Goal: Task Accomplishment & Management: Use online tool/utility

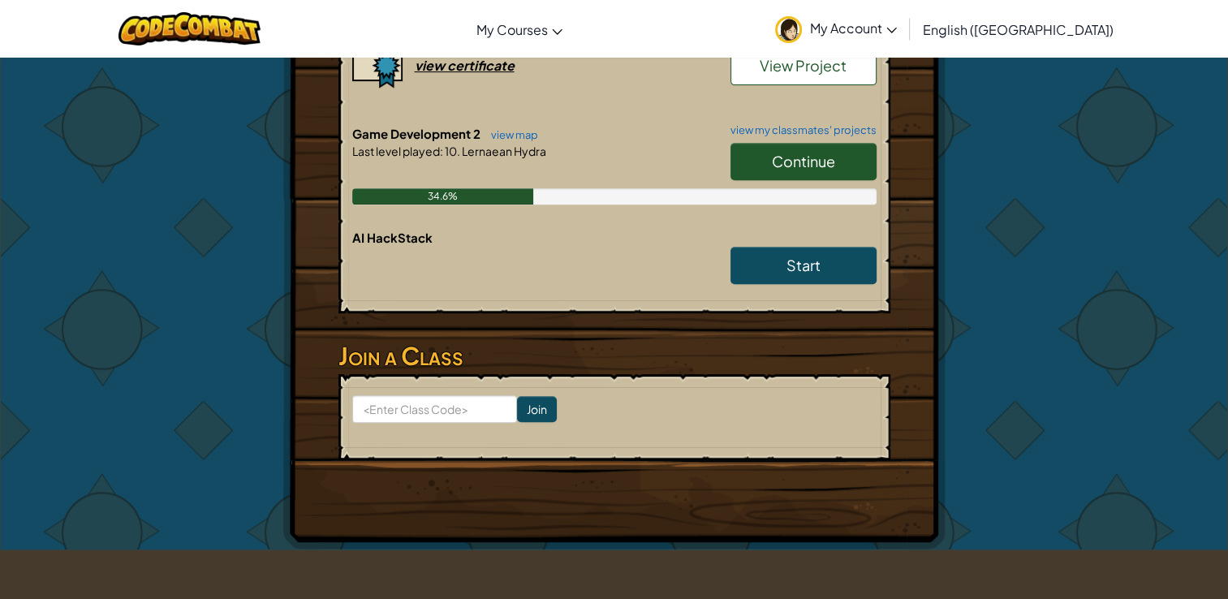
scroll to position [640, 0]
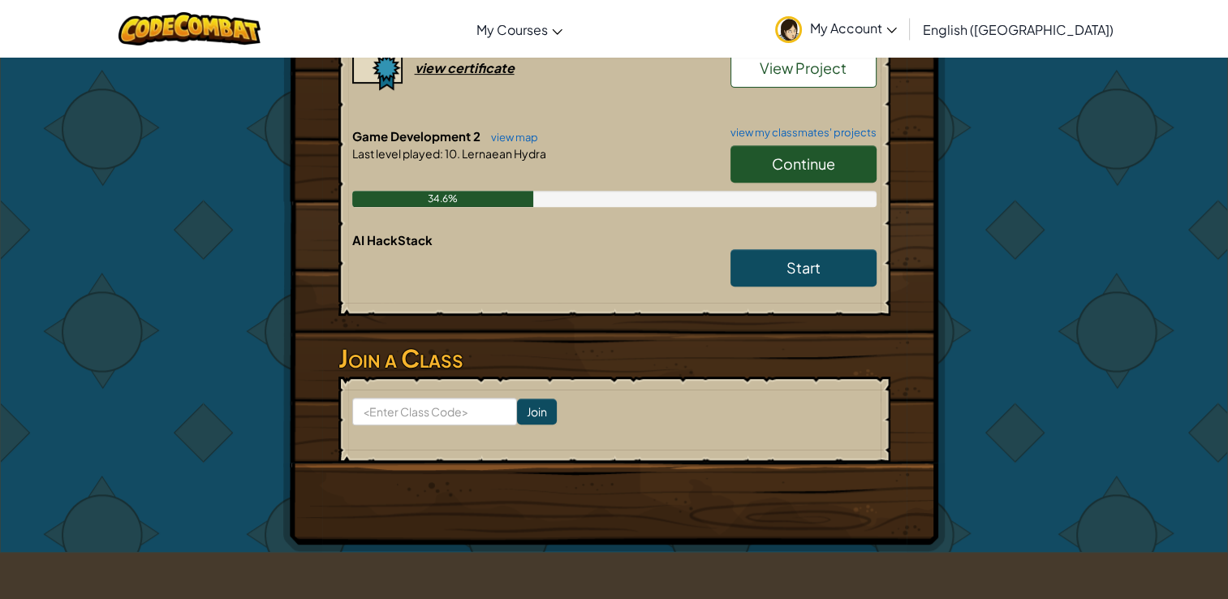
click at [800, 151] on link "Continue" at bounding box center [803, 163] width 146 height 37
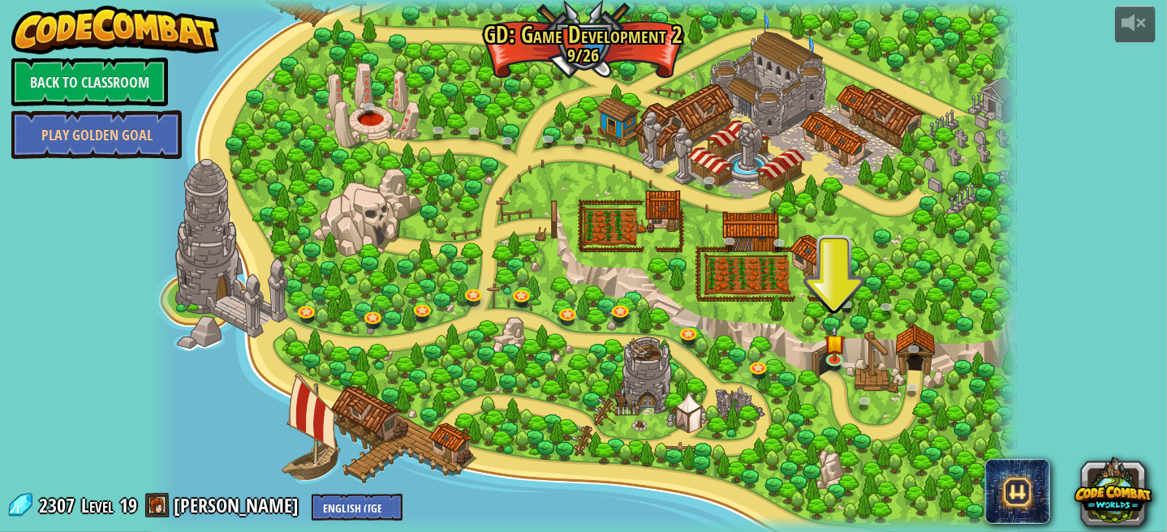
click at [188, 284] on div at bounding box center [583, 266] width 867 height 532
click at [826, 364] on link at bounding box center [837, 359] width 32 height 32
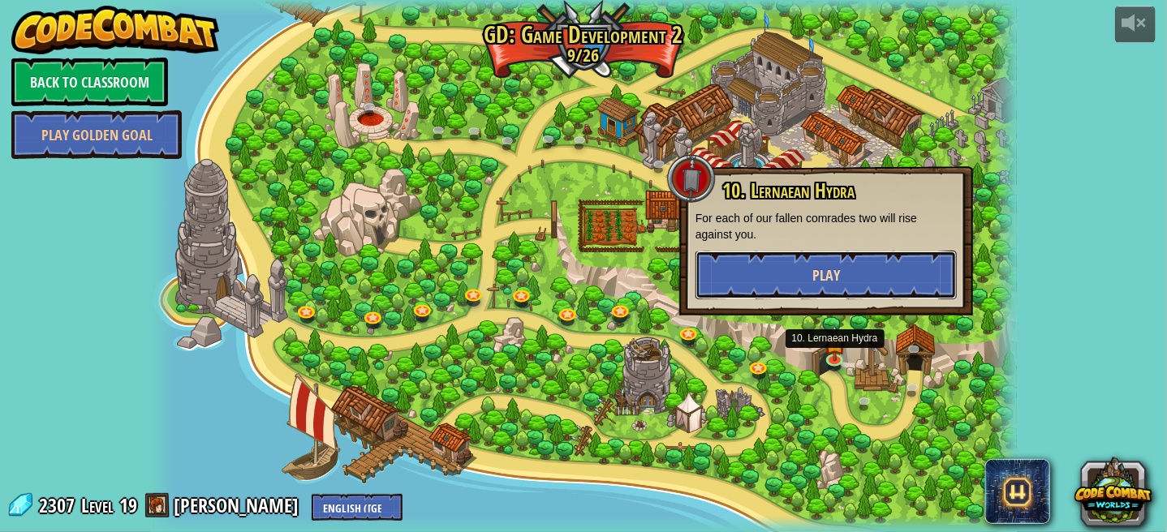
click at [904, 273] on button "Play" at bounding box center [826, 275] width 261 height 49
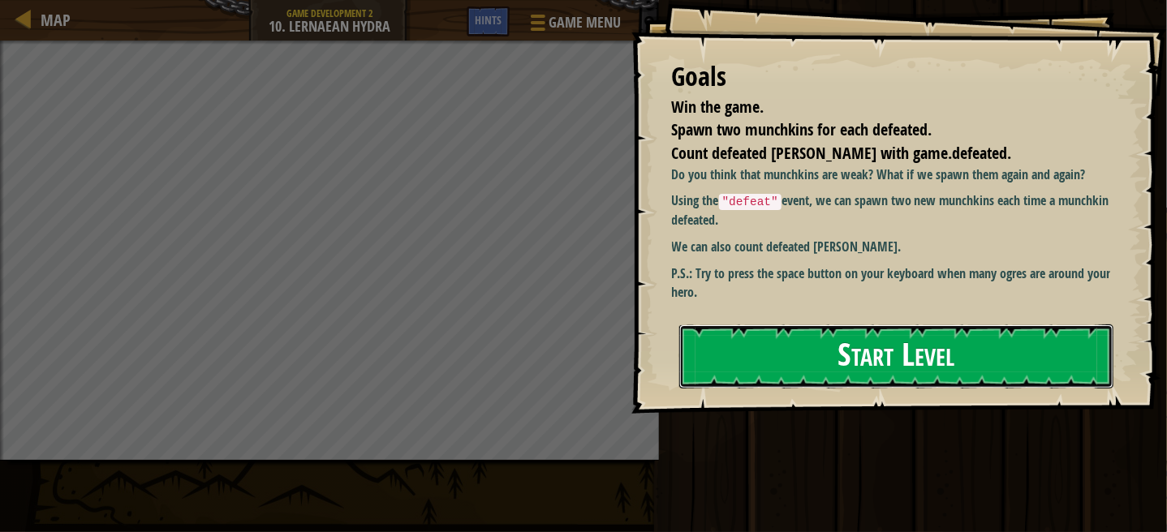
click at [898, 351] on button "Start Level" at bounding box center [896, 357] width 434 height 64
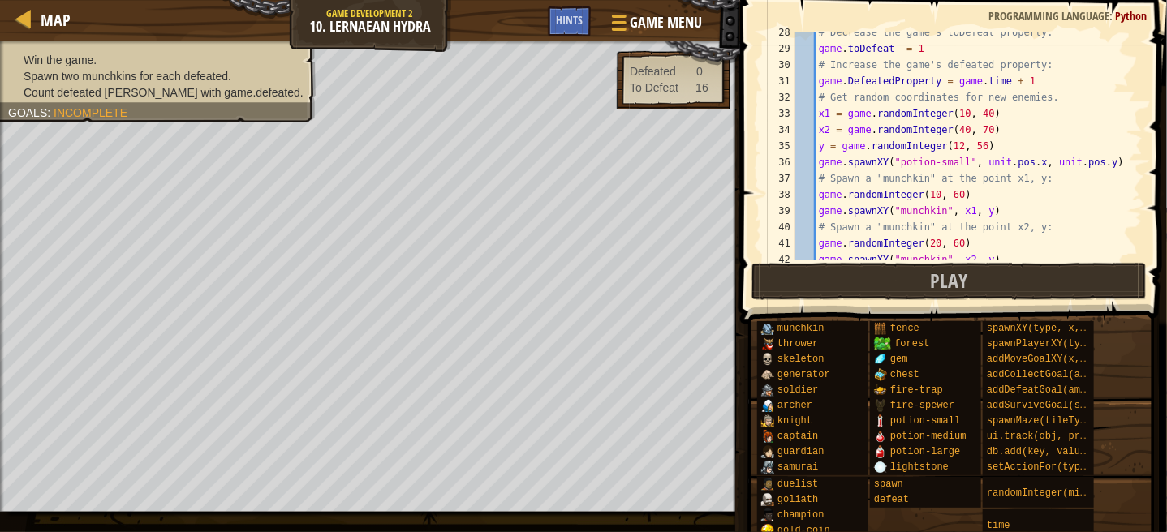
scroll to position [519, 0]
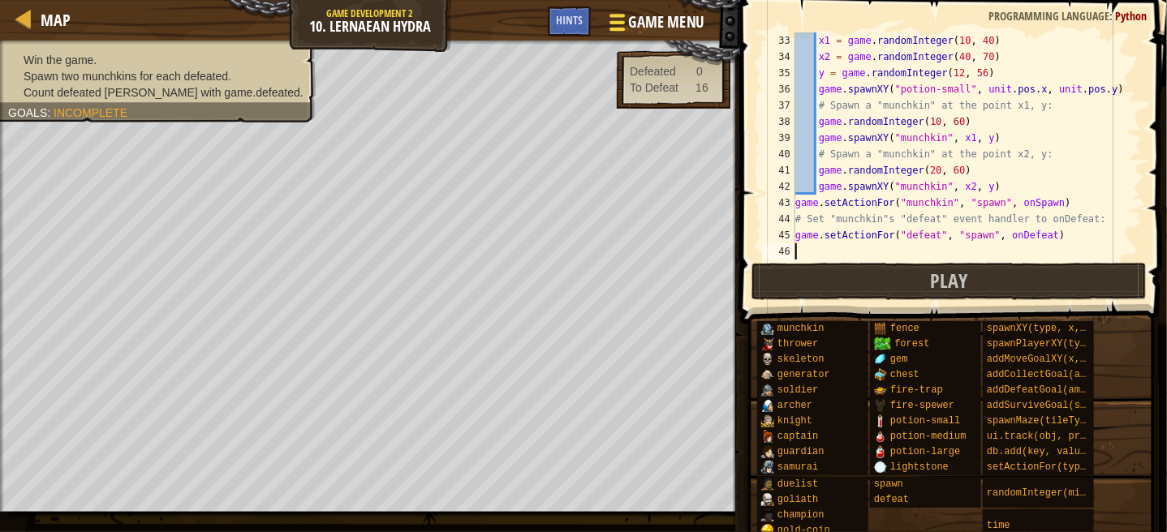
click at [629, 28] on span "Game Menu" at bounding box center [666, 22] width 75 height 22
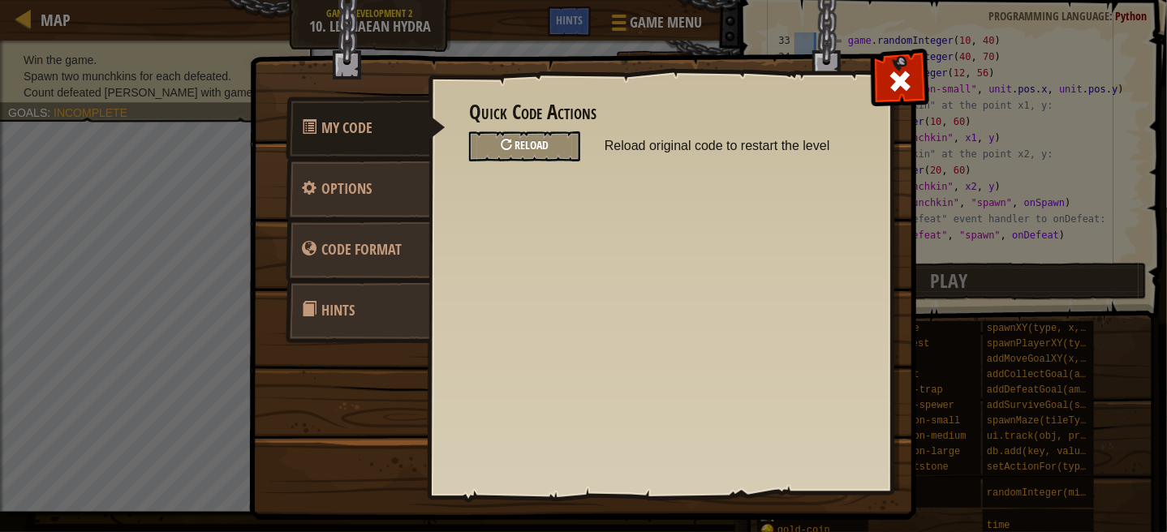
click at [528, 138] on span "Reload" at bounding box center [532, 144] width 34 height 15
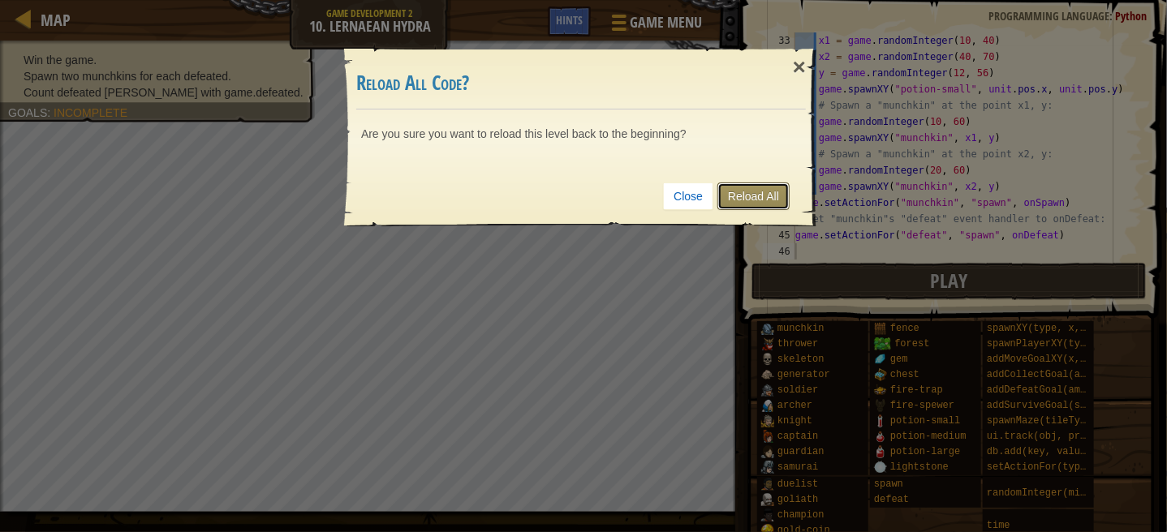
click at [768, 199] on link "Reload All" at bounding box center [753, 197] width 72 height 28
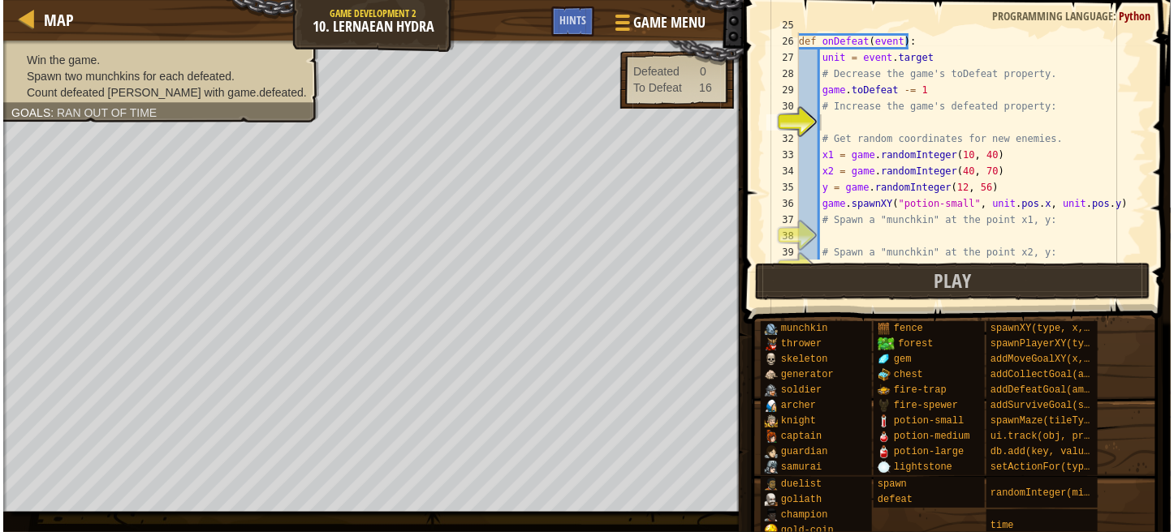
scroll to position [373, 0]
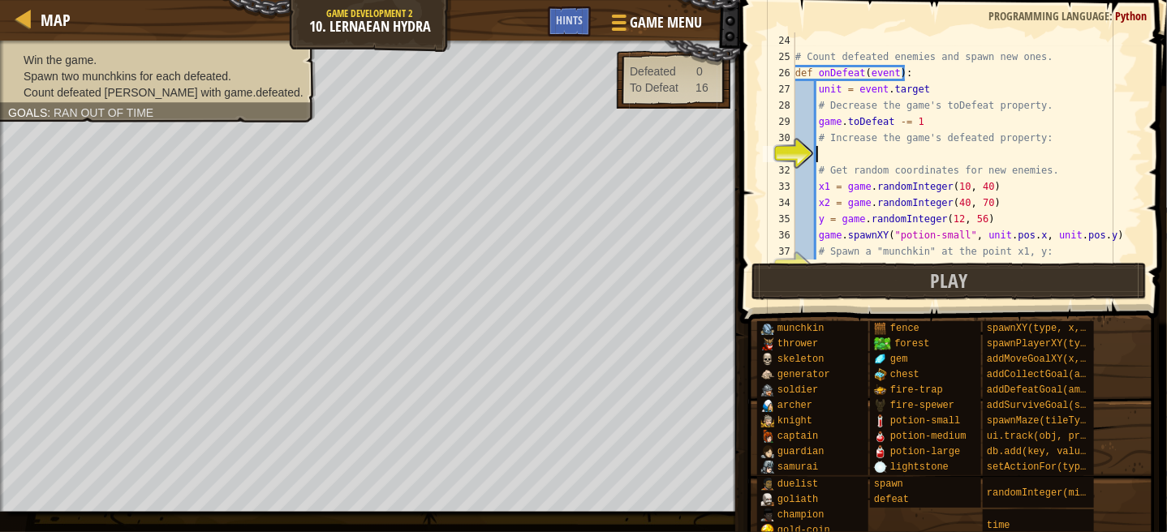
click at [849, 153] on div "# Count defeated enemies and spawn new ones. def onDefeat ( event ) : unit = ev…" at bounding box center [961, 162] width 338 height 260
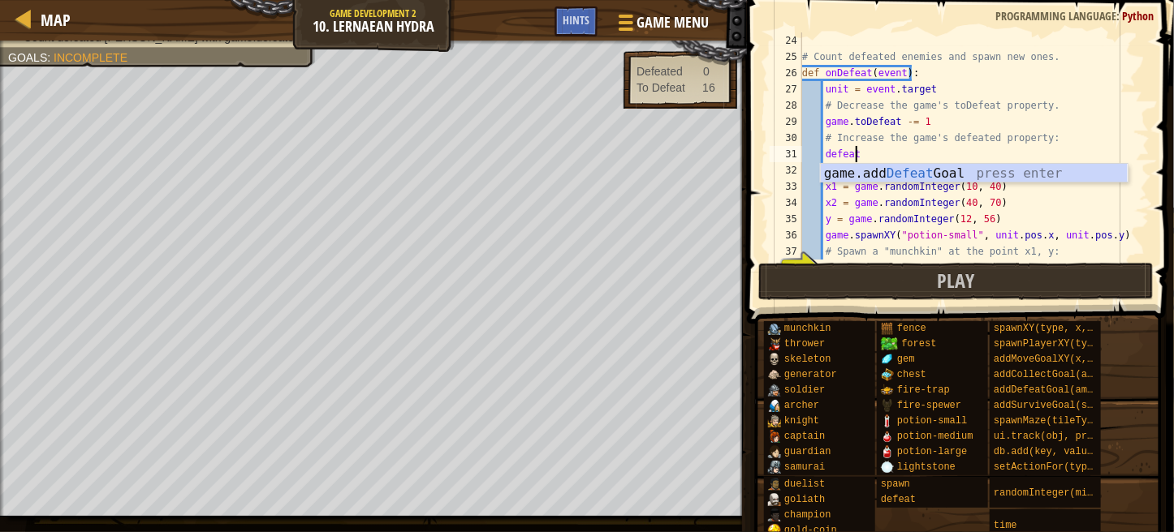
scroll to position [7, 2]
type textarea "defe"
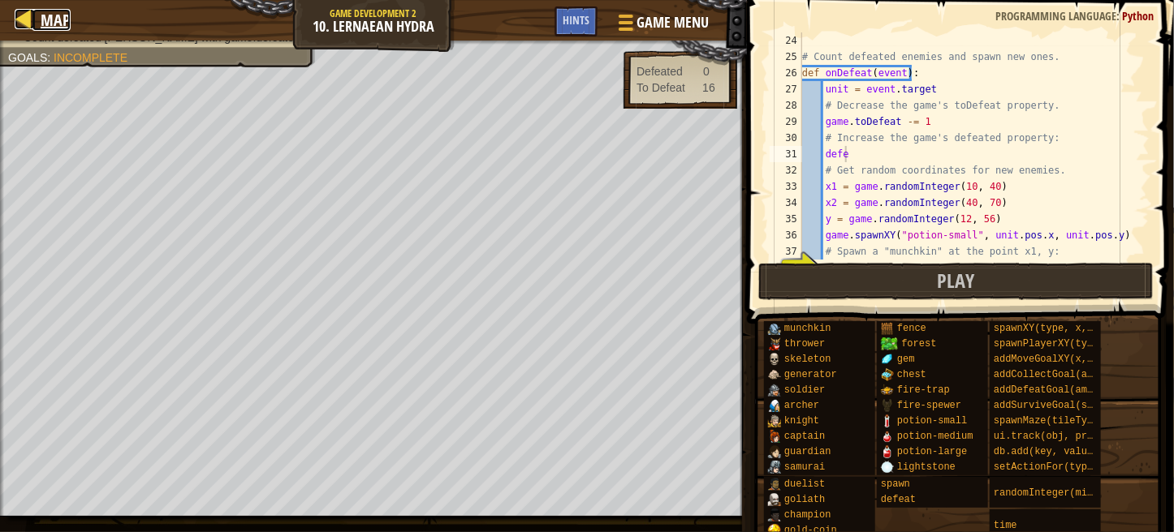
click at [16, 19] on div at bounding box center [25, 19] width 20 height 20
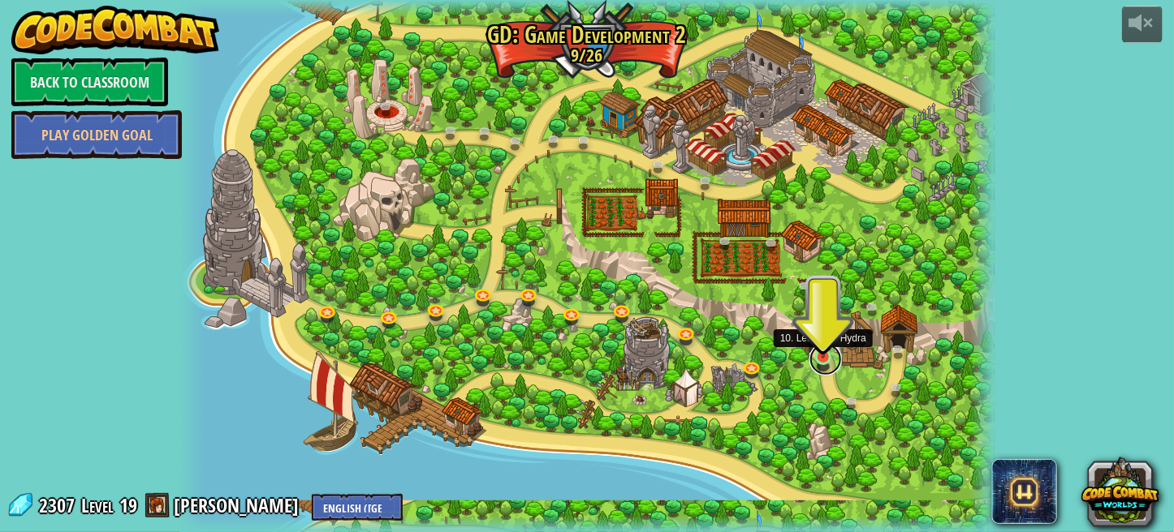
click at [821, 363] on link at bounding box center [825, 359] width 32 height 32
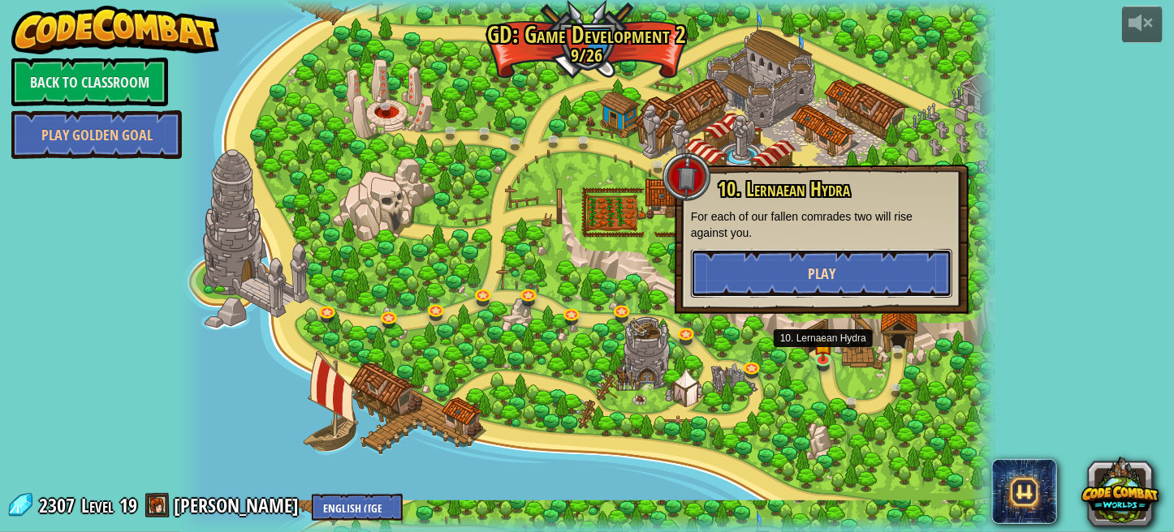
click at [847, 275] on button "Play" at bounding box center [821, 273] width 261 height 49
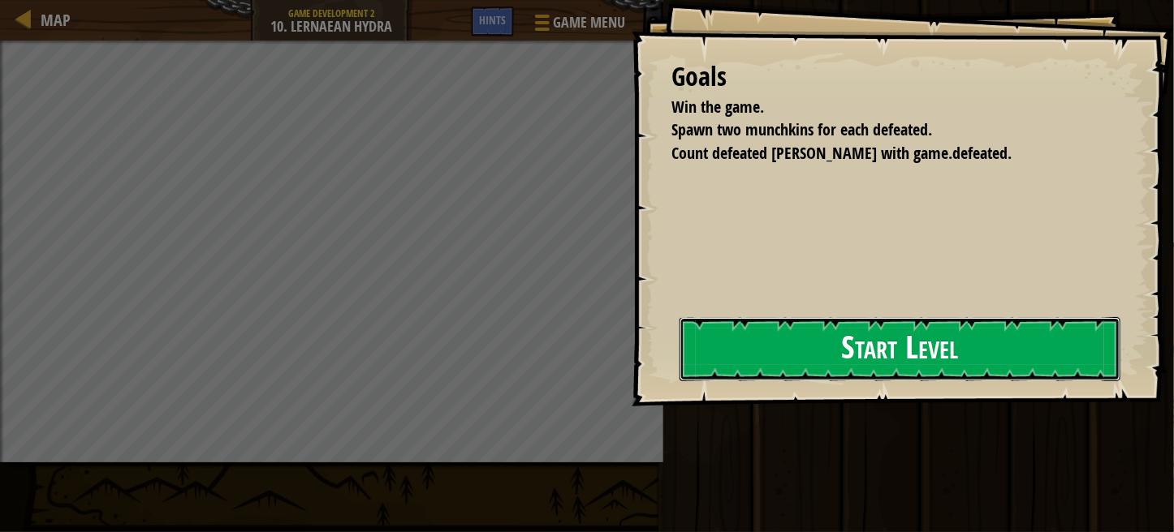
click at [862, 367] on button "Start Level" at bounding box center [899, 349] width 441 height 64
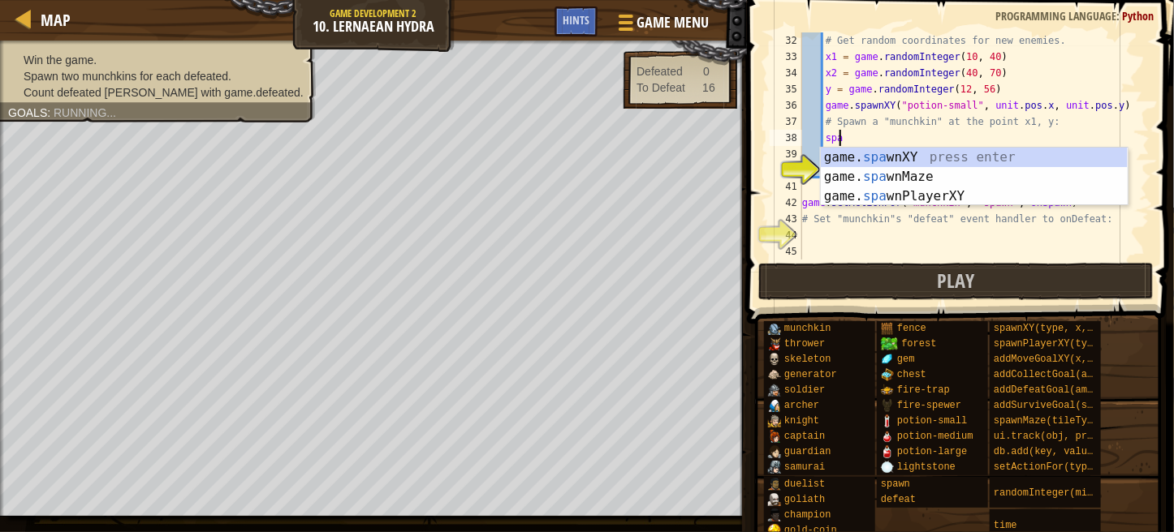
scroll to position [7, 2]
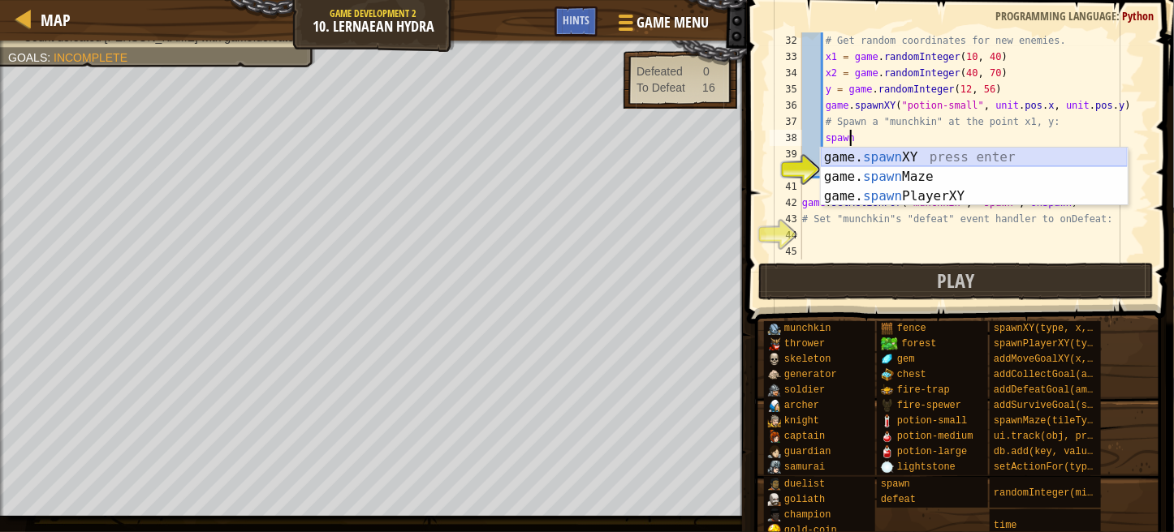
click at [940, 149] on div "game. spawn XY press enter game. spawn Maze press enter game. spawn PlayerXY pr…" at bounding box center [974, 196] width 307 height 97
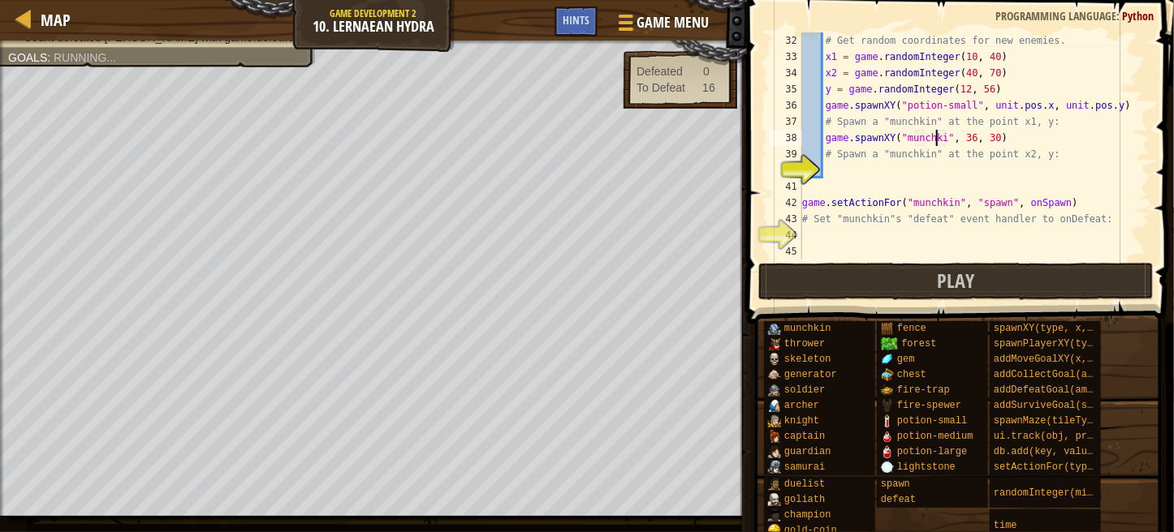
scroll to position [7, 11]
click at [971, 133] on div "# Get random coordinates for new enemies. x1 = game . randomInteger ( 10 , 40 )…" at bounding box center [968, 162] width 338 height 260
click at [989, 136] on div "# Get random coordinates for new enemies. x1 = game . randomInteger ( 10 , 40 )…" at bounding box center [968, 162] width 338 height 260
type textarea "game.spawnXY("munchkin", x1, y)"
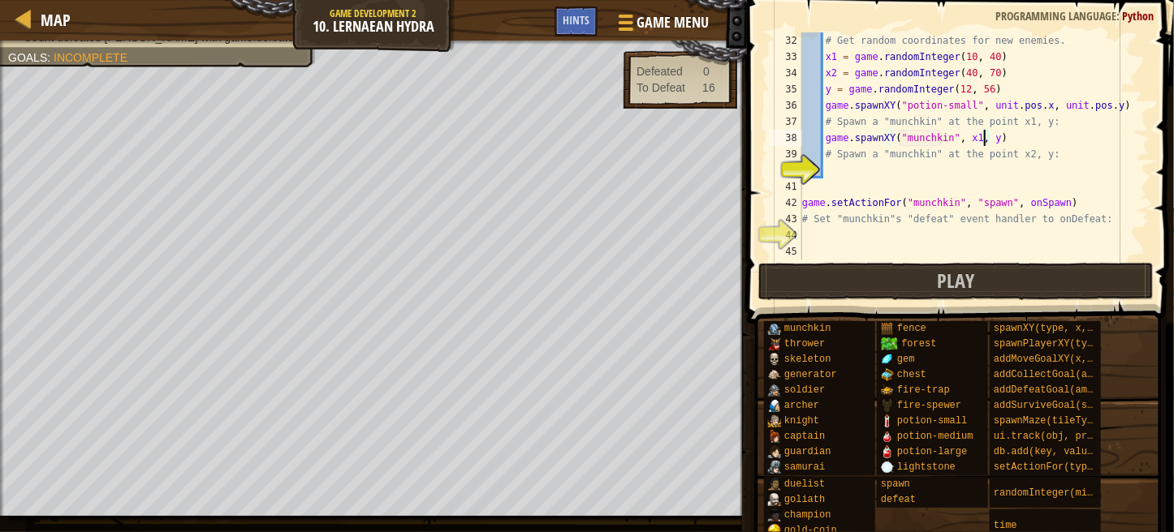
click at [830, 175] on div "# Get random coordinates for new enemies. x1 = game . randomInteger ( 10 , 40 )…" at bounding box center [968, 162] width 338 height 260
click at [821, 136] on div "# Get random coordinates for new enemies. x1 = game . randomInteger ( 10 , 40 )…" at bounding box center [968, 162] width 338 height 260
type textarea "game.spawnXY("munchkin", x1, y)"
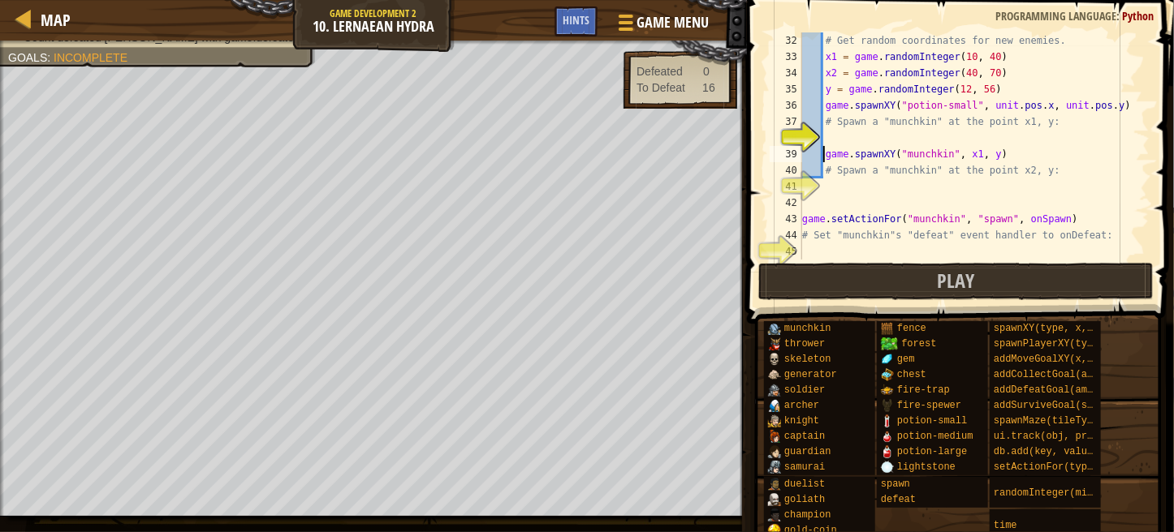
click at [831, 137] on div "# Get random coordinates for new enemies. x1 = game . randomInteger ( 10 , 40 )…" at bounding box center [968, 162] width 338 height 260
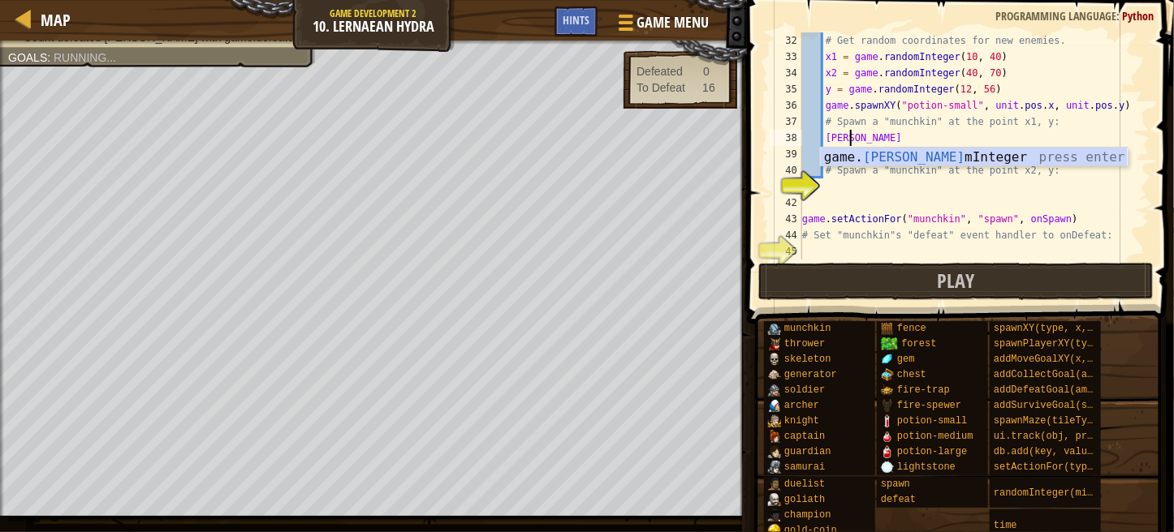
scroll to position [7, 3]
click at [855, 153] on div "game. random Integer press enter" at bounding box center [974, 177] width 307 height 58
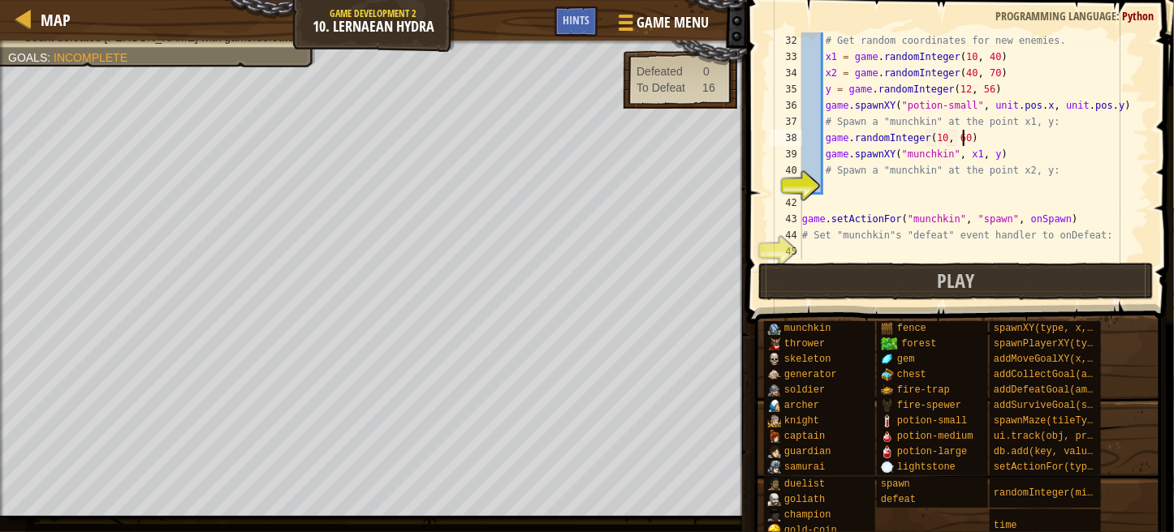
click at [966, 141] on div "# Get random coordinates for new enemies. x1 = game . randomInteger ( 10 , 40 )…" at bounding box center [968, 162] width 338 height 260
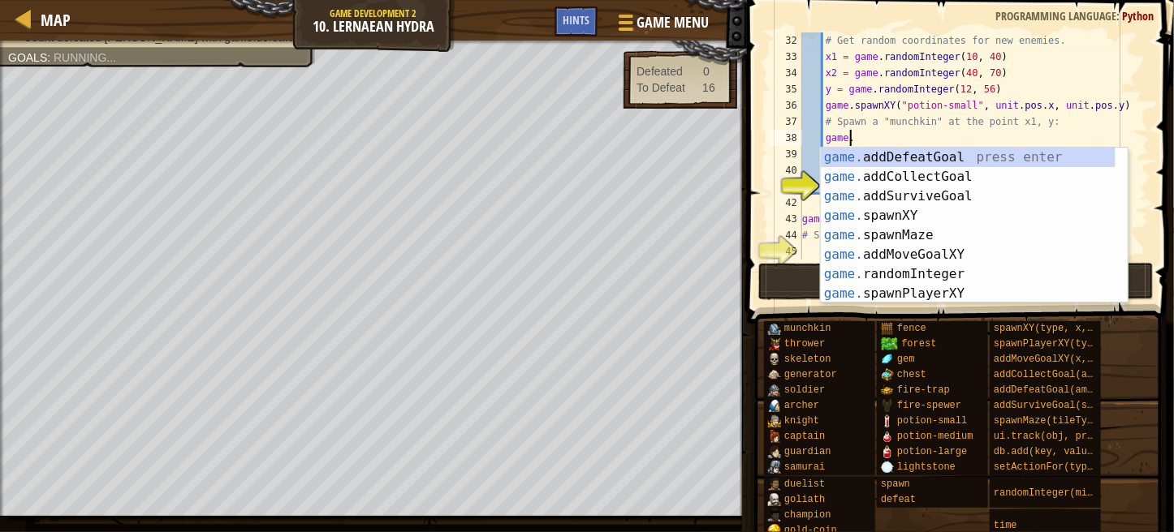
type textarea "g"
type textarea "# Spawn a "munchkin" at the point x1, y"
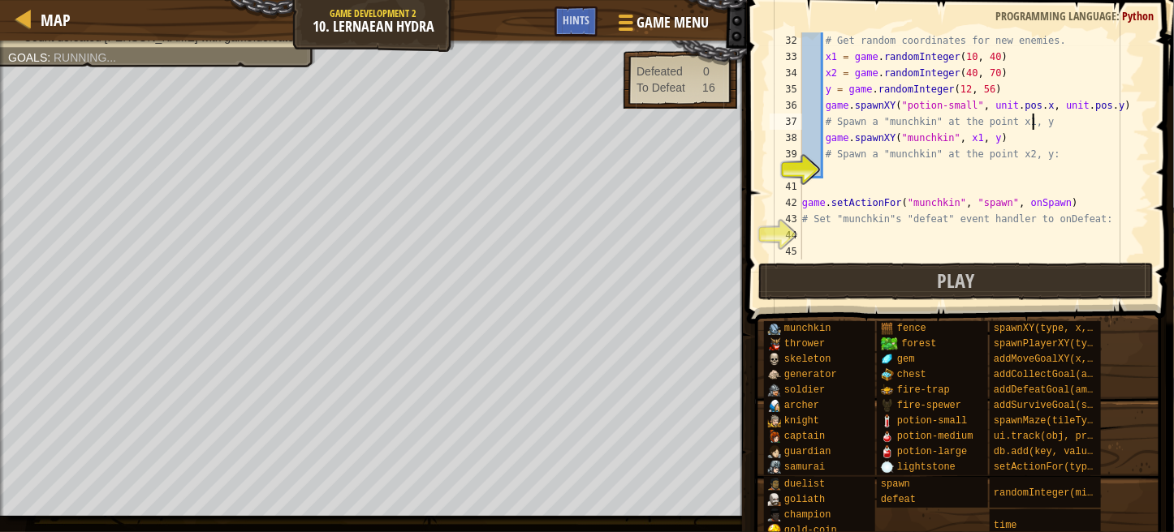
scroll to position [7, 0]
click at [828, 172] on div "# Get random coordinates for new enemies. x1 = game . randomInteger ( 10 , 40 )…" at bounding box center [968, 162] width 338 height 260
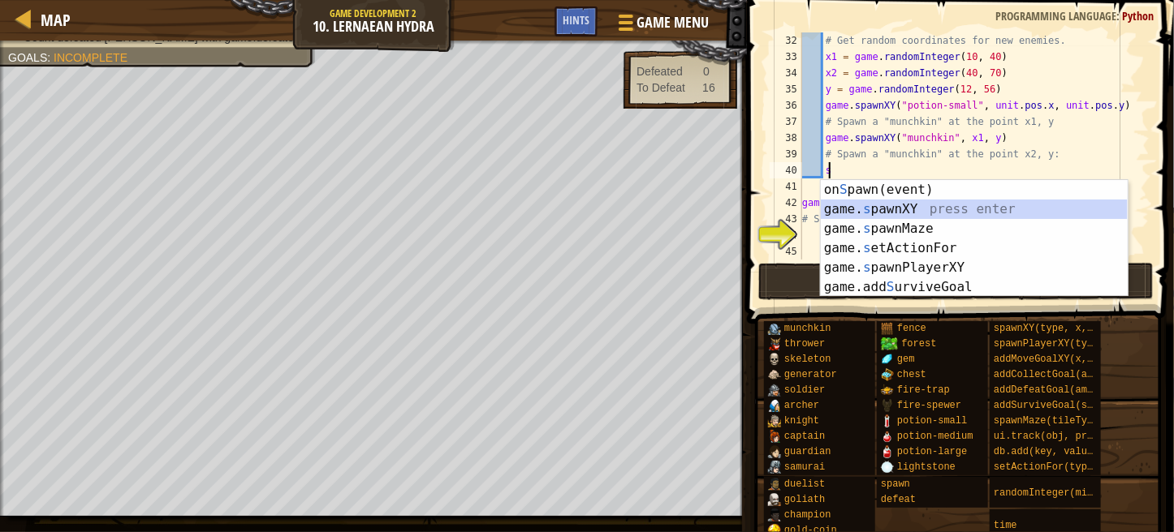
click at [890, 204] on div "on S pawn(event) press enter game. s pawnXY press enter game. s pawnMaze press …" at bounding box center [974, 258] width 307 height 156
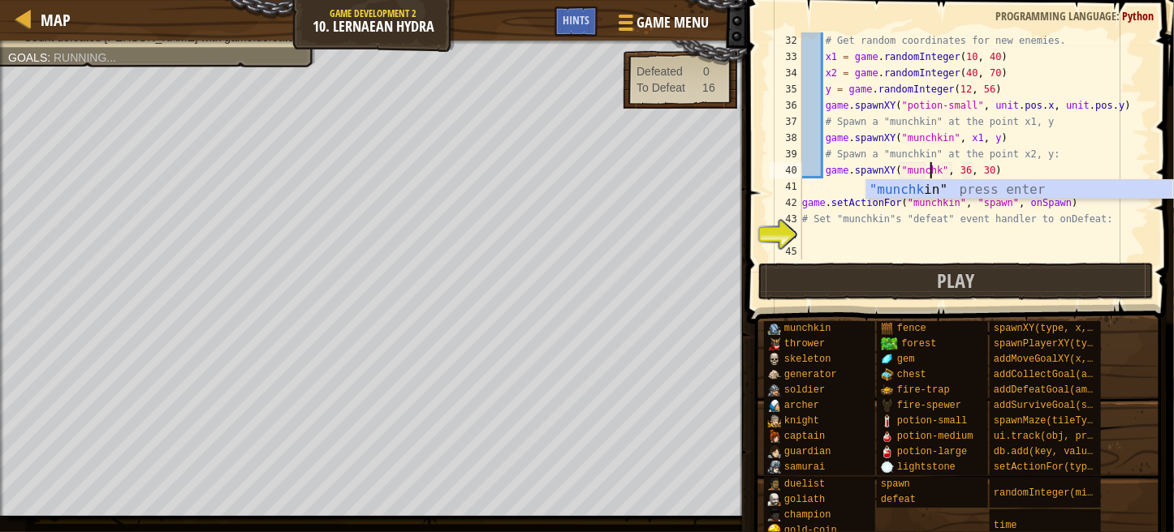
scroll to position [7, 11]
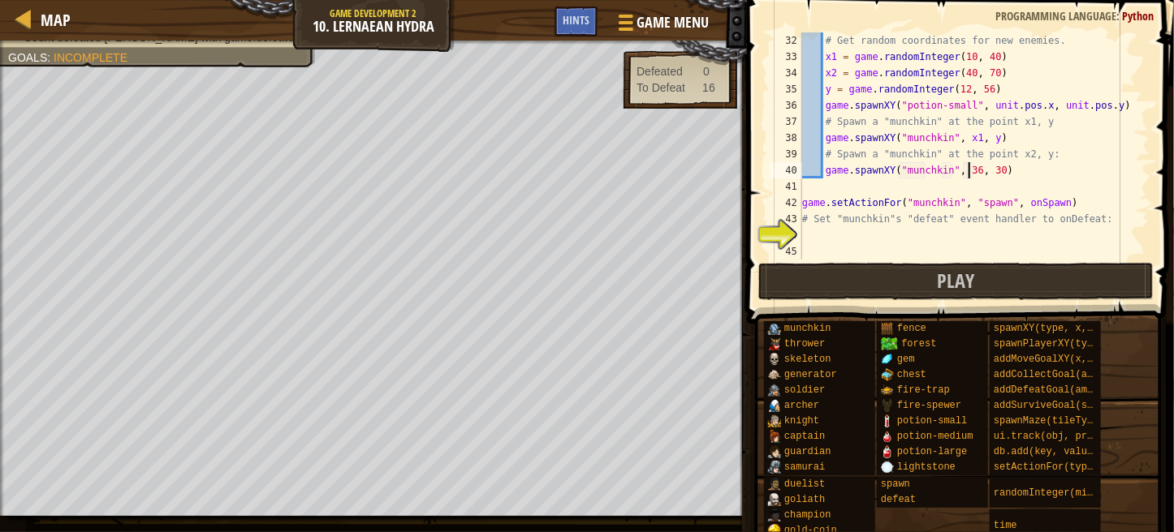
click at [966, 166] on div "# Get random coordinates for new enemies. x1 = game . randomInteger ( 10 , 40 )…" at bounding box center [968, 162] width 338 height 260
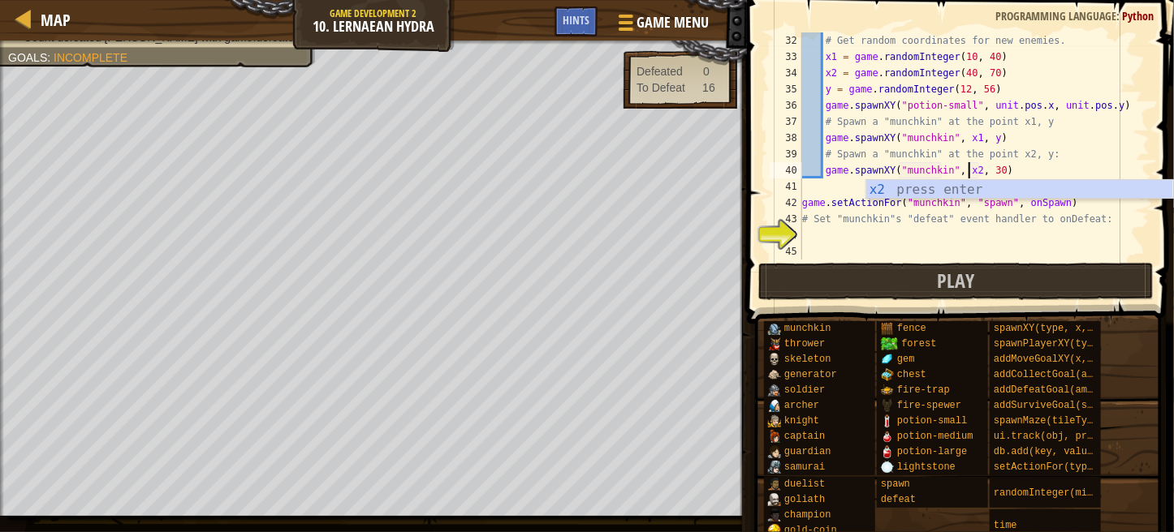
click at [990, 166] on div "# Get random coordinates for new enemies. x1 = game . randomInteger ( 10 , 40 )…" at bounding box center [968, 162] width 338 height 260
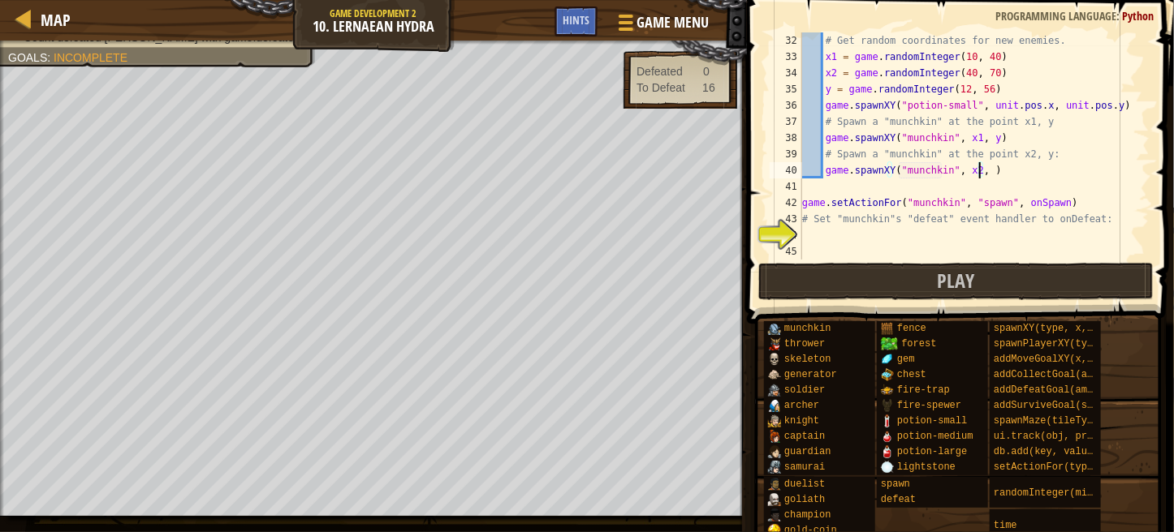
type textarea "game.spawnXY("munchkin", x2, y)"
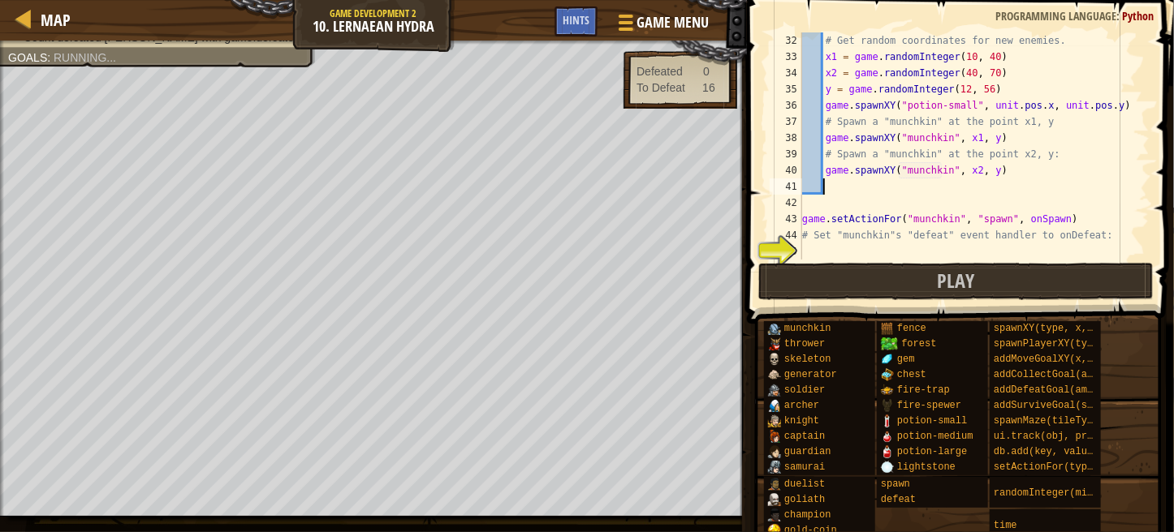
scroll to position [7, 0]
click at [818, 253] on div "# Get random coordinates for new enemies. x1 = game . randomInteger ( 10 , 40 )…" at bounding box center [968, 162] width 338 height 260
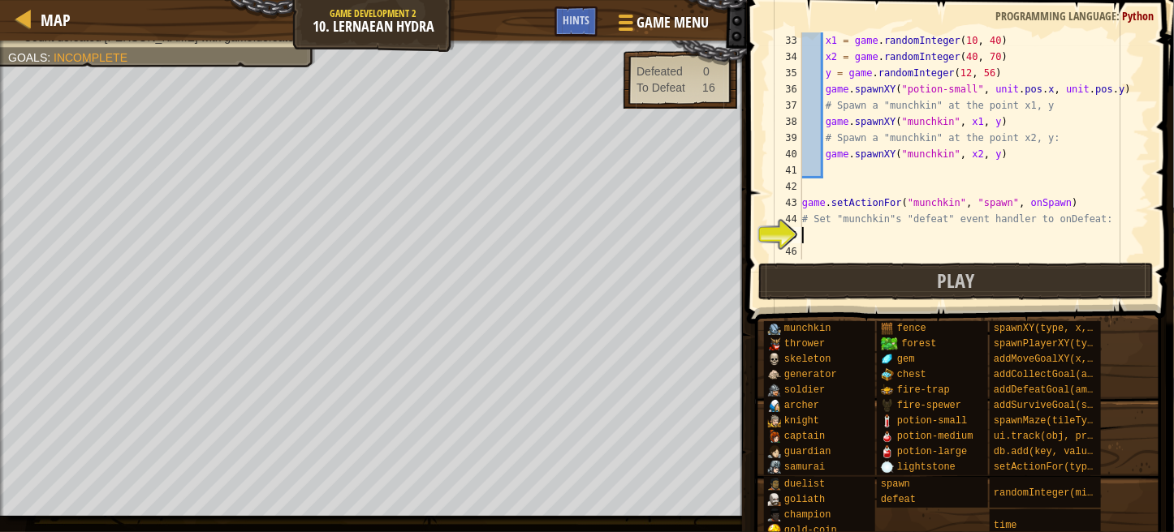
click at [861, 234] on div "x1 = game . randomInteger ( 10 , 40 ) x2 = game . randomInteger ( 40 , 70 ) y =…" at bounding box center [968, 162] width 338 height 260
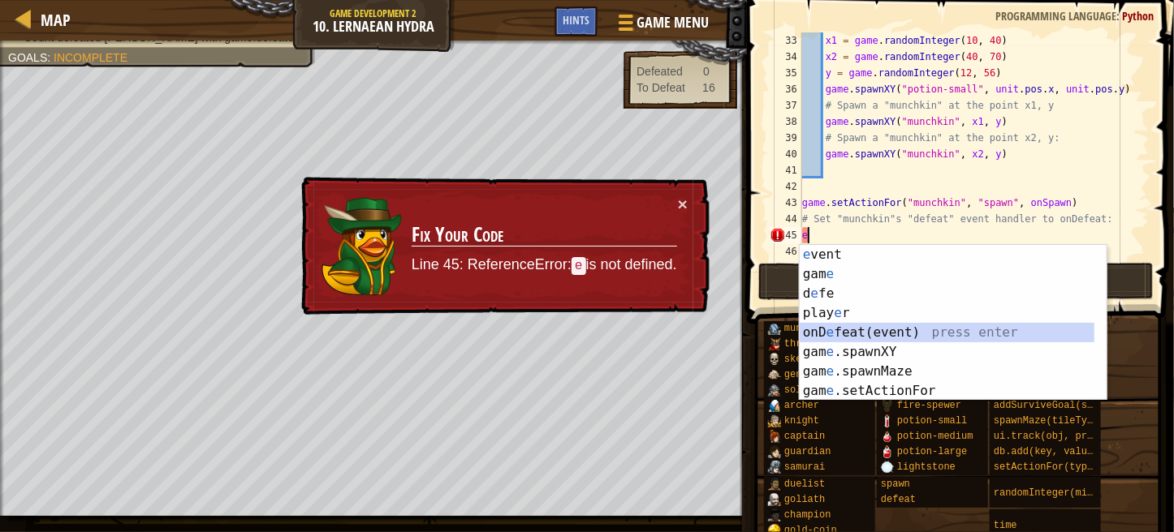
click at [893, 333] on div "e vent press enter gam e press enter d e fe press enter play e r press enter on…" at bounding box center [952, 342] width 307 height 195
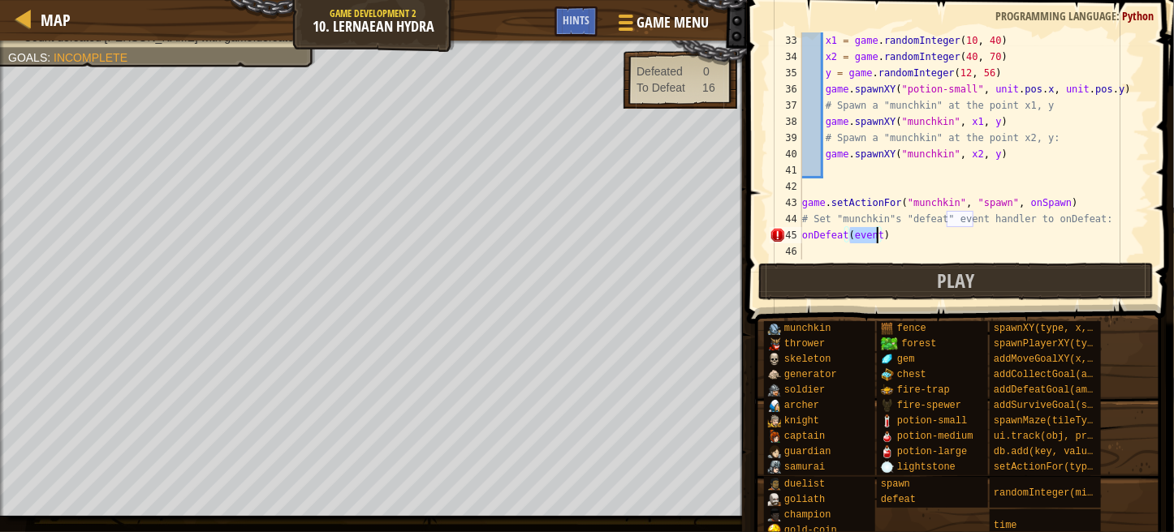
click at [883, 235] on div "x1 = game . randomInteger ( 10 , 40 ) x2 = game . randomInteger ( 40 , 70 ) y =…" at bounding box center [968, 162] width 338 height 260
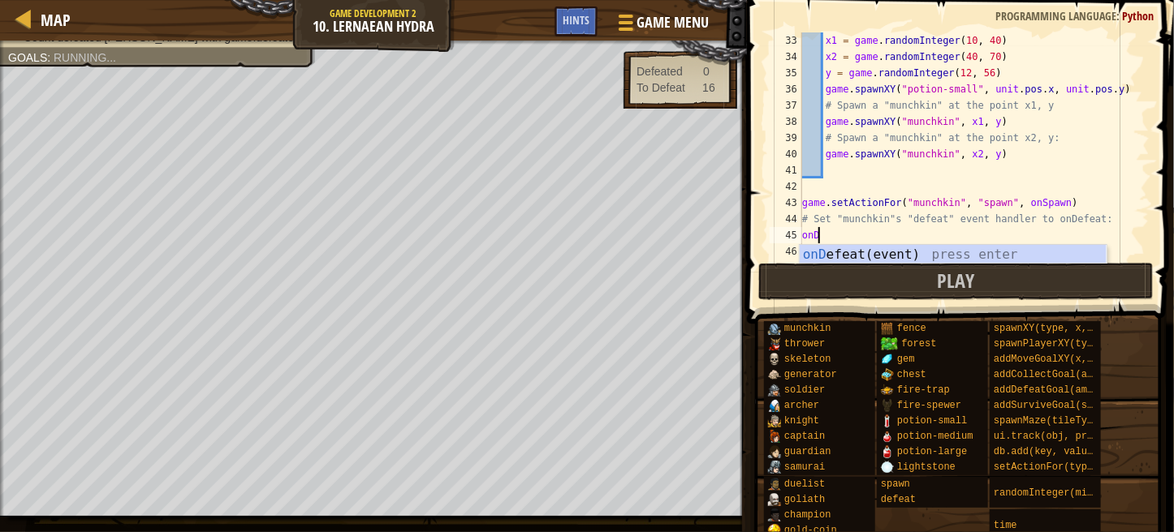
type textarea "o"
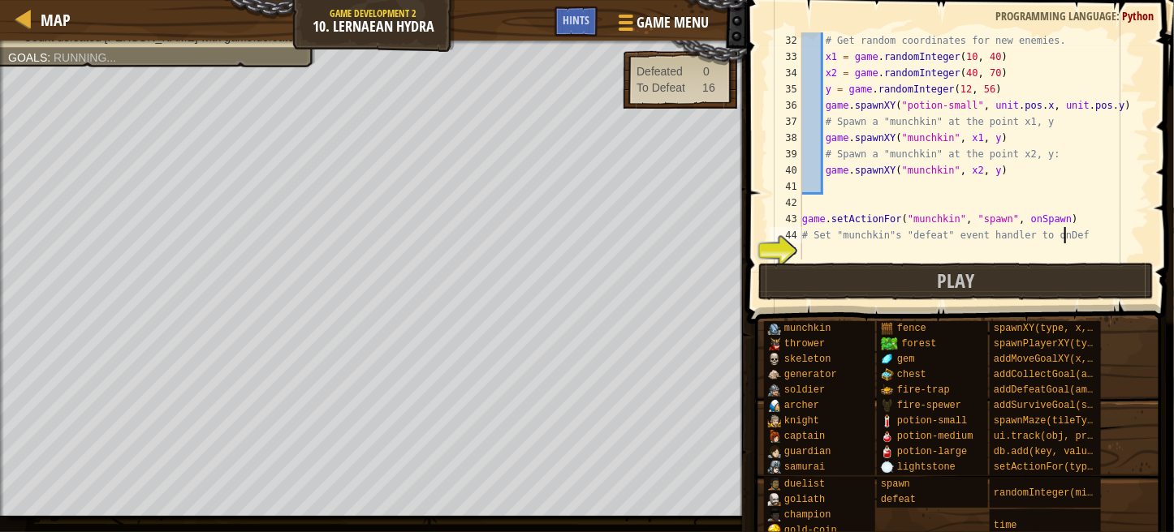
scroll to position [503, 0]
type textarea "# Set "munchkin"s "defeat" event handler to on"
click at [820, 243] on div "# Get random coordinates for new enemies. x1 = game . randomInteger ( 10 , 40 )…" at bounding box center [968, 162] width 338 height 260
click at [808, 254] on div "# Get random coordinates for new enemies. x1 = game . randomInteger ( 10 , 40 )…" at bounding box center [968, 162] width 338 height 260
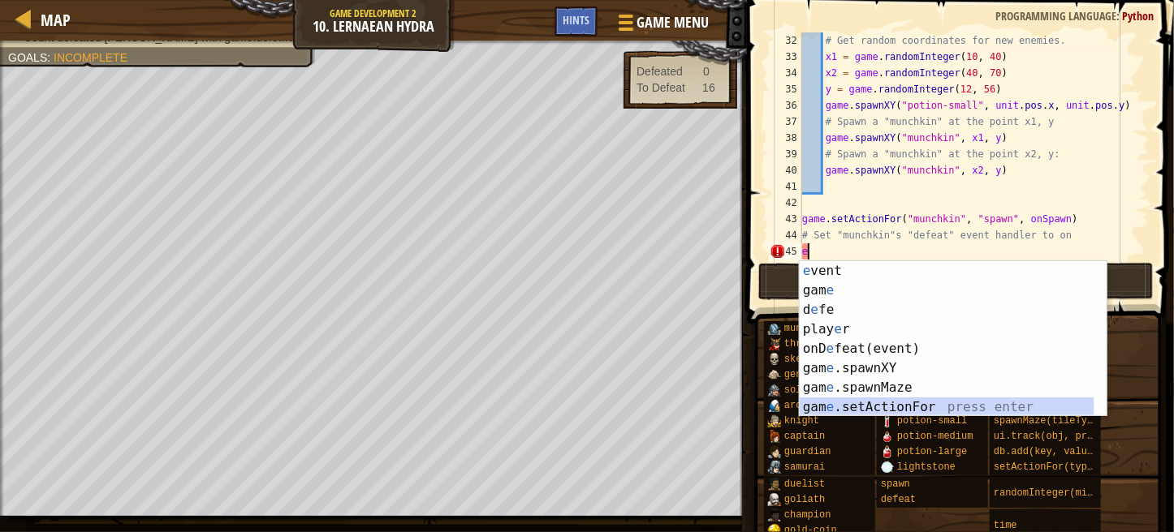
click at [916, 404] on div "e vent press enter gam e press enter d e fe press enter play e r press enter on…" at bounding box center [946, 358] width 295 height 195
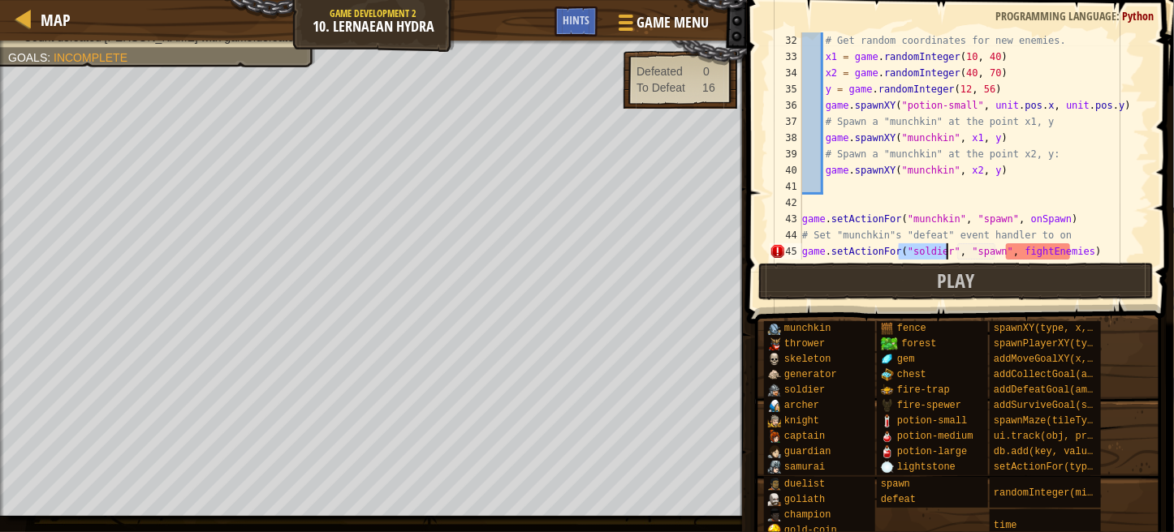
click at [940, 244] on div "# Get random coordinates for new enemies. x1 = game . randomInteger ( 10 , 40 )…" at bounding box center [968, 145] width 338 height 227
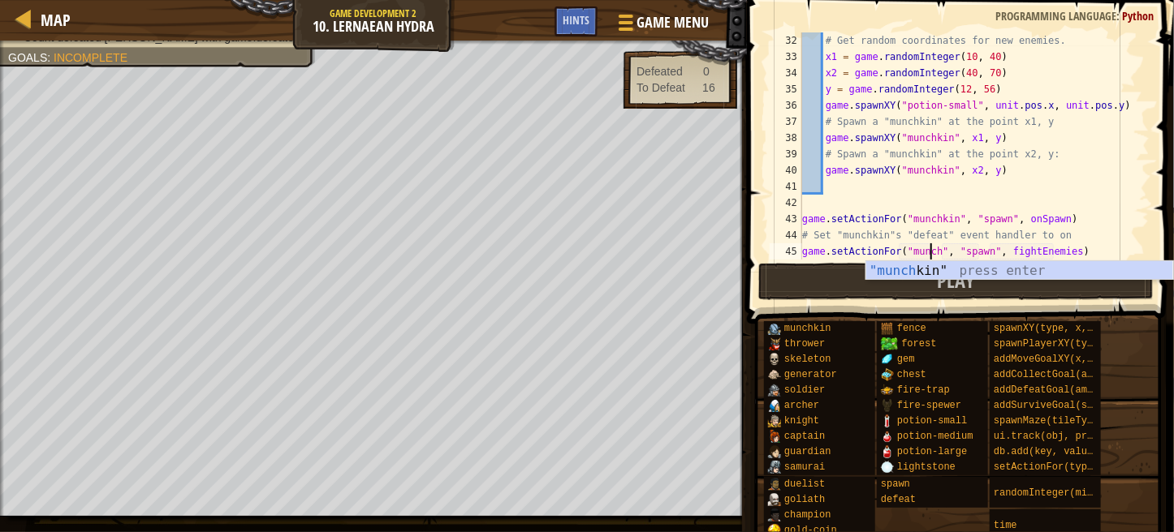
scroll to position [7, 11]
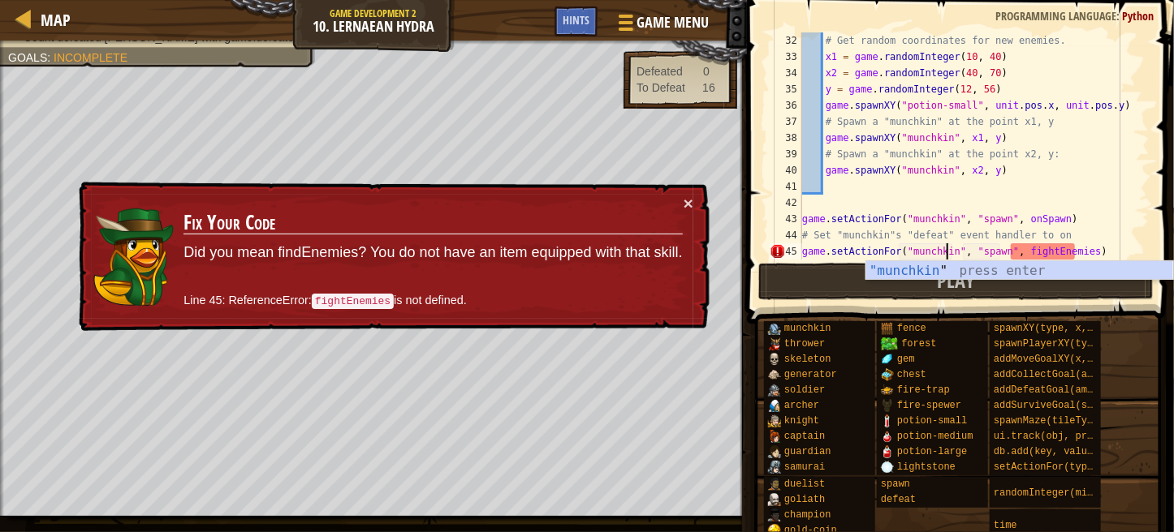
click at [993, 248] on div "# Get random coordinates for new enemies. x1 = game . randomInteger ( 10 , 40 )…" at bounding box center [968, 162] width 338 height 260
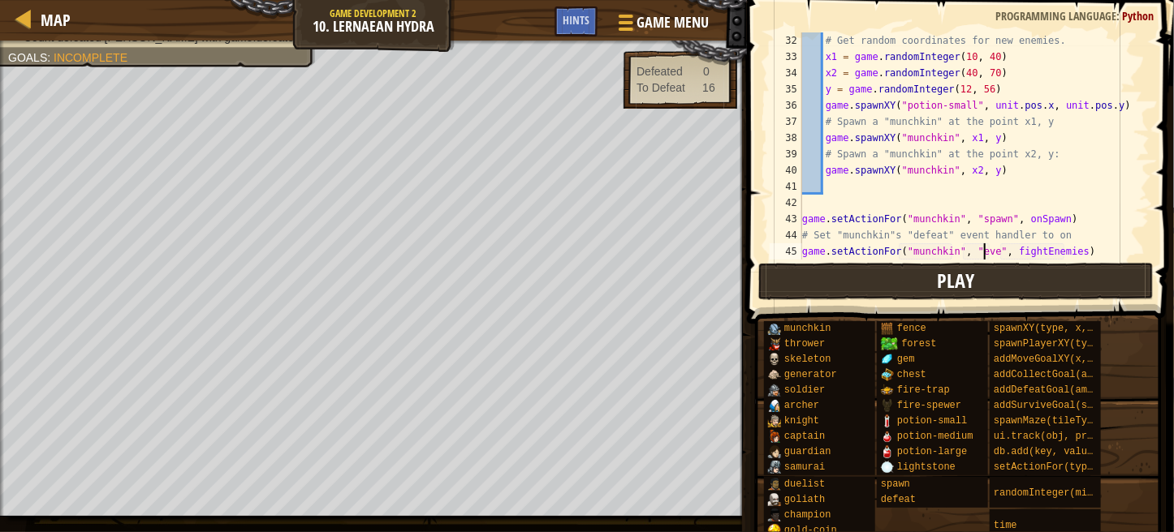
scroll to position [7, 15]
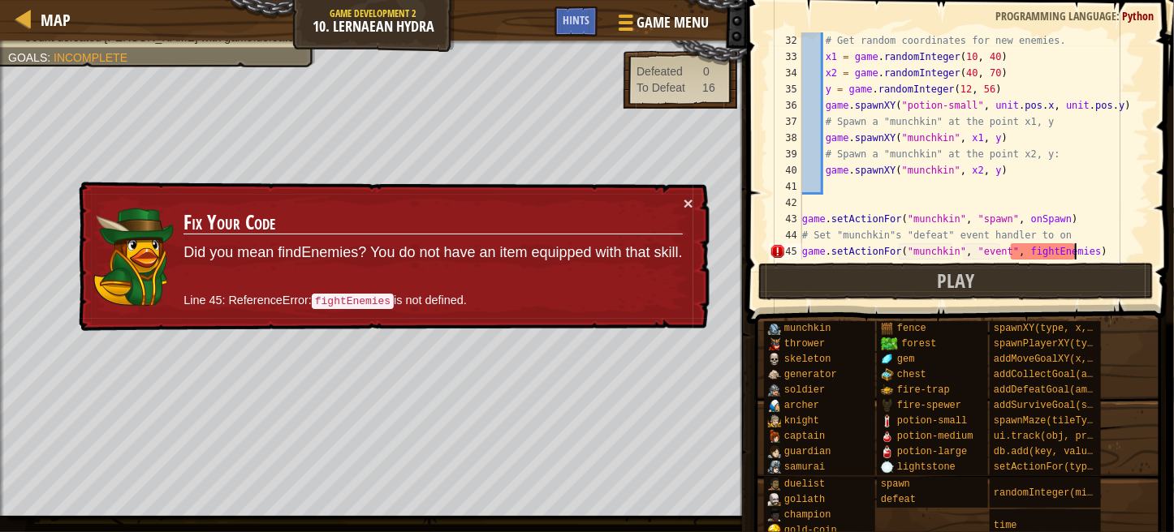
click at [1073, 249] on div "# Get random coordinates for new enemies. x1 = game . randomInteger ( 10 , 40 )…" at bounding box center [968, 162] width 338 height 260
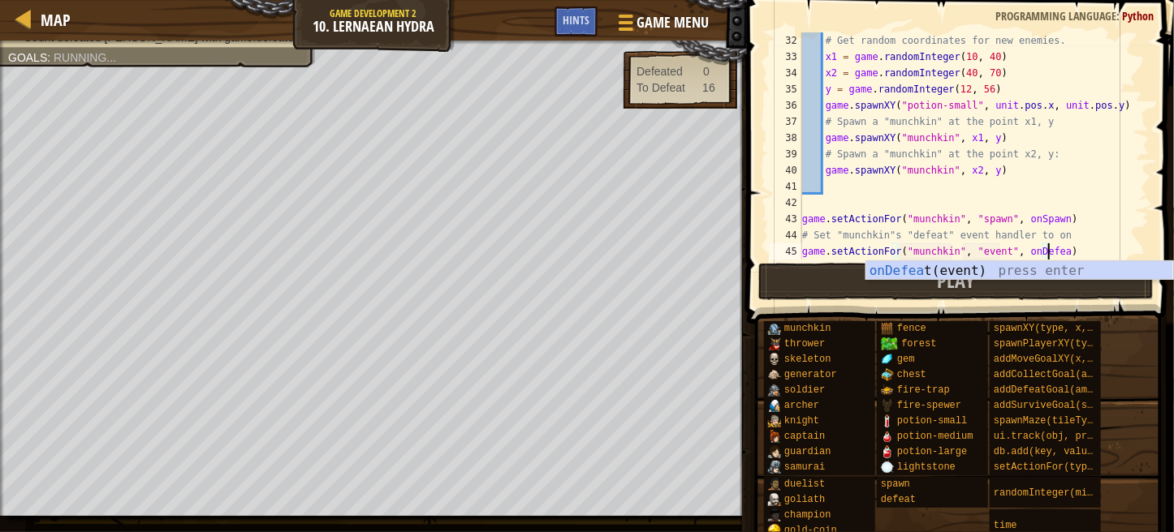
scroll to position [7, 19]
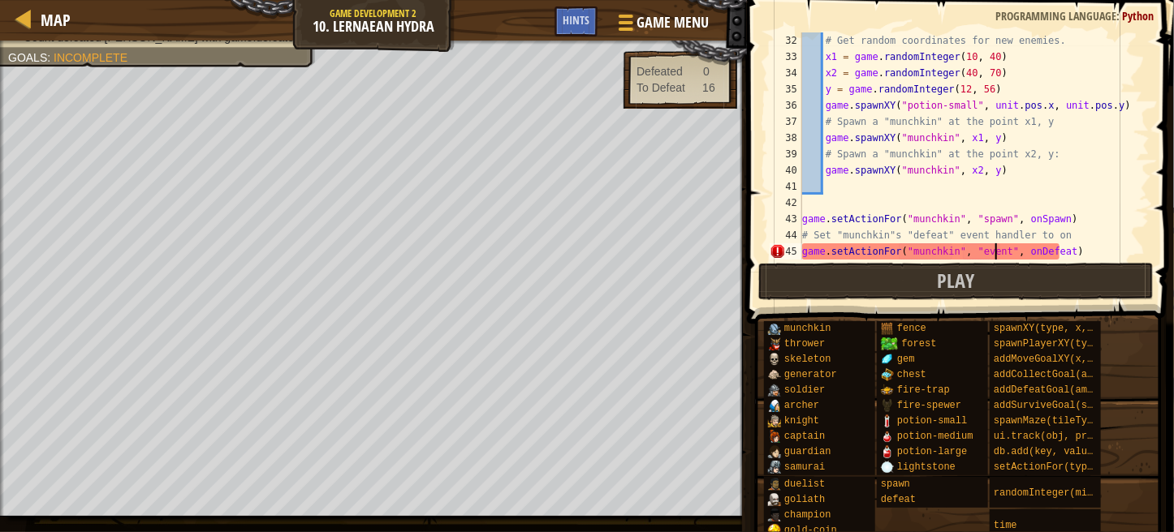
click at [997, 248] on div "# Get random coordinates for new enemies. x1 = game . randomInteger ( 10 , 40 )…" at bounding box center [968, 162] width 338 height 260
click at [1006, 249] on div "# Get random coordinates for new enemies. x1 = game . randomInteger ( 10 , 40 )…" at bounding box center [968, 162] width 338 height 260
click at [1000, 249] on div "# Get random coordinates for new enemies. x1 = game . randomInteger ( 10 , 40 )…" at bounding box center [968, 162] width 338 height 260
click at [998, 244] on div "# Get random coordinates for new enemies. x1 = game . randomInteger ( 10 , 40 )…" at bounding box center [968, 162] width 338 height 260
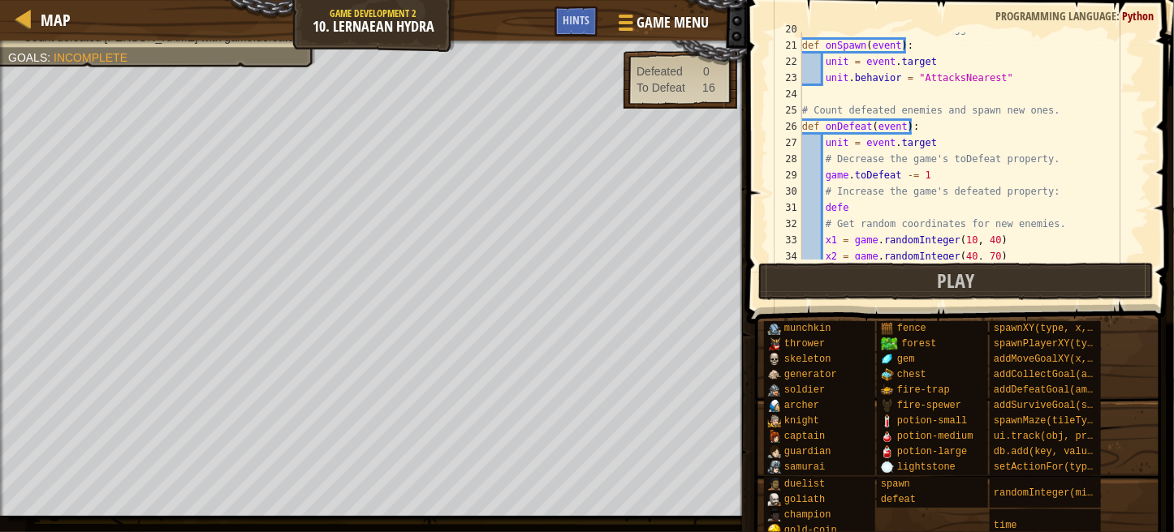
scroll to position [317, 0]
click at [931, 176] on div "# This makes new enemies aggresive. def onSpawn ( event ) : unit = event . targ…" at bounding box center [968, 154] width 338 height 260
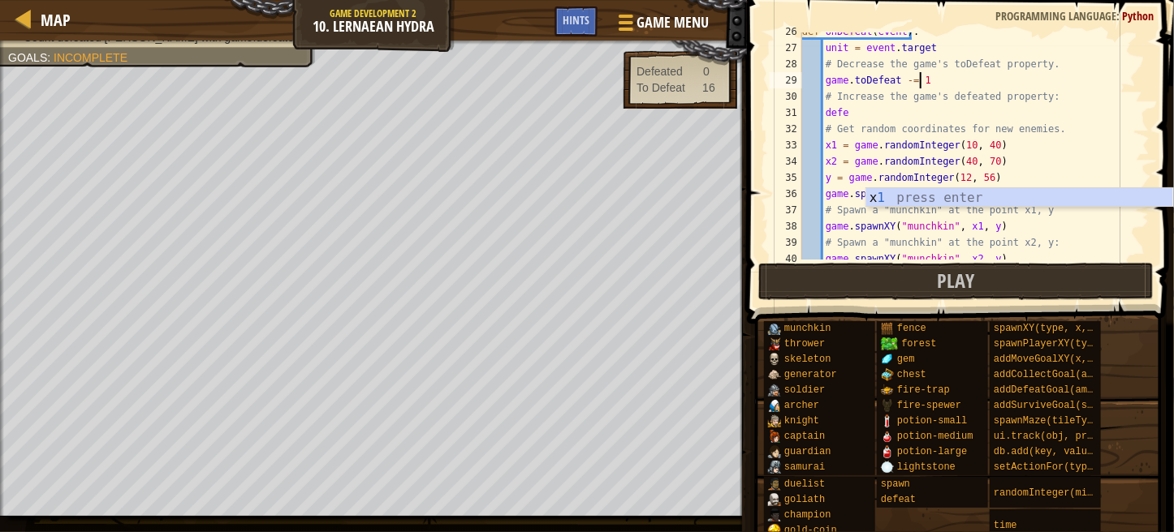
scroll to position [417, 0]
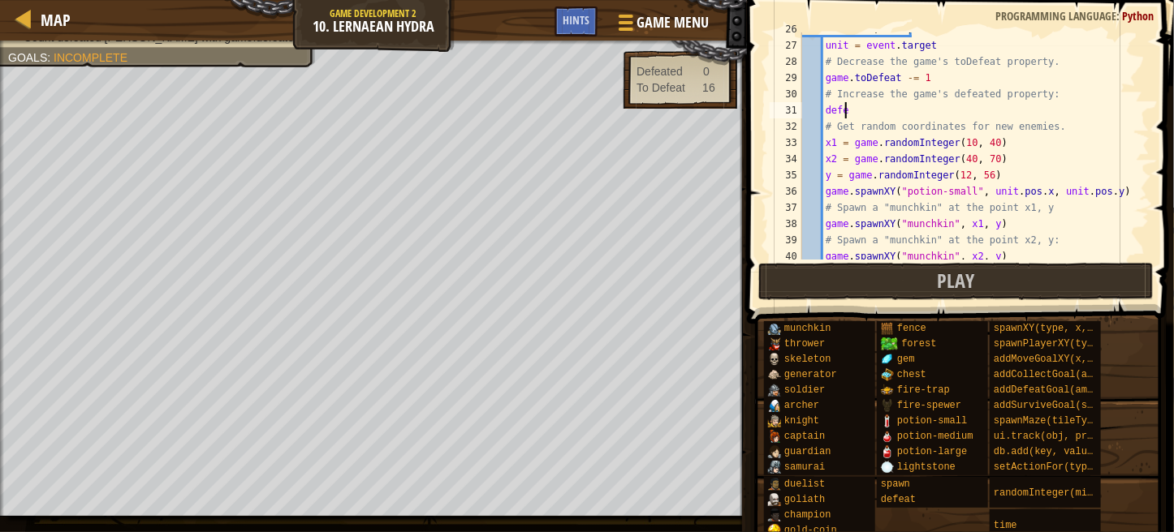
click at [855, 113] on div "def onDefeat ( event ) : unit = event . target # Decrease the game's toDefeat p…" at bounding box center [968, 151] width 338 height 260
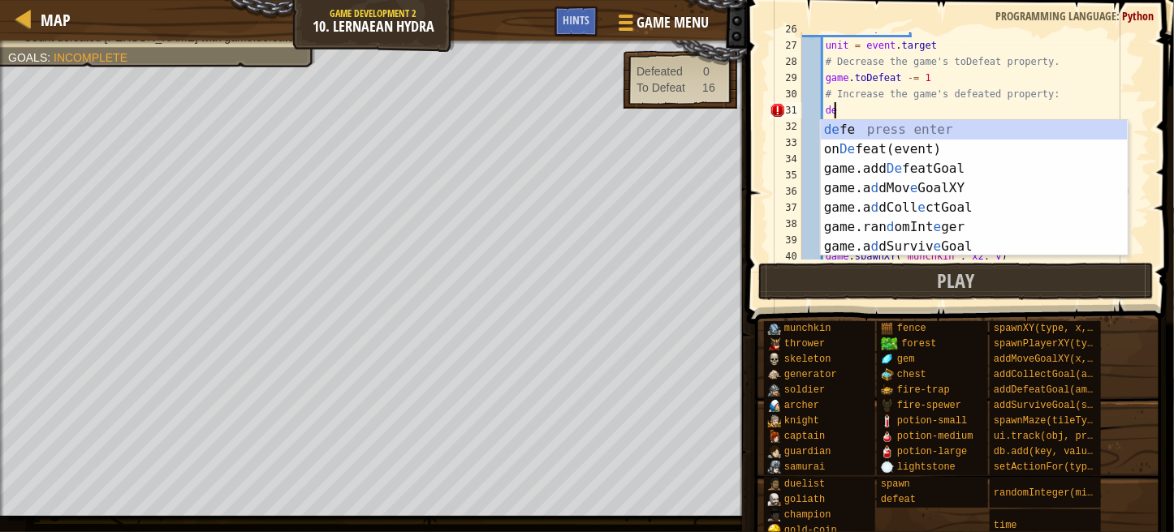
scroll to position [7, 1]
type textarea "d"
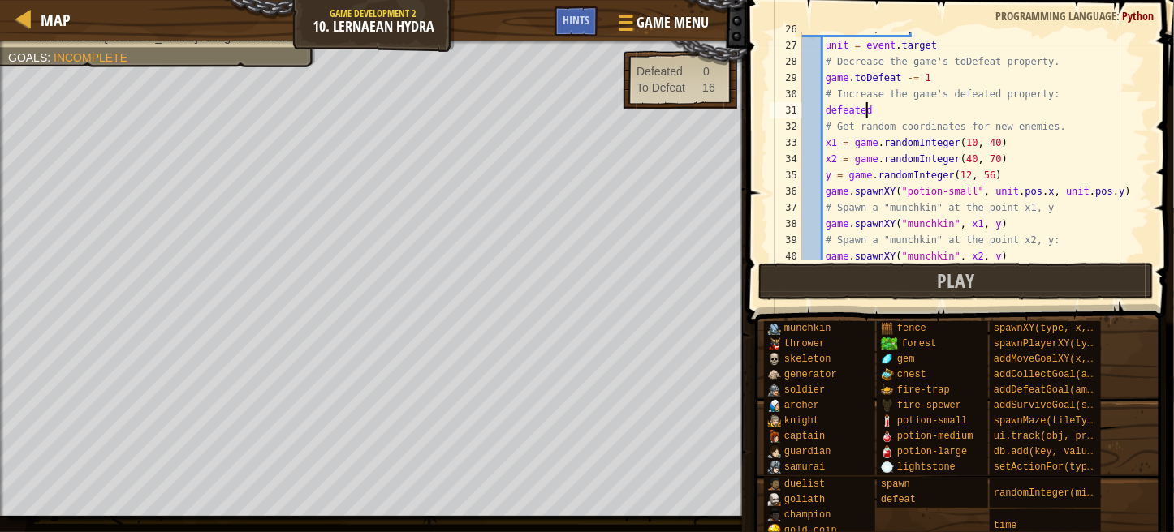
scroll to position [7, 4]
click at [829, 108] on div "def onDefeat ( event ) : unit = event . target # Decrease the game's toDefeat p…" at bounding box center [968, 151] width 338 height 260
click at [825, 110] on div "def onDefeat ( event ) : unit = event . target # Decrease the game's toDefeat p…" at bounding box center [968, 151] width 338 height 260
click at [877, 107] on div "def onDefeat ( event ) : unit = event . target # Decrease the game's toDefeat p…" at bounding box center [968, 151] width 338 height 260
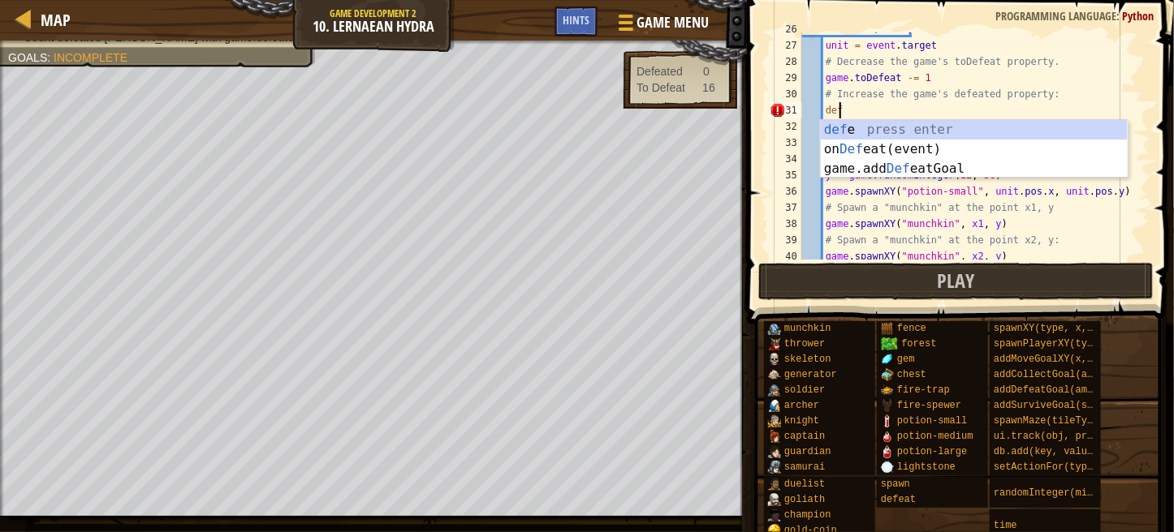
scroll to position [7, 1]
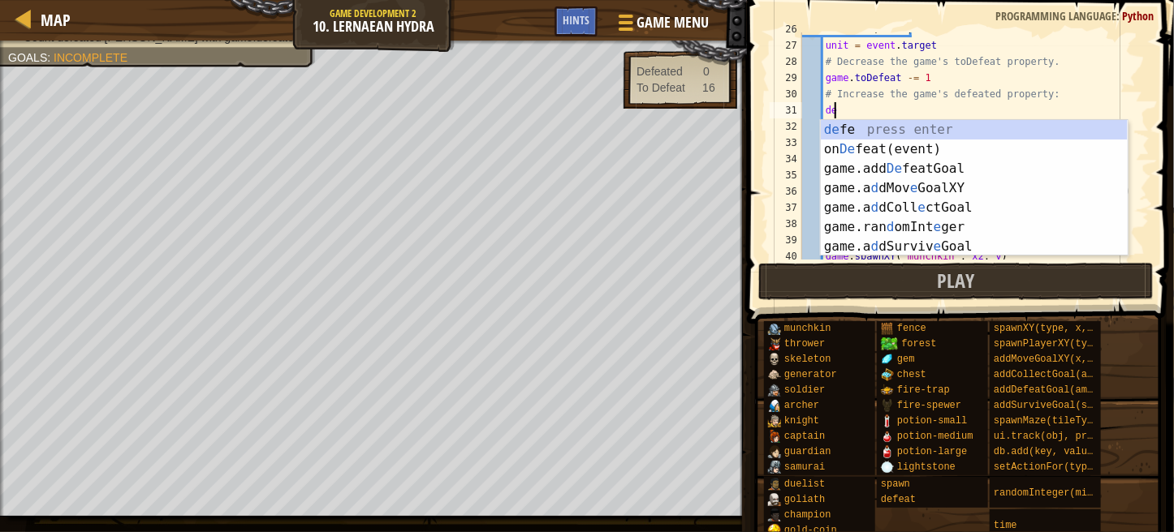
type textarea "d"
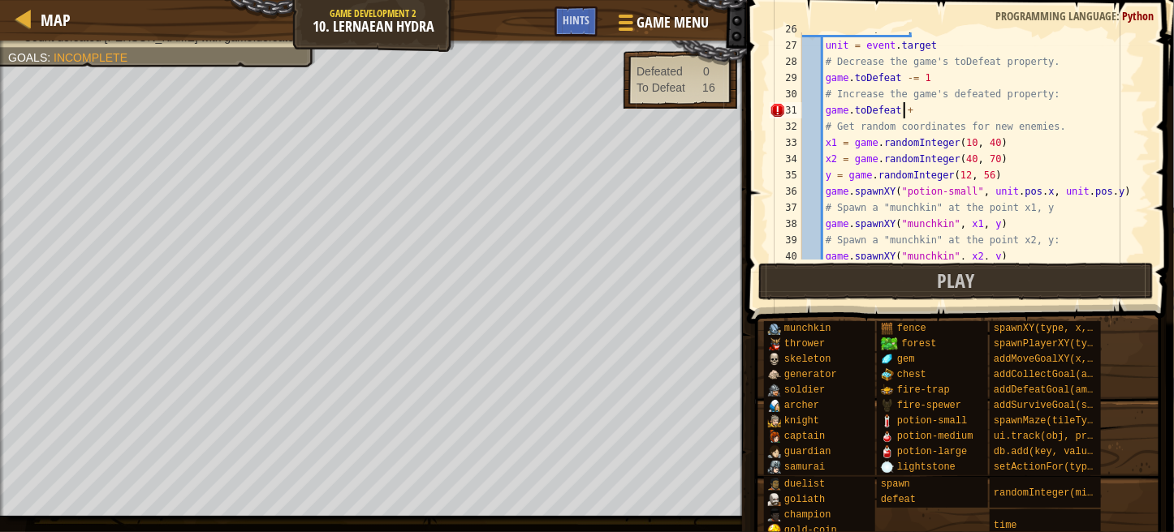
scroll to position [7, 6]
click at [893, 110] on div "def onDefeat ( event ) : unit = event . target # Decrease the game's toDefeat p…" at bounding box center [968, 151] width 338 height 260
click at [860, 110] on div "def onDefeat ( event ) : unit = event . target # Decrease the game's toDefeat p…" at bounding box center [968, 151] width 338 height 260
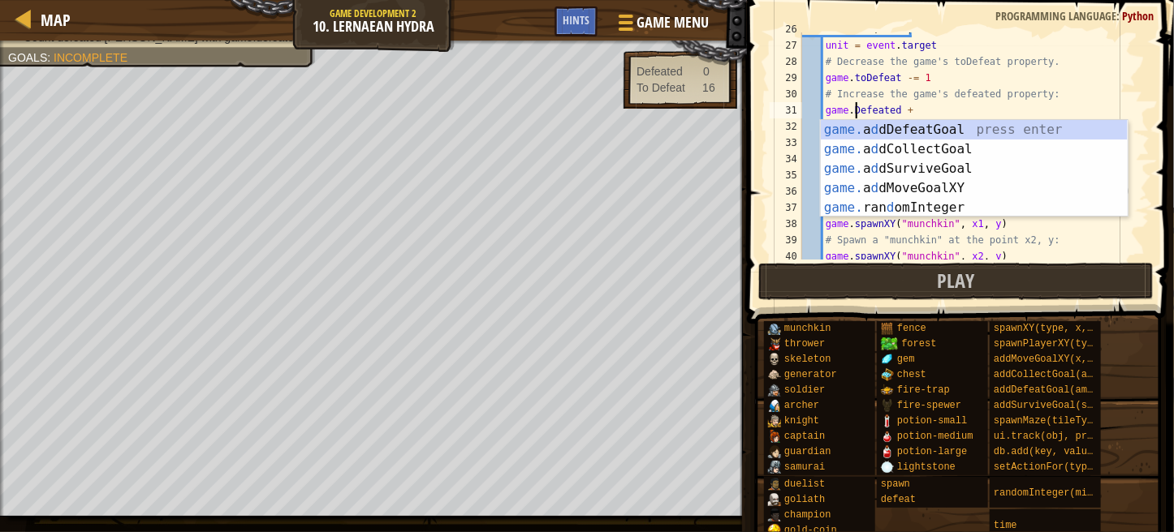
scroll to position [7, 4]
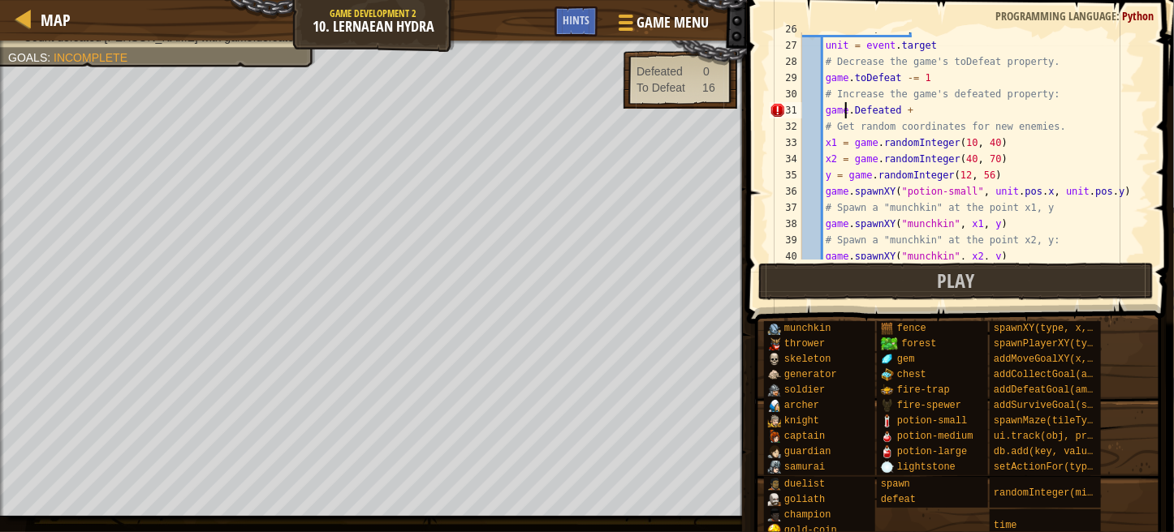
click at [847, 106] on div "def onDefeat ( event ) : unit = event . target # Decrease the game's toDefeat p…" at bounding box center [968, 151] width 338 height 260
click at [852, 106] on div "def onDefeat ( event ) : unit = event . target # Decrease the game's toDefeat p…" at bounding box center [968, 151] width 338 height 260
click at [857, 110] on div "def onDefeat ( event ) : unit = event . target # Decrease the game's toDefeat p…" at bounding box center [968, 151] width 338 height 260
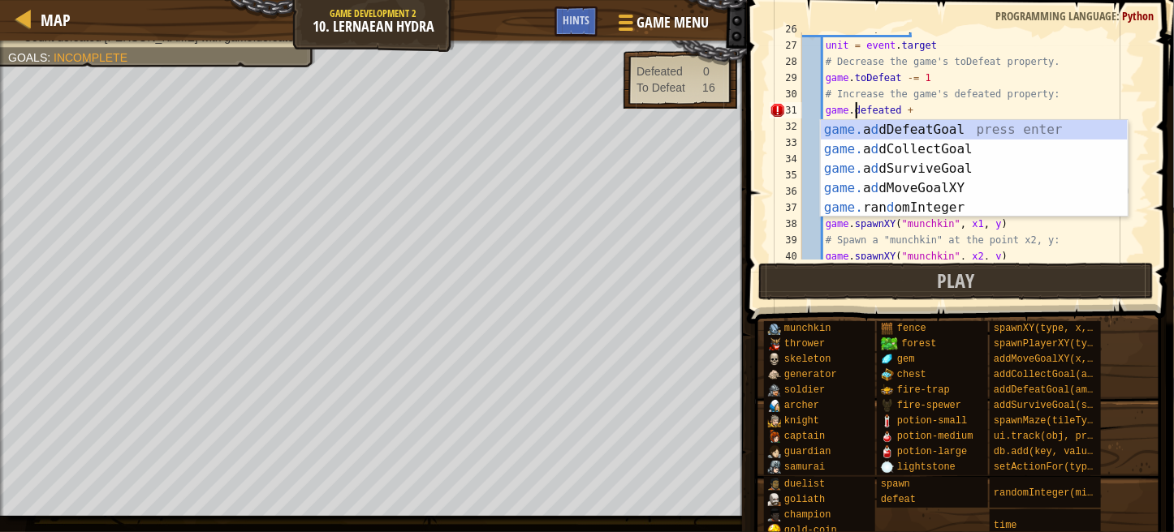
click at [850, 110] on div "def onDefeat ( event ) : unit = event . target # Decrease the game's toDefeat p…" at bounding box center [968, 151] width 338 height 260
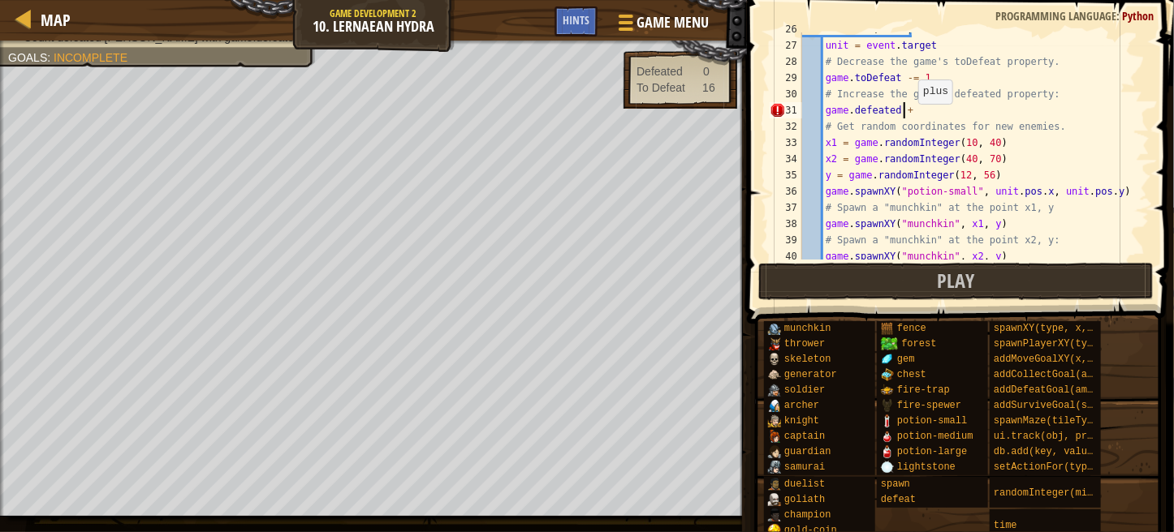
click at [910, 109] on div "def onDefeat ( event ) : unit = event . target # Decrease the game's toDefeat p…" at bounding box center [968, 151] width 338 height 260
click at [901, 80] on div "def onDefeat ( event ) : unit = event . target # Decrease the game's toDefeat p…" at bounding box center [968, 151] width 338 height 260
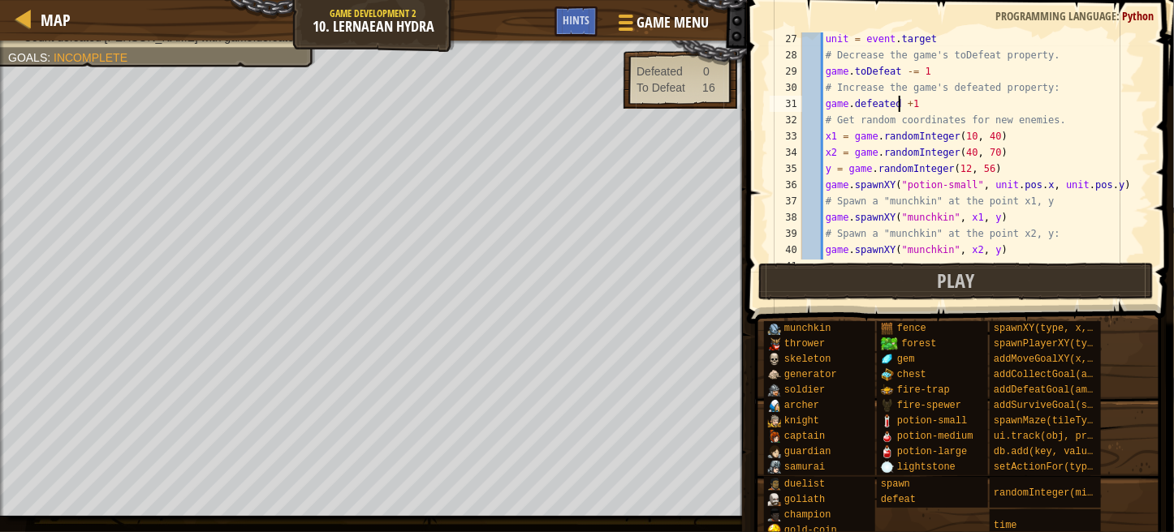
click at [898, 102] on div "unit = event . target # Decrease the game's toDefeat property. game . toDefeat …" at bounding box center [968, 161] width 338 height 260
click at [907, 102] on div "unit = event . target # Decrease the game's toDefeat property. game . toDefeat …" at bounding box center [968, 161] width 338 height 260
click at [895, 105] on div "unit = event . target # Decrease the game's toDefeat property. game . toDefeat …" at bounding box center [968, 161] width 338 height 260
click at [898, 105] on div "unit = event . target # Decrease the game's toDefeat property. game . toDefeat …" at bounding box center [968, 161] width 338 height 260
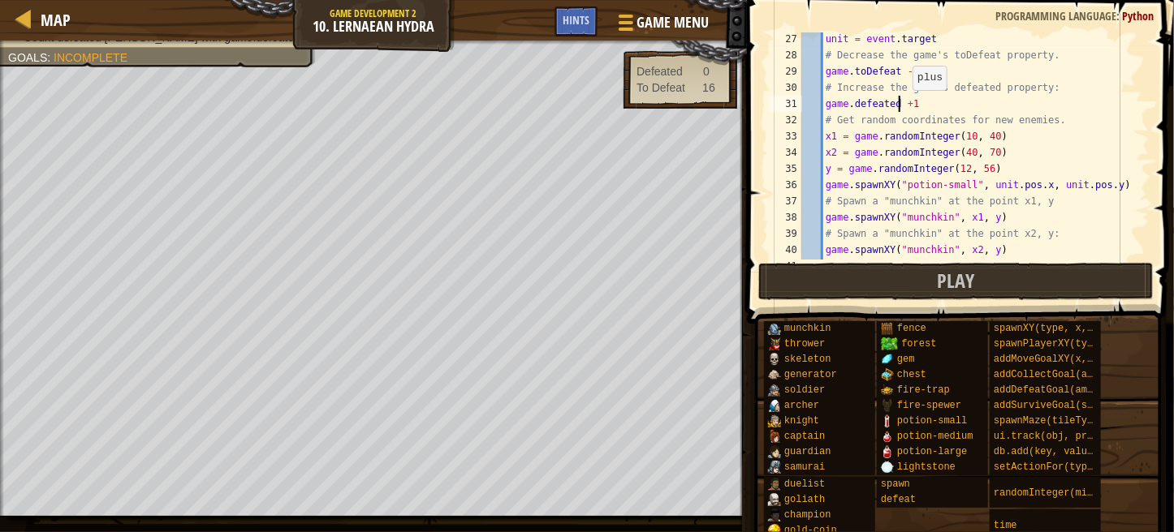
click at [904, 104] on div "unit = event . target # Decrease the game's toDefeat property. game . toDefeat …" at bounding box center [968, 161] width 338 height 260
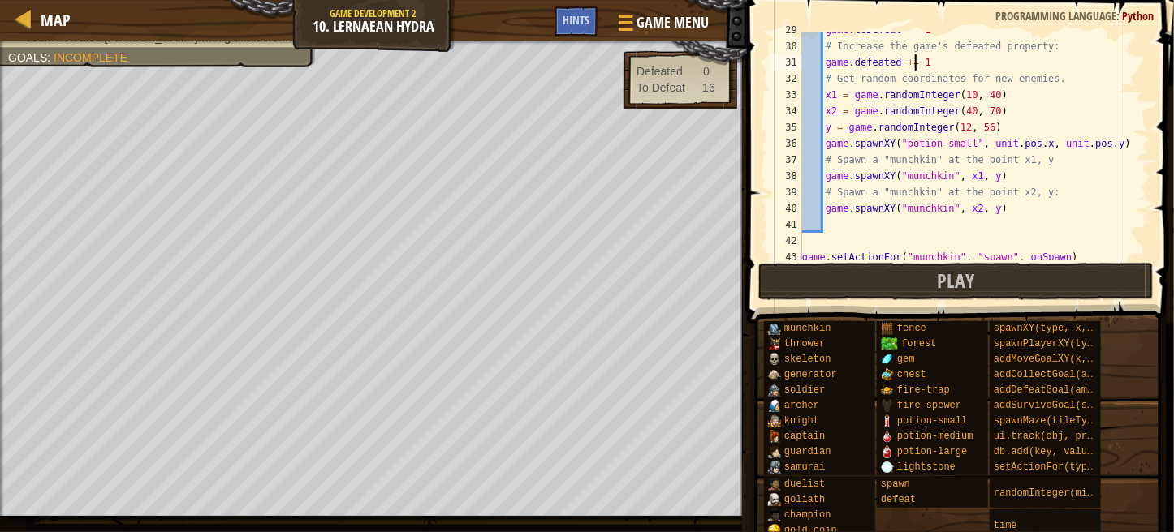
scroll to position [519, 0]
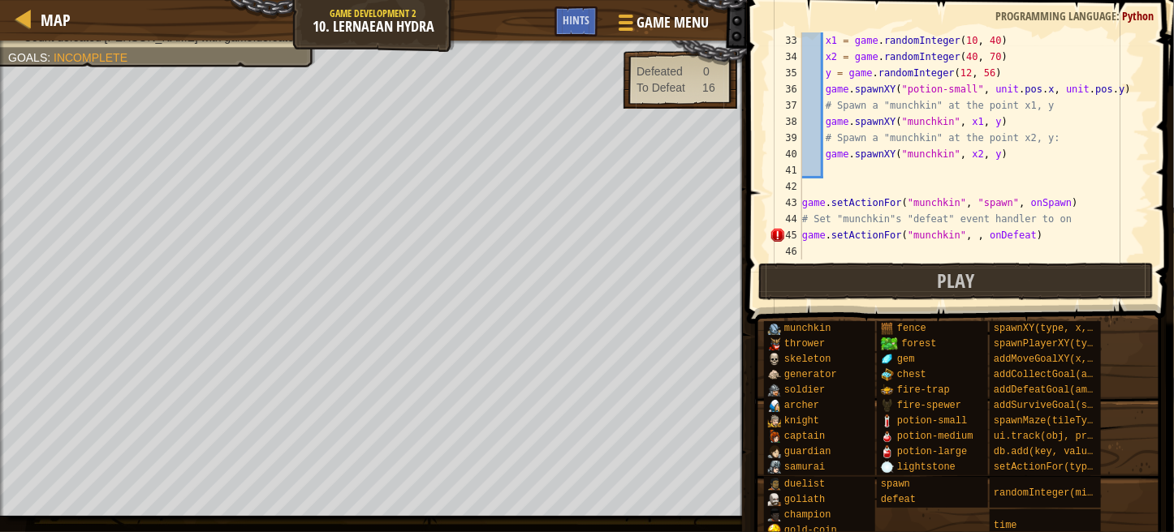
click at [1032, 238] on div "x1 = game . randomInteger ( 10 , 40 ) x2 = game . randomInteger ( 40 , 70 ) y =…" at bounding box center [968, 162] width 338 height 260
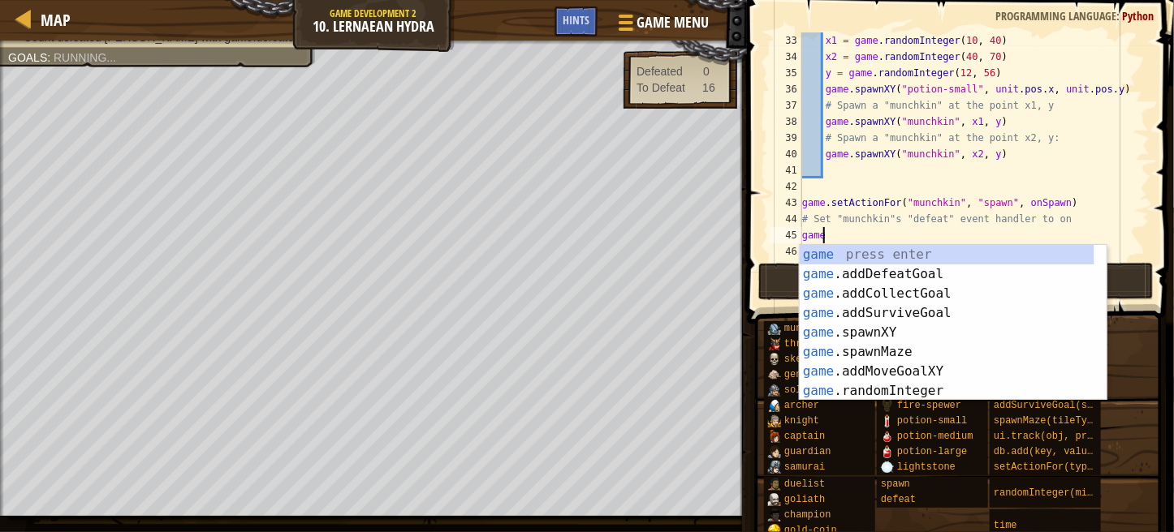
scroll to position [7, 0]
type textarea "g"
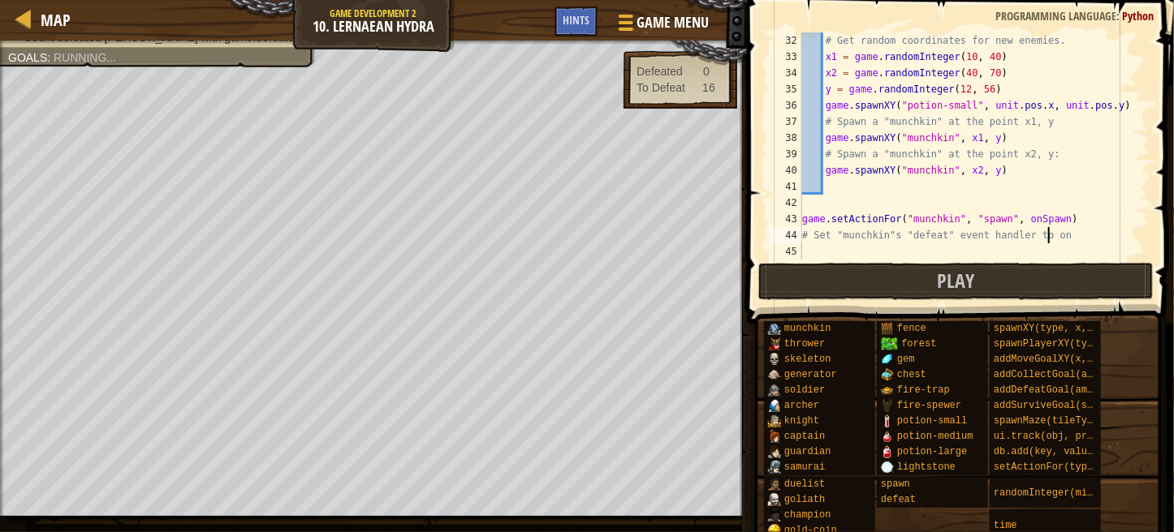
scroll to position [503, 0]
type textarea "# Set "munchkin"s "defeat" event handler to onDefeat"
click at [806, 255] on div "# Get random coordinates for new enemies. x1 = game . randomInteger ( 10 , 40 )…" at bounding box center [968, 162] width 338 height 260
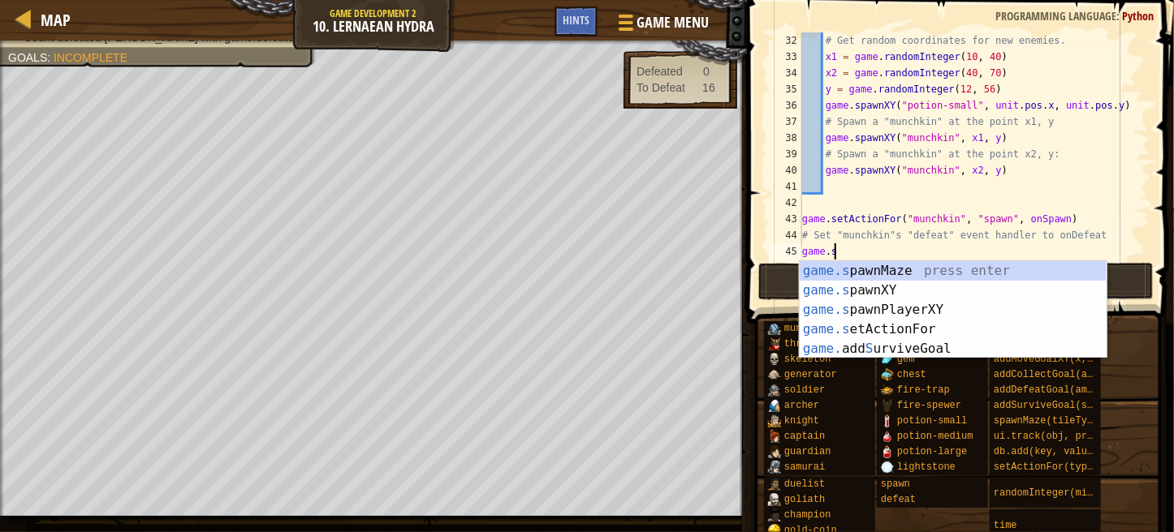
scroll to position [7, 2]
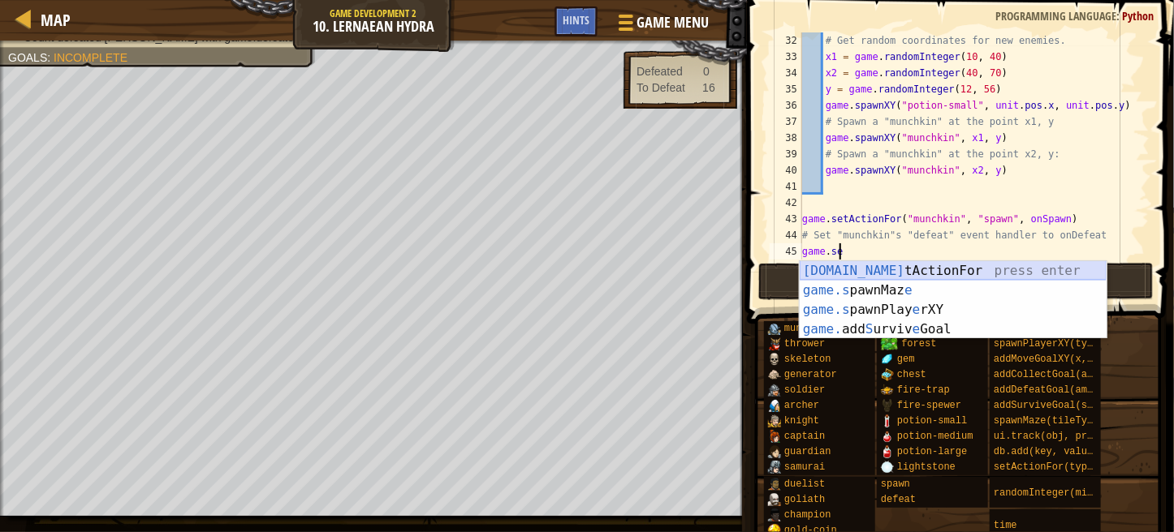
click at [942, 272] on div "[DOMAIN_NAME] tActionFor press enter game.s pawnMaz e press enter game.s pawnPl…" at bounding box center [952, 319] width 307 height 117
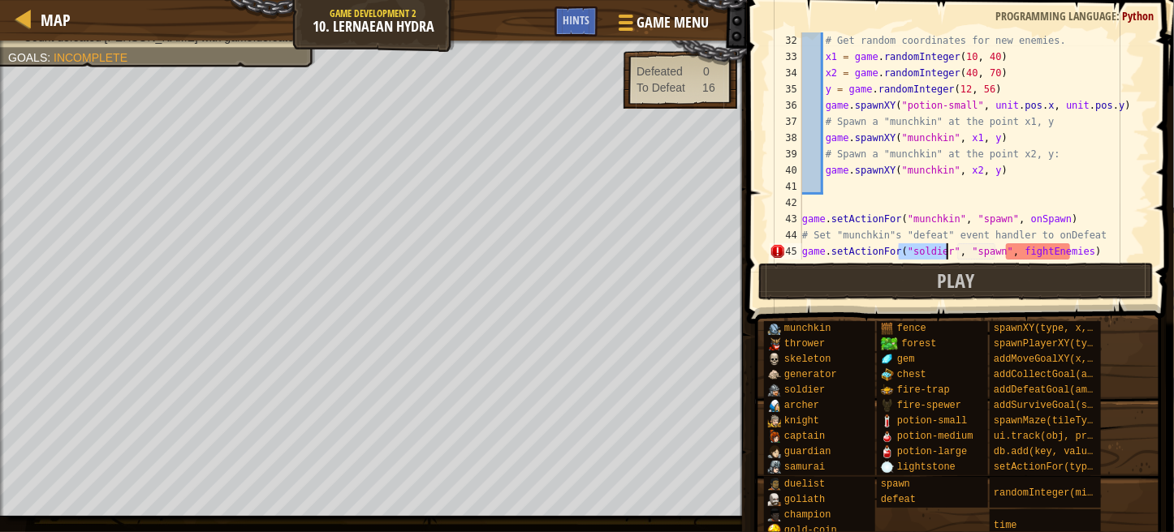
click at [941, 250] on div "# Get random coordinates for new enemies. x1 = game . randomInteger ( 10 , 40 )…" at bounding box center [968, 145] width 338 height 227
click at [1077, 249] on div "# Get random coordinates for new enemies. x1 = game . randomInteger ( 10 , 40 )…" at bounding box center [968, 162] width 338 height 260
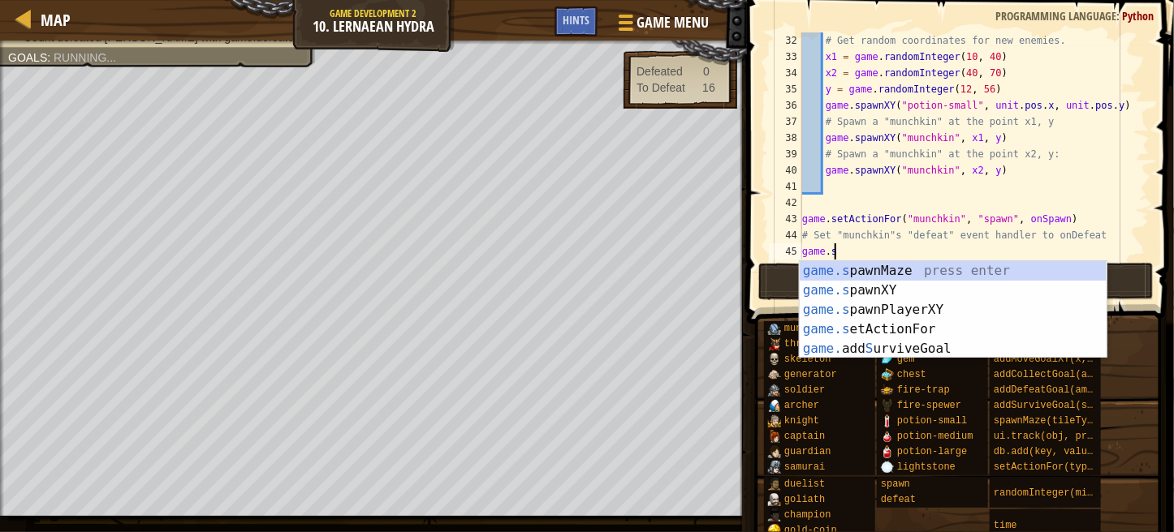
type textarea "g"
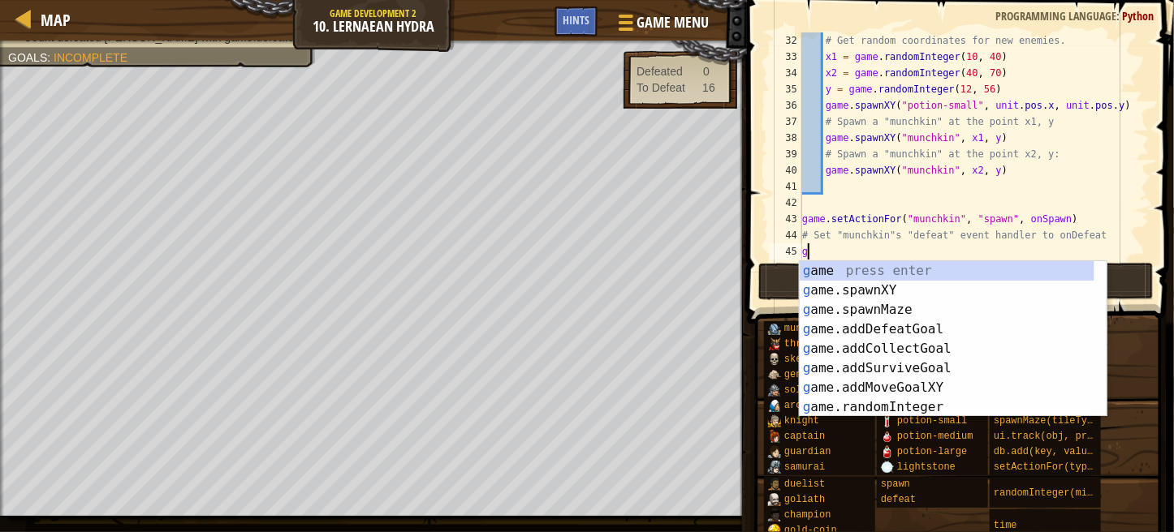
scroll to position [7, 0]
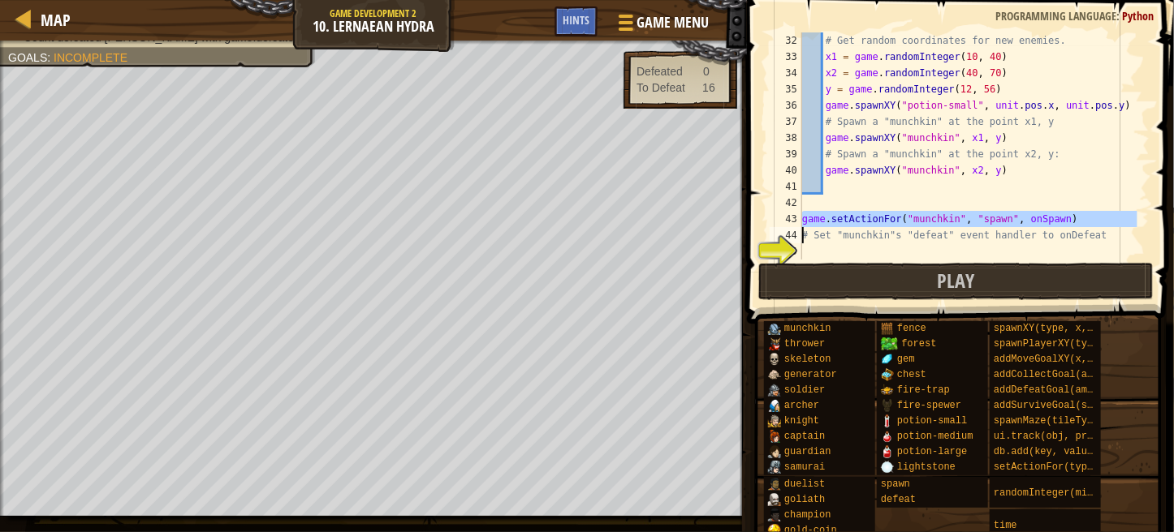
drag, startPoint x: 799, startPoint y: 222, endPoint x: 862, endPoint y: 218, distance: 63.4
click at [862, 218] on div "32 33 34 35 36 37 38 39 40 41 42 43 44 45 46 # Get random coordinates for new e…" at bounding box center [957, 145] width 383 height 227
type textarea "game.setActionFor("munchkin", "spawn", onSpawn) # Set "munchkin"s "defeat" even…"
click at [807, 248] on div "# Get random coordinates for new enemies. x1 = game . randomInteger ( 10 , 40 )…" at bounding box center [968, 162] width 338 height 260
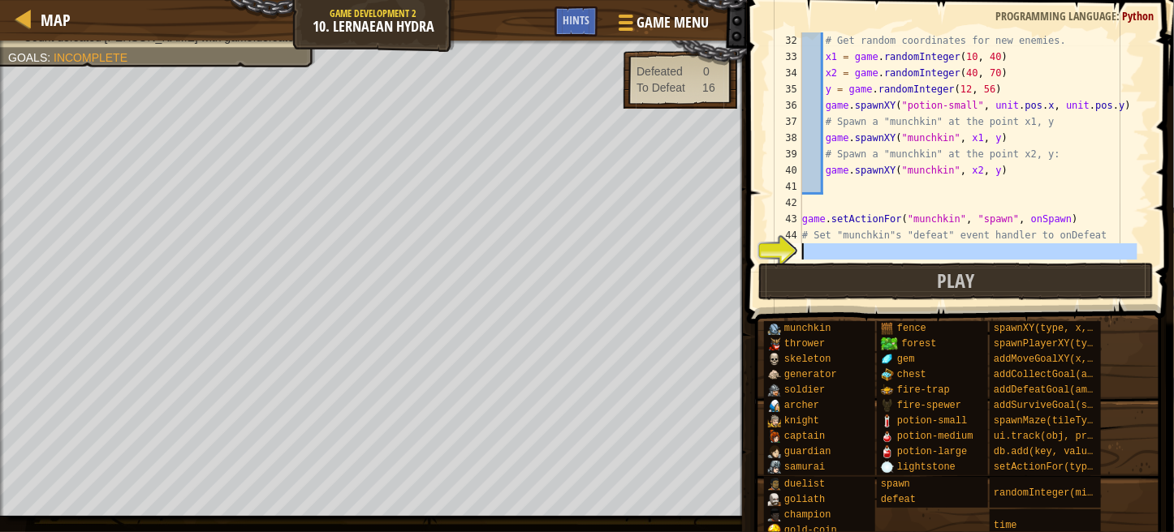
click at [795, 248] on div "45" at bounding box center [785, 251] width 32 height 16
click at [799, 248] on div "45" at bounding box center [785, 251] width 32 height 16
drag, startPoint x: 799, startPoint y: 248, endPoint x: 830, endPoint y: 252, distance: 31.2
click at [830, 252] on div "# Get random coordinates for new enemies. x1 = game . randomInteger ( 10 , 40 )…" at bounding box center [968, 162] width 338 height 260
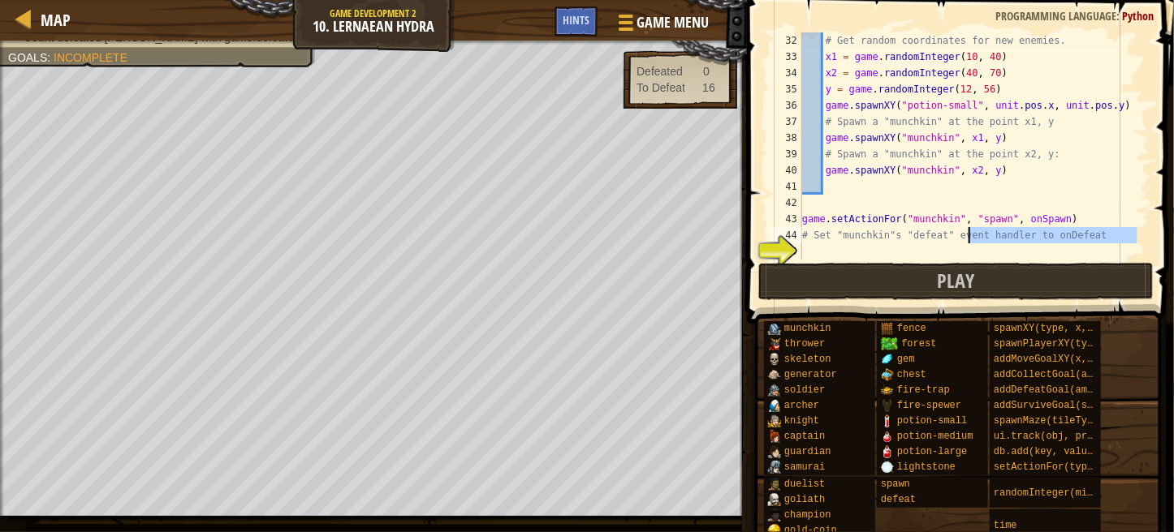
drag, startPoint x: 811, startPoint y: 248, endPoint x: 965, endPoint y: 241, distance: 154.4
click at [965, 241] on div "# Get random coordinates for new enemies. x1 = game . randomInteger ( 10 , 40 )…" at bounding box center [968, 162] width 338 height 260
type textarea "# Set "munchkin"s "defeat" event handler to onDefeat"
click at [809, 246] on div "# Get random coordinates for new enemies. x1 = game . randomInteger ( 10 , 40 )…" at bounding box center [968, 145] width 338 height 227
drag, startPoint x: 804, startPoint y: 249, endPoint x: 909, endPoint y: 244, distance: 104.8
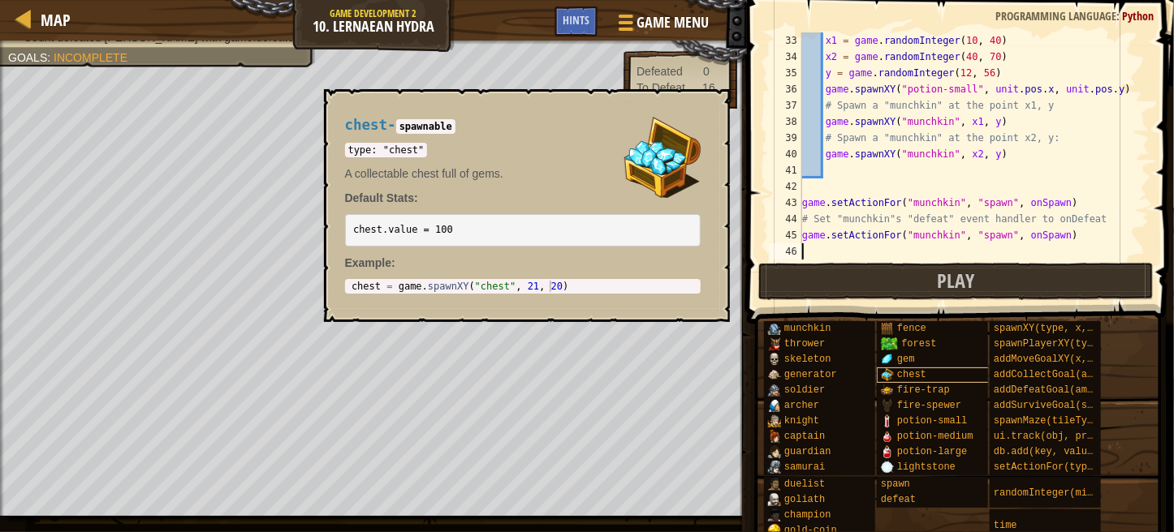
scroll to position [519, 0]
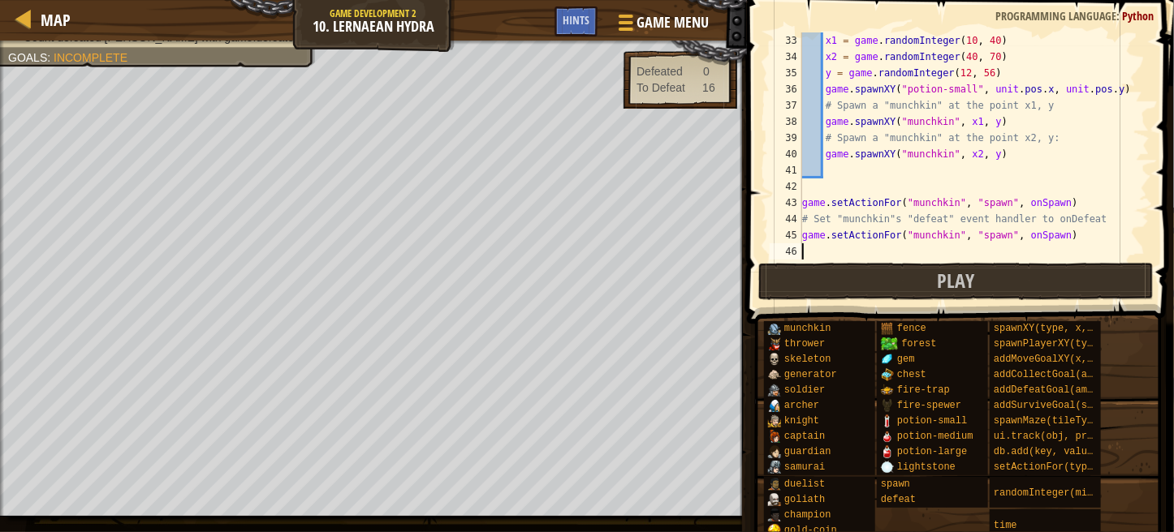
click at [1046, 239] on div "x1 = game . randomInteger ( 10 , 40 ) x2 = game . randomInteger ( 40 , 70 ) y =…" at bounding box center [968, 162] width 338 height 260
click at [999, 235] on div "x1 = game . randomInteger ( 10 , 40 ) x2 = game . randomInteger ( 40 , 70 ) y =…" at bounding box center [968, 162] width 338 height 260
click at [993, 235] on div "x1 = game . randomInteger ( 10 , 40 ) x2 = game . randomInteger ( 40 , 70 ) y =…" at bounding box center [968, 162] width 338 height 260
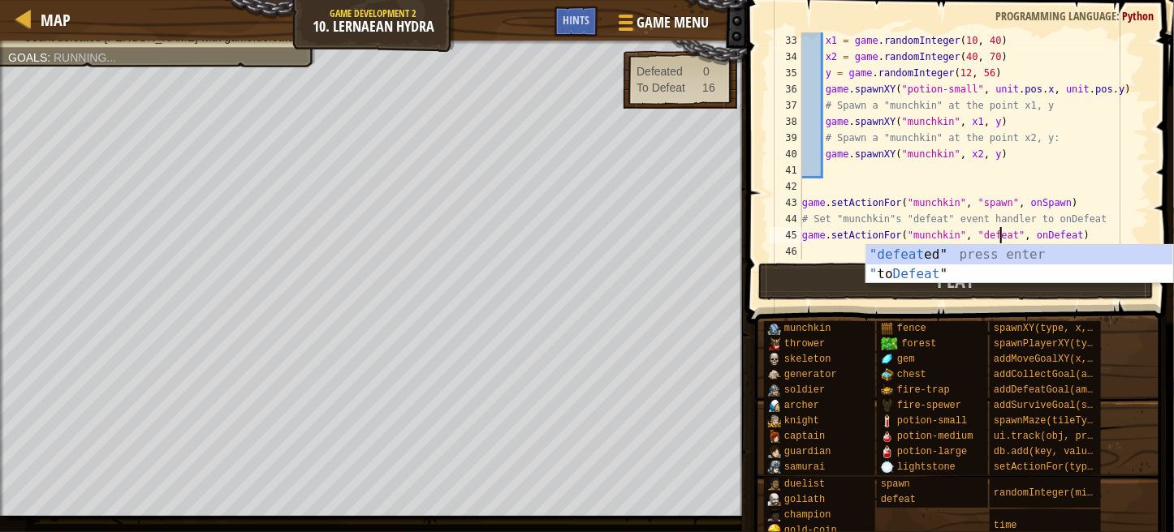
scroll to position [7, 16]
type textarea "game.setActionFor("munchkin", "defeat", onDefeat)"
click at [815, 278] on button "Play" at bounding box center [955, 281] width 395 height 37
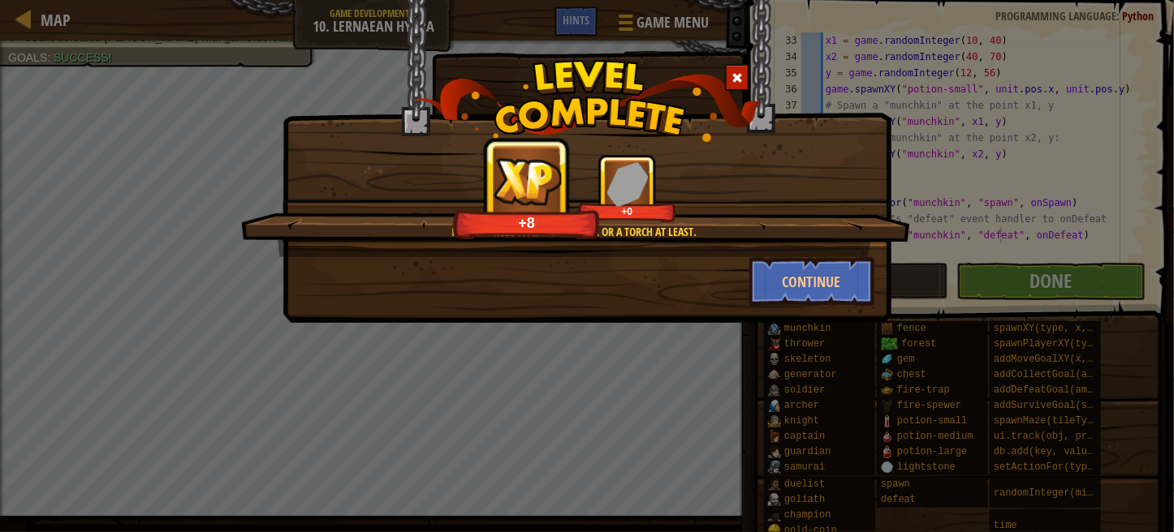
click at [805, 309] on div "I think I need a flamethrower or a torch at least. +8 +0 Continue" at bounding box center [586, 161] width 609 height 323
click at [808, 290] on button "Continue" at bounding box center [812, 281] width 126 height 49
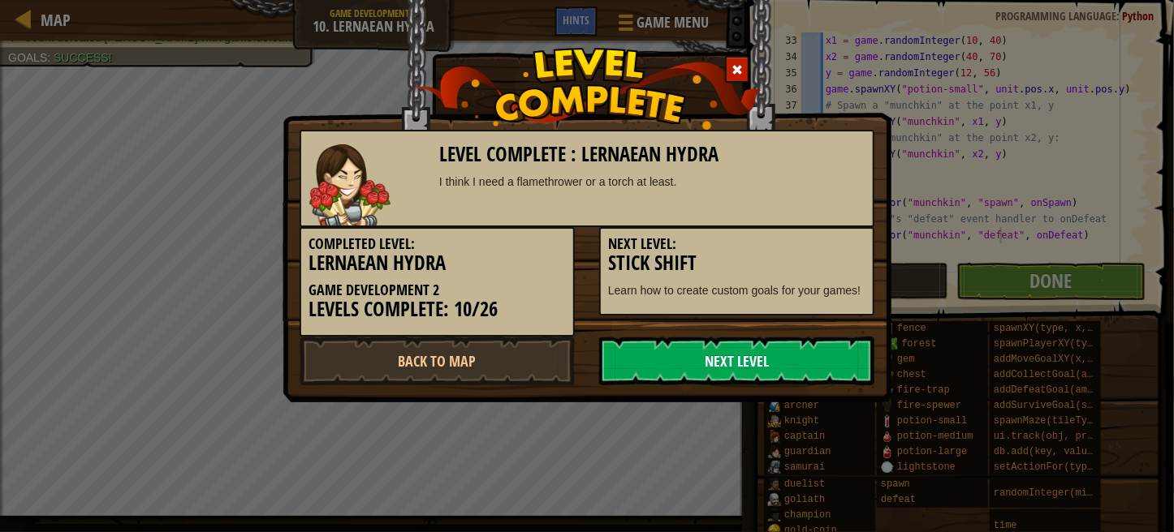
click at [753, 377] on link "Next Level" at bounding box center [736, 361] width 275 height 49
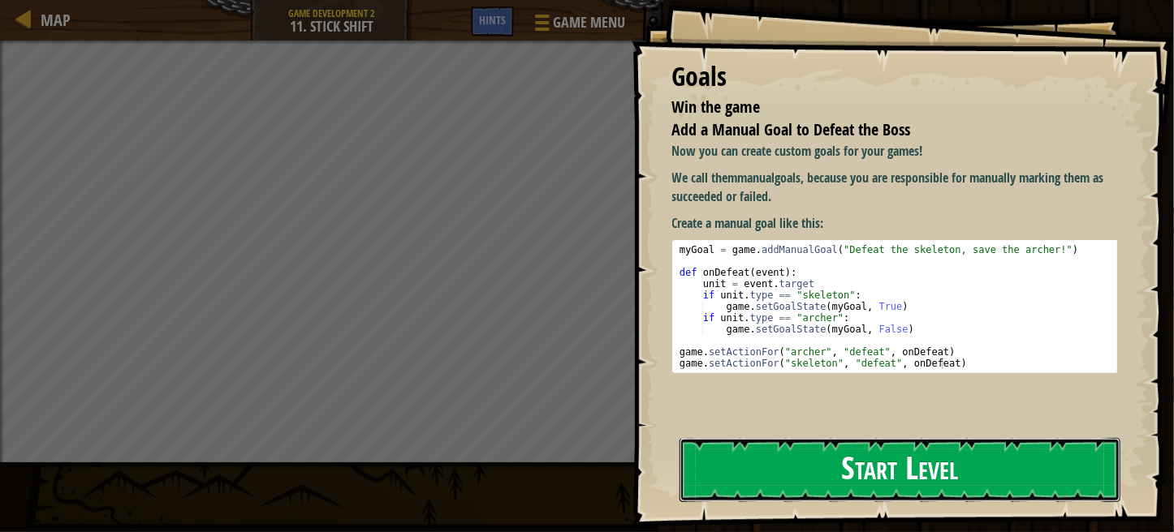
click at [852, 461] on button "Start Level" at bounding box center [899, 470] width 441 height 64
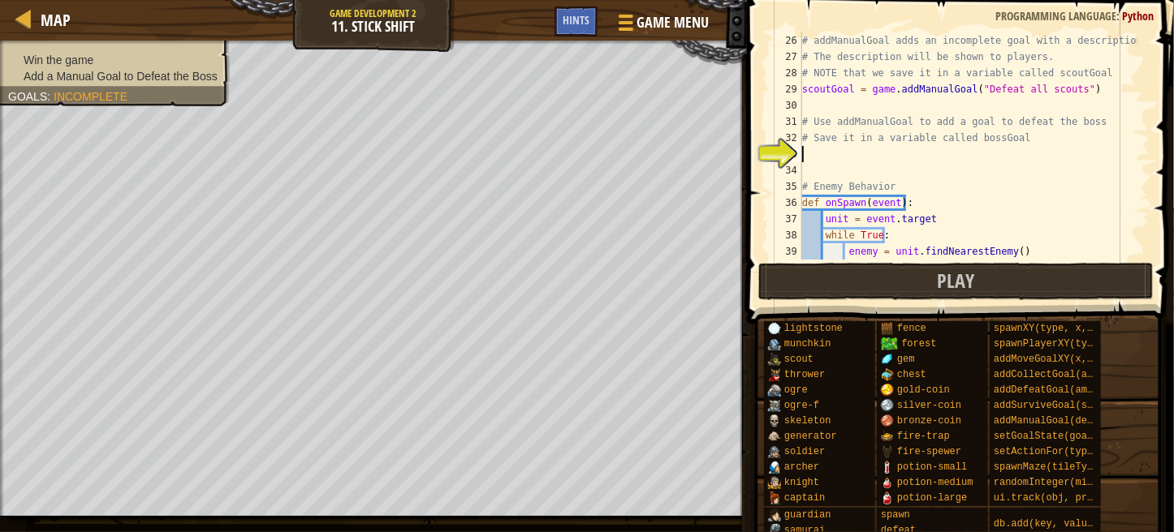
scroll to position [7, 0]
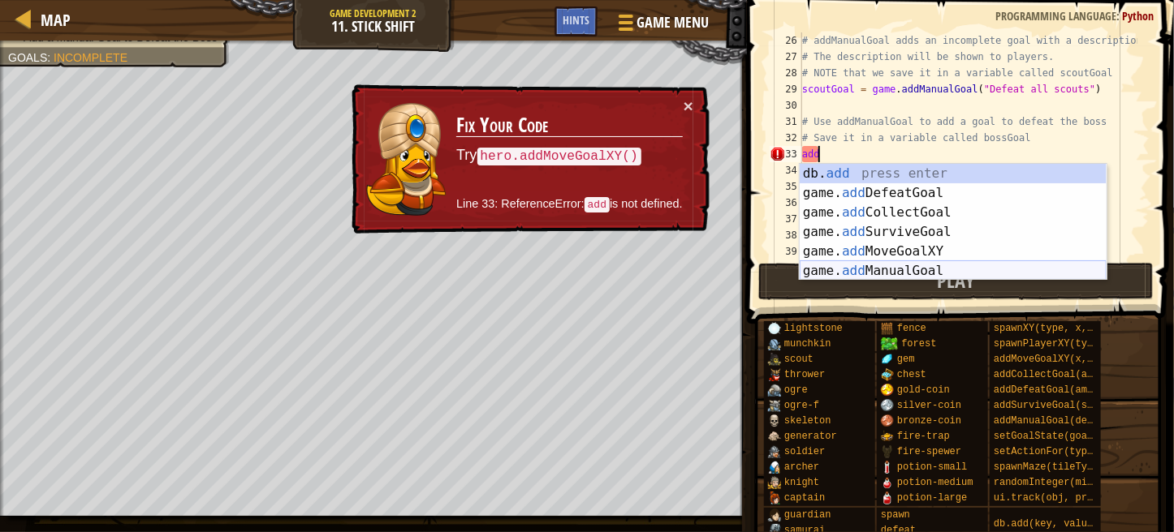
click at [942, 269] on div "db. add press enter game. add DefeatGoal press enter game. add CollectGoal pres…" at bounding box center [952, 242] width 307 height 156
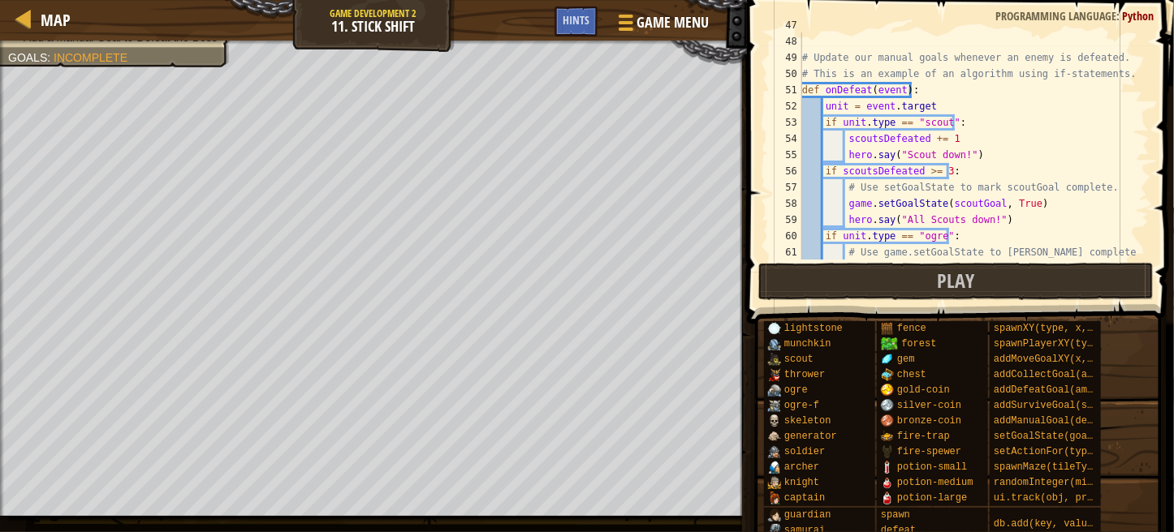
scroll to position [615, 0]
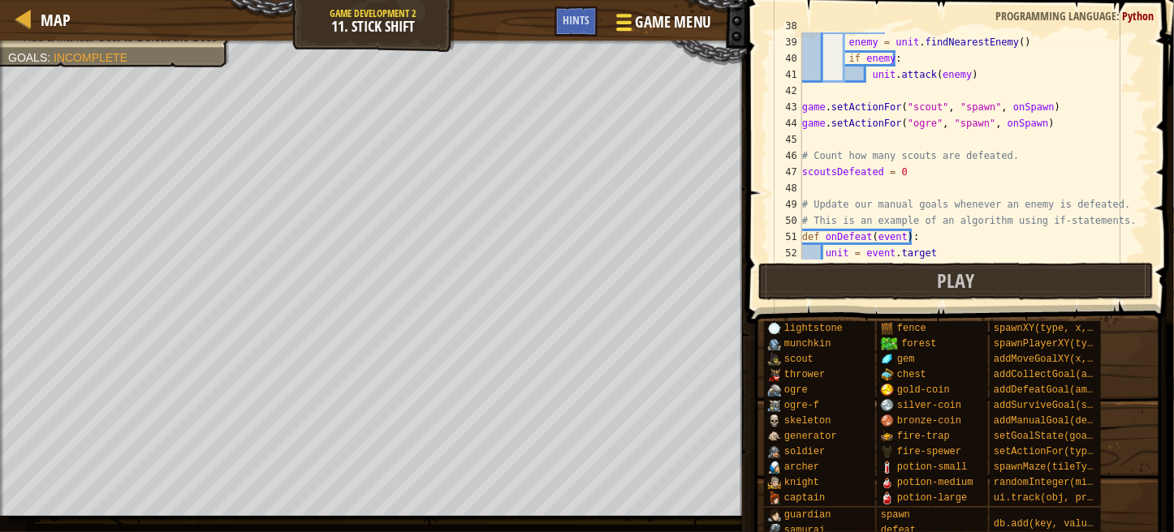
type textarea "game.addManualGoal("bossGoal")"
click at [683, 20] on span "Game Menu" at bounding box center [673, 22] width 75 height 22
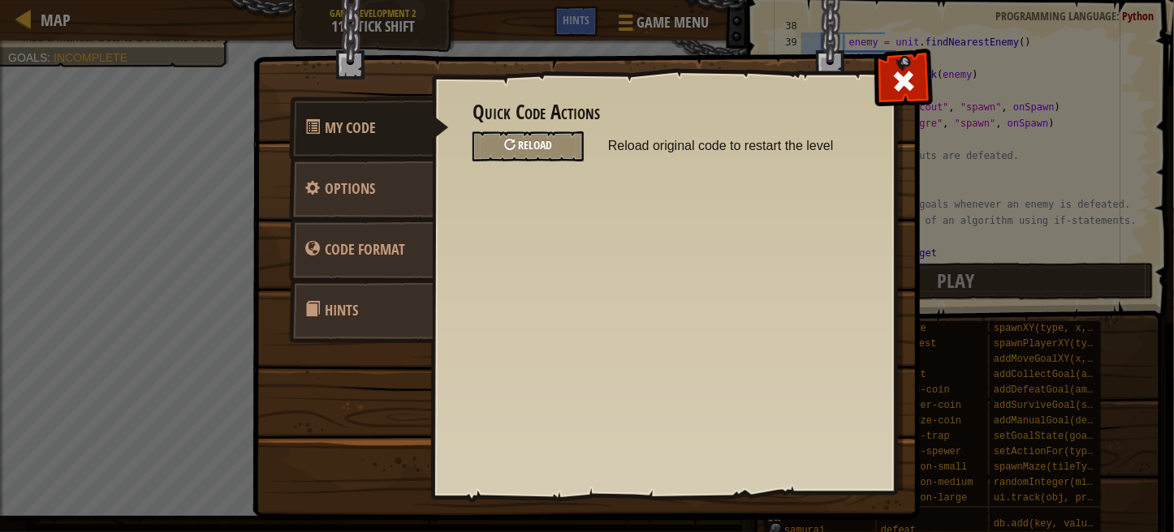
click at [541, 150] on span "Reload" at bounding box center [535, 144] width 34 height 15
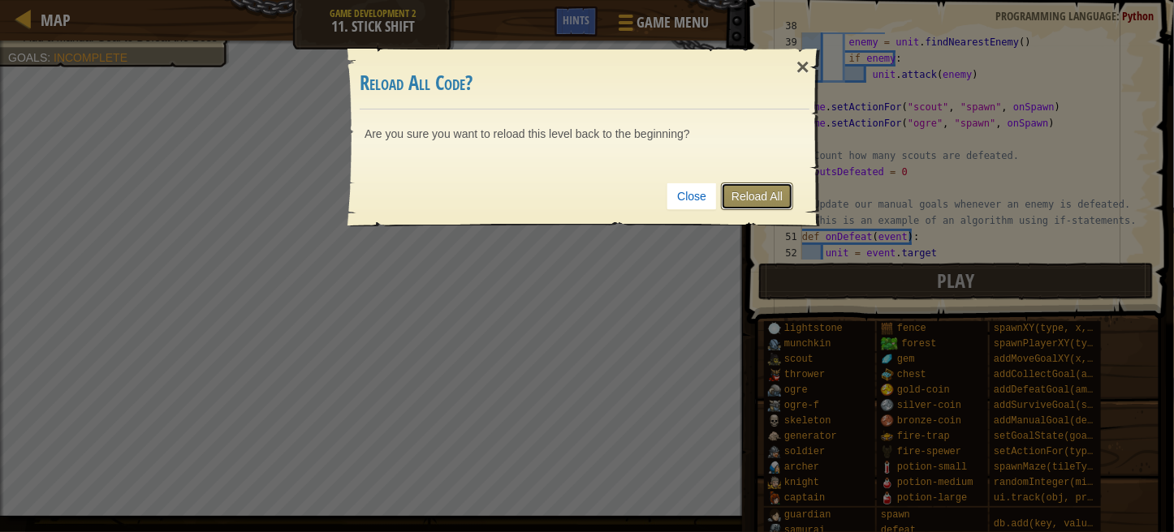
click at [753, 192] on link "Reload All" at bounding box center [757, 197] width 72 height 28
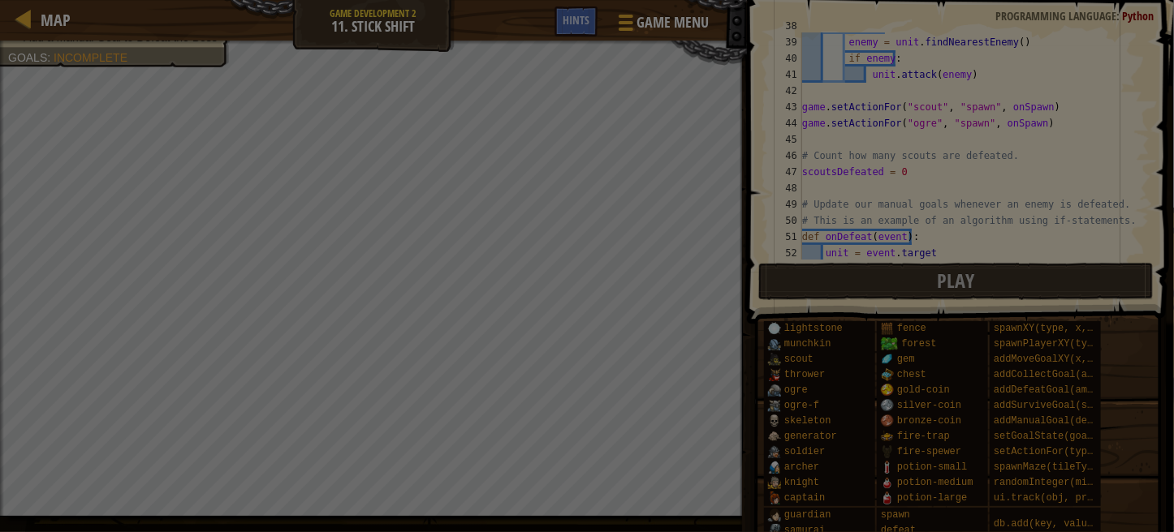
click at [838, 130] on div at bounding box center [587, 266] width 1174 height 532
click at [819, 126] on div at bounding box center [587, 266] width 1174 height 532
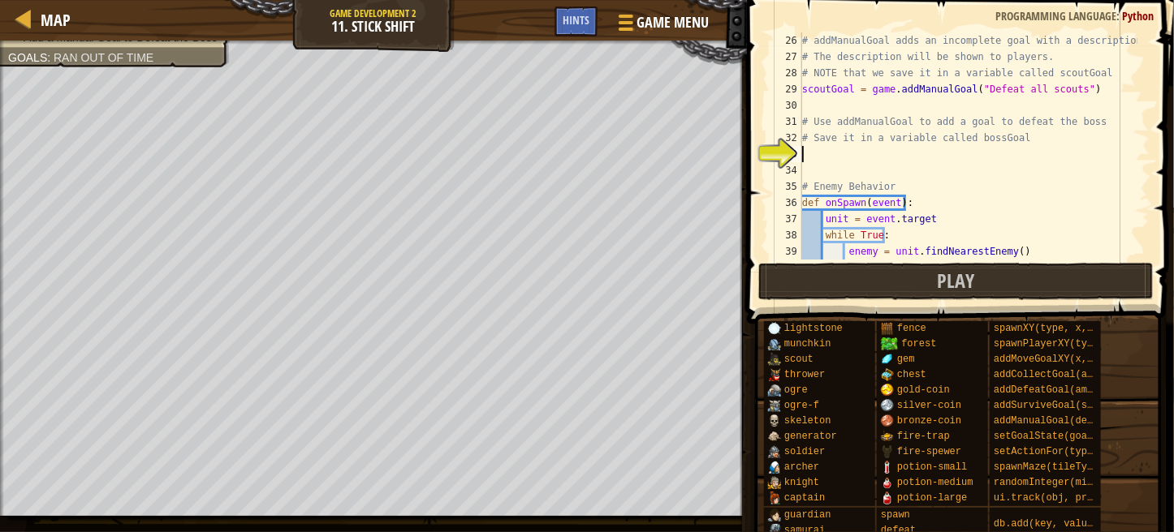
scroll to position [406, 0]
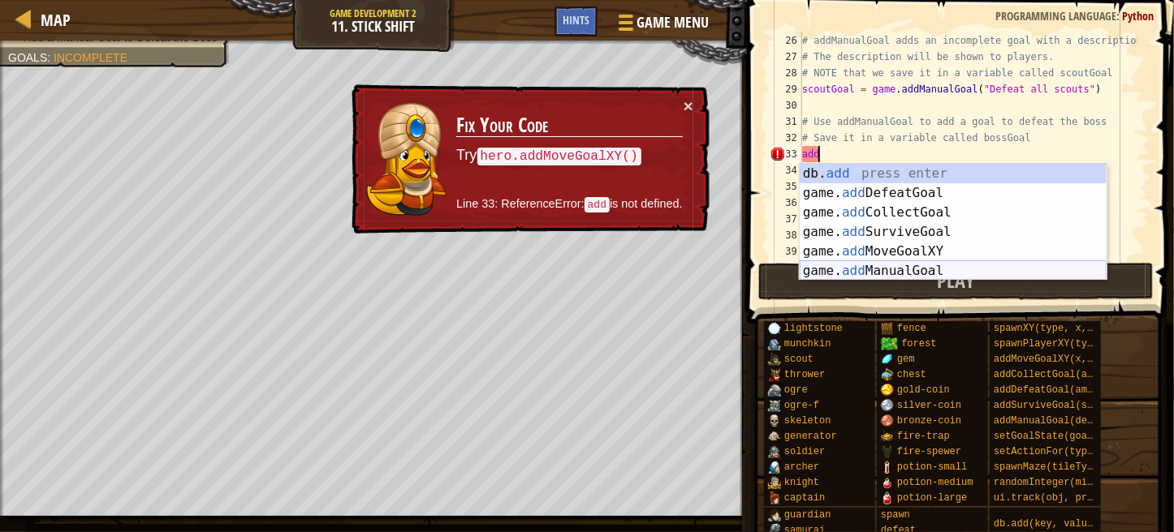
click at [864, 272] on div "db. add press enter game. add DefeatGoal press enter game. add CollectGoal pres…" at bounding box center [952, 242] width 307 height 156
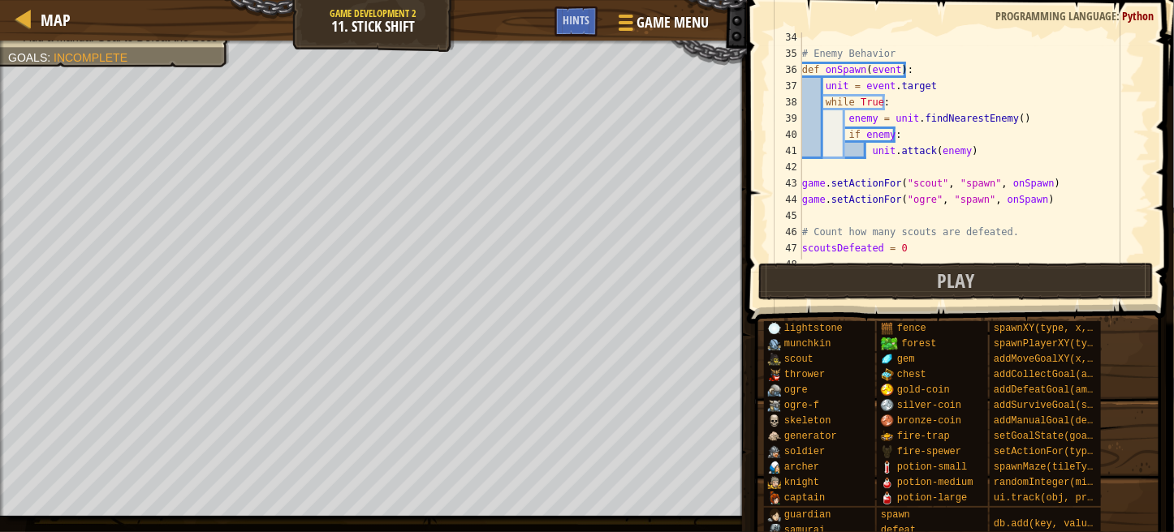
scroll to position [558, 0]
type textarea "game.addManualGoal("bossGoal")"
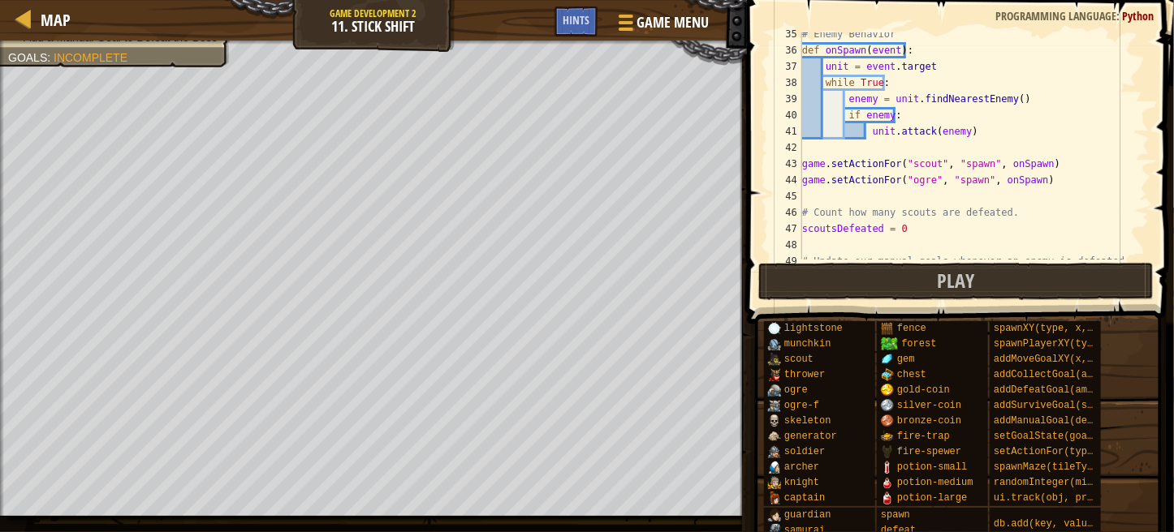
drag, startPoint x: 1157, startPoint y: 164, endPoint x: 1171, endPoint y: 210, distance: 48.3
click at [1171, 210] on span at bounding box center [962, 139] width 440 height 372
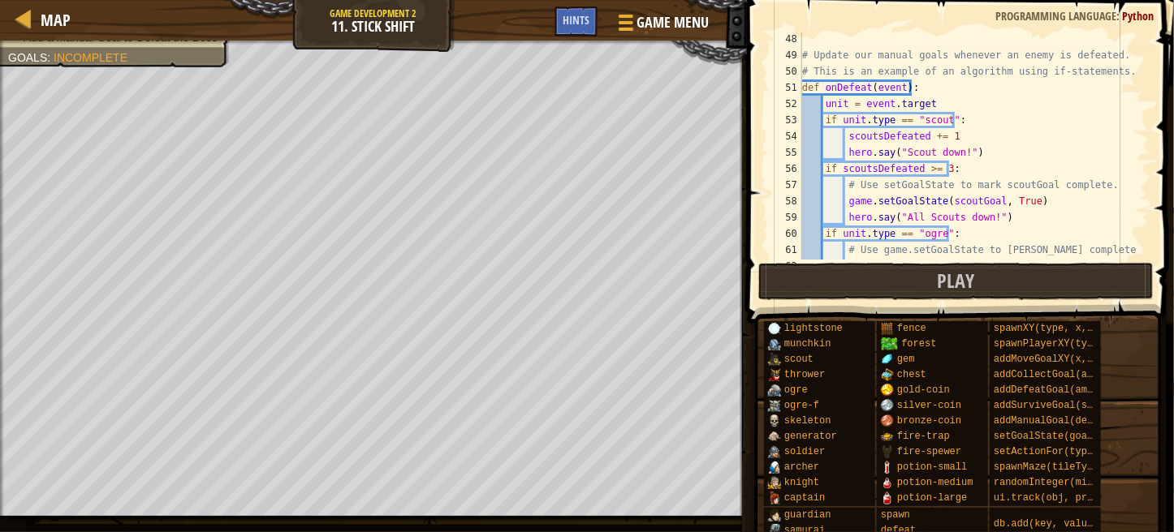
scroll to position [909, 0]
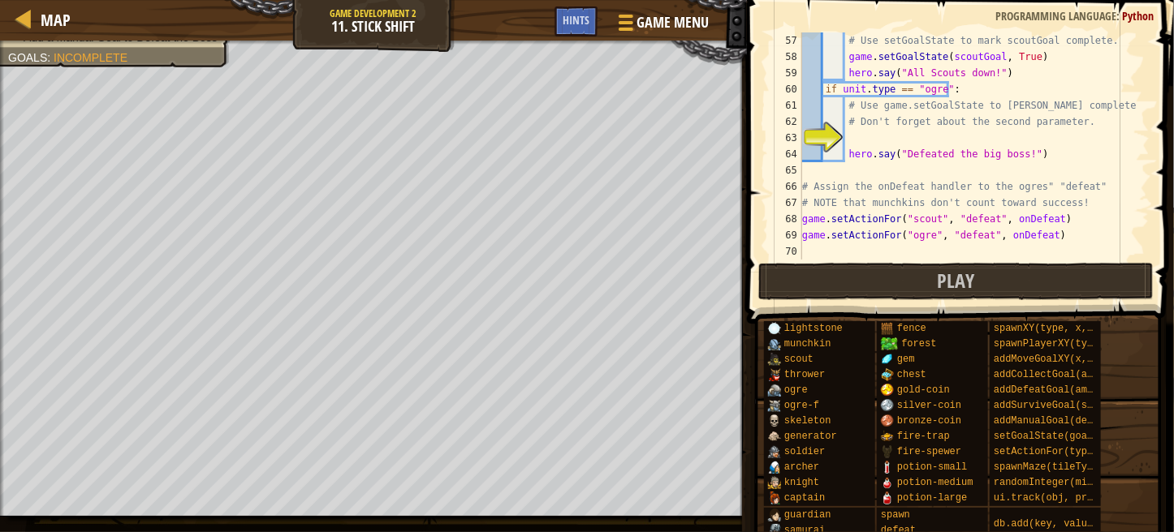
click at [854, 134] on div "# Use setGoalState to mark scoutGoal complete. game . setGoalState ( scoutGoal …" at bounding box center [968, 162] width 338 height 260
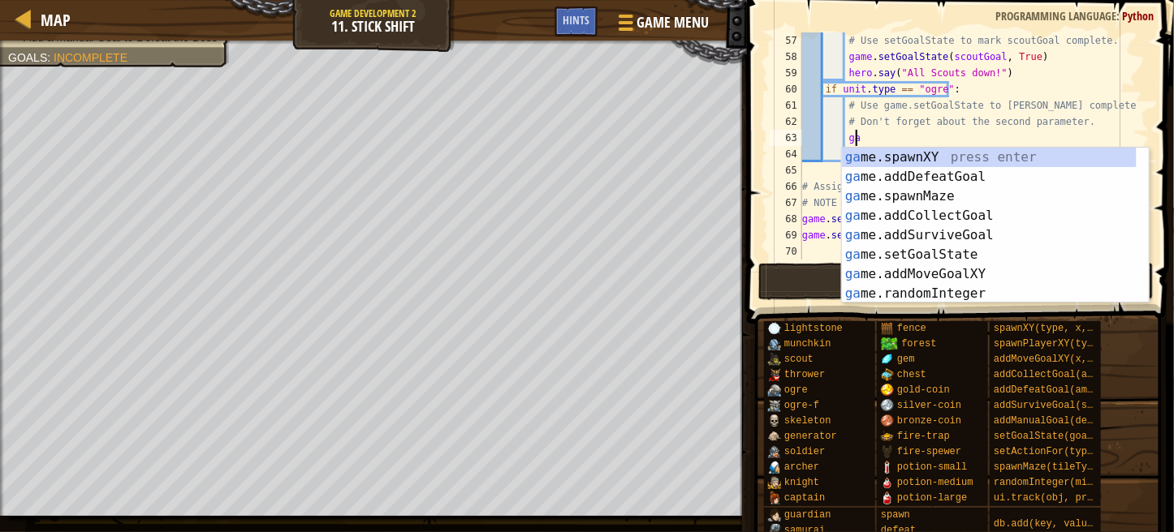
scroll to position [7, 3]
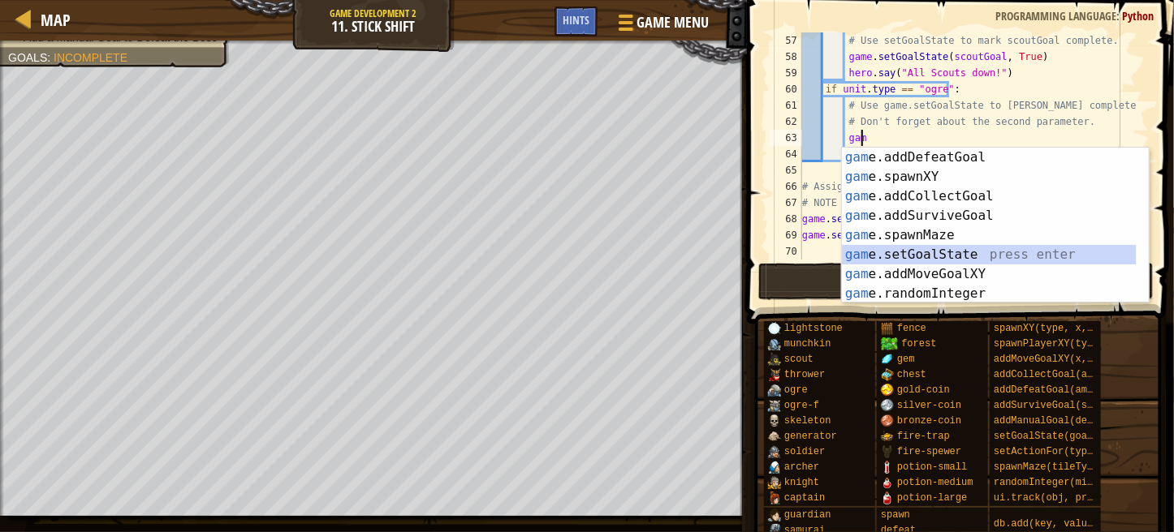
click at [894, 246] on div "gam e.addDefeatGoal press enter gam e.spawnXY press enter gam e.addCollectGoal …" at bounding box center [989, 245] width 295 height 195
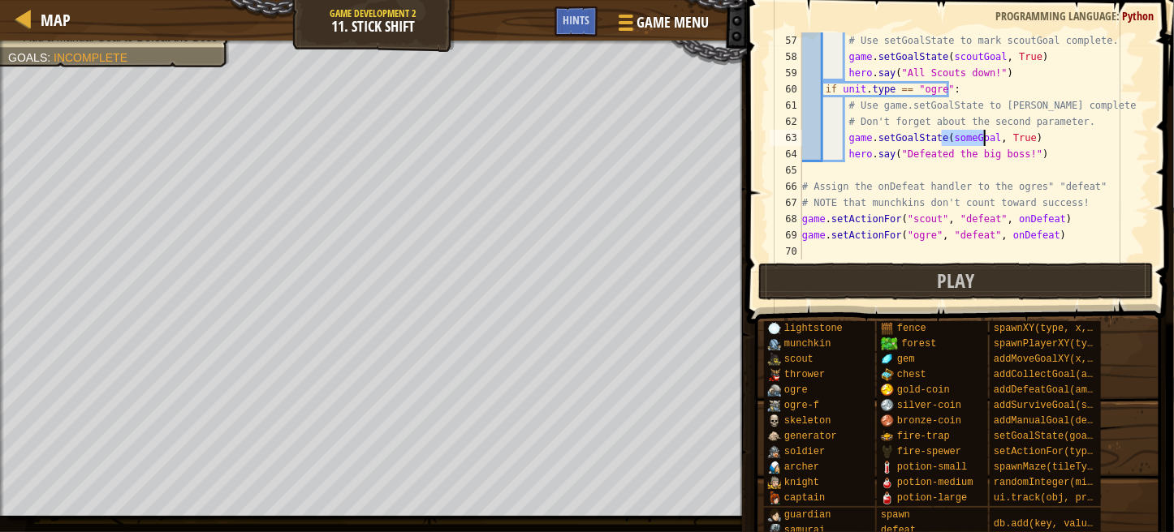
click at [961, 139] on div "# Use setGoalState to mark scoutGoal complete. game . setGoalState ( scoutGoal …" at bounding box center [968, 145] width 338 height 227
click at [1013, 137] on div "# Use setGoalState to mark scoutGoal complete. game . setGoalState ( scoutGoal …" at bounding box center [968, 162] width 338 height 260
click at [1017, 137] on div "# Use setGoalState to mark scoutGoal complete. game . setGoalState ( scoutGoal …" at bounding box center [968, 162] width 338 height 260
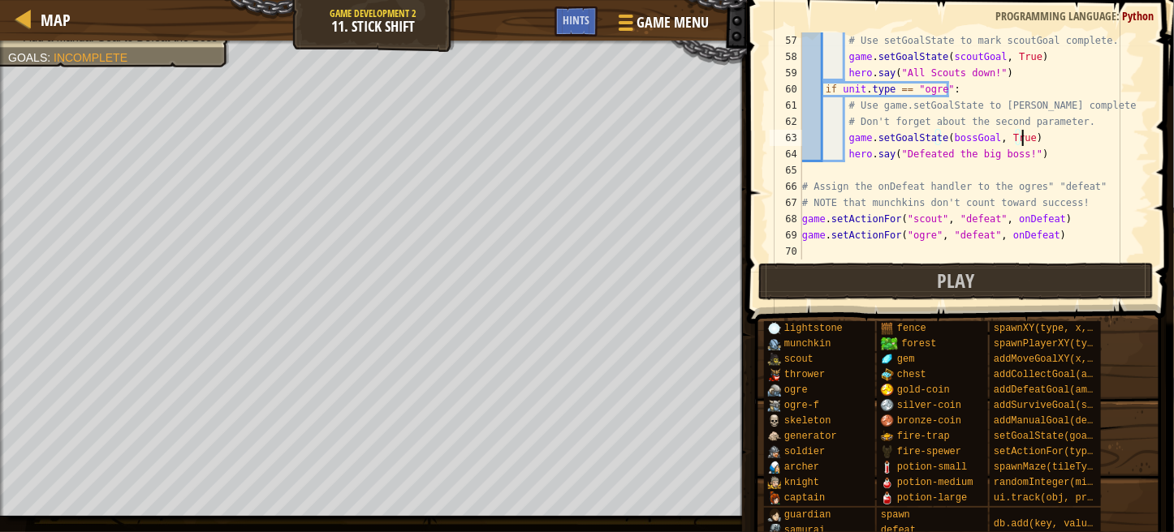
click at [1035, 139] on div "# Use setGoalState to mark scoutGoal complete. game . setGoalState ( scoutGoal …" at bounding box center [968, 162] width 338 height 260
click at [1028, 152] on div "# Use setGoalState to mark scoutGoal complete. game . setGoalState ( scoutGoal …" at bounding box center [968, 162] width 338 height 260
click at [1015, 158] on div "# Use setGoalState to mark scoutGoal complete. game . setGoalState ( scoutGoal …" at bounding box center [968, 162] width 338 height 260
click at [993, 292] on button "Play" at bounding box center [955, 281] width 395 height 37
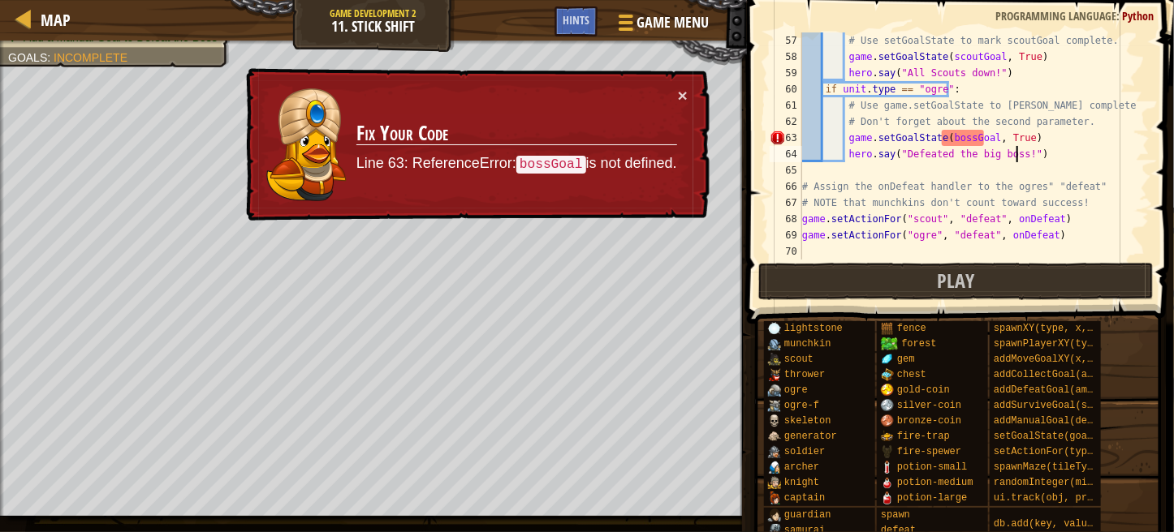
click at [983, 131] on div "# Use setGoalState to mark scoutGoal complete. game . setGoalState ( scoutGoal …" at bounding box center [968, 162] width 338 height 260
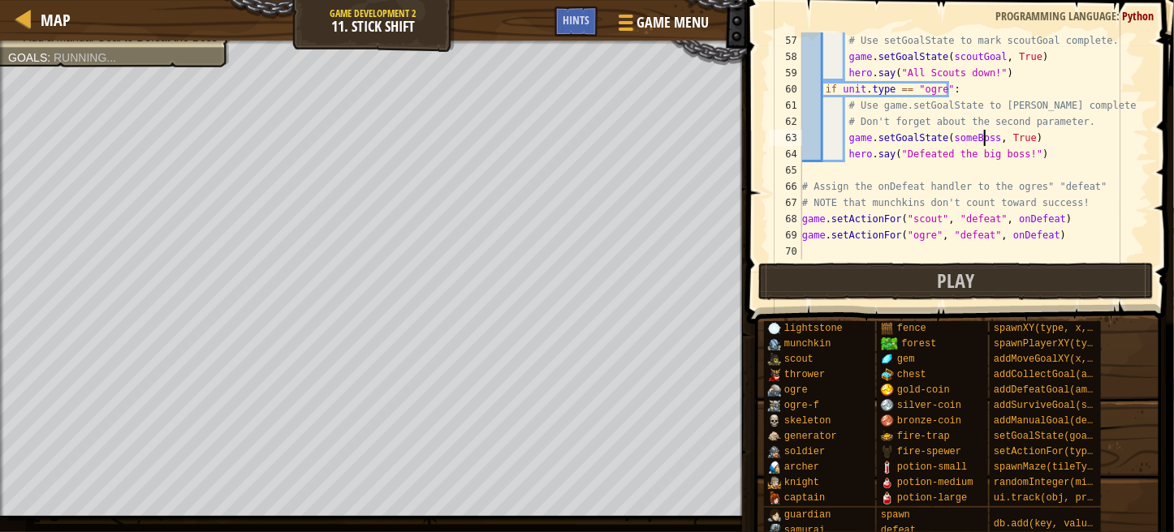
scroll to position [7, 15]
click at [997, 273] on button "Play" at bounding box center [955, 281] width 395 height 37
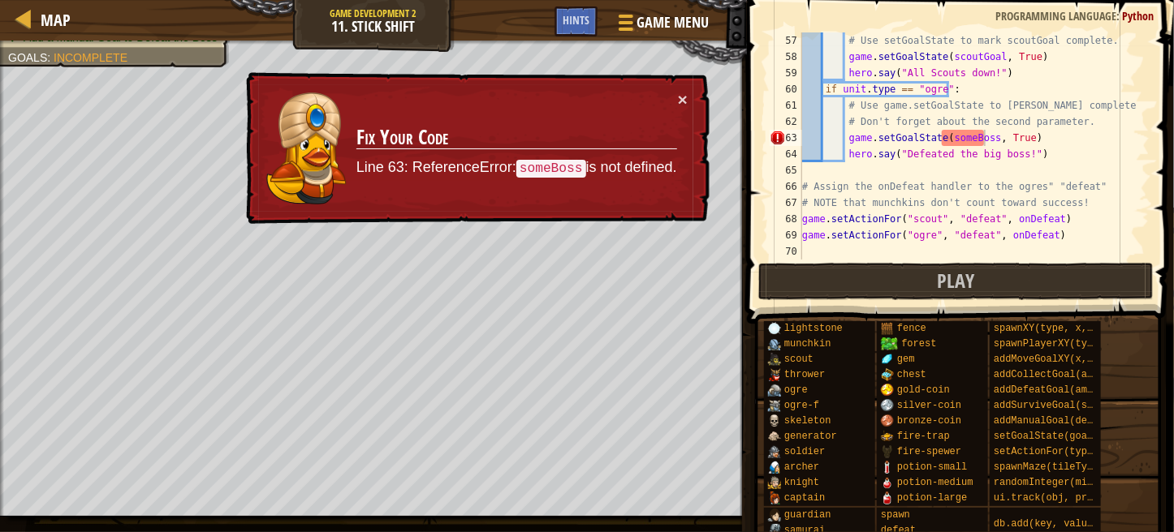
click at [1172, 243] on span at bounding box center [962, 139] width 440 height 372
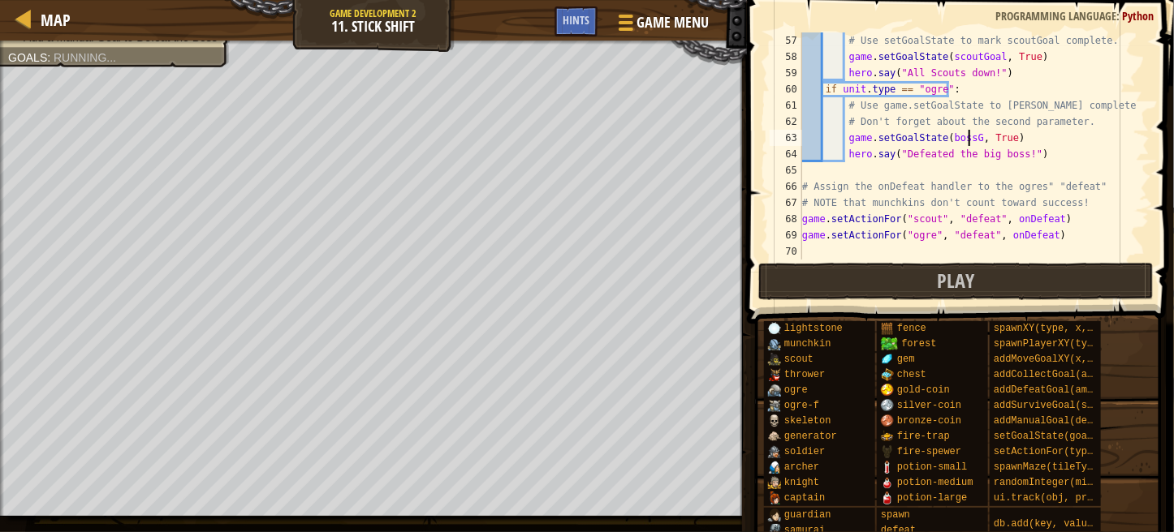
scroll to position [7, 14]
type textarea "game.setGoalState(bossGoal, [PERSON_NAME])"
click at [854, 169] on div "# Use setGoalState to mark scoutGoal complete. game . setGoalState ( scoutGoal …" at bounding box center [968, 162] width 338 height 260
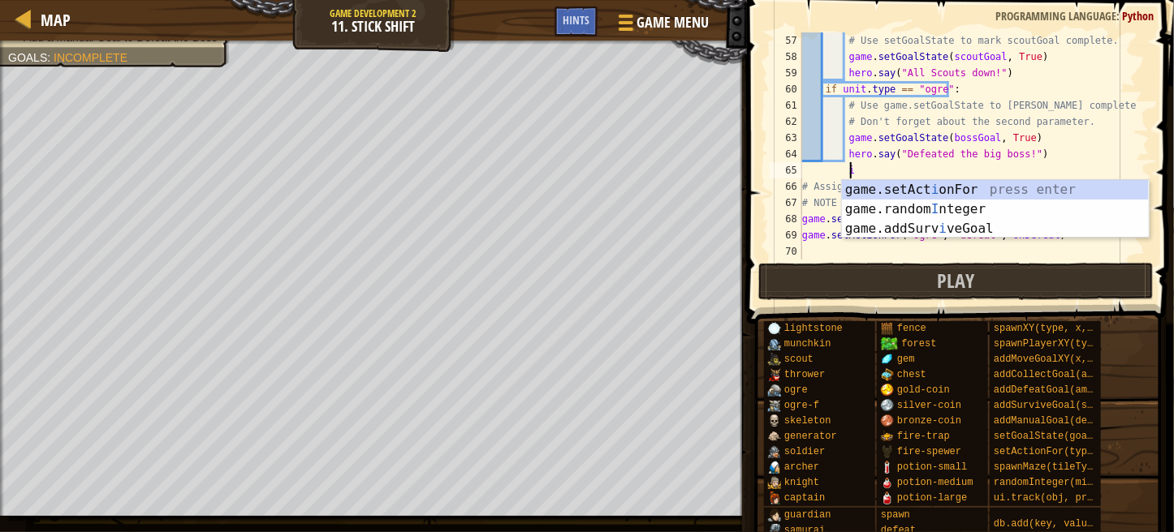
scroll to position [7, 3]
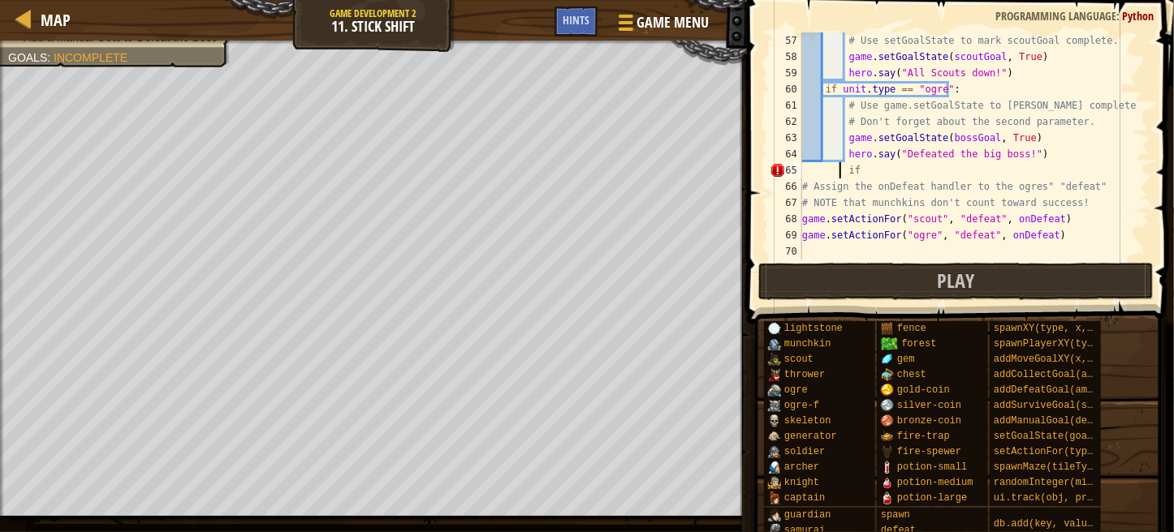
click at [841, 170] on div "# Use setGoalState to mark scoutGoal complete. game . setGoalState ( scoutGoal …" at bounding box center [968, 162] width 338 height 260
click at [851, 170] on div "# Use setGoalState to mark scoutGoal complete. game . setGoalState ( scoutGoal …" at bounding box center [968, 162] width 338 height 260
click at [873, 169] on div "# Use setGoalState to mark scoutGoal complete. game . setGoalState ( scoutGoal …" at bounding box center [968, 162] width 338 height 260
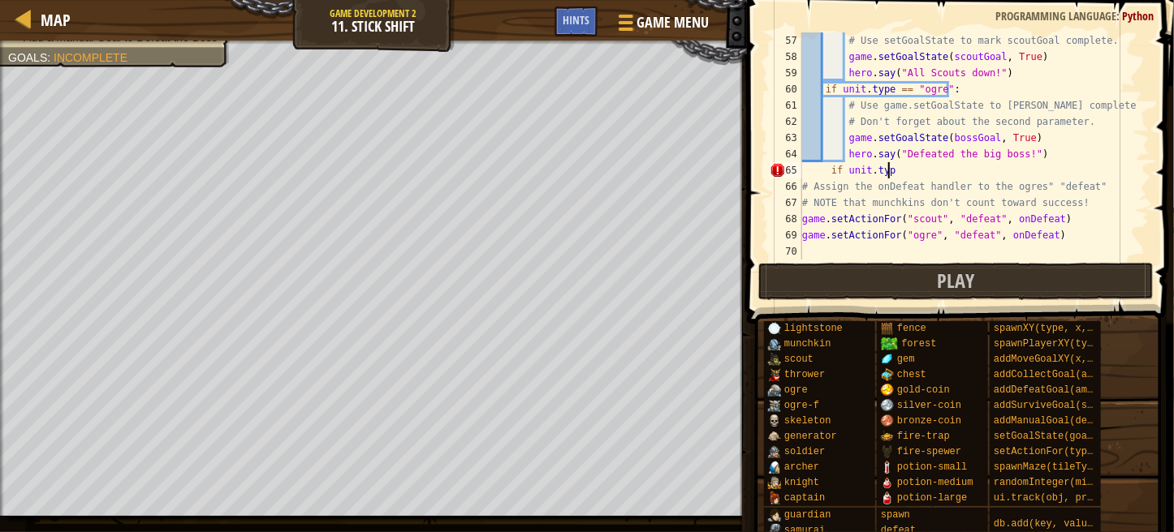
click at [900, 169] on div "# Use setGoalState to mark scoutGoal complete. game . setGoalState ( scoutGoal …" at bounding box center [968, 162] width 338 height 260
click at [828, 164] on div "# Use setGoalState to mark scoutGoal complete. game . setGoalState ( scoutGoal …" at bounding box center [968, 162] width 338 height 260
click at [920, 170] on div "# Use setGoalState to mark scoutGoal complete. game . setGoalState ( scoutGoal …" at bounding box center [968, 162] width 338 height 260
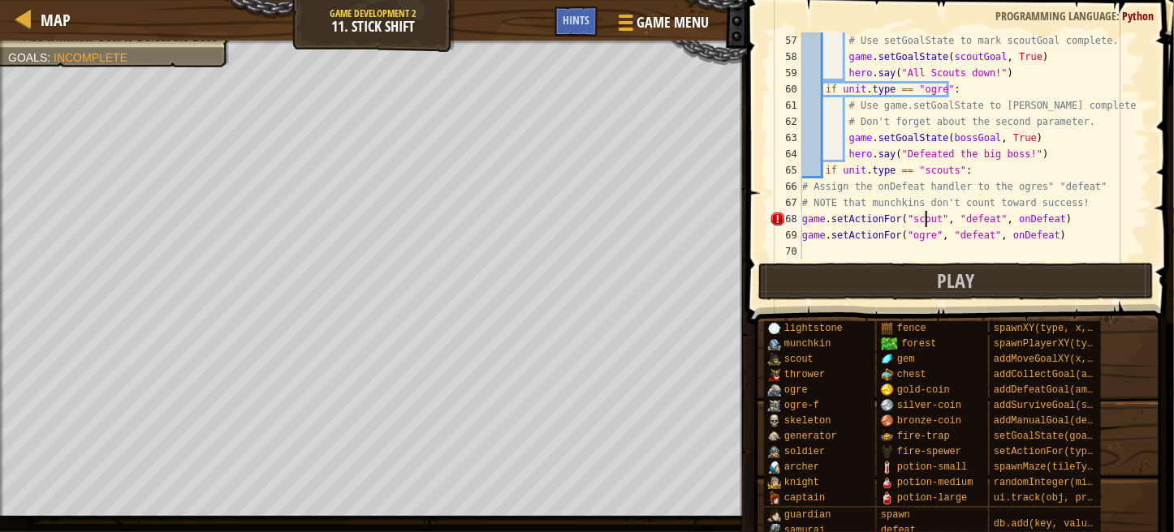
click at [925, 217] on div "# Use setGoalState to mark scoutGoal complete. game . setGoalState ( scoutGoal …" at bounding box center [968, 162] width 338 height 260
click at [937, 213] on div "# Use setGoalState to mark scoutGoal complete. game . setGoalState ( scoutGoal …" at bounding box center [968, 162] width 338 height 260
click at [929, 220] on div "# Use setGoalState to mark scoutGoal complete. game . setGoalState ( scoutGoal …" at bounding box center [968, 162] width 338 height 260
click at [886, 175] on div "# Use setGoalState to mark scoutGoal complete. game . setGoalState ( scoutGoal …" at bounding box center [968, 162] width 338 height 260
click at [893, 170] on div "# Use setGoalState to mark scoutGoal complete. game . setGoalState ( scoutGoal …" at bounding box center [968, 162] width 338 height 260
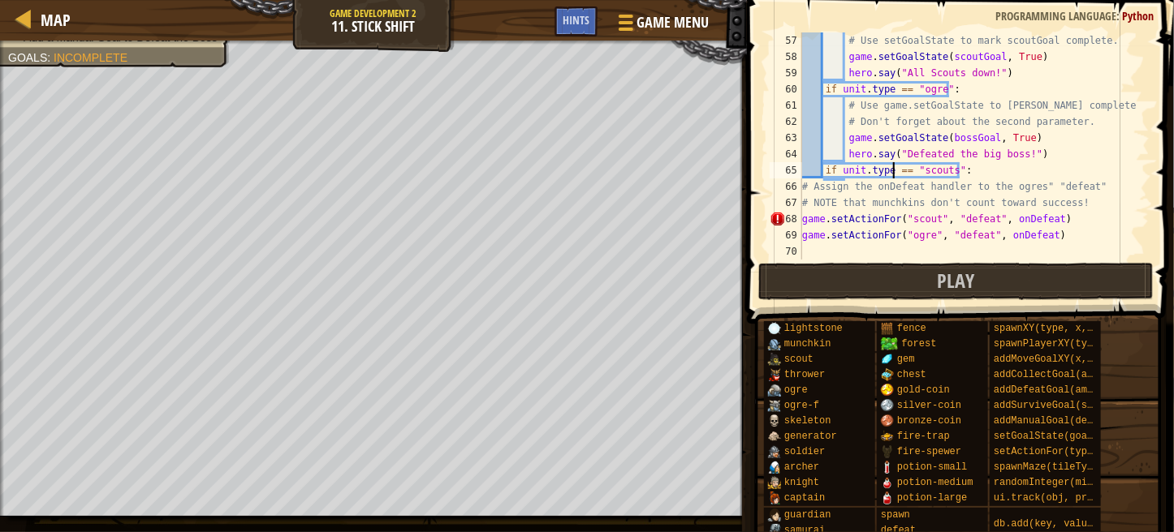
click at [1000, 154] on div "# Use setGoalState to mark scoutGoal complete. game . setGoalState ( scoutGoal …" at bounding box center [968, 162] width 338 height 260
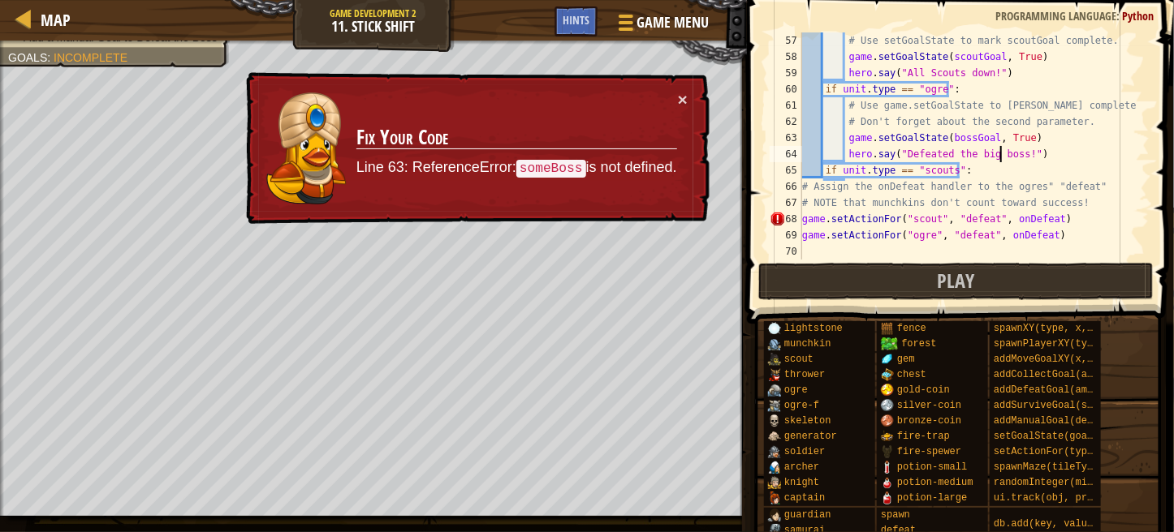
click at [789, 209] on div "67" at bounding box center [785, 203] width 32 height 16
click at [1039, 218] on div "# Use setGoalState to mark scoutGoal complete. game . setGoalState ( scoutGoal …" at bounding box center [968, 162] width 338 height 260
click at [873, 207] on div "# Use setGoalState to mark scoutGoal complete. game . setGoalState ( scoutGoal …" at bounding box center [968, 162] width 338 height 260
click at [835, 235] on div "# Use setGoalState to mark scoutGoal complete. game . setGoalState ( scoutGoal …" at bounding box center [968, 162] width 338 height 260
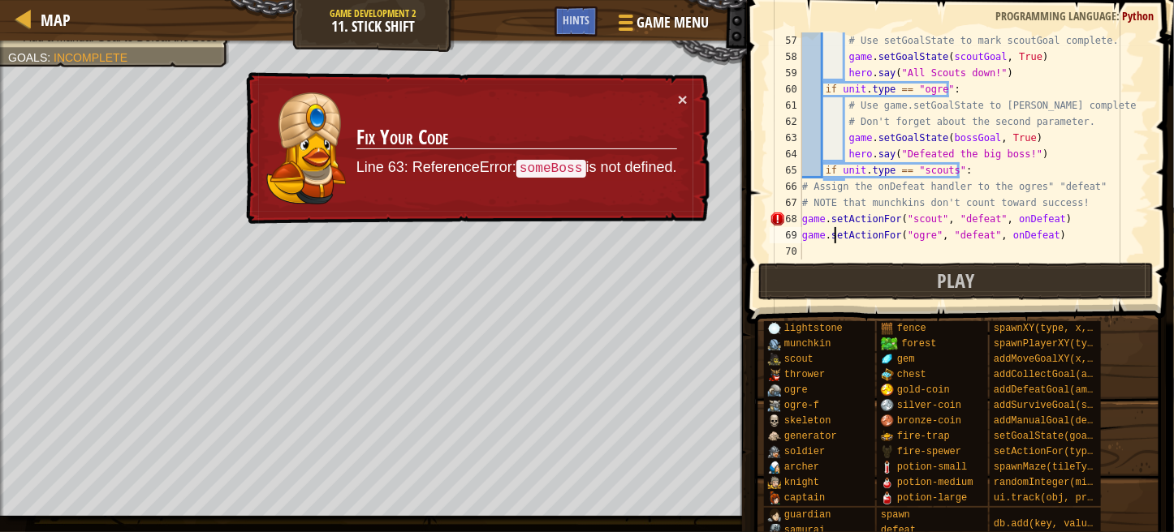
click at [835, 235] on div "# Use setGoalState to mark scoutGoal complete. game . setGoalState ( scoutGoal …" at bounding box center [968, 162] width 338 height 260
click at [844, 236] on div "# Use setGoalState to mark scoutGoal complete. game . setGoalState ( scoutGoal …" at bounding box center [968, 145] width 338 height 227
click at [762, 259] on span at bounding box center [962, 139] width 440 height 372
click at [696, 101] on div "× Fix Your Code Line 63: ReferenceError: someBoss is not defined." at bounding box center [475, 148] width 469 height 161
click at [680, 93] on button "×" at bounding box center [683, 101] width 11 height 17
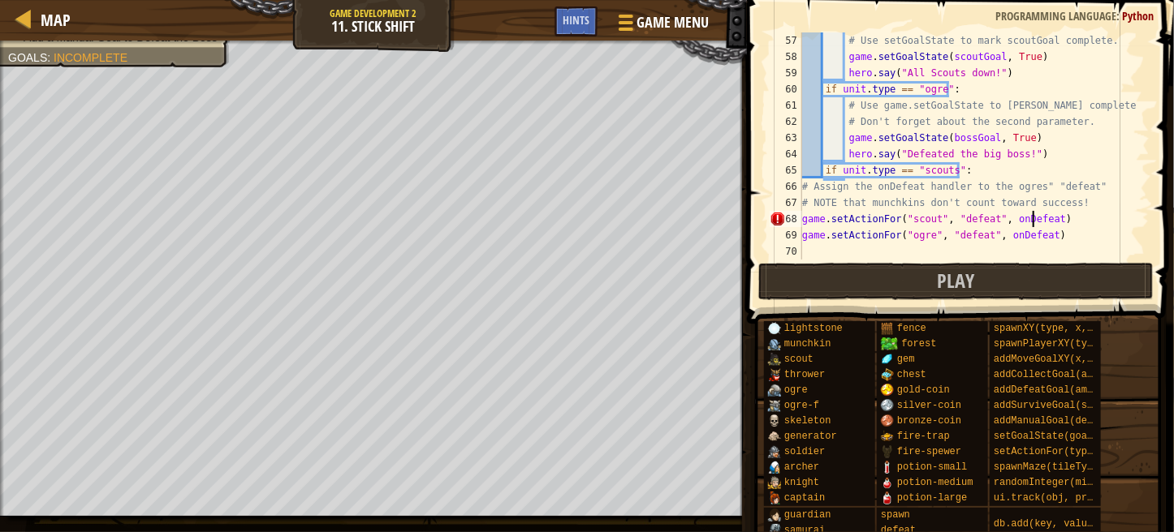
click at [1032, 220] on div "# Use setGoalState to mark scoutGoal complete. game . setGoalState ( scoutGoal …" at bounding box center [968, 162] width 338 height 260
type textarea "game.setActionFor("scout", "defeat", onDefeat)"
click at [1032, 220] on div "# Use setGoalState to mark scoutGoal complete. game . setGoalState ( scoutGoal …" at bounding box center [968, 162] width 338 height 260
click at [997, 245] on div "# Use setGoalState to mark scoutGoal complete. game . setGoalState ( scoutGoal …" at bounding box center [968, 162] width 338 height 260
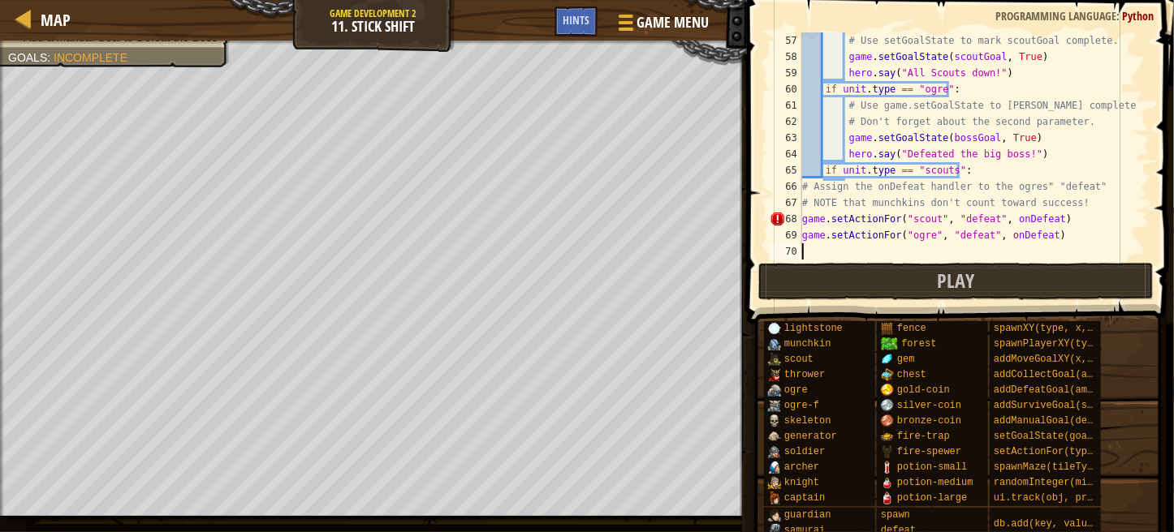
click at [1026, 250] on div "# Use setGoalState to mark scoutGoal complete. game . setGoalState ( scoutGoal …" at bounding box center [968, 162] width 338 height 260
click at [929, 223] on div "# Use setGoalState to mark scoutGoal complete. game . setGoalState ( scoutGoal …" at bounding box center [968, 162] width 338 height 260
click at [951, 167] on div "# Use setGoalState to mark scoutGoal complete. game . setGoalState ( scoutGoal …" at bounding box center [968, 162] width 338 height 260
click at [948, 170] on div "# Use setGoalState to mark scoutGoal complete. game . setGoalState ( scoutGoal …" at bounding box center [968, 162] width 338 height 260
type textarea "if unit.type == "scout":"
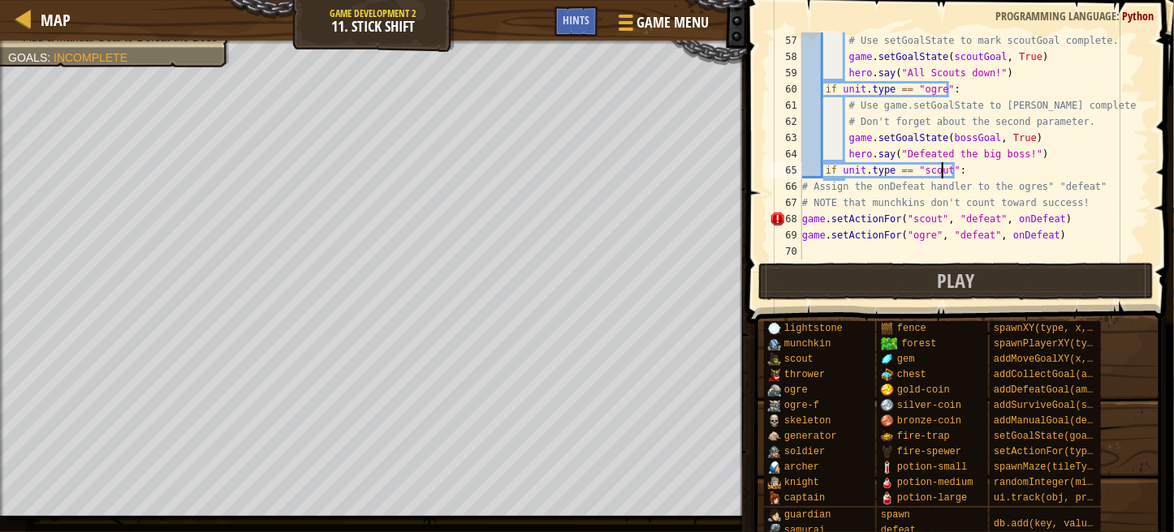
click at [924, 252] on div "# Use setGoalState to mark scoutGoal complete. game . setGoalState ( scoutGoal …" at bounding box center [968, 162] width 338 height 260
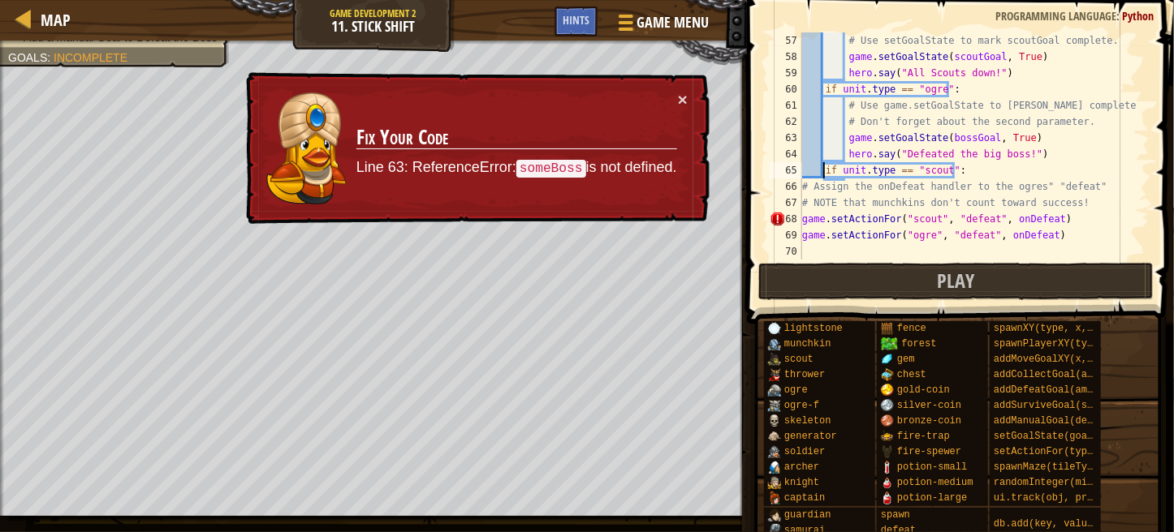
click at [825, 173] on div "# Use setGoalState to mark scoutGoal complete. game . setGoalState ( scoutGoal …" at bounding box center [968, 162] width 338 height 260
click at [683, 96] on button "×" at bounding box center [683, 99] width 10 height 17
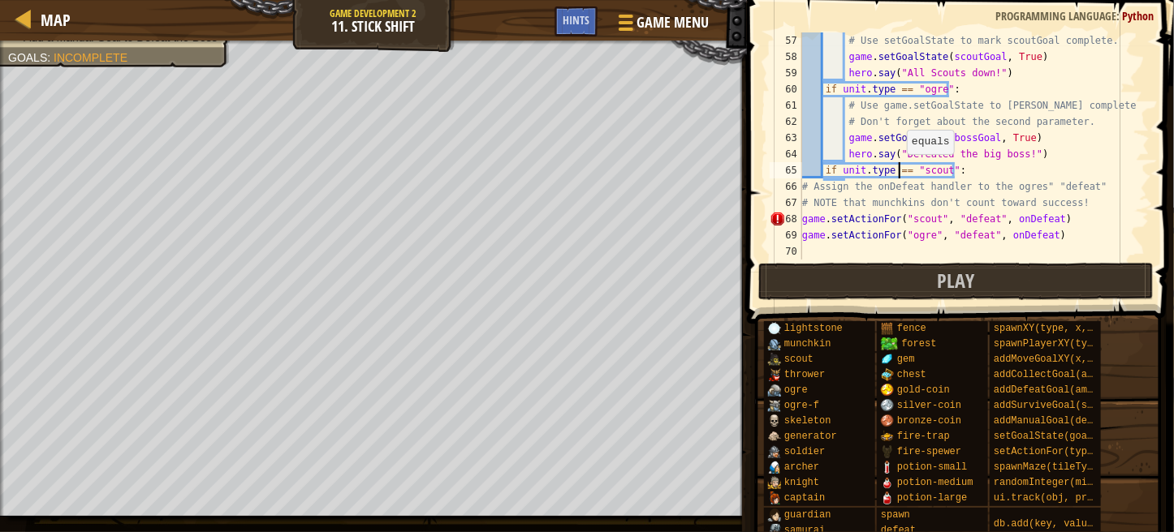
click at [898, 170] on div "# Use setGoalState to mark scoutGoal complete. game . setGoalState ( scoutGoal …" at bounding box center [968, 162] width 338 height 260
click at [906, 171] on div "# Use setGoalState to mark scoutGoal complete. game . setGoalState ( scoutGoal …" at bounding box center [968, 162] width 338 height 260
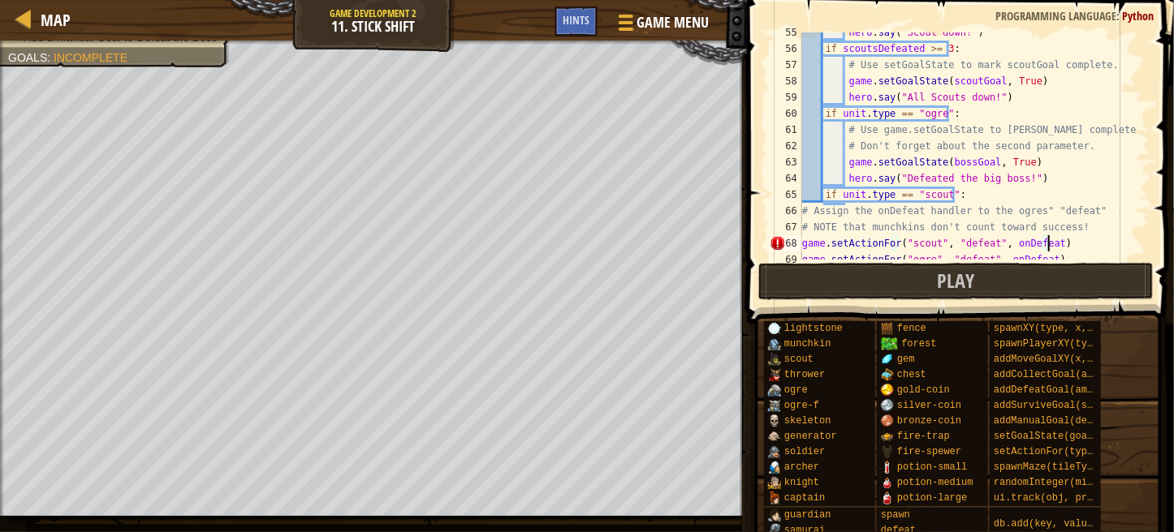
scroll to position [909, 0]
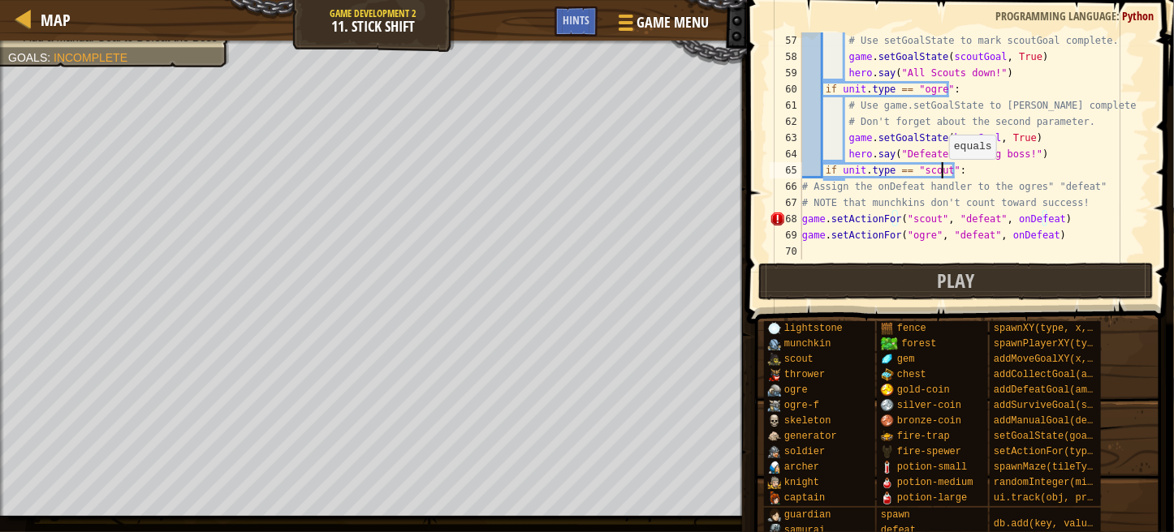
click at [941, 175] on div "# Use setGoalState to mark scoutGoal complete. game . setGoalState ( scoutGoal …" at bounding box center [968, 162] width 338 height 260
click at [922, 173] on div "# Use setGoalState to mark scoutGoal complete. game . setGoalState ( scoutGoal …" at bounding box center [968, 162] width 338 height 260
click at [946, 169] on div "# Use setGoalState to mark scoutGoal complete. game . setGoalState ( scoutGoal …" at bounding box center [968, 162] width 338 height 260
click at [942, 167] on div "# Use setGoalState to mark scoutGoal complete. game . setGoalState ( scoutGoal …" at bounding box center [968, 162] width 338 height 260
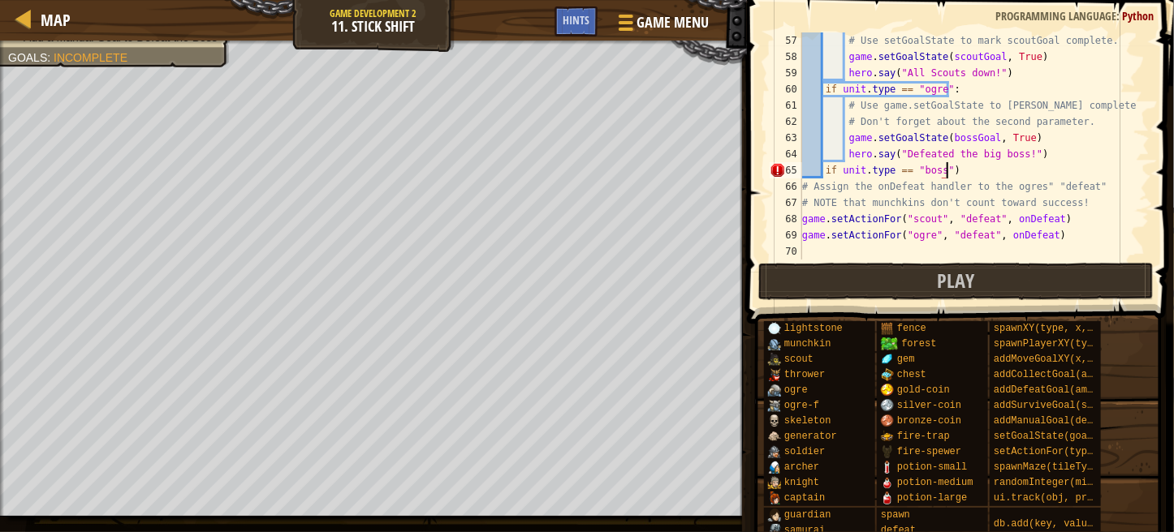
click at [946, 167] on div "# Use setGoalState to mark scoutGoal complete. game . setGoalState ( scoutGoal …" at bounding box center [968, 162] width 338 height 260
click at [824, 167] on div "# Use setGoalState to mark scoutGoal complete. game . setGoalState ( scoutGoal …" at bounding box center [968, 162] width 338 height 260
click at [764, 230] on span at bounding box center [962, 139] width 440 height 372
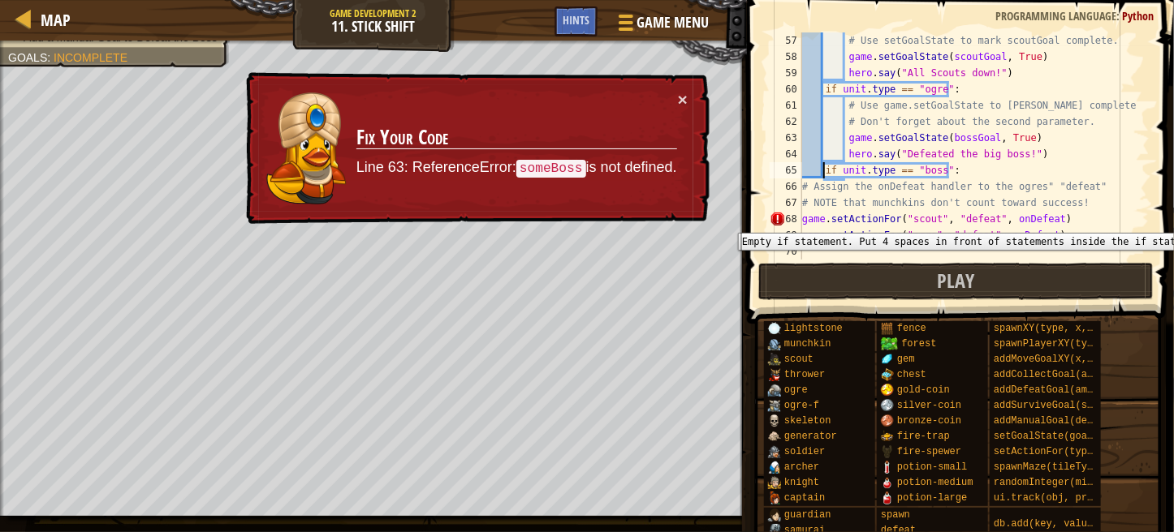
click at [770, 221] on div "68" at bounding box center [785, 219] width 32 height 16
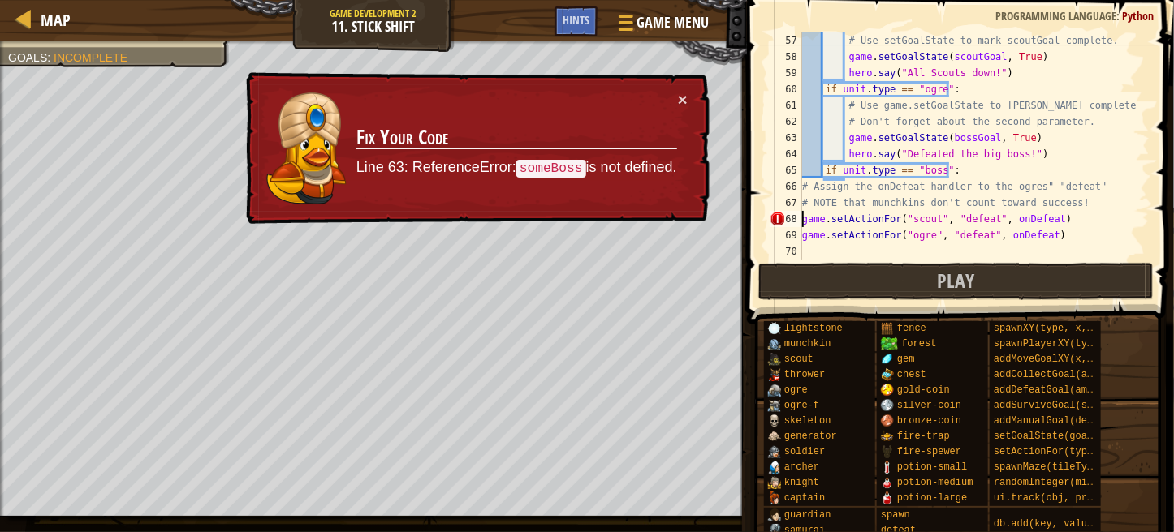
click at [781, 214] on div "68" at bounding box center [785, 219] width 32 height 16
click at [695, 97] on div "× Fix Your Code Line 63: ReferenceError: someBoss is not defined." at bounding box center [476, 148] width 469 height 159
click at [678, 94] on button "×" at bounding box center [683, 100] width 10 height 17
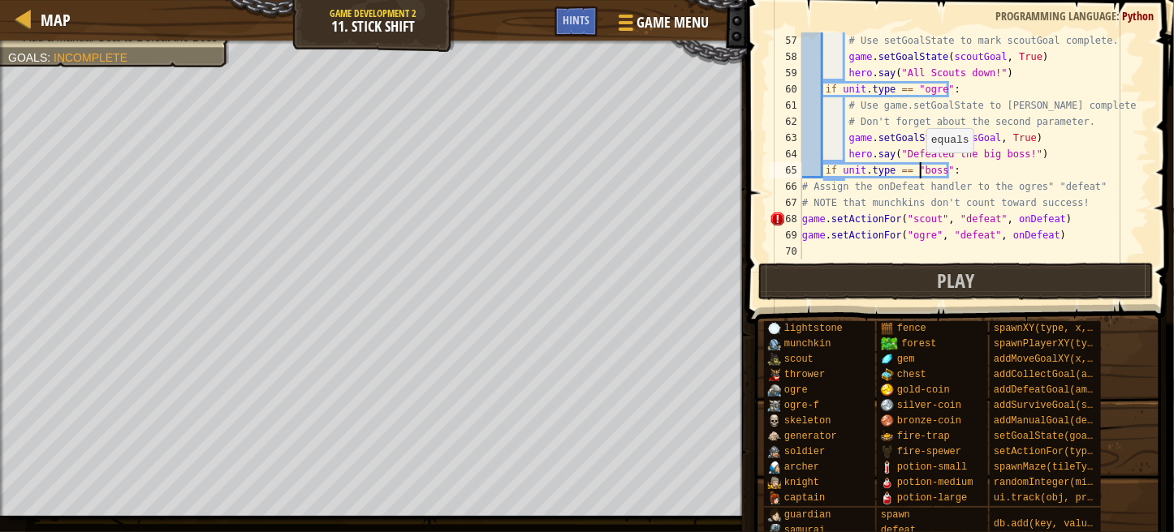
click at [918, 168] on div "# Use setGoalState to mark scoutGoal complete. game . setGoalState ( scoutGoal …" at bounding box center [968, 162] width 338 height 260
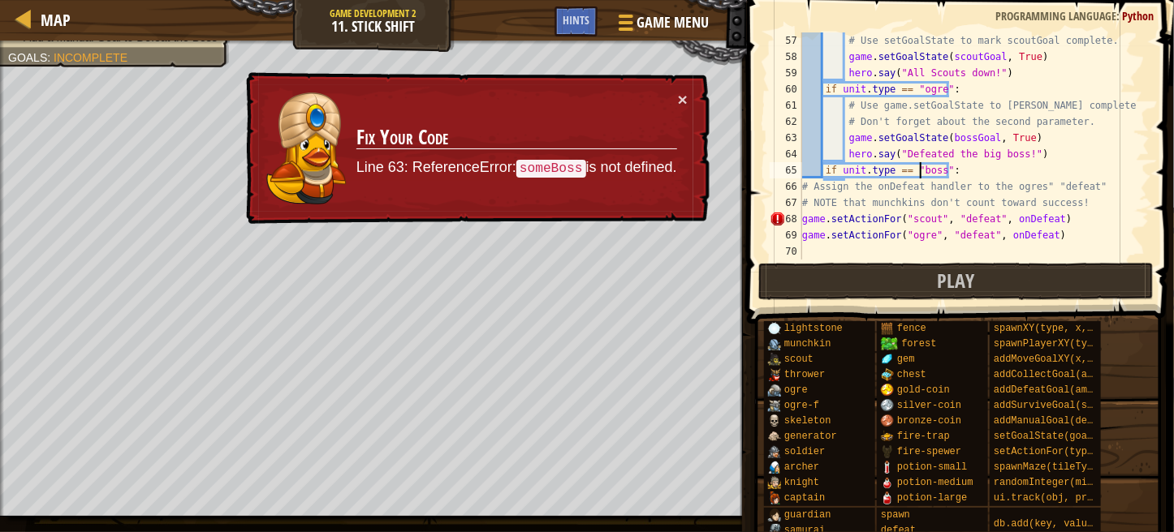
click at [929, 219] on div "# Use setGoalState to mark scoutGoal complete. game . setGoalState ( scoutGoal …" at bounding box center [968, 162] width 338 height 260
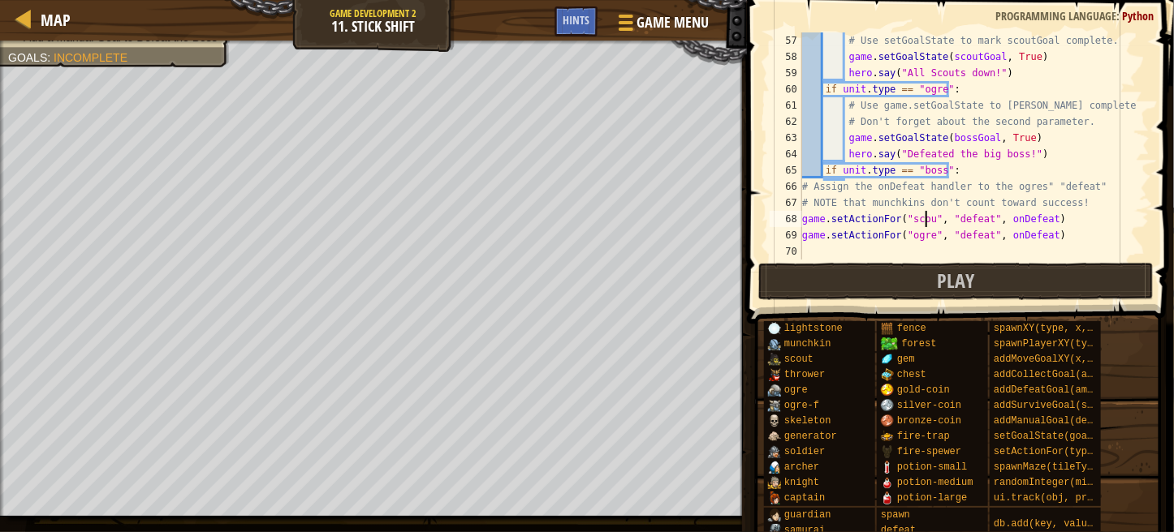
scroll to position [7, 10]
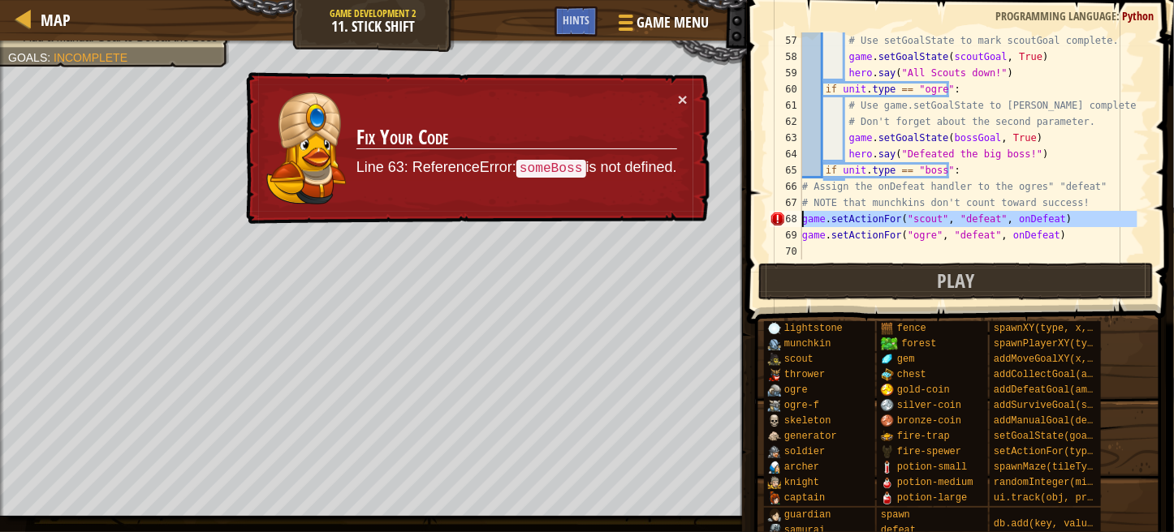
click at [801, 214] on div "68" at bounding box center [785, 219] width 32 height 16
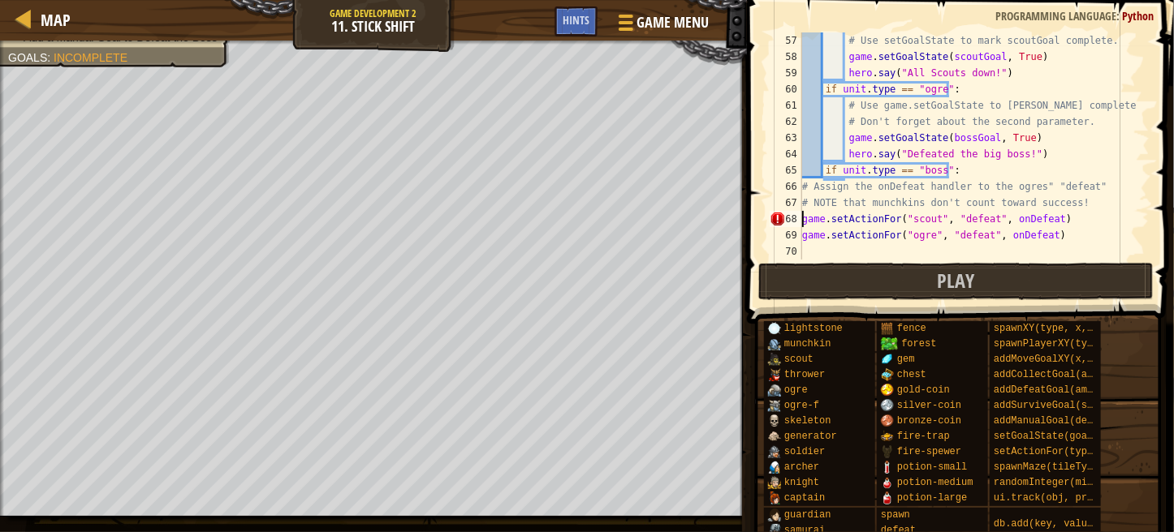
click at [825, 175] on div "# Use setGoalState to mark scoutGoal complete. game . setGoalState ( scoutGoal …" at bounding box center [968, 162] width 338 height 260
click at [849, 181] on div "# Use setGoalState to mark scoutGoal complete. game . setGoalState ( scoutGoal …" at bounding box center [968, 162] width 338 height 260
click at [845, 177] on div "# Use setGoalState to mark scoutGoal complete. game . setGoalState ( scoutGoal …" at bounding box center [968, 162] width 338 height 260
click at [844, 177] on div "# Use setGoalState to mark scoutGoal complete. game . setGoalState ( scoutGoal …" at bounding box center [968, 162] width 338 height 260
click at [836, 170] on div "# Use setGoalState to mark scoutGoal complete. game . setGoalState ( scoutGoal …" at bounding box center [968, 162] width 338 height 260
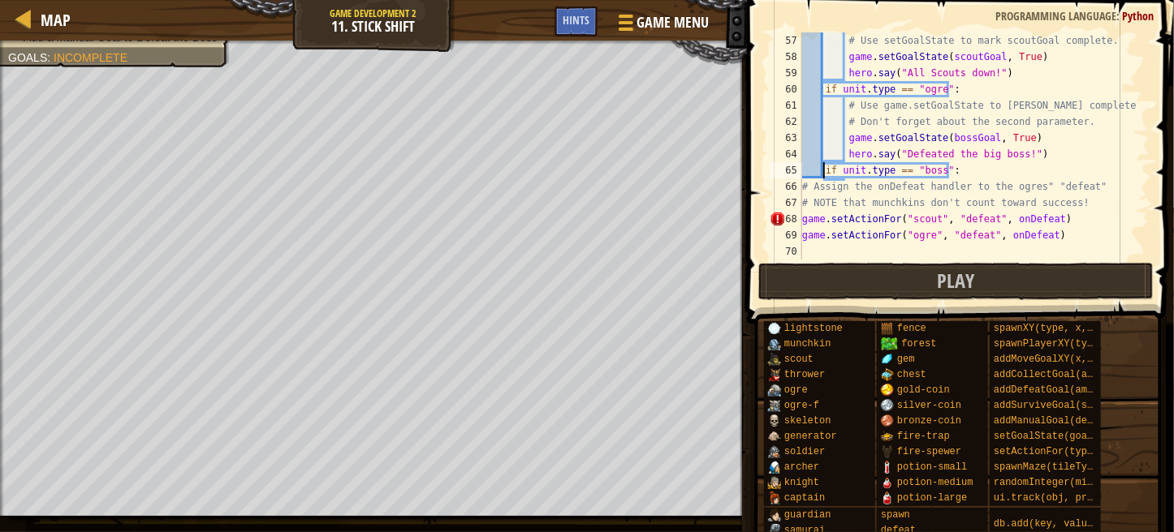
click at [824, 167] on div "# Use setGoalState to mark scoutGoal complete. game . setGoalState ( scoutGoal …" at bounding box center [968, 162] width 338 height 260
click at [834, 166] on div "# Use setGoalState to mark scoutGoal complete. game . setGoalState ( scoutGoal …" at bounding box center [968, 162] width 338 height 260
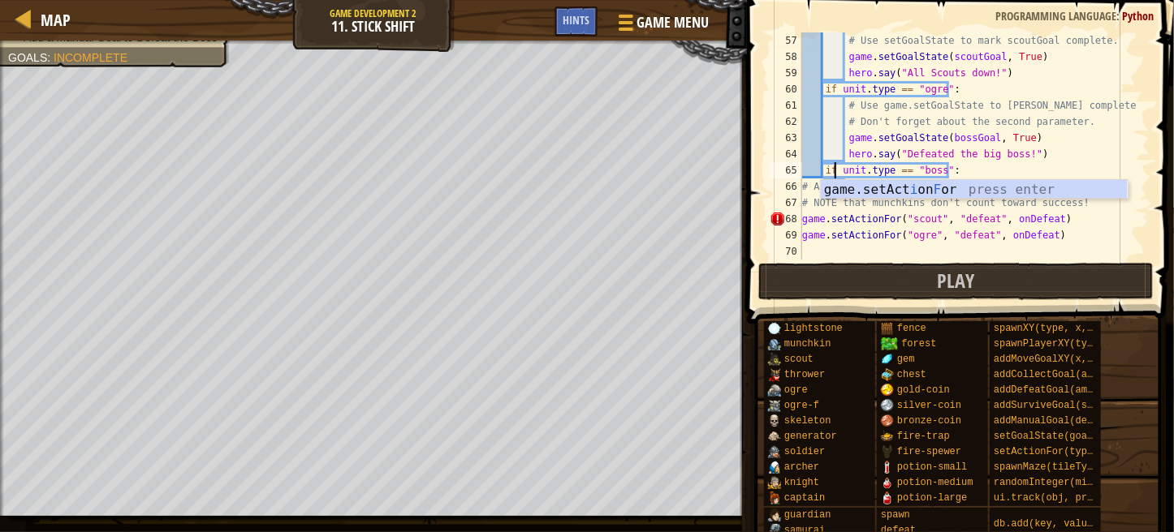
click at [1082, 152] on div "# Use setGoalState to mark scoutGoal complete. game . setGoalState ( scoutGoal …" at bounding box center [968, 162] width 338 height 260
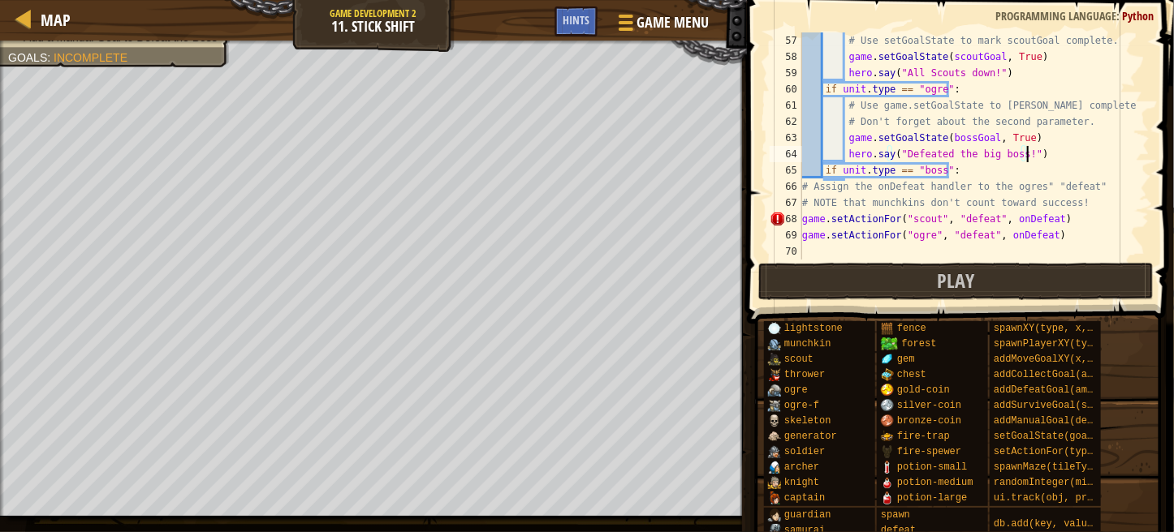
click at [954, 178] on div "# Use setGoalState to mark scoutGoal complete. game . setGoalState ( scoutGoal …" at bounding box center [968, 162] width 338 height 260
type textarea "i"
type textarea "hero.say("Defeated the big boss!")"
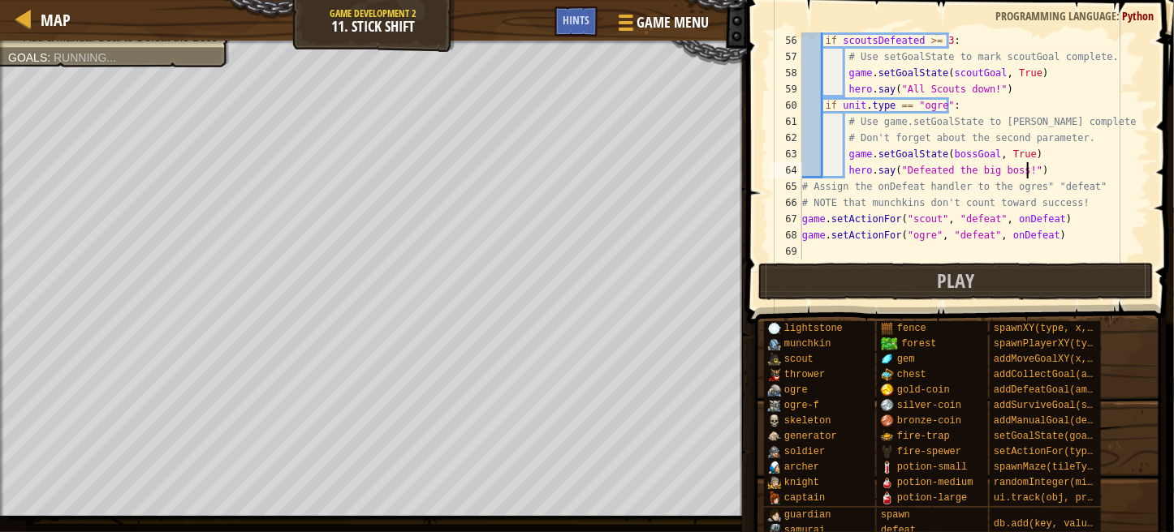
scroll to position [893, 0]
click at [842, 178] on div "if scoutsDefeated >= 3 : # Use setGoalState to mark scoutGoal complete. game . …" at bounding box center [968, 162] width 338 height 260
click at [1043, 168] on div "if scoutsDefeated >= 3 : # Use setGoalState to mark scoutGoal complete. game . …" at bounding box center [968, 162] width 338 height 260
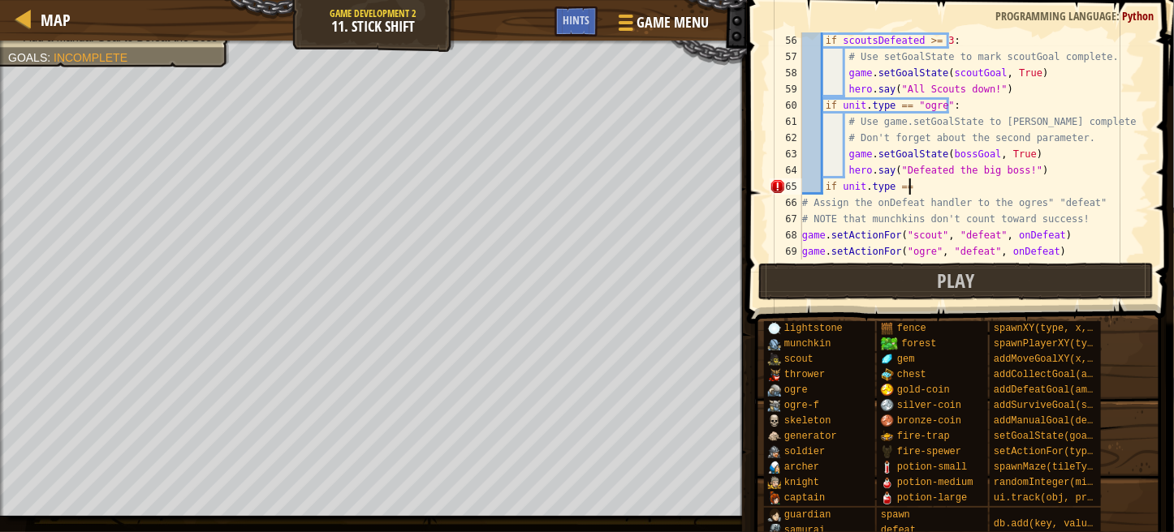
scroll to position [7, 8]
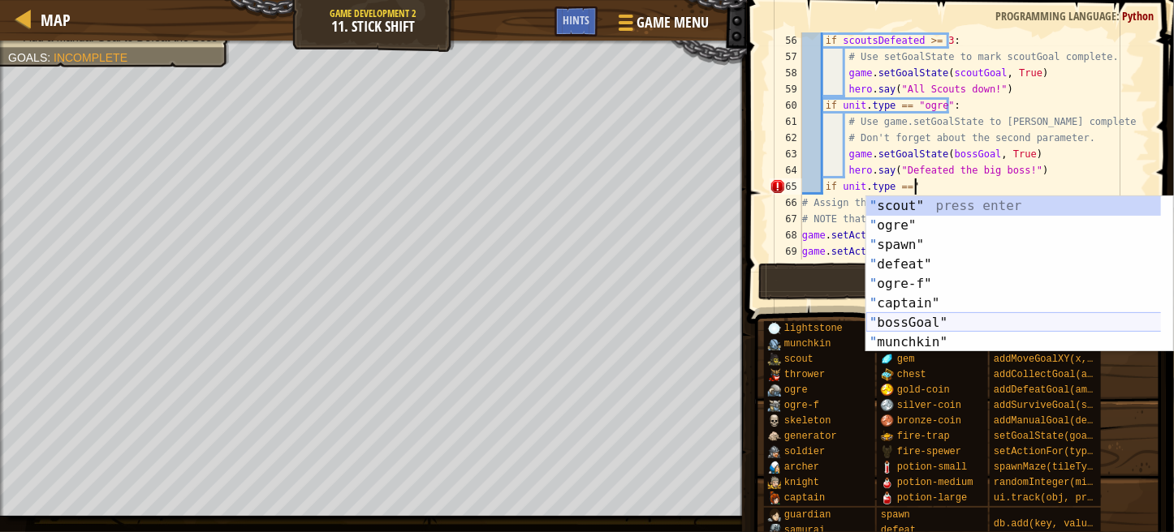
click at [925, 321] on div "" scout" press enter " ogre" press enter " spawn" press enter " defeat" press e…" at bounding box center [1019, 293] width 307 height 195
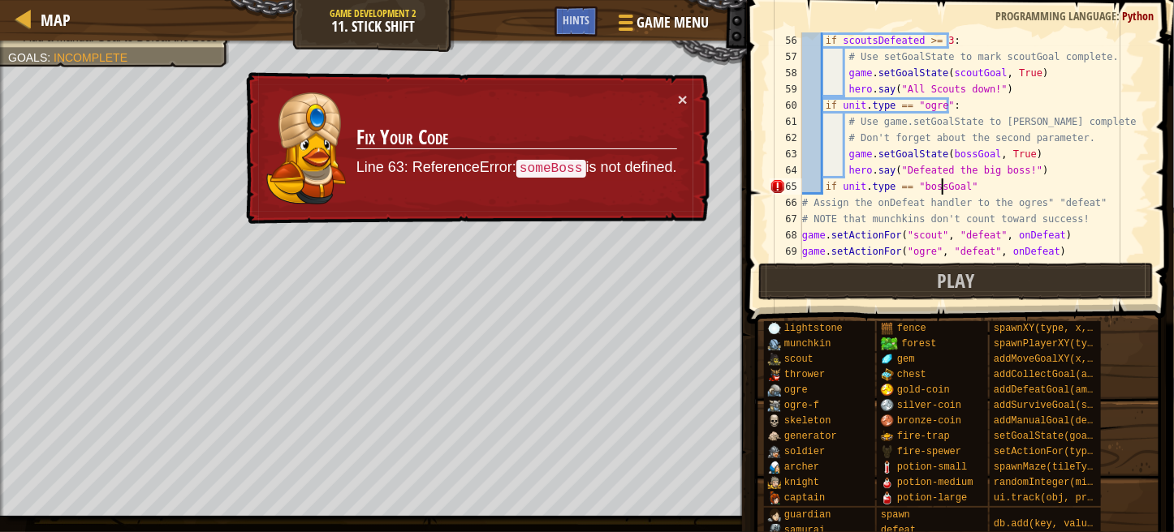
click at [939, 188] on div "if scoutsDefeated >= 3 : # Use setGoalState to mark scoutGoal complete. game . …" at bounding box center [968, 162] width 338 height 260
click at [938, 188] on div "if scoutsDefeated >= 3 : # Use setGoalState to mark scoutGoal complete. game . …" at bounding box center [968, 162] width 338 height 260
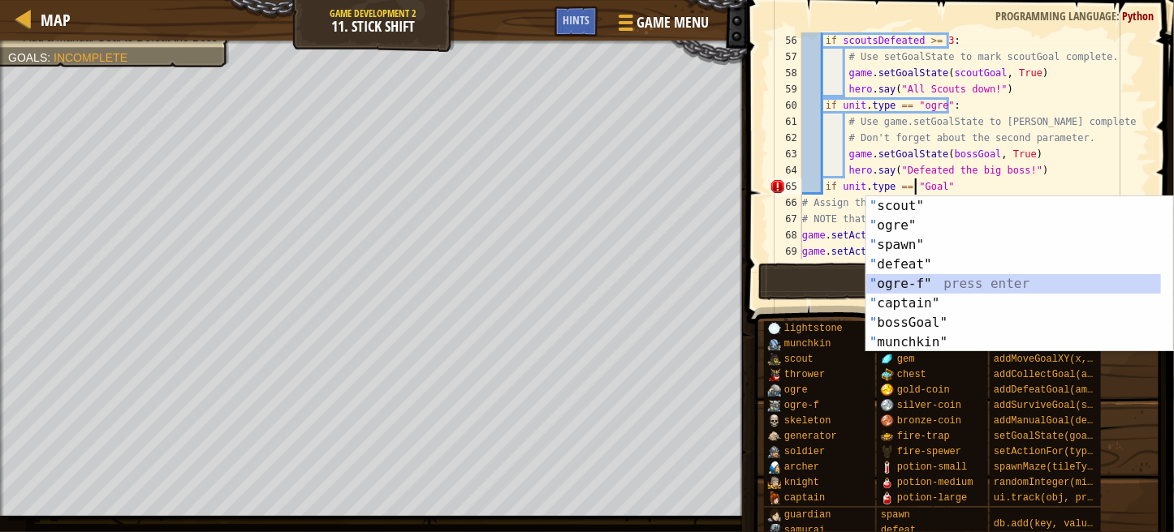
click at [938, 285] on div "" scout" press enter " ogre" press enter " spawn" press enter " defeat" press e…" at bounding box center [1019, 293] width 307 height 195
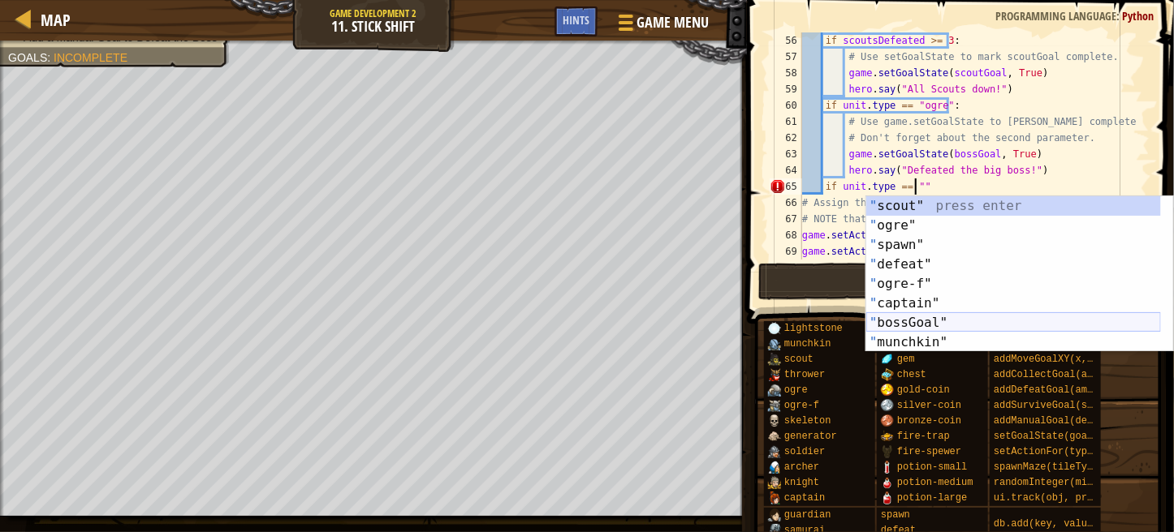
click at [922, 324] on div "" scout" press enter " ogre" press enter " spawn" press enter " defeat" press e…" at bounding box center [1013, 293] width 295 height 195
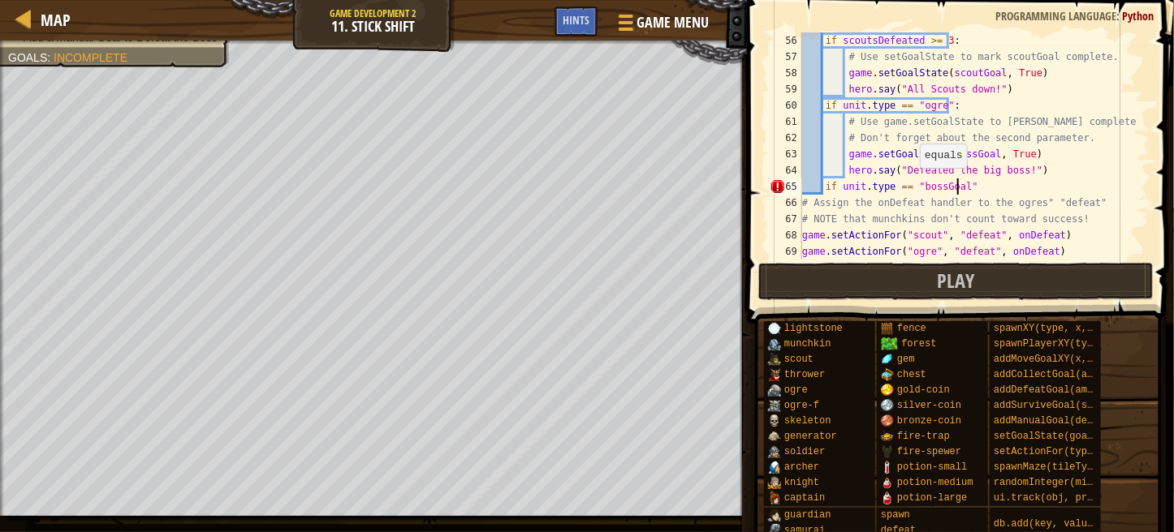
click at [911, 185] on div "if scoutsDefeated >= 3 : # Use setGoalState to mark scoutGoal complete. game . …" at bounding box center [968, 162] width 338 height 260
click at [912, 185] on div "if scoutsDefeated >= 3 : # Use setGoalState to mark scoutGoal complete. game . …" at bounding box center [968, 162] width 338 height 260
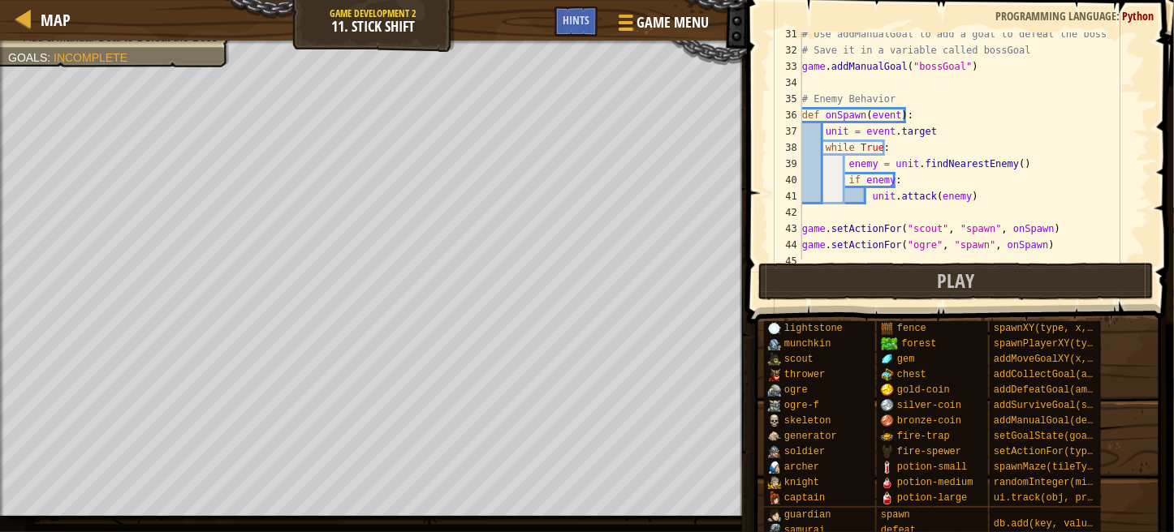
scroll to position [470, 0]
click at [1135, 140] on div at bounding box center [1141, 131] width 16 height 1136
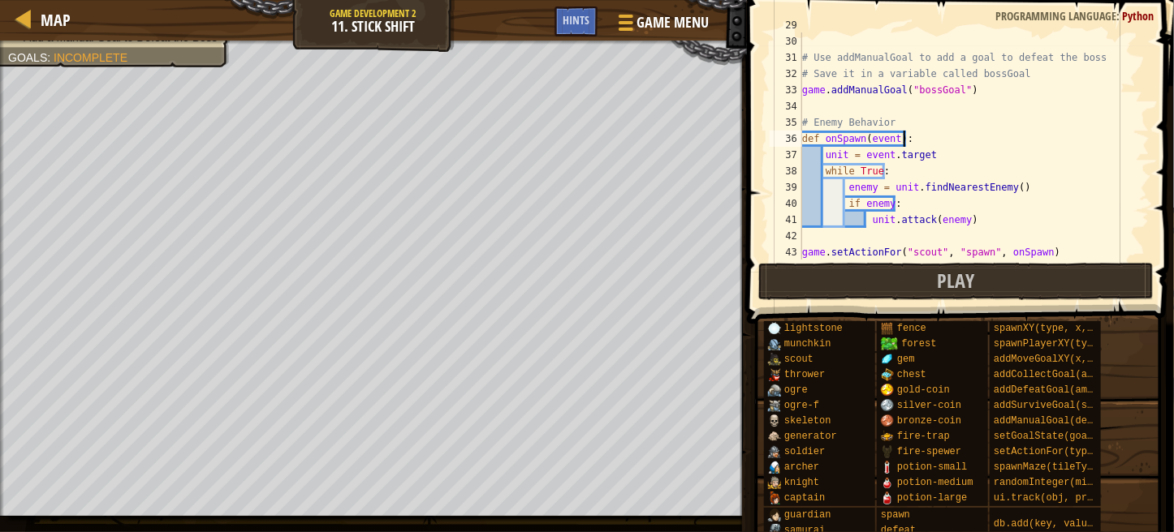
scroll to position [7, 6]
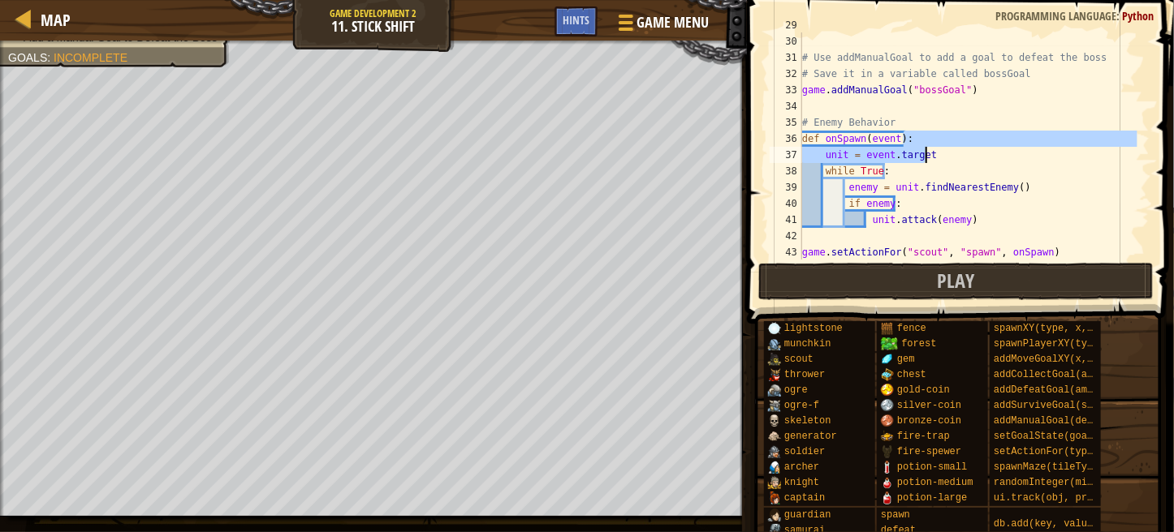
drag, startPoint x: 1135, startPoint y: 140, endPoint x: 1141, endPoint y: 165, distance: 26.0
click at [1141, 165] on div at bounding box center [1141, 145] width 16 height 227
type textarea "unit = [DOMAIN_NAME] while True:"
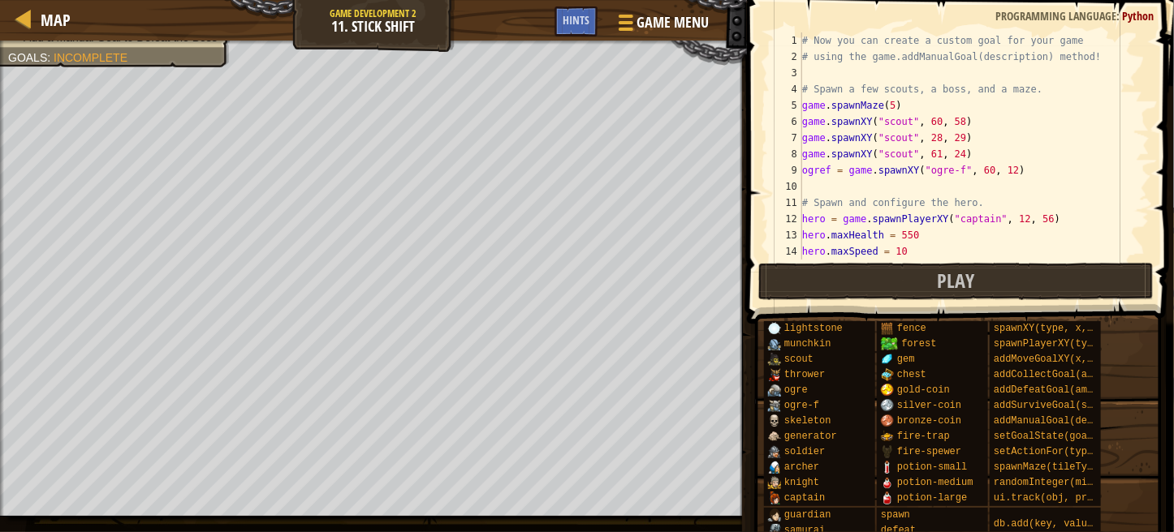
scroll to position [0, 0]
click at [924, 74] on div "# Now you can create a custom goal for your game # using the game.addManualGoal…" at bounding box center [968, 162] width 338 height 260
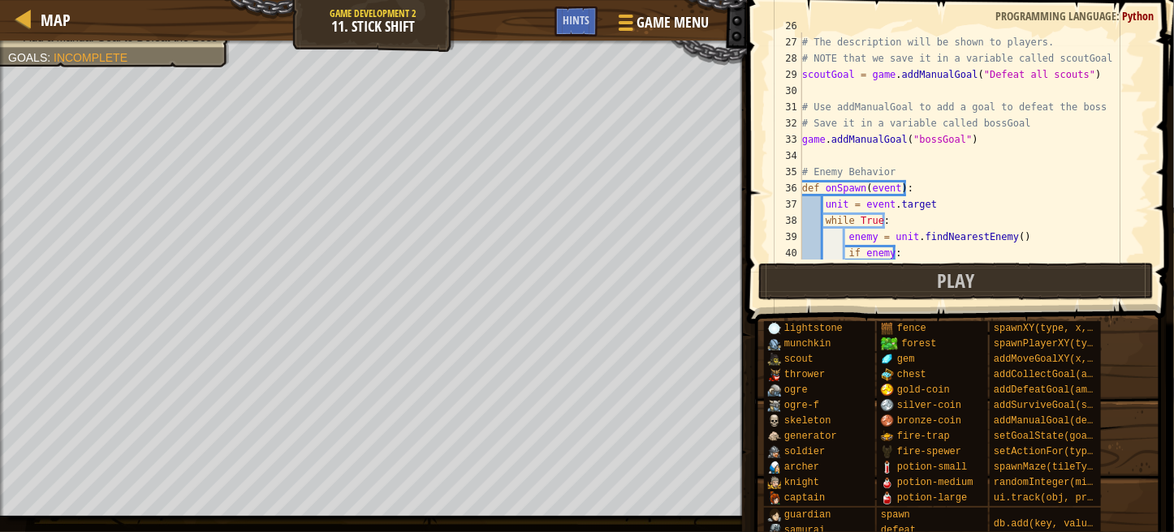
scroll to position [416, 0]
click at [648, 19] on span "Game Menu" at bounding box center [673, 22] width 75 height 22
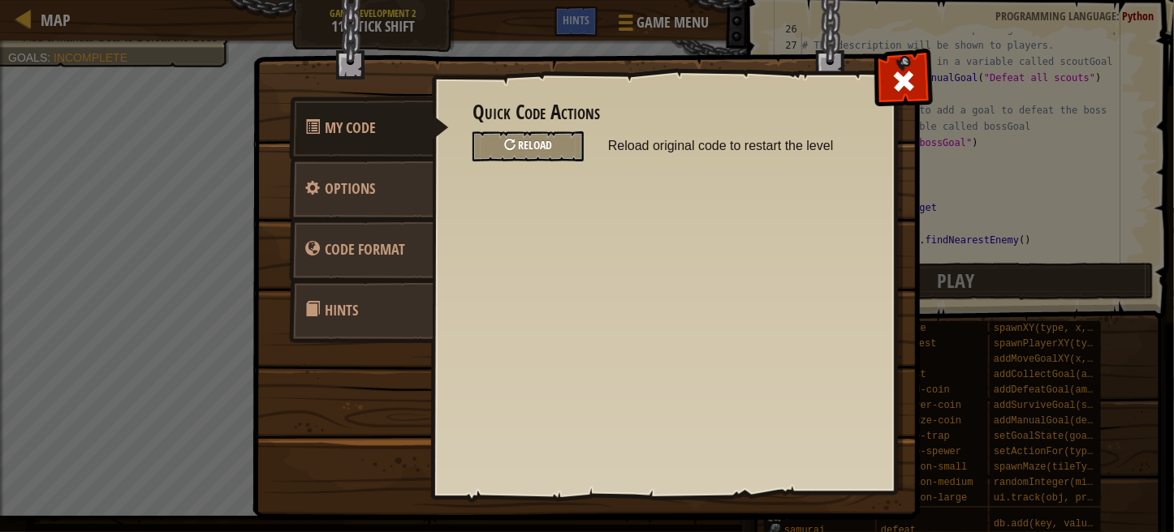
click at [542, 142] on span "Reload" at bounding box center [535, 144] width 34 height 15
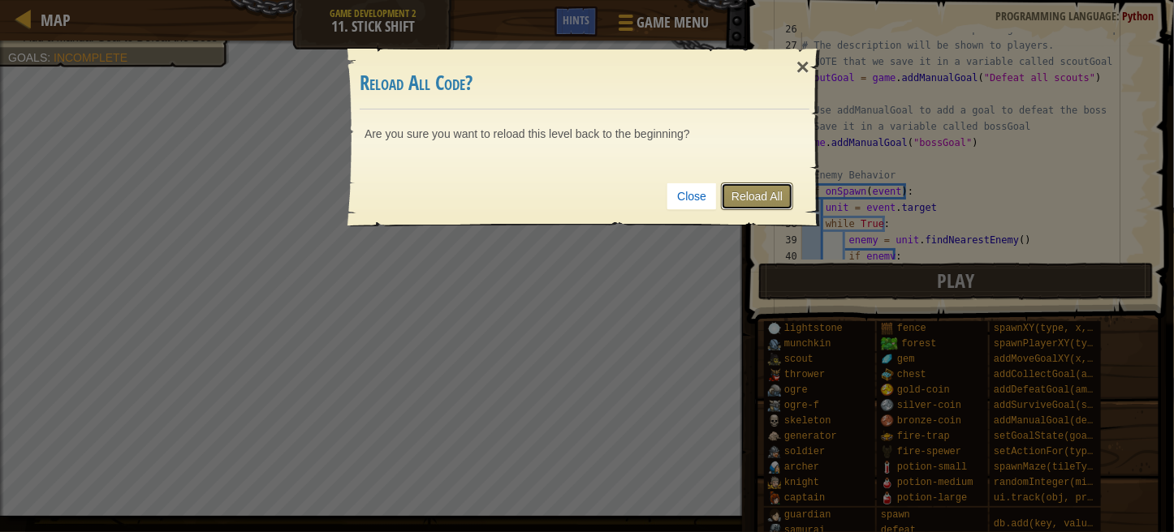
click at [756, 192] on link "Reload All" at bounding box center [757, 197] width 72 height 28
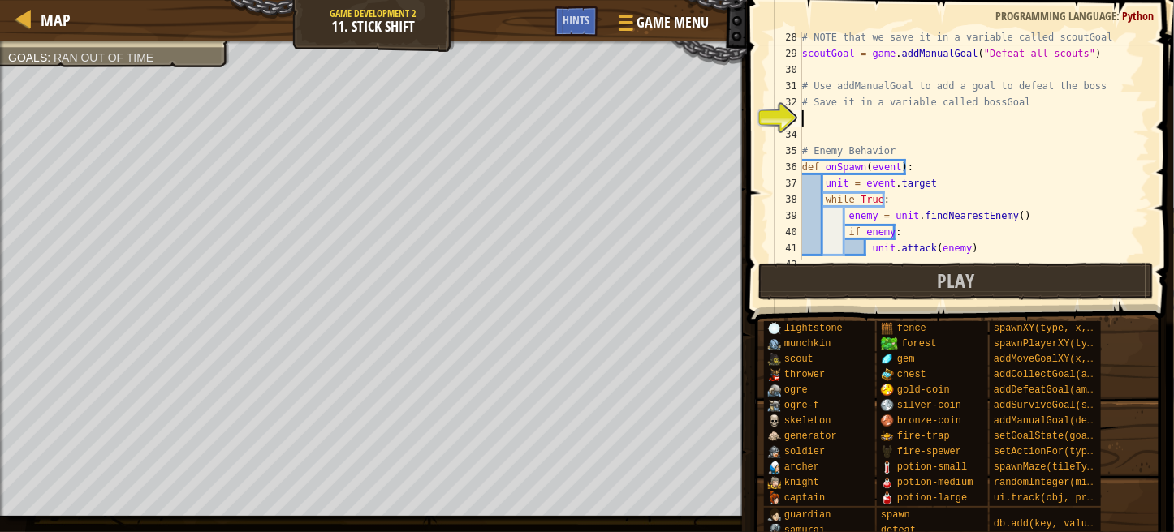
scroll to position [437, 0]
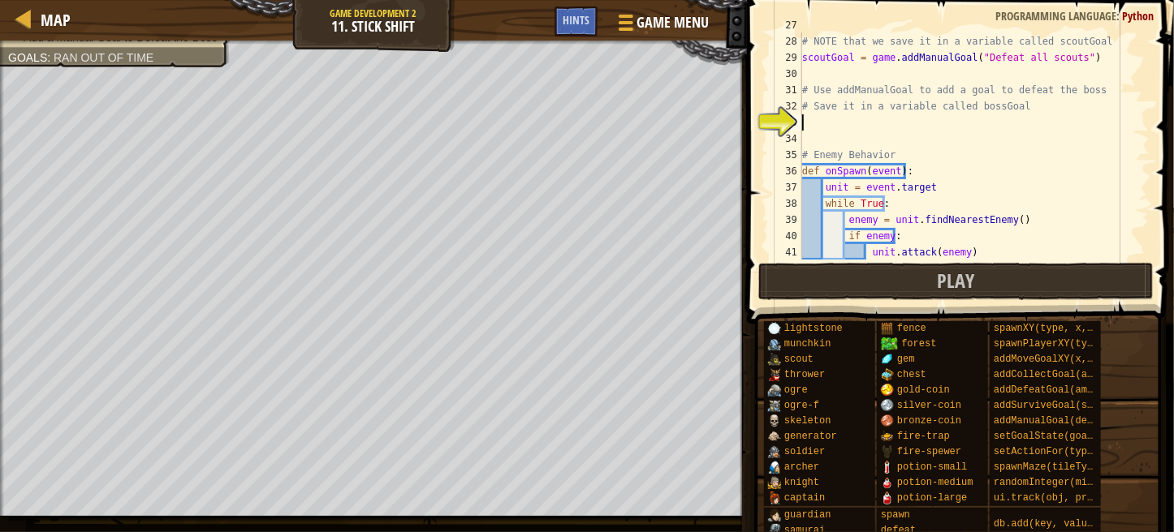
click at [847, 117] on div "# The description will be shown to players. # NOTE that we save it in a variabl…" at bounding box center [968, 147] width 338 height 260
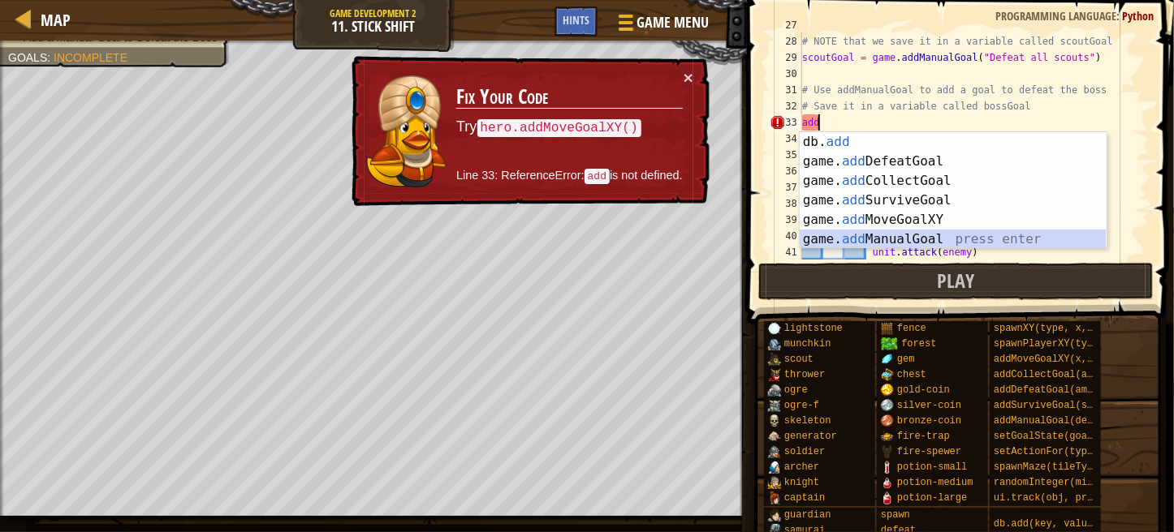
click at [859, 230] on div "db. add press enter game. add DefeatGoal press enter game. add CollectGoal pres…" at bounding box center [952, 210] width 307 height 156
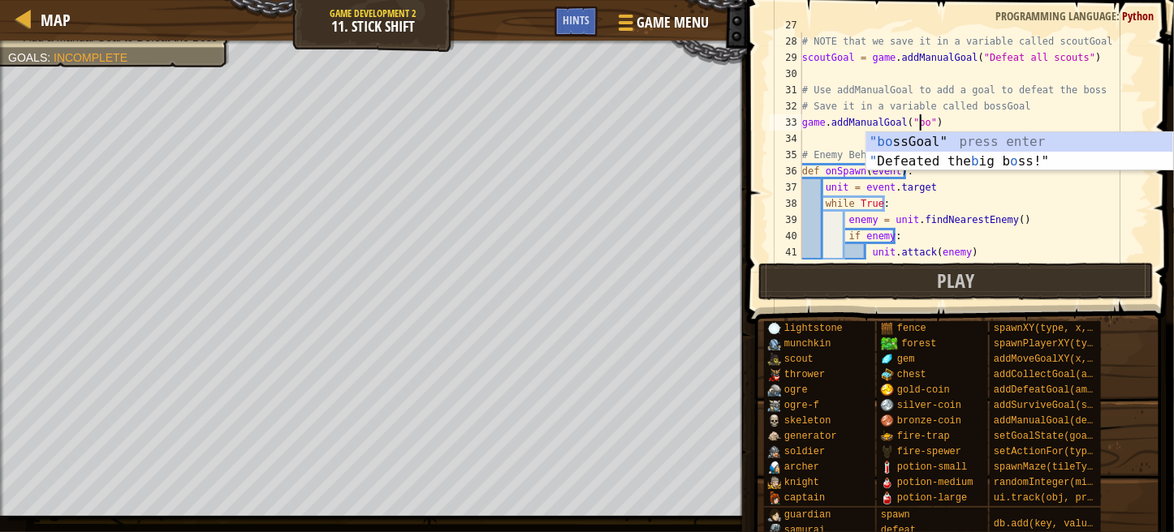
scroll to position [7, 10]
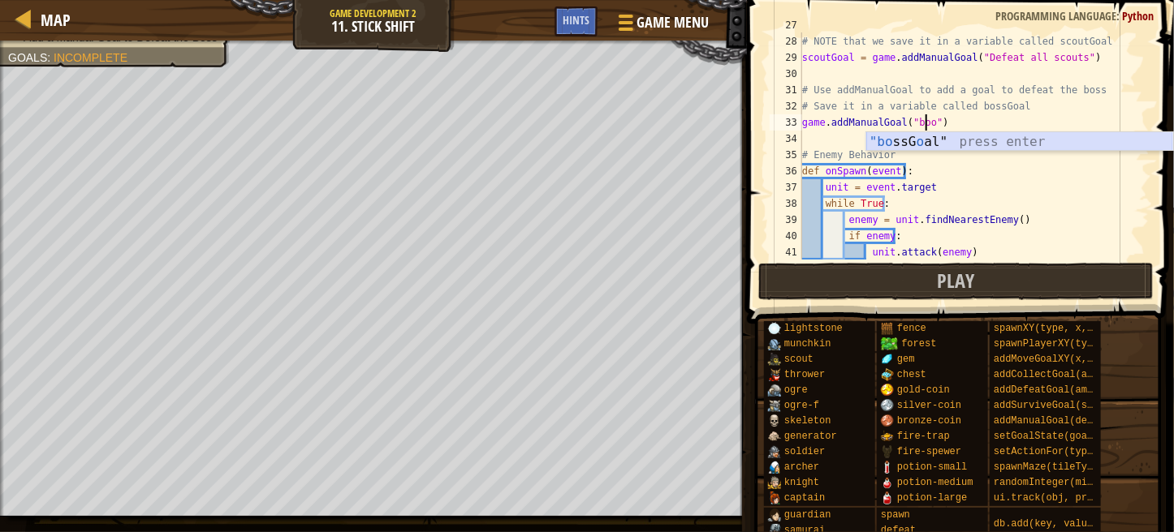
click at [953, 140] on div ""bo ssG o al" press enter" at bounding box center [1019, 161] width 307 height 58
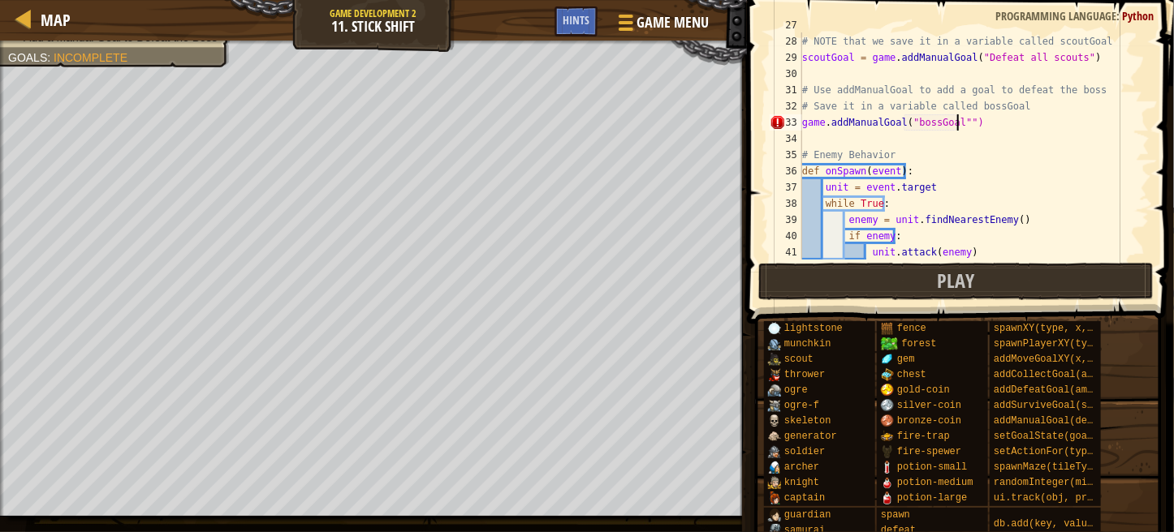
type textarea "game.addManualGoal("bossGoal")"
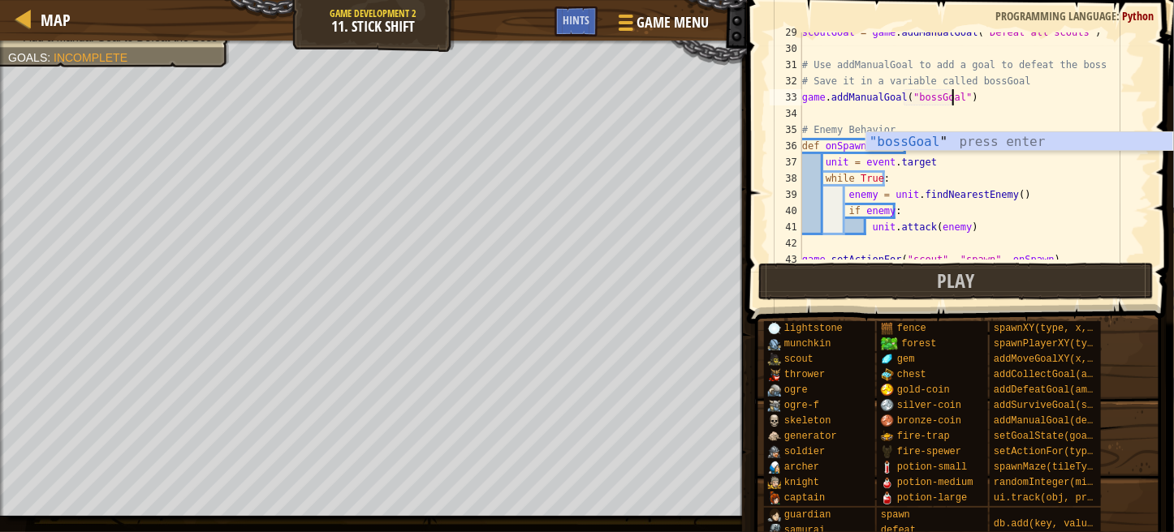
scroll to position [474, 0]
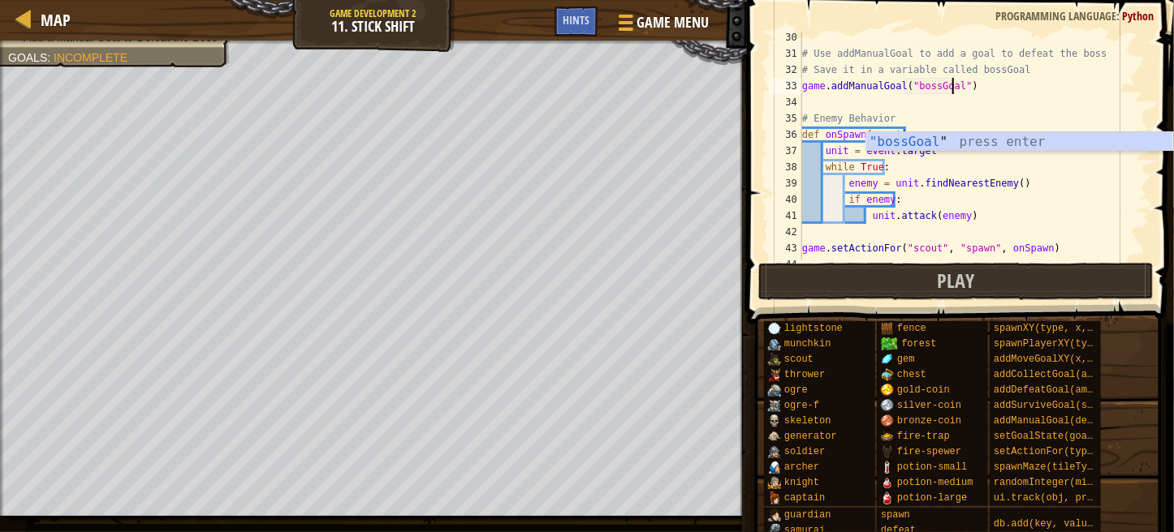
click at [1096, 100] on div "# Use addManualGoal to add a goal to defeat the boss # Save it in a variable ca…" at bounding box center [968, 159] width 338 height 260
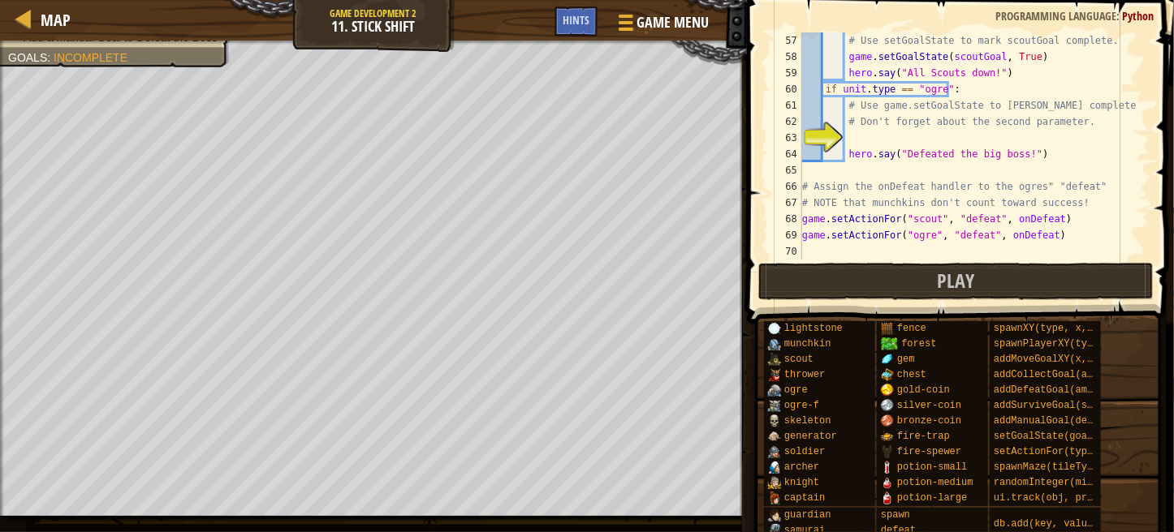
scroll to position [909, 0]
click at [863, 141] on div "# Use setGoalState to mark scoutGoal complete. game . setGoalState ( scoutGoal …" at bounding box center [968, 162] width 338 height 260
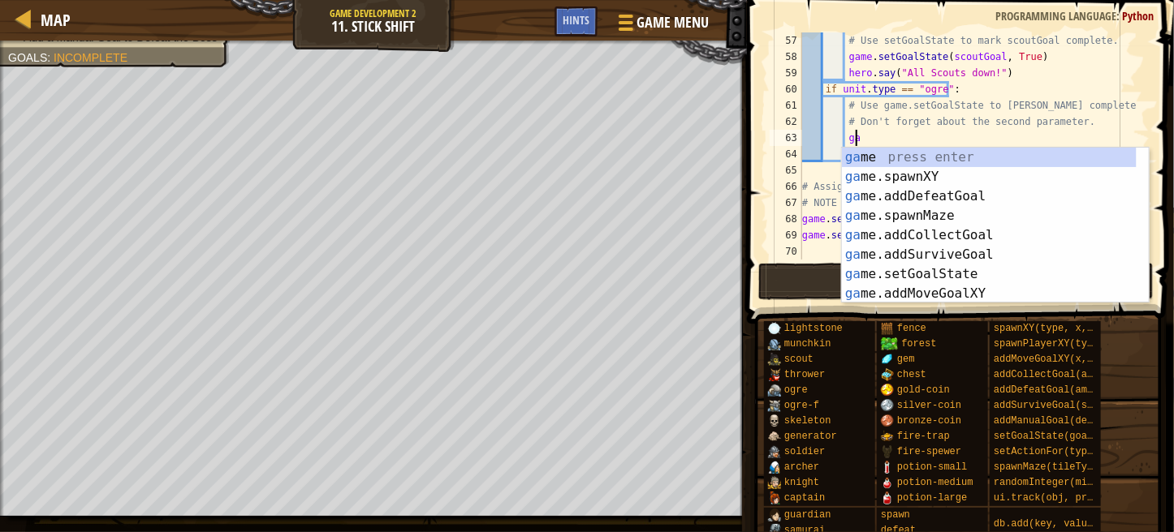
scroll to position [7, 3]
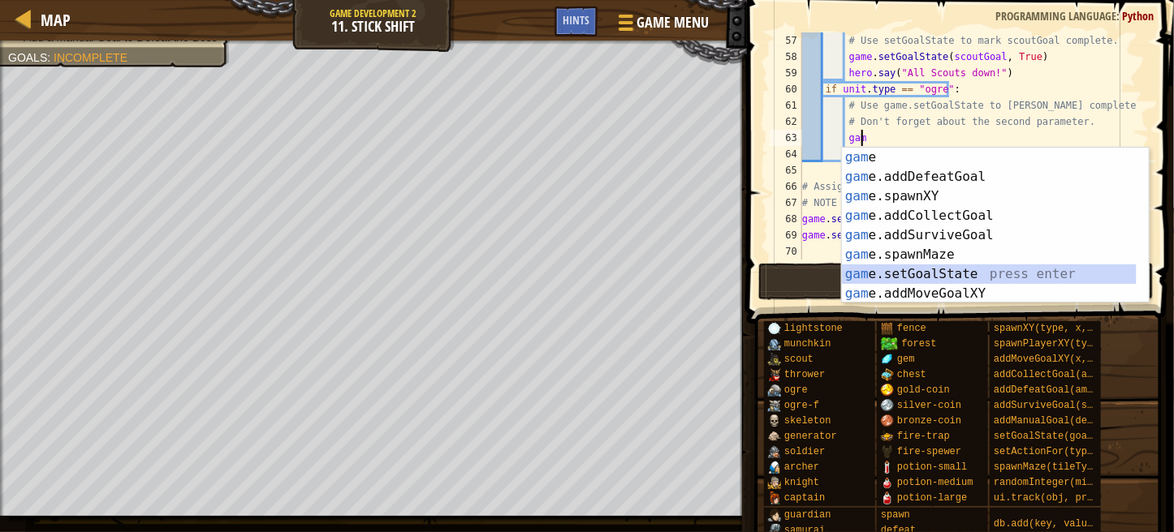
click at [944, 274] on div "gam e press enter gam e.addDefeatGoal press enter gam e.spawnXY press enter gam…" at bounding box center [989, 245] width 295 height 195
type textarea "game.setGoalState(someGoal, True)"
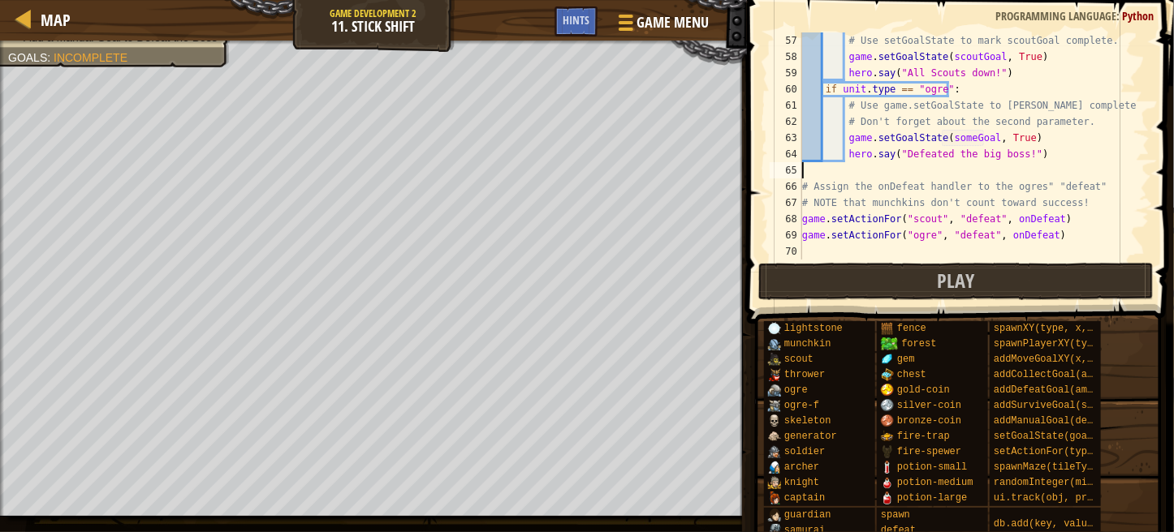
click at [955, 173] on div "# Use setGoalState to mark scoutGoal complete. game . setGoalState ( scoutGoal …" at bounding box center [968, 162] width 338 height 260
click at [963, 139] on div "# Use setGoalState to mark scoutGoal complete. game . setGoalState ( scoutGoal …" at bounding box center [968, 162] width 338 height 260
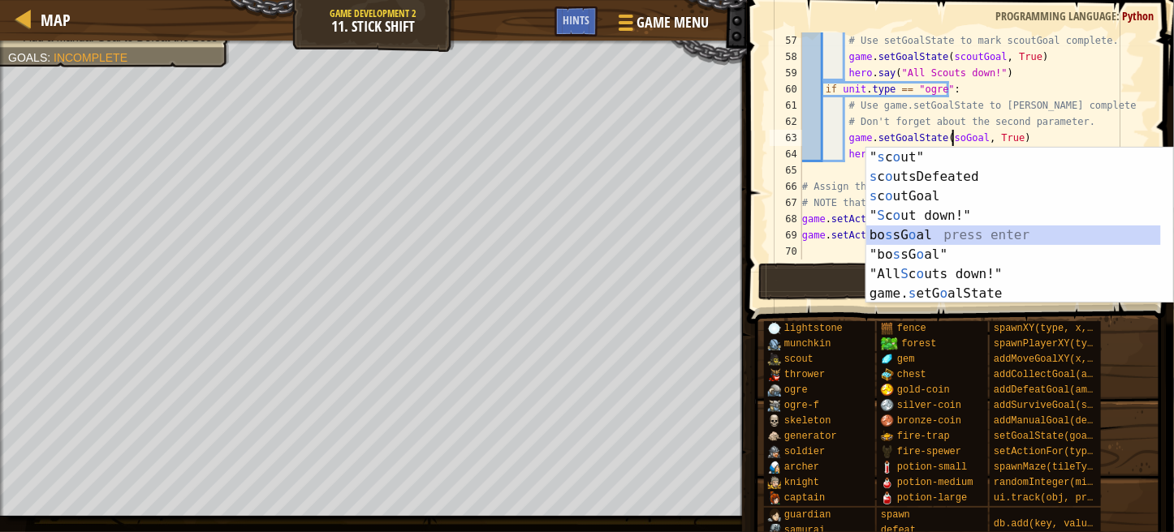
click at [926, 236] on div "" s c o ut" press enter s c o utsDefeated press enter s c o utGoal press enter …" at bounding box center [1013, 245] width 295 height 195
type textarea "game.setGoalState(bossGoal, [PERSON_NAME])"
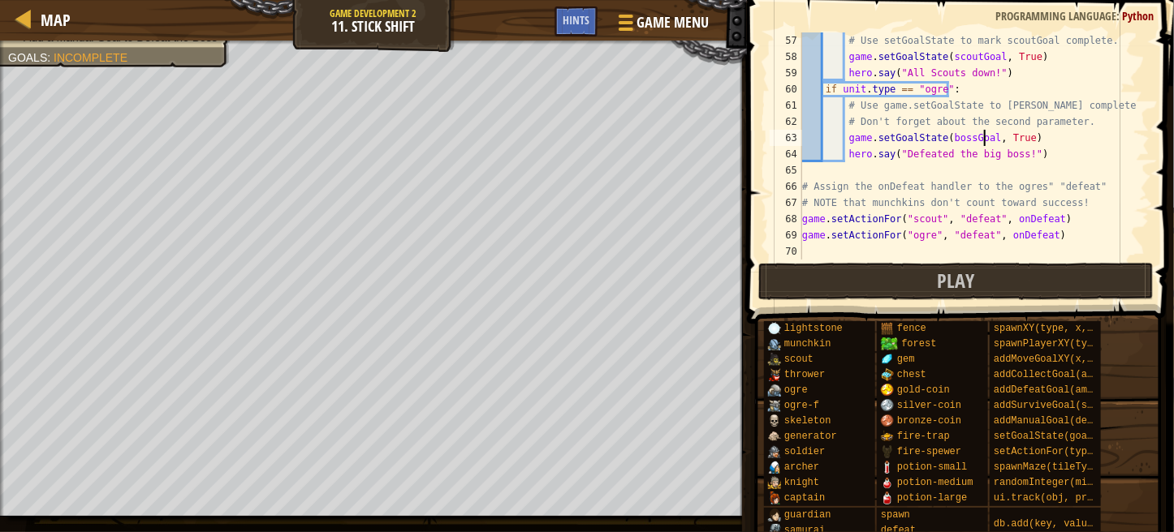
click at [854, 166] on div "# Use setGoalState to mark scoutGoal complete. game . setGoalState ( scoutGoal …" at bounding box center [968, 162] width 338 height 260
click at [891, 279] on button "Play" at bounding box center [955, 281] width 395 height 37
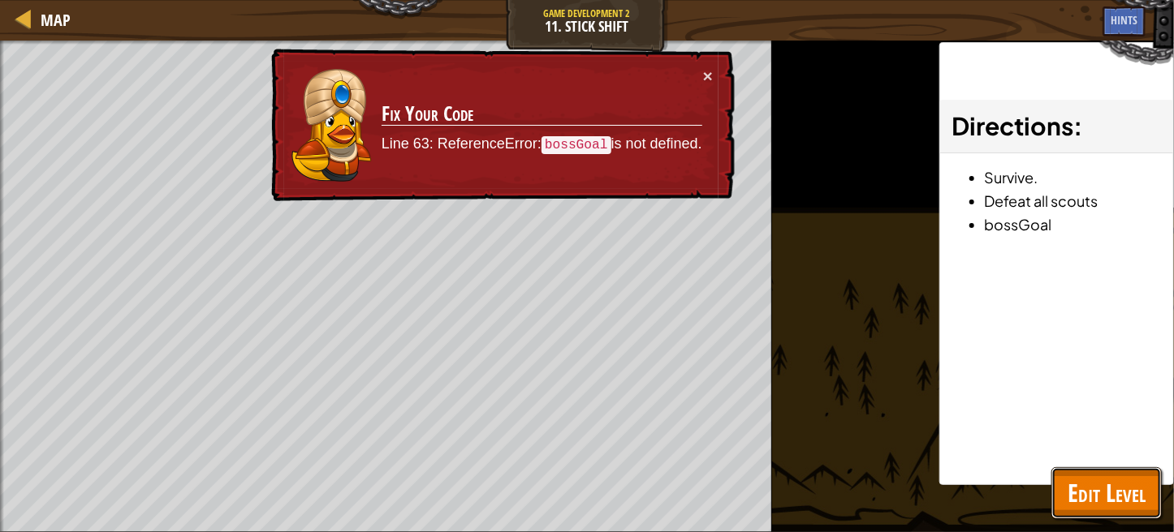
click at [1099, 493] on span "Edit Level" at bounding box center [1106, 492] width 78 height 33
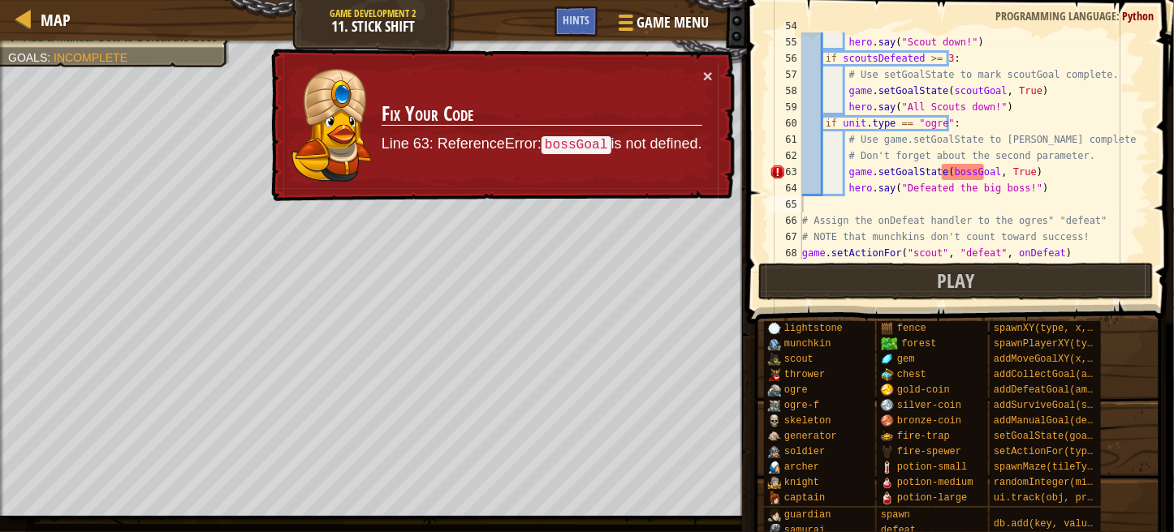
scroll to position [909, 0]
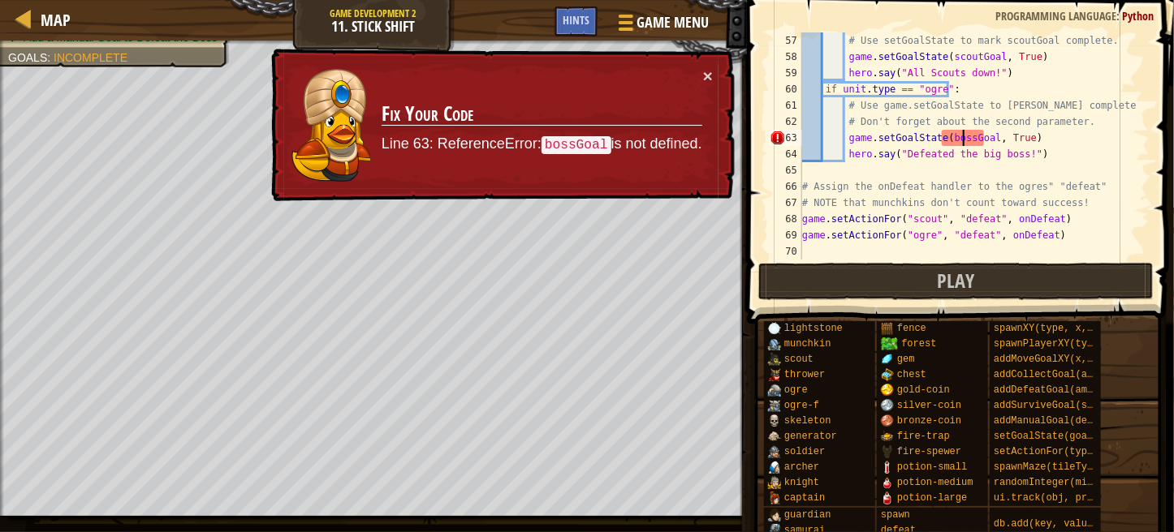
click at [964, 132] on div "# Use setGoalState to mark scoutGoal complete. game . setGoalState ( scoutGoal …" at bounding box center [968, 162] width 338 height 260
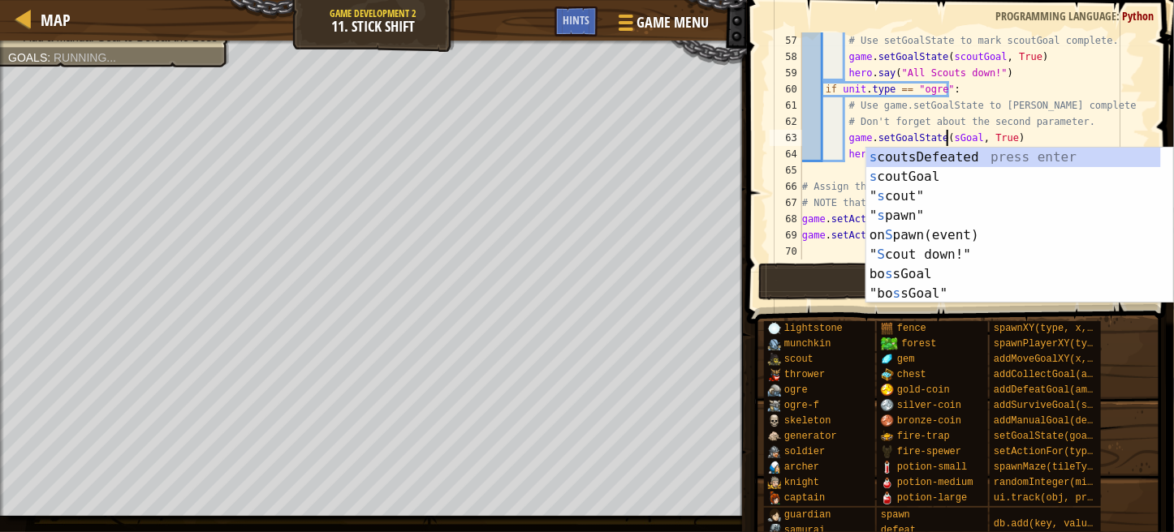
scroll to position [7, 13]
click at [1107, 100] on div "# Use setGoalState to mark scoutGoal complete. game . setGoalState ( scoutGoal …" at bounding box center [968, 162] width 338 height 260
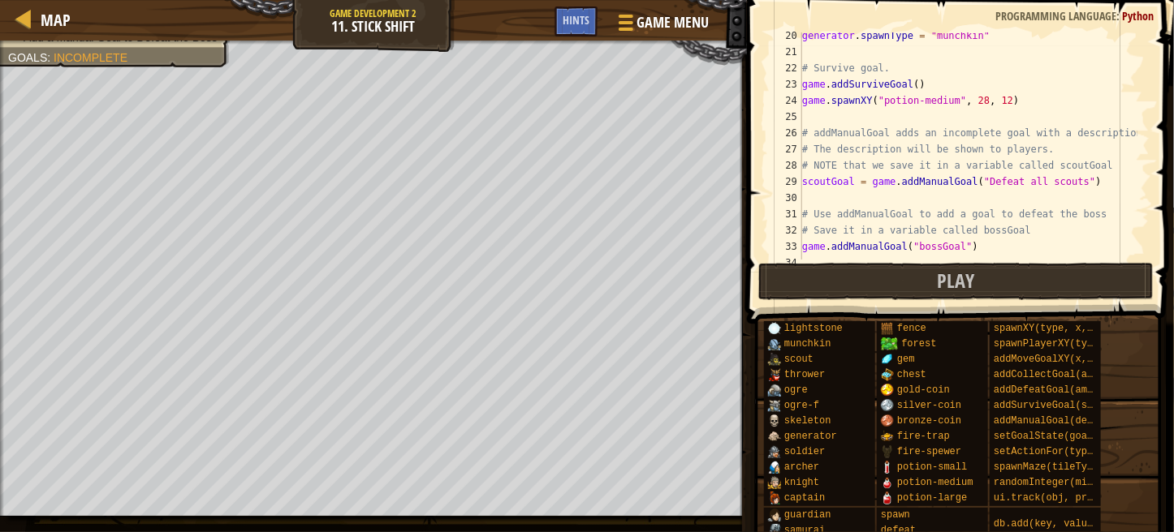
scroll to position [317, 0]
click at [982, 243] on div "generator . spawnType = "munchkin" # Survive goal. game . addSurviveGoal ( ) ga…" at bounding box center [968, 154] width 338 height 260
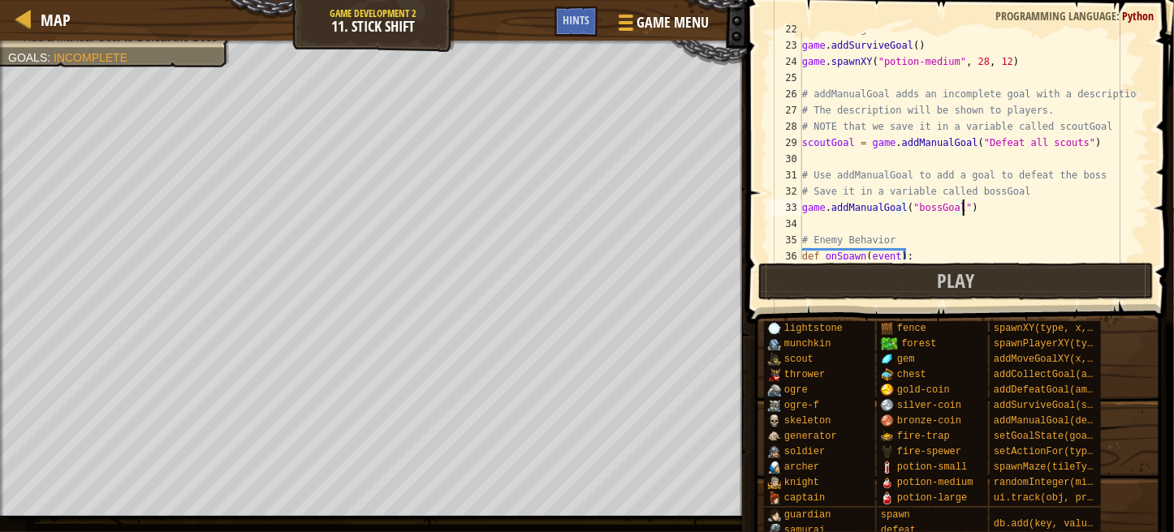
scroll to position [376, 0]
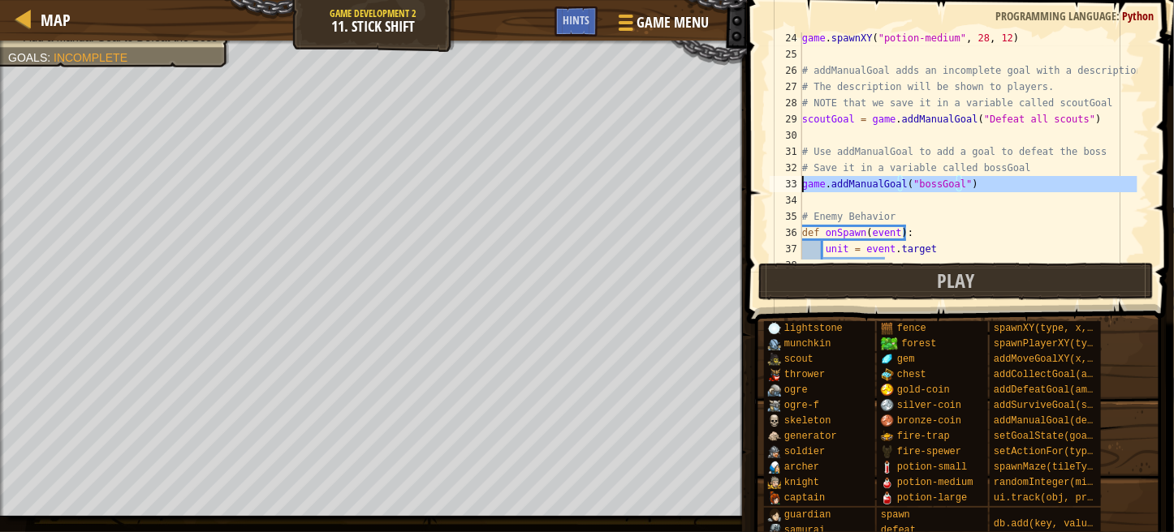
click at [799, 180] on div "33" at bounding box center [785, 184] width 32 height 16
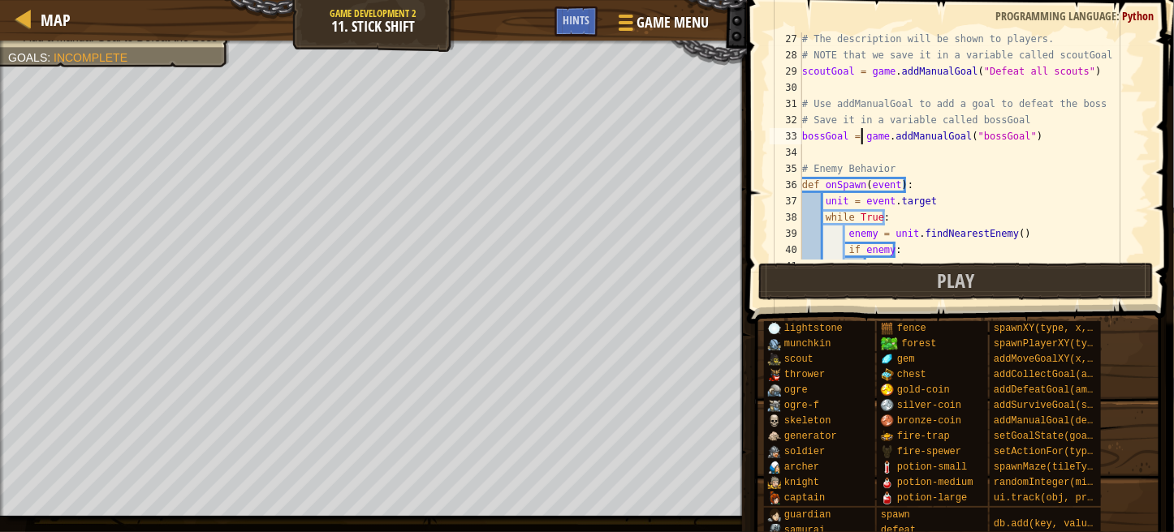
scroll to position [431, 0]
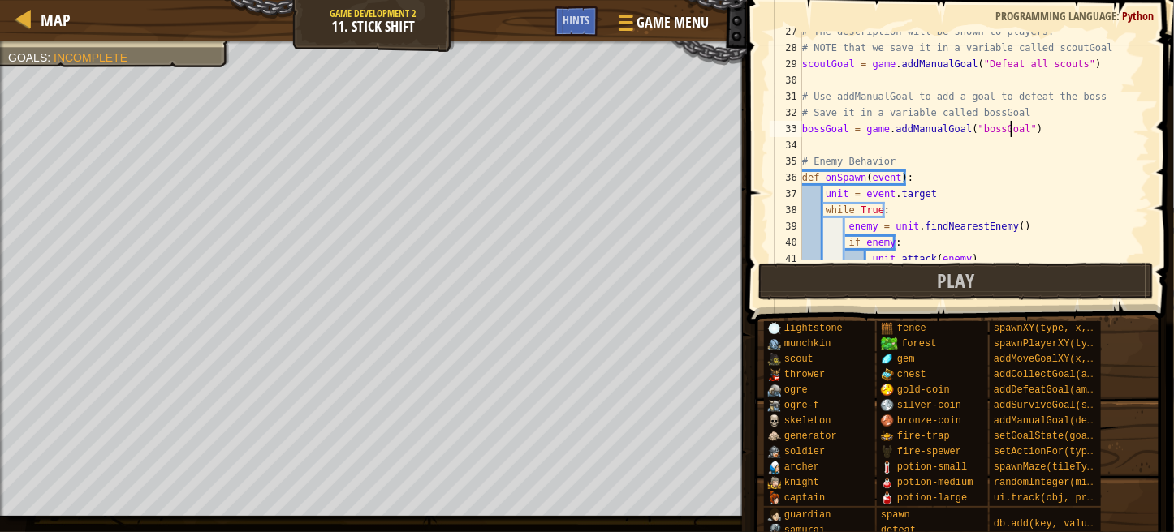
click at [1011, 128] on div "# The description will be shown to players. # NOTE that we save it in a variabl…" at bounding box center [968, 154] width 338 height 260
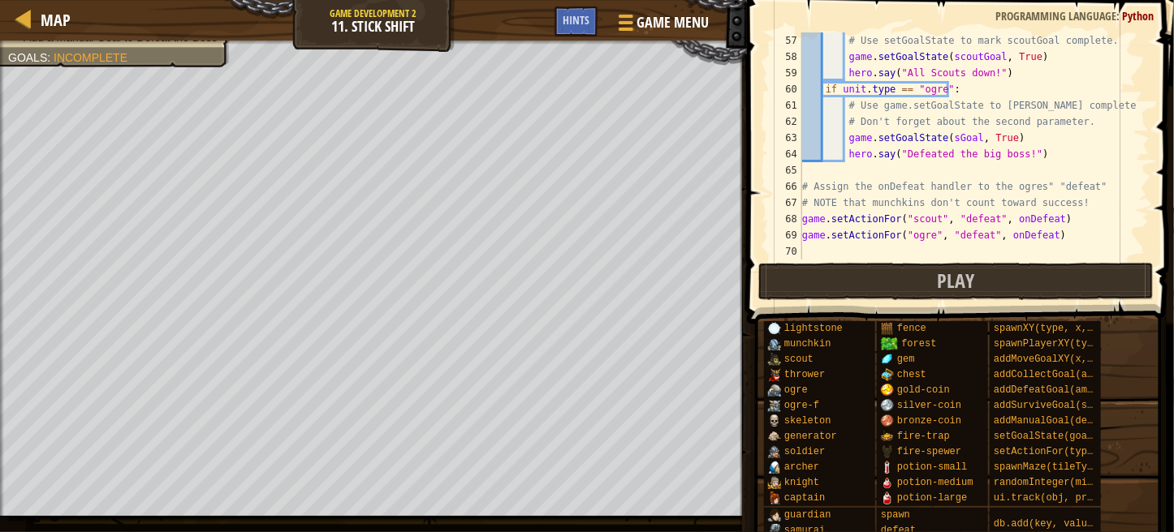
scroll to position [909, 0]
click at [946, 139] on div "# Use setGoalState to mark scoutGoal complete. game . setGoalState ( scoutGoal …" at bounding box center [968, 162] width 338 height 260
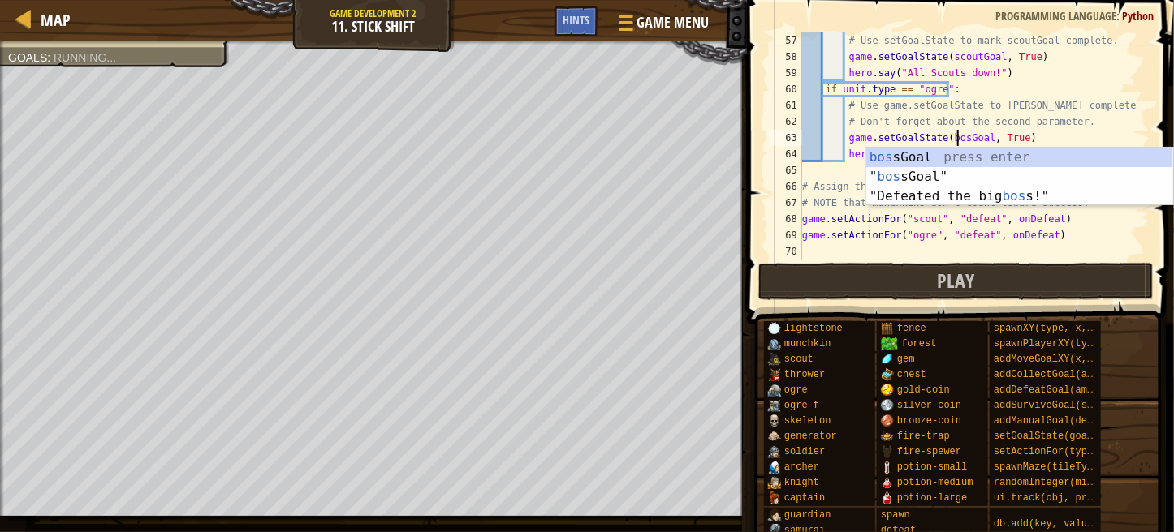
scroll to position [7, 13]
click at [797, 170] on div "65" at bounding box center [785, 170] width 32 height 16
type textarea "# Assign the onDefeat handler to the ogres" "defeat""
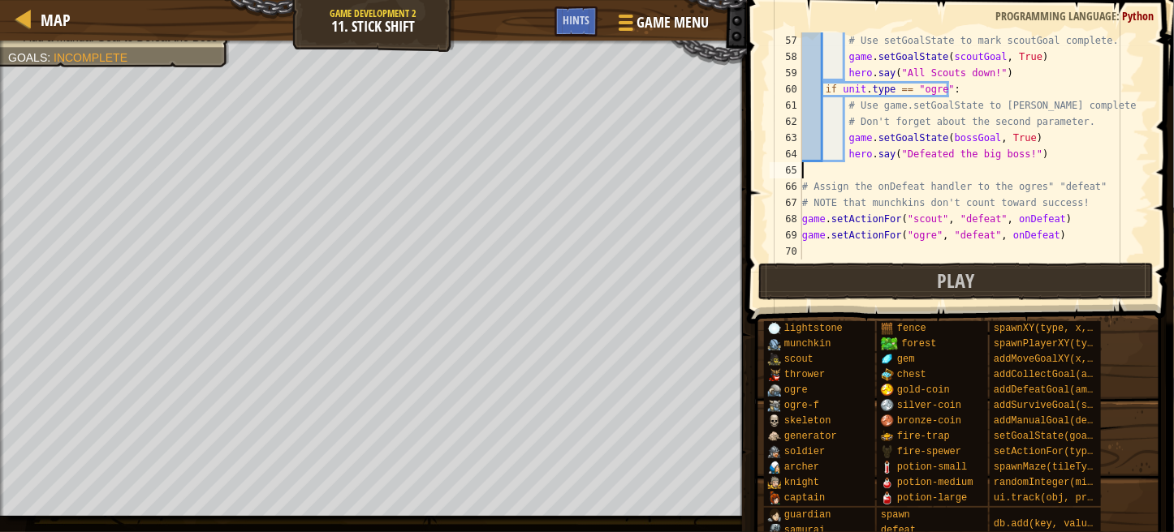
scroll to position [7, 0]
drag, startPoint x: 968, startPoint y: 291, endPoint x: 1042, endPoint y: 239, distance: 89.8
click at [1042, 239] on div "57 58 59 60 61 62 63 64 65 66 67 68 69 70 # Use setGoalState to mark scoutGoal …" at bounding box center [958, 194] width 432 height 372
click at [1041, 151] on div "# Use setGoalState to mark scoutGoal complete. game . setGoalState ( scoutGoal …" at bounding box center [968, 162] width 338 height 260
type textarea "hero.say("Defeated the big boss!")"
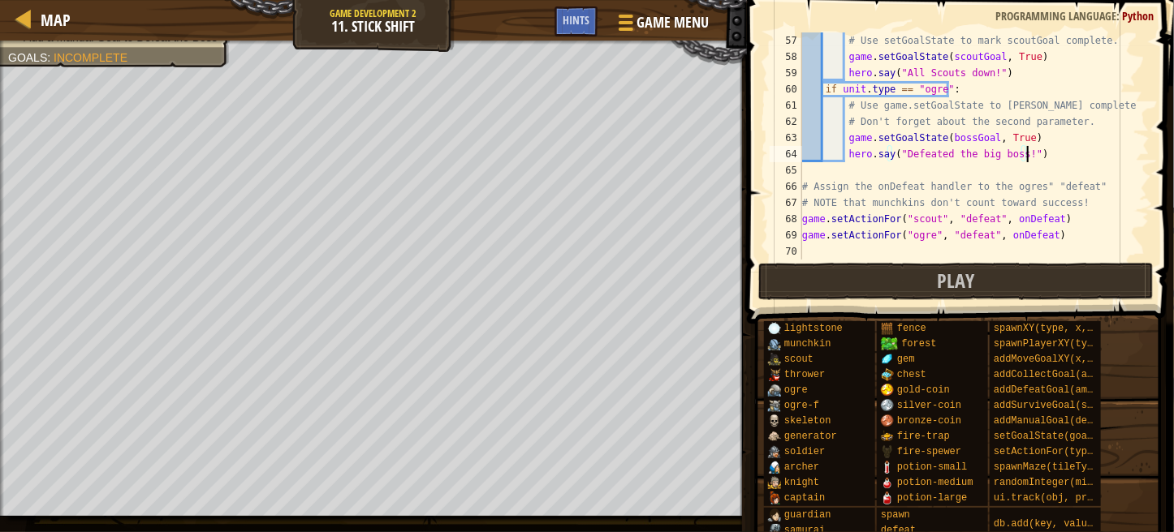
click at [898, 170] on div "# Use setGoalState to mark scoutGoal complete. game . setGoalState ( scoutGoal …" at bounding box center [968, 162] width 338 height 260
type textarea "?"
click at [922, 278] on button "Play" at bounding box center [955, 281] width 395 height 37
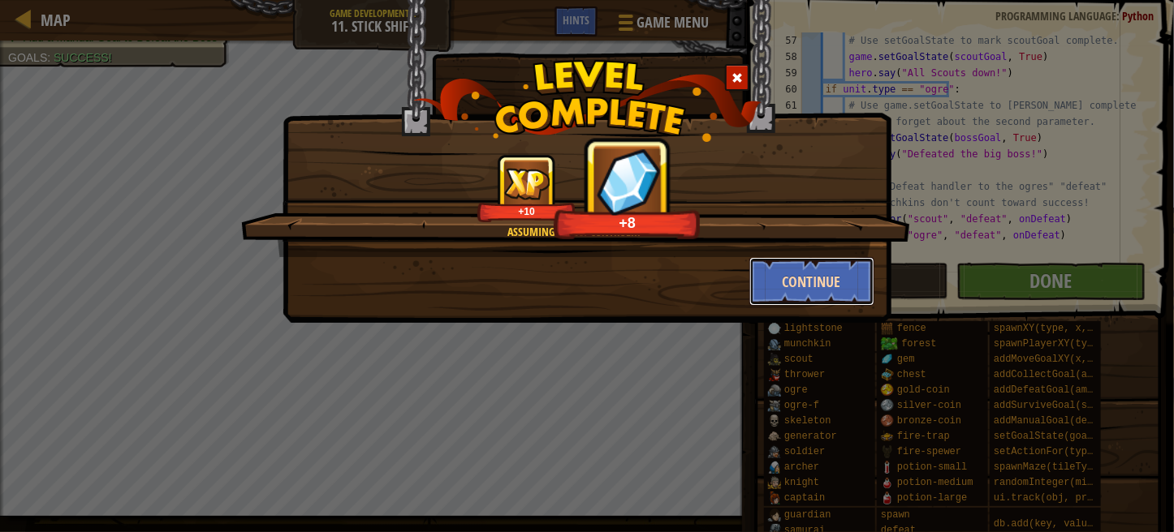
click at [814, 278] on button "Continue" at bounding box center [812, 281] width 126 height 49
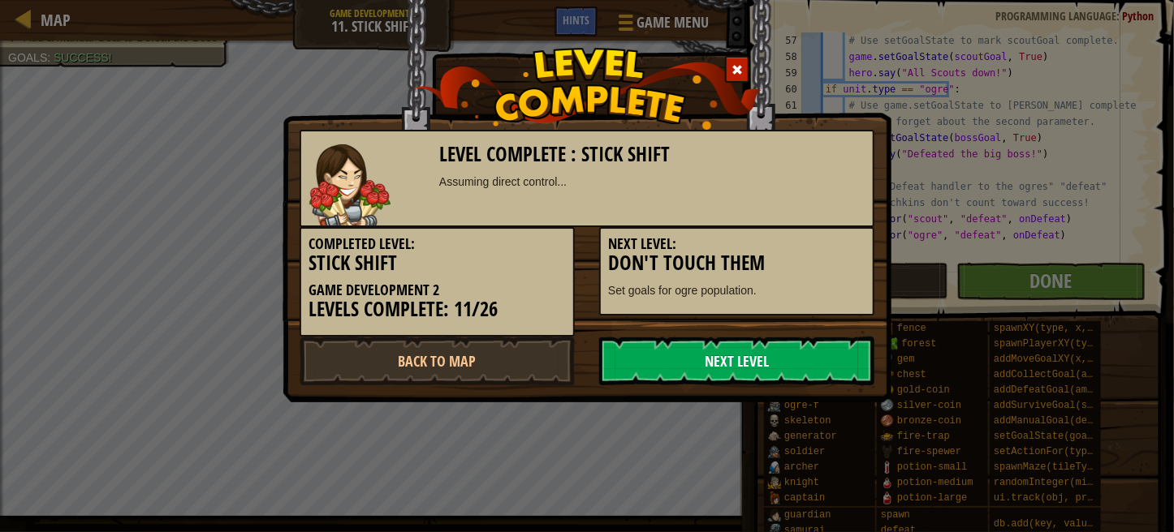
click at [756, 347] on link "Next Level" at bounding box center [736, 361] width 275 height 49
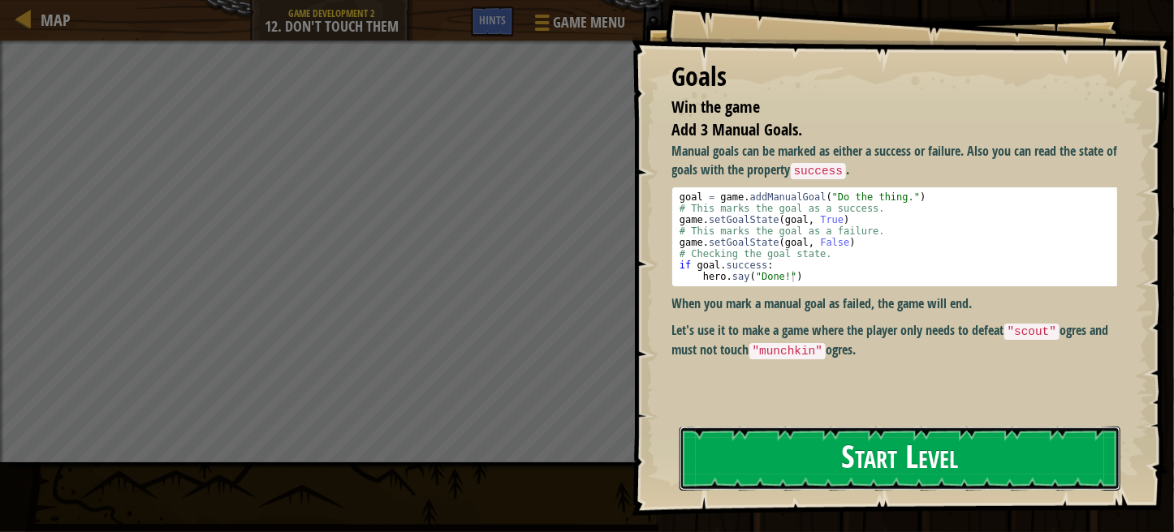
click at [824, 460] on button "Start Level" at bounding box center [899, 459] width 441 height 64
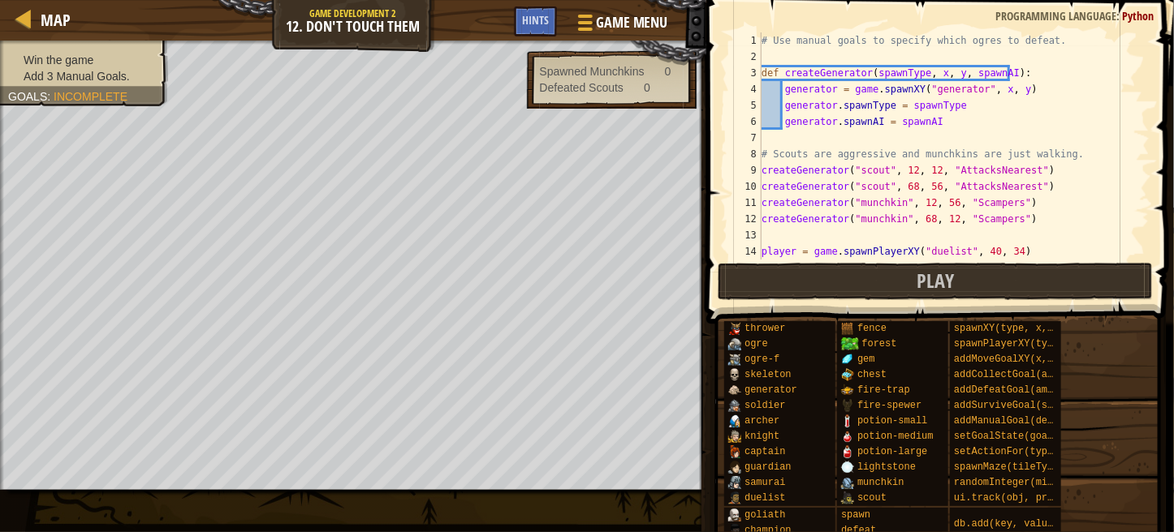
click at [1166, 28] on span at bounding box center [941, 139] width 480 height 372
click at [1130, 62] on div "# Use manual goals to specify which ogres to defeat. def createGenerator ( spaw…" at bounding box center [947, 162] width 379 height 260
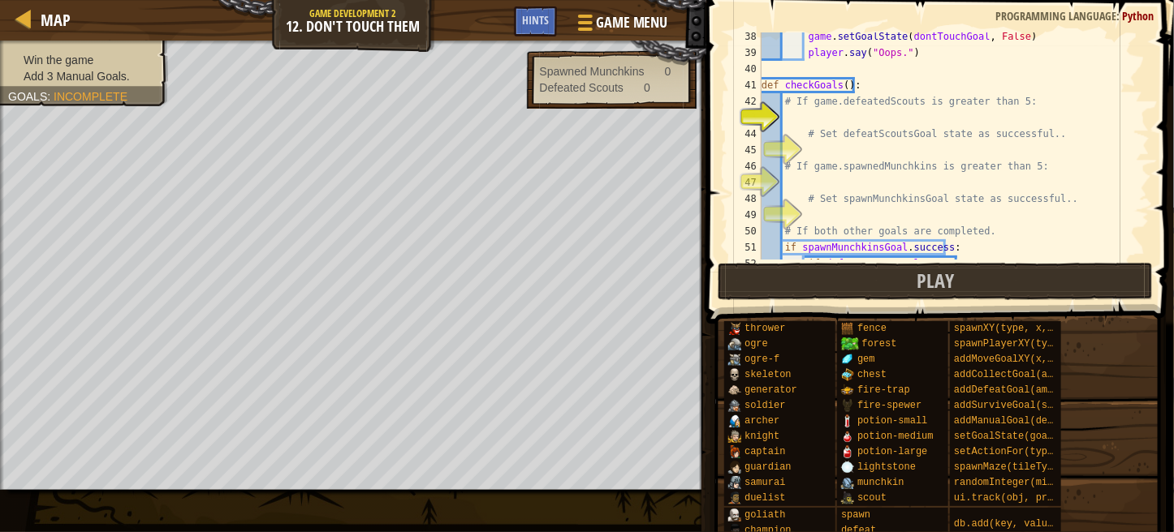
scroll to position [484, 0]
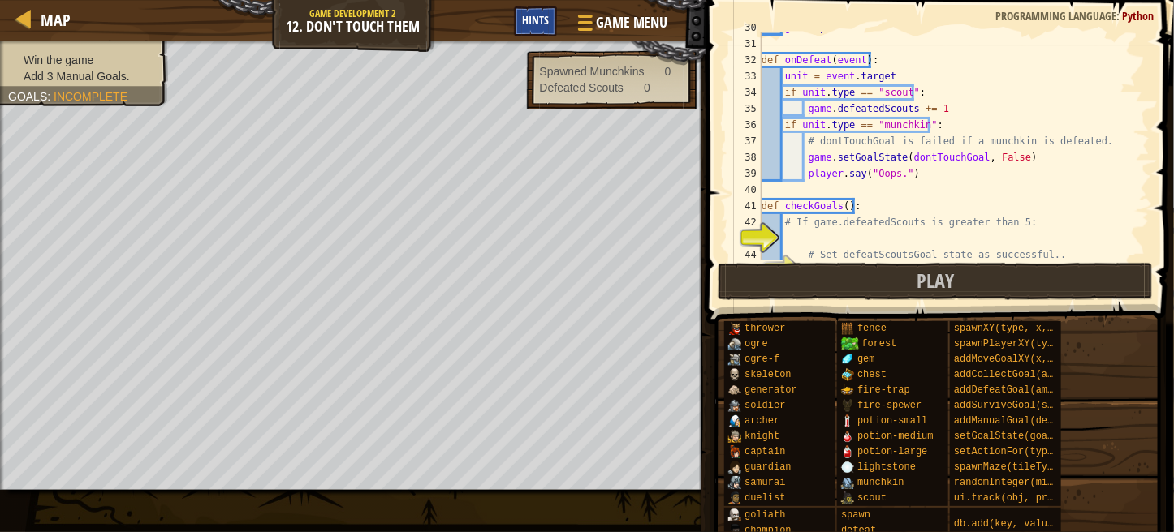
click at [533, 12] on div "Hints" at bounding box center [535, 21] width 43 height 30
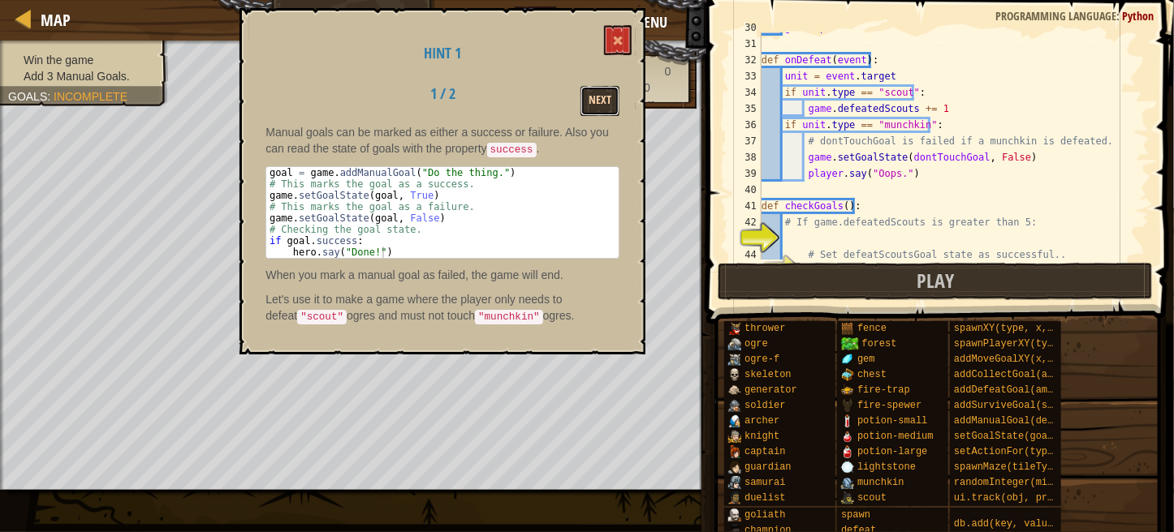
click at [602, 96] on button "Next" at bounding box center [599, 101] width 39 height 30
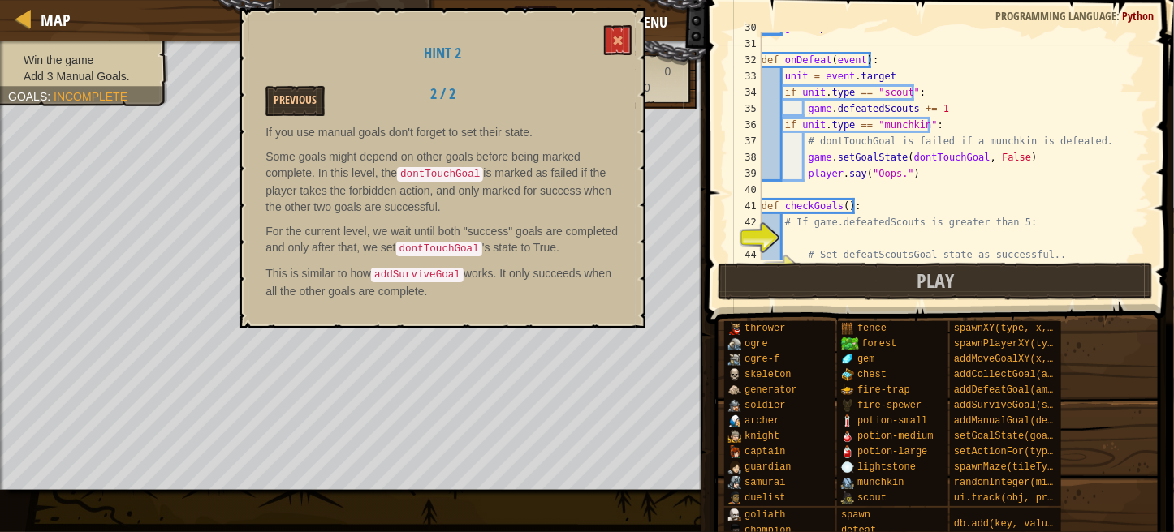
click at [617, 23] on div "Hint 2 Previous 2 / 2 If you use manual goals don't forget to set their state. …" at bounding box center [442, 168] width 406 height 321
click at [617, 24] on div "Hint 2 Previous 2 / 2 If you use manual goals don't forget to set their state. …" at bounding box center [442, 168] width 406 height 321
click at [618, 30] on button at bounding box center [618, 40] width 28 height 30
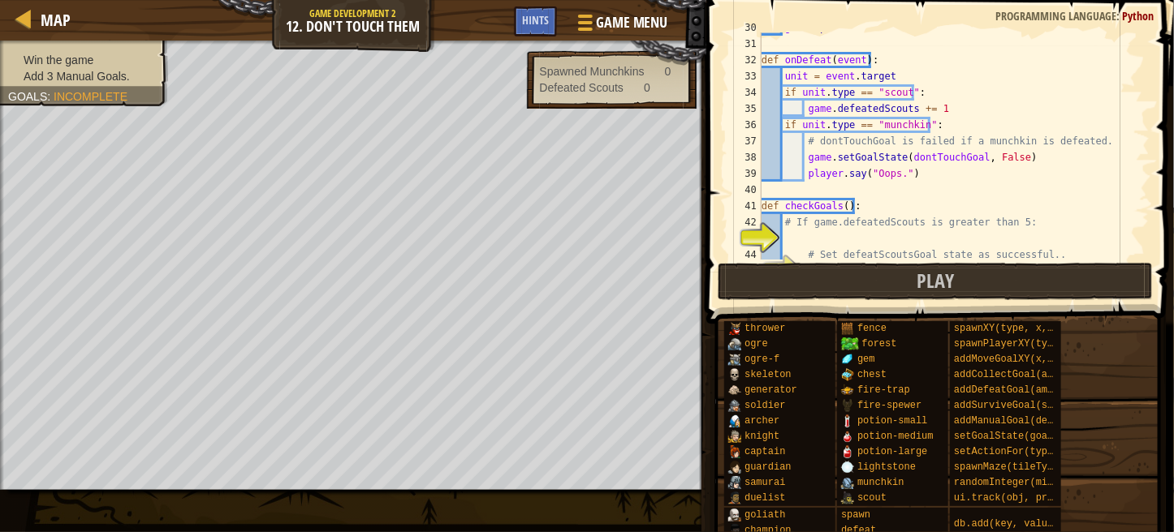
drag, startPoint x: 1150, startPoint y: 160, endPoint x: 1215, endPoint y: 53, distance: 125.3
click at [1174, 0] on html "Map Game Development 2 12. Don't Touch Them Game Menu Done Hints 1 הההההההההההה…" at bounding box center [587, 0] width 1174 height 0
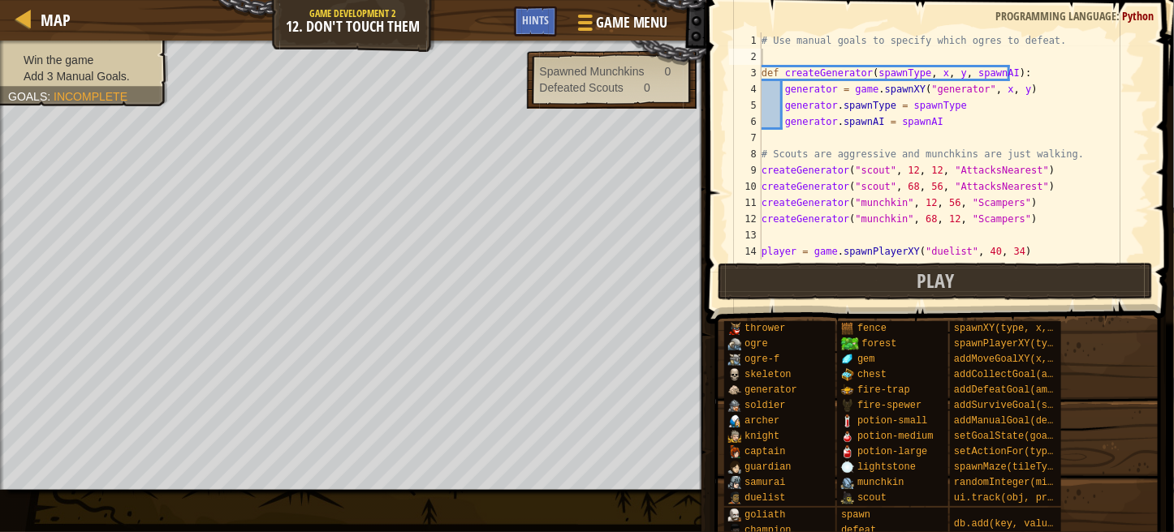
scroll to position [0, 0]
click at [1132, 131] on div "# Use manual goals to specify which ogres to defeat. def createGenerator ( spaw…" at bounding box center [947, 162] width 379 height 260
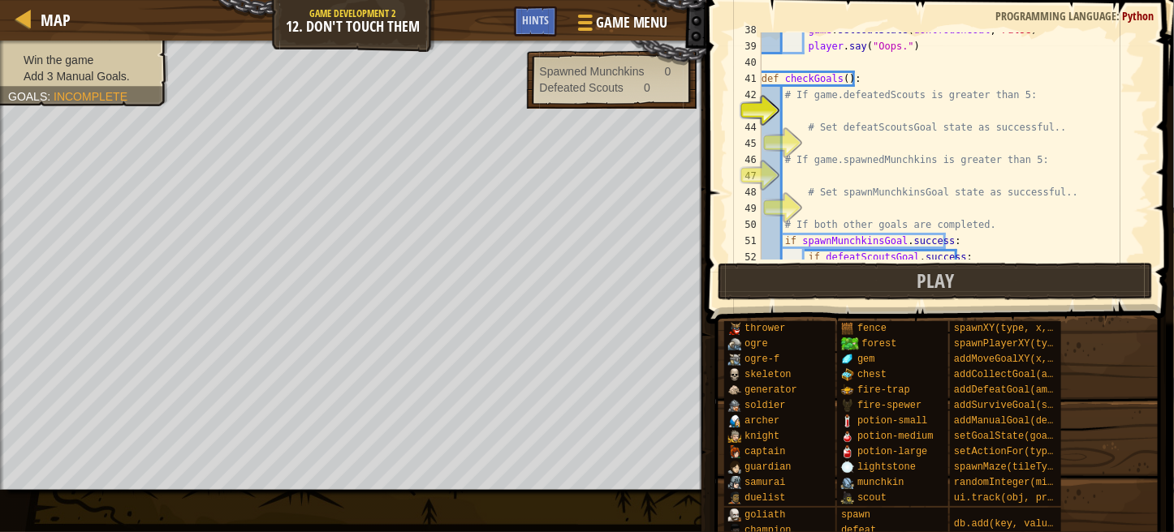
scroll to position [614, 0]
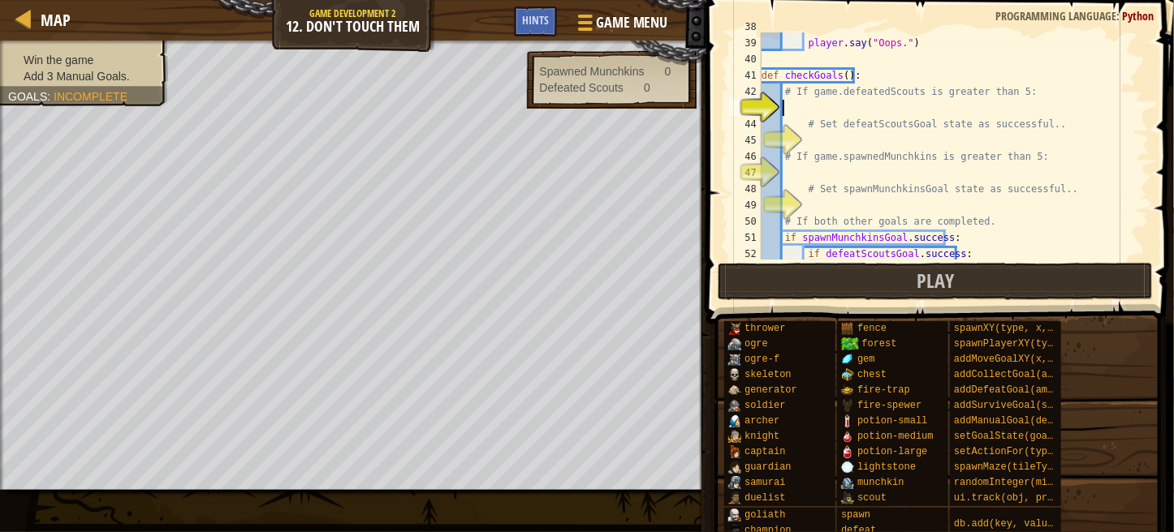
click at [881, 106] on div "game . setGoalState ( dontTouchGoal , False ) player . say ( "Oops." ) def chec…" at bounding box center [947, 149] width 379 height 260
type textarea "g"
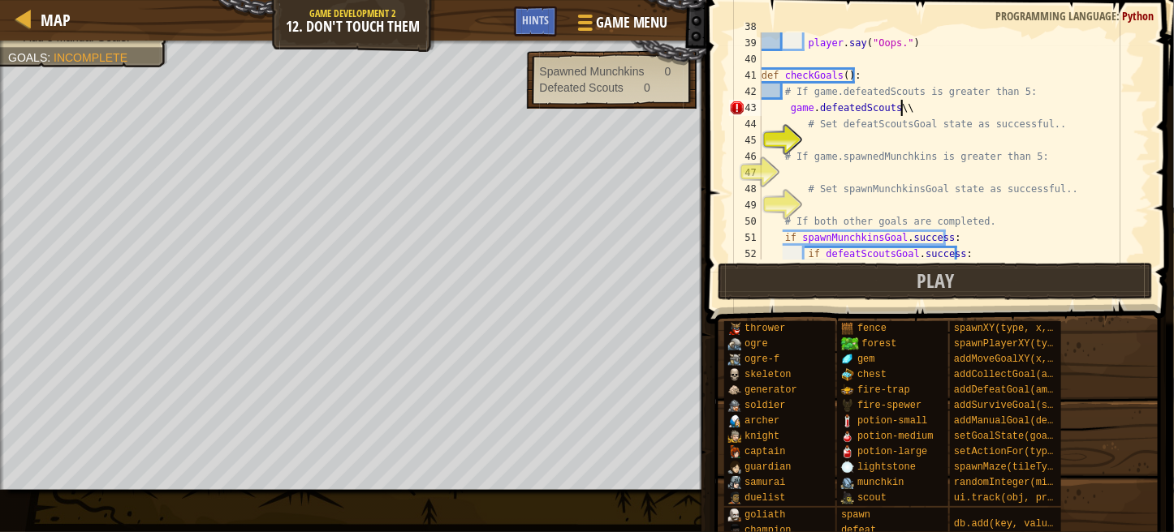
scroll to position [6, 10]
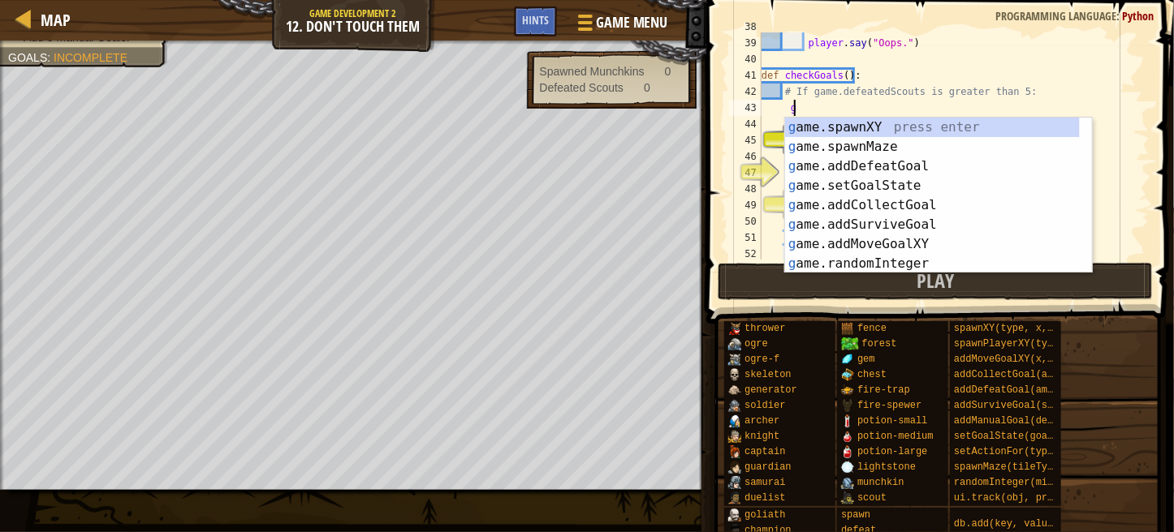
type textarea "g"
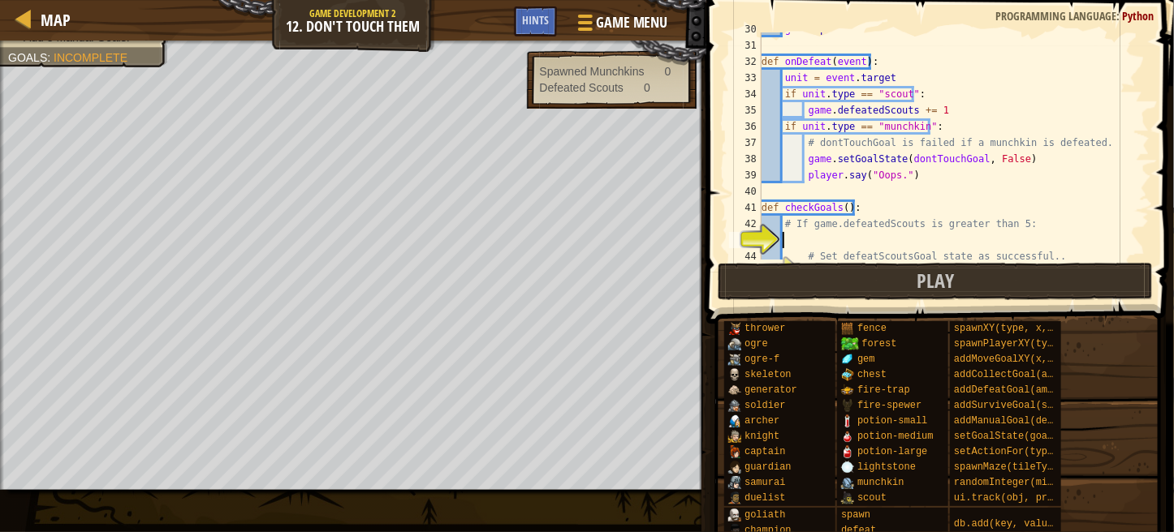
scroll to position [6, 0]
type textarea "i"
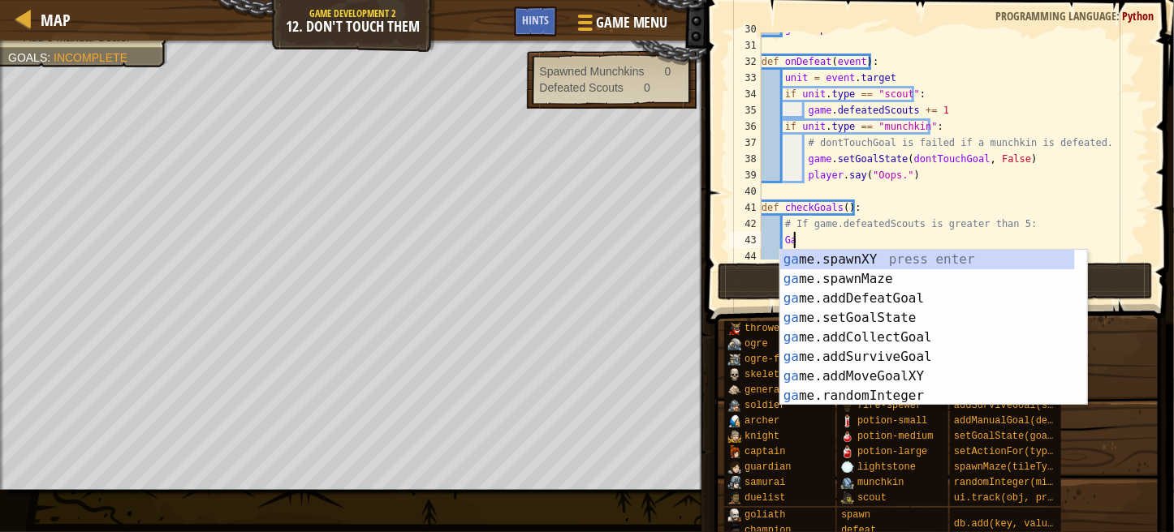
type textarea "G"
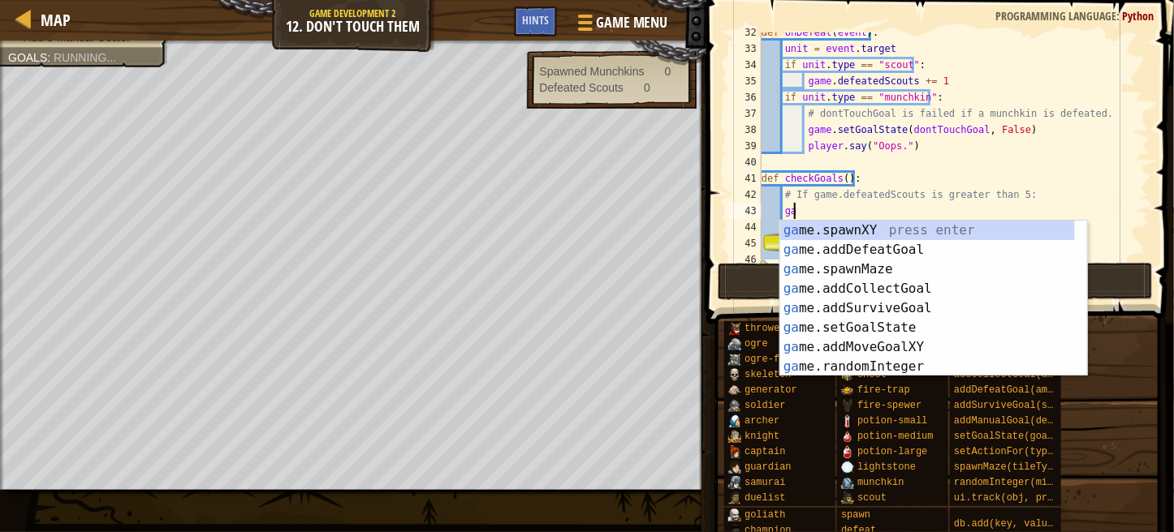
type textarea "g"
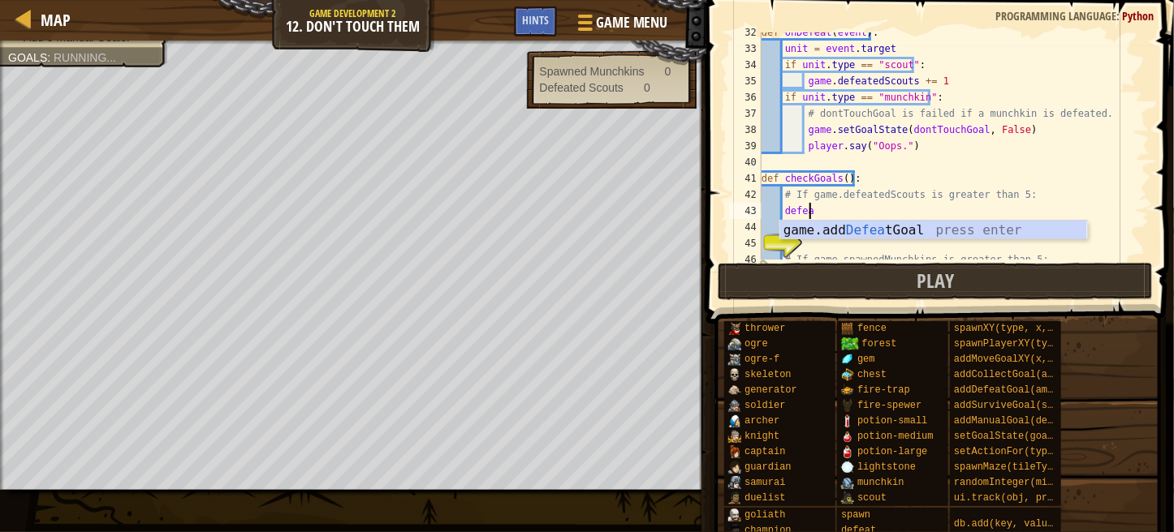
scroll to position [7, 2]
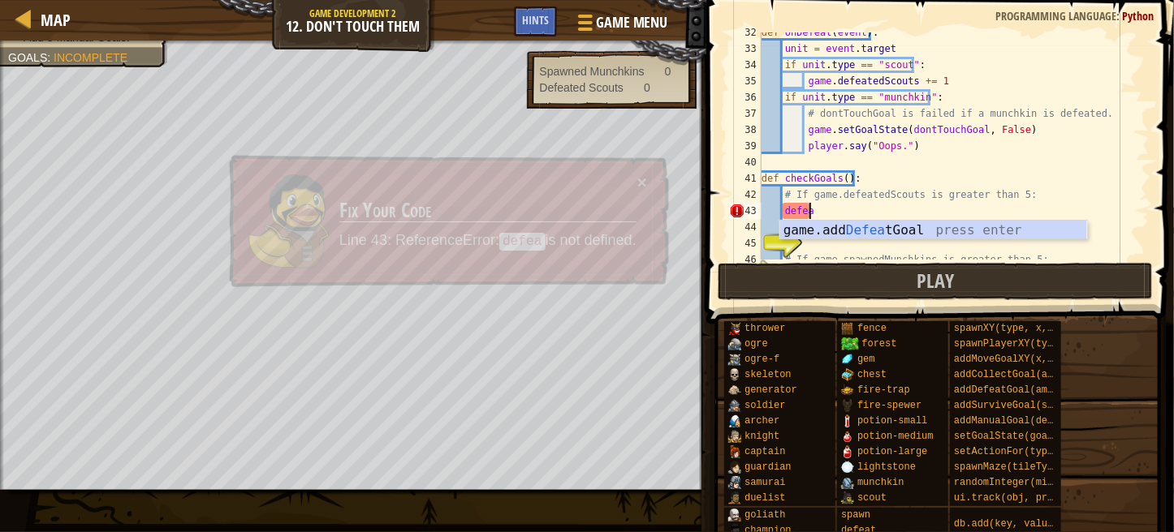
type textarea "d"
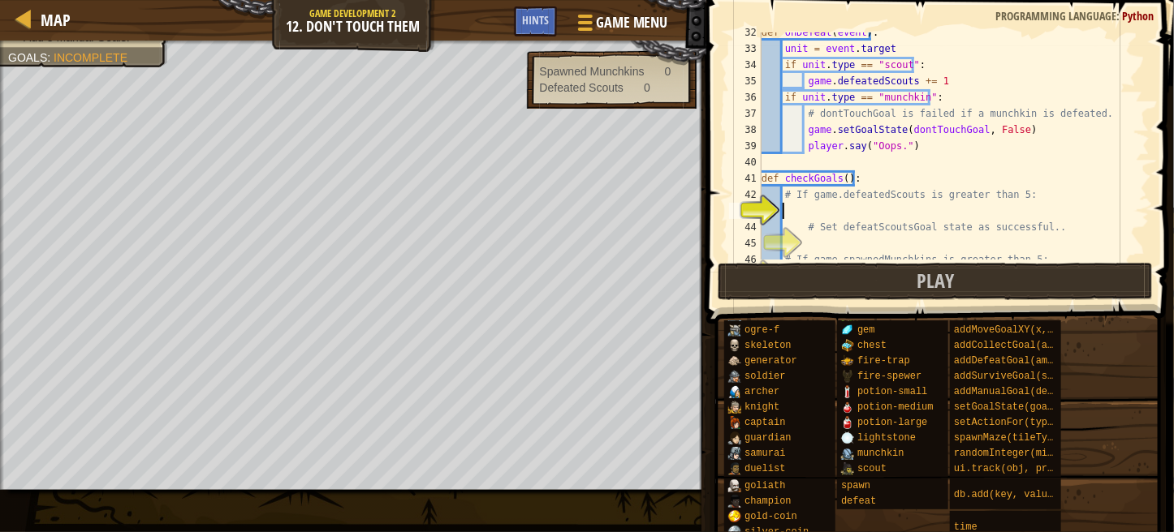
scroll to position [54, 0]
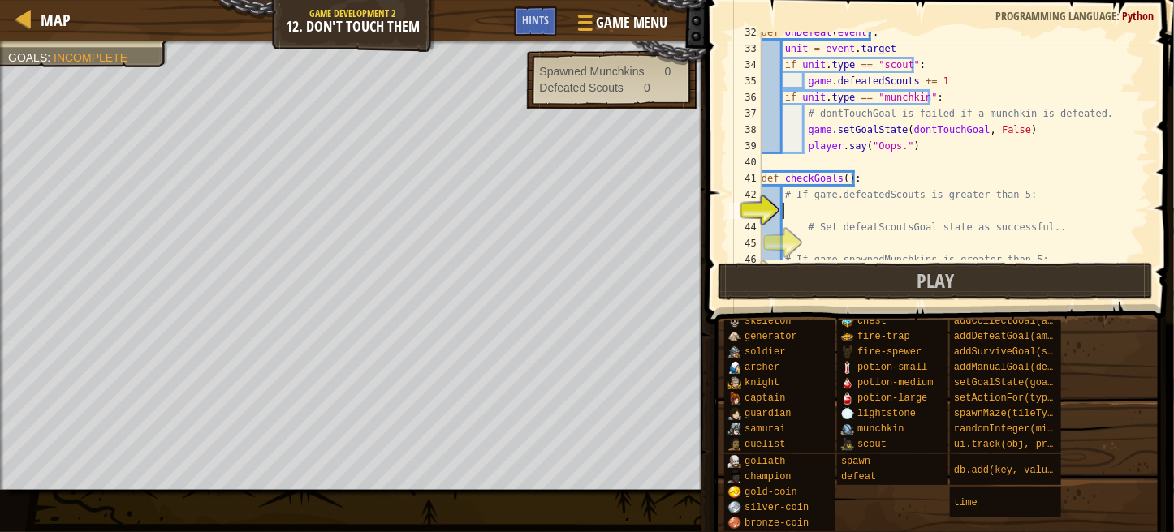
click at [263, 41] on div at bounding box center [353, 43] width 706 height 4
type textarea "# If game.defeatedScouts is greater than 5:"
click at [795, 197] on div "def onDefeat ( event ) : unit = event . target if unit . type == "scout" : game…" at bounding box center [947, 154] width 379 height 260
click at [786, 207] on div "def onDefeat ( event ) : unit = event . target if unit . type == "scout" : game…" at bounding box center [947, 154] width 379 height 260
click at [792, 205] on div "def onDefeat ( event ) : unit = event . target if unit . type == "scout" : game…" at bounding box center [947, 154] width 379 height 260
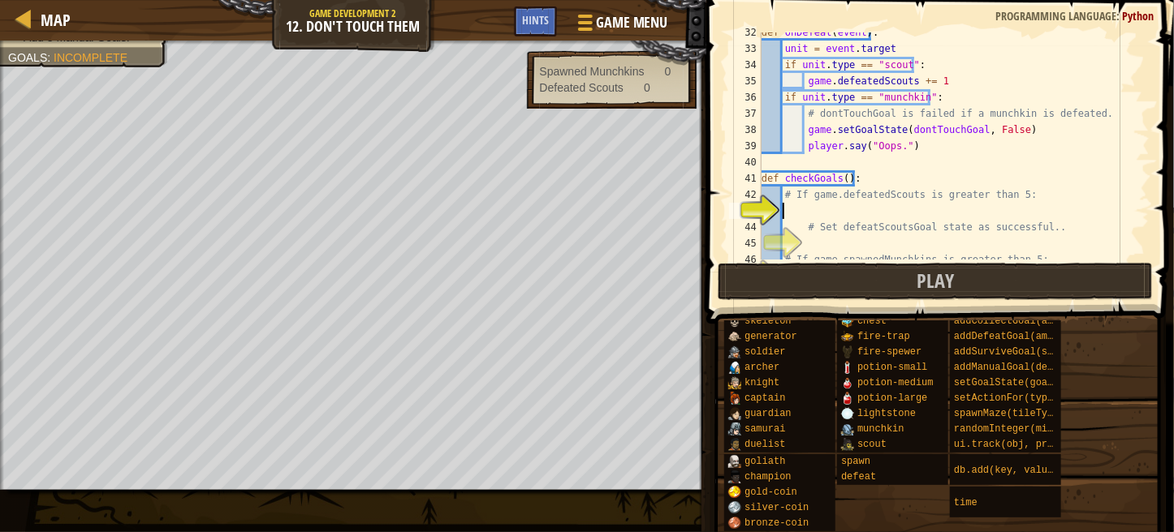
click at [792, 205] on div "def onDefeat ( event ) : unit = event . target if unit . type == "scout" : game…" at bounding box center [947, 154] width 379 height 260
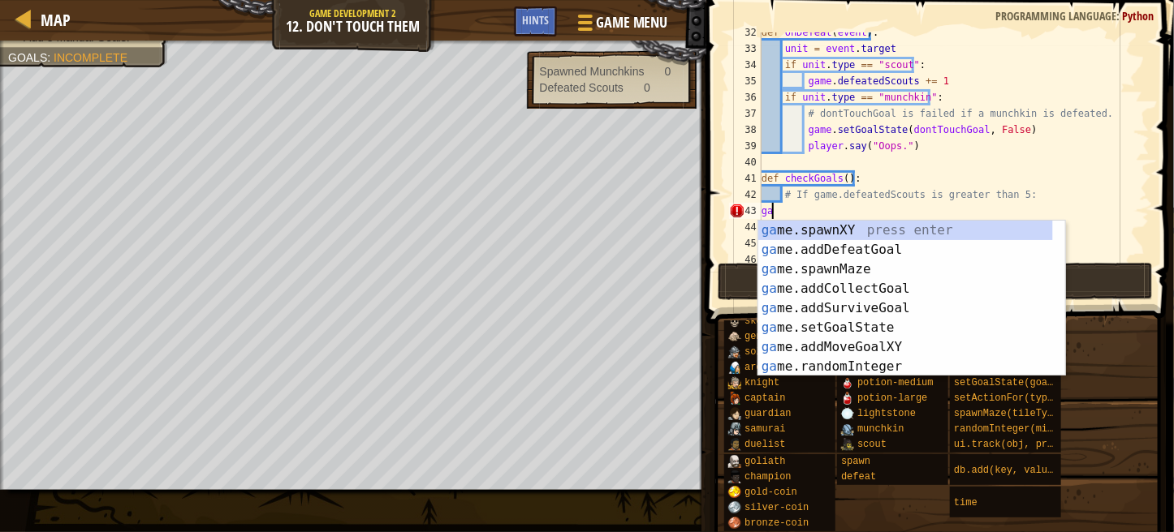
type textarea "g"
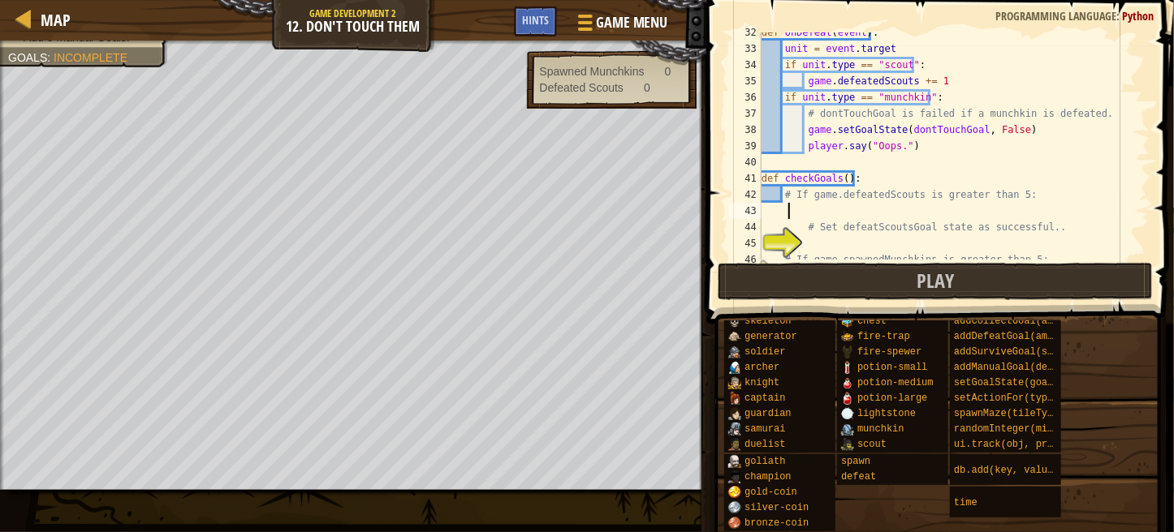
type textarea "="
click at [789, 212] on div "def onDefeat ( event ) : unit = event . target if unit . type == "scout" : game…" at bounding box center [947, 154] width 379 height 260
click at [798, 210] on div "def onDefeat ( event ) : unit = event . target if unit . type == "scout" : game…" at bounding box center [947, 154] width 379 height 260
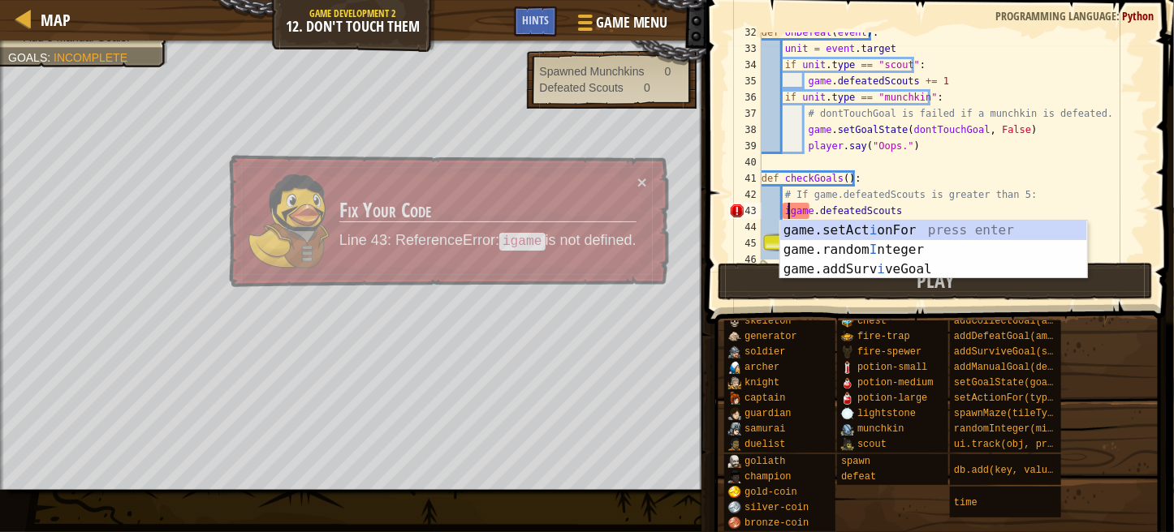
scroll to position [7, 9]
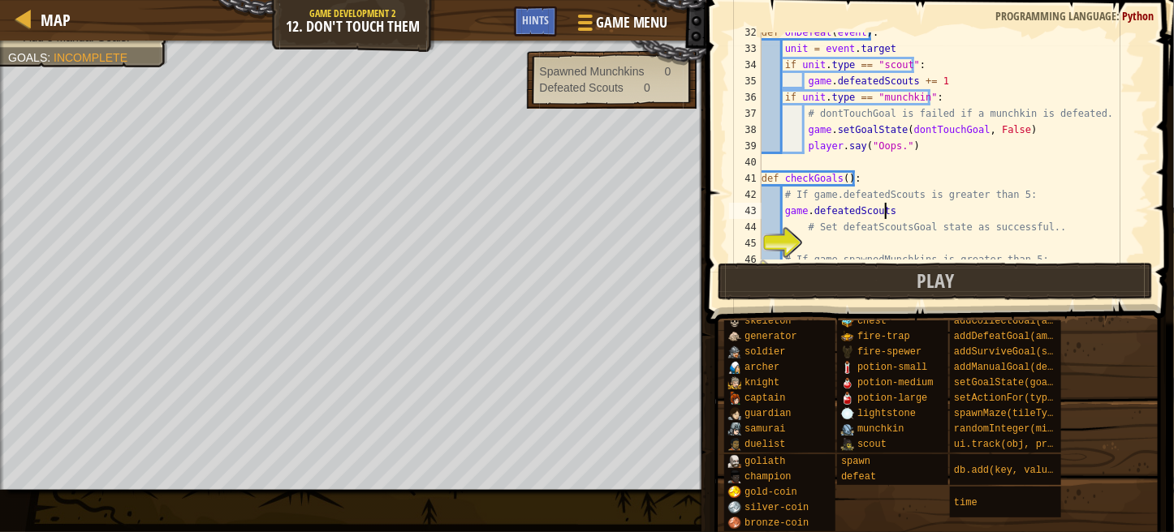
click at [886, 213] on div "def onDefeat ( event ) : unit = event . target if unit . type == "scout" : game…" at bounding box center [947, 154] width 379 height 260
type textarea "game.defeatedScouts +5"
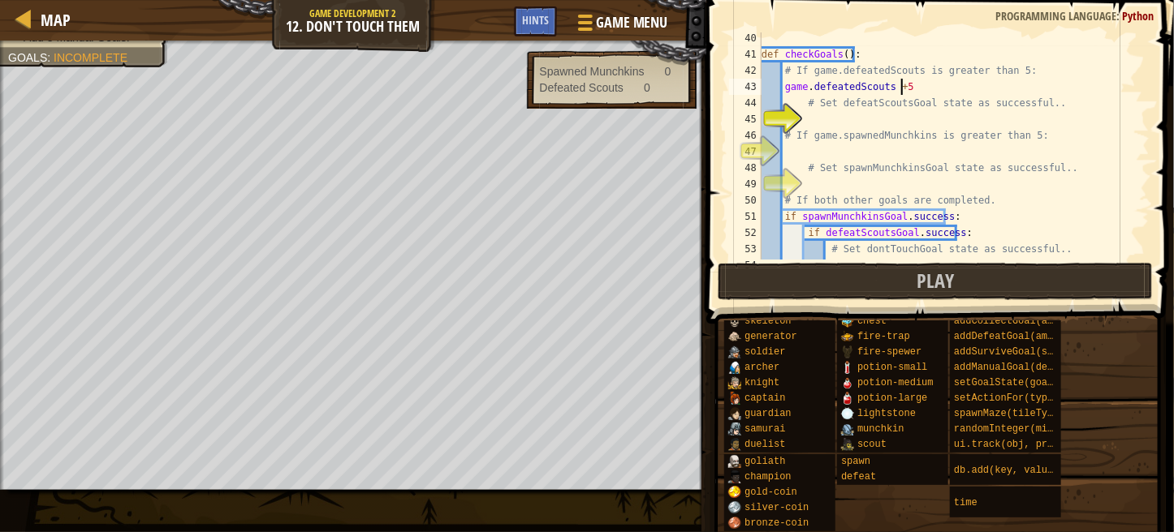
scroll to position [636, 0]
click at [860, 121] on div "def checkGoals ( ) : # If game.defeatedScouts is greater than 5: game . defeate…" at bounding box center [947, 160] width 379 height 260
type textarea "s"
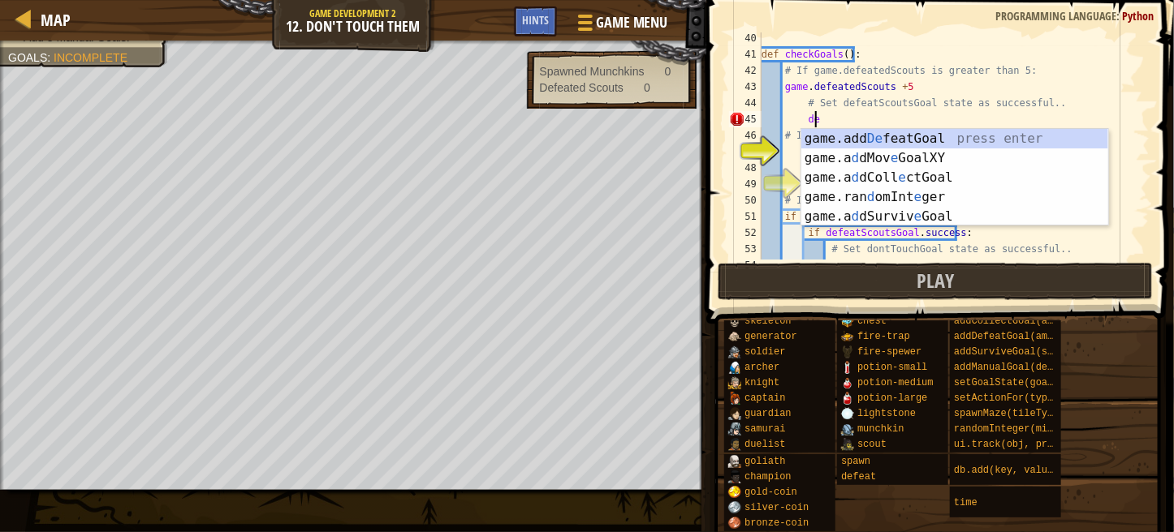
type textarea "d"
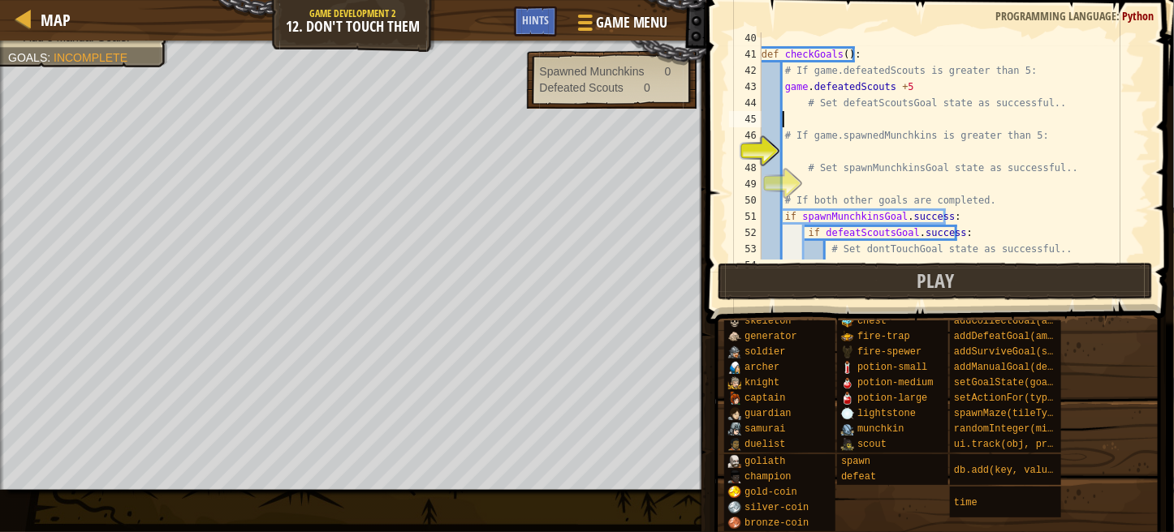
scroll to position [7, 0]
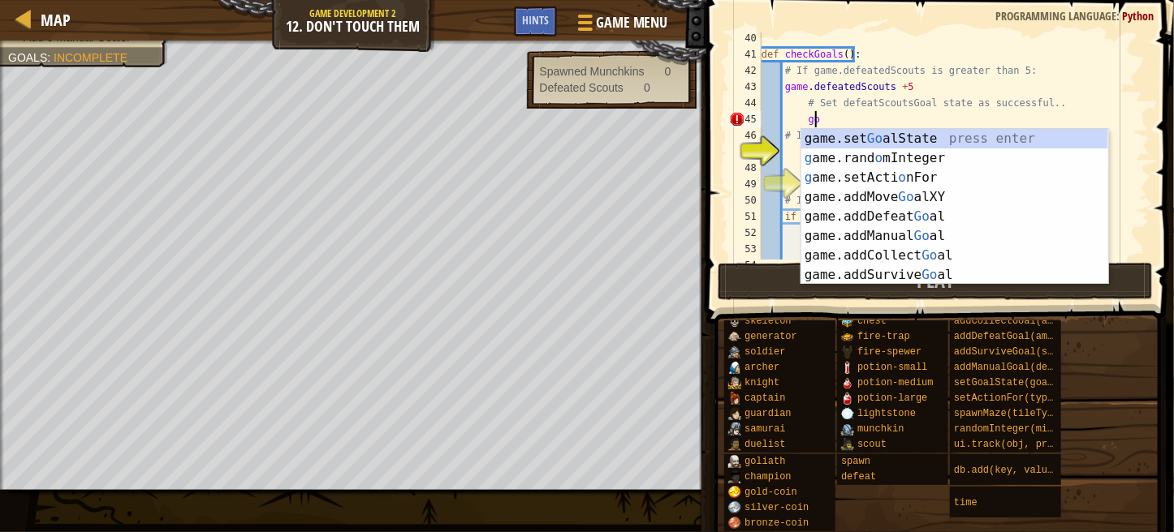
type textarea "g"
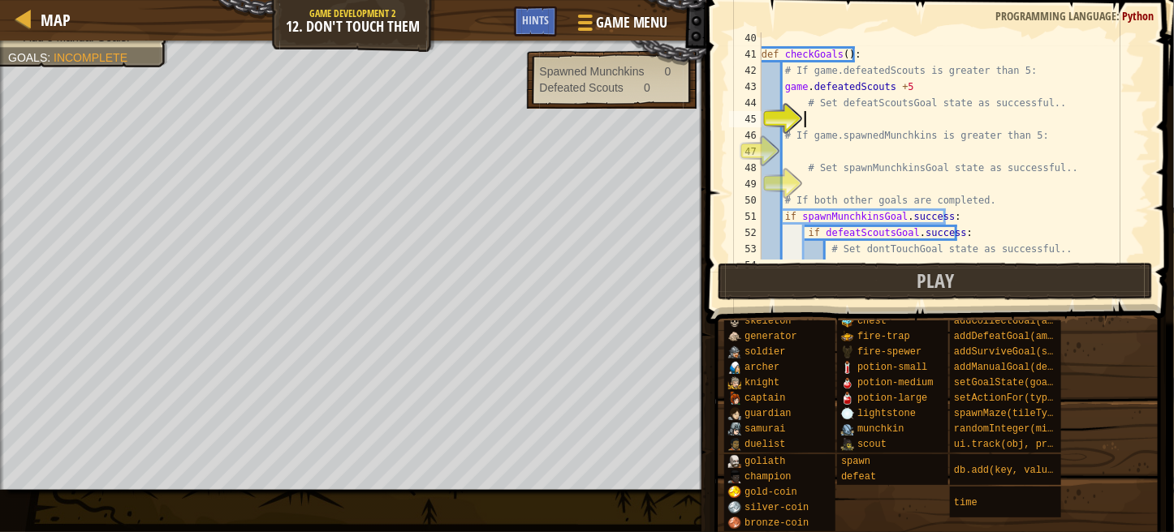
type textarea "d"
click at [880, 116] on div "def checkGoals ( ) : # If game.defeatedScouts is greater than 5: game . defeate…" at bounding box center [947, 160] width 379 height 260
click at [882, 116] on div "def checkGoals ( ) : # If game.defeatedScouts is greater than 5: game . defeate…" at bounding box center [947, 160] width 379 height 260
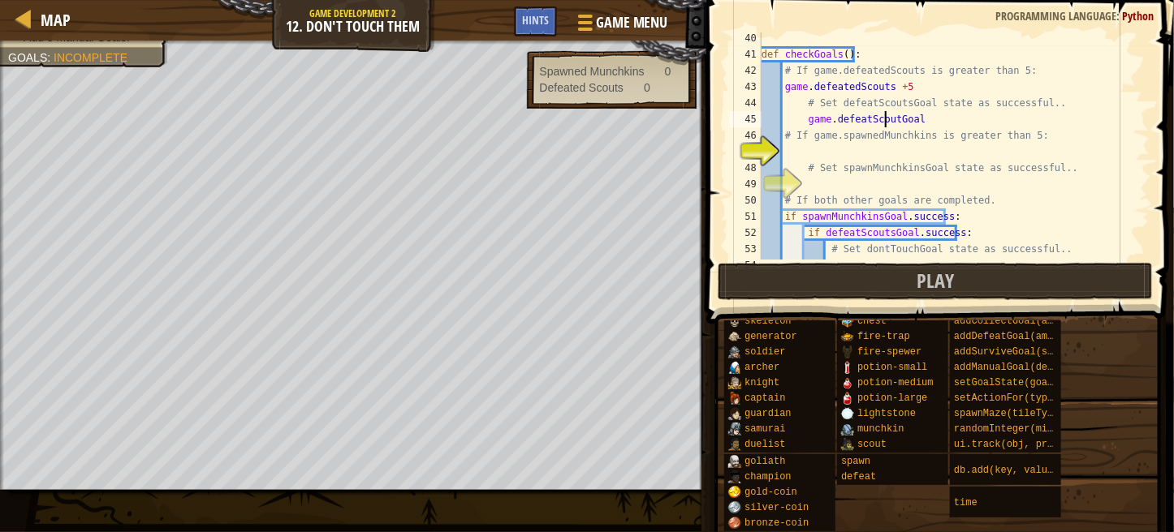
scroll to position [7, 10]
click at [914, 113] on div "def checkGoals ( ) : # If game.defeatedScouts is greater than 5: game . defeate…" at bounding box center [947, 160] width 379 height 260
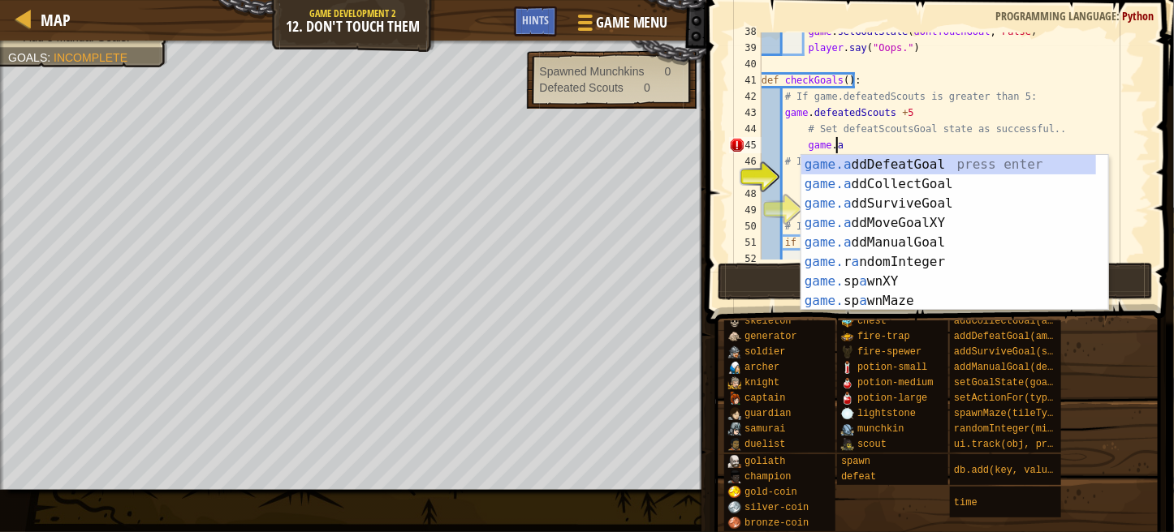
scroll to position [7, 5]
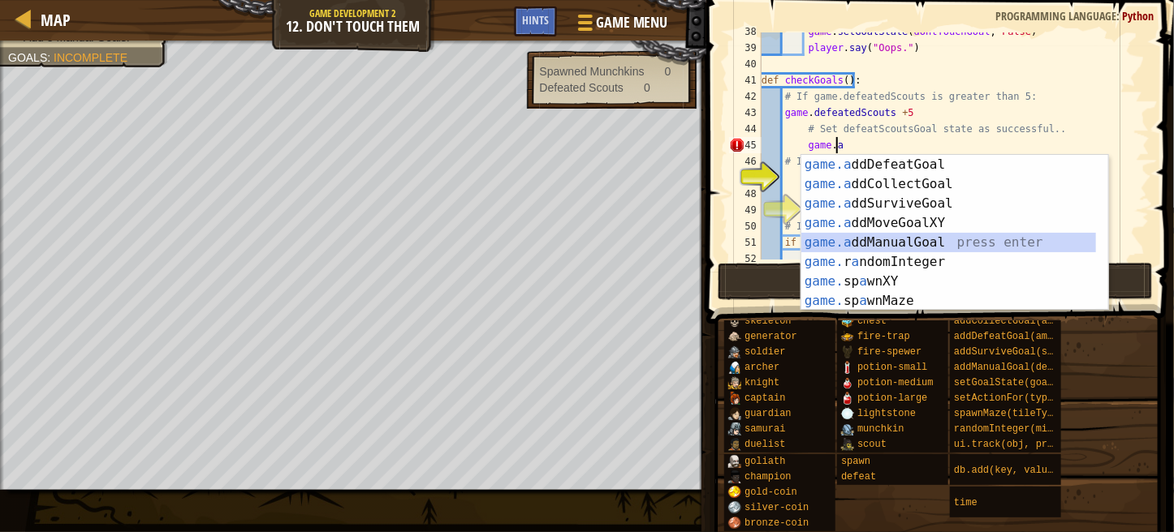
click at [924, 236] on div "game.a ddDefeatGoal press enter game.a ddCollectGoal press enter game.a ddSurvi…" at bounding box center [954, 252] width 307 height 195
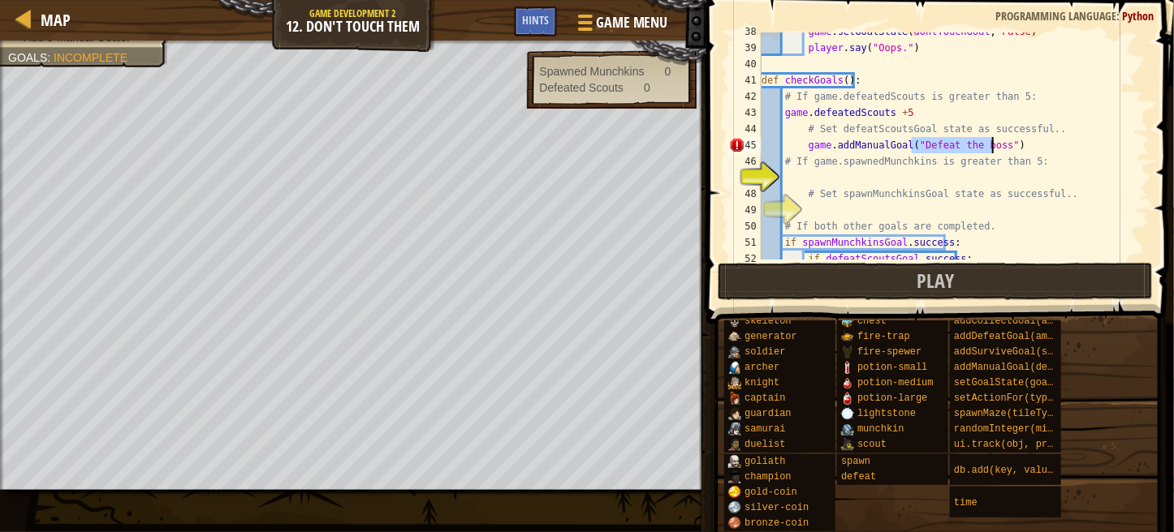
click at [1065, 110] on div "game . setGoalState ( dontTouchGoal , False ) player . say ( "Oops." ) def chec…" at bounding box center [947, 154] width 379 height 260
click at [1045, 151] on div "game . setGoalState ( dontTouchGoal , False ) player . say ( "Oops." ) def chec…" at bounding box center [947, 154] width 379 height 260
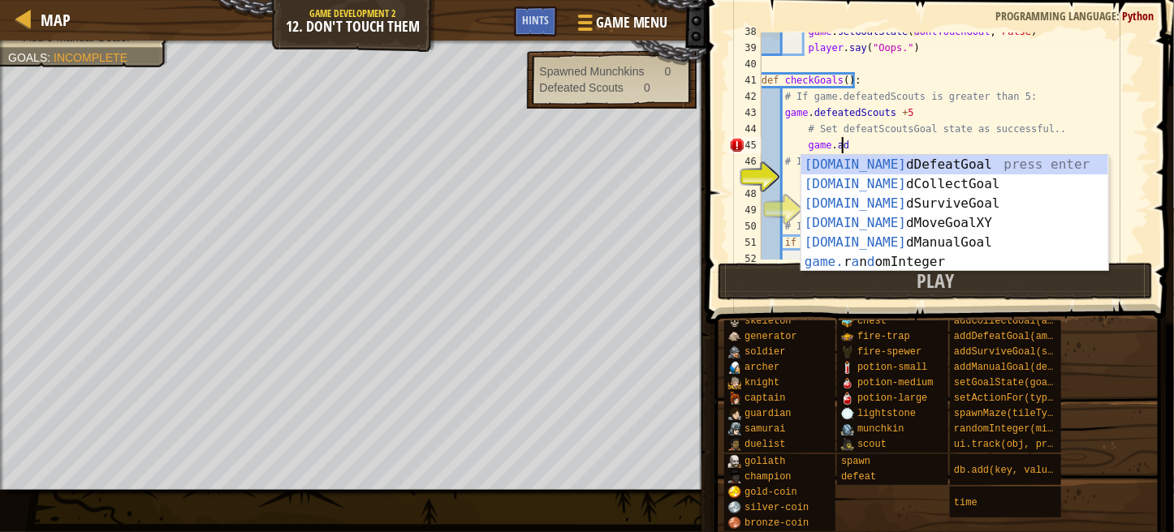
scroll to position [7, 4]
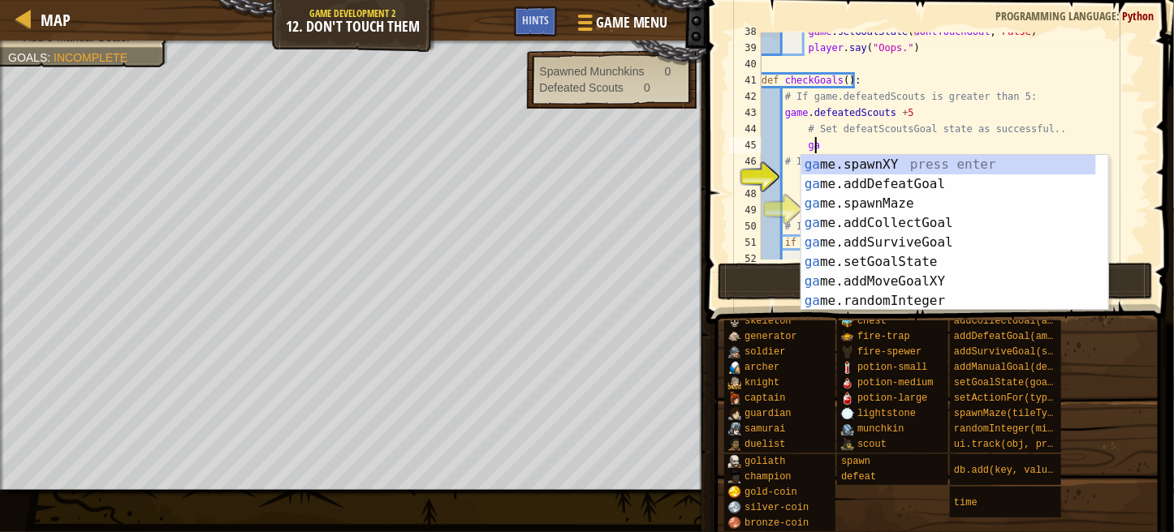
type textarea "g"
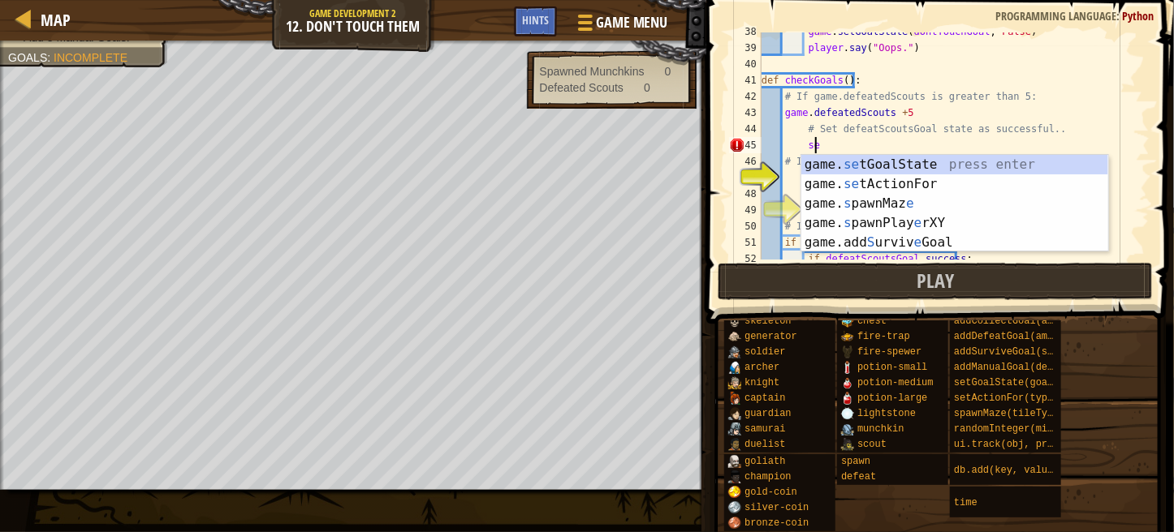
scroll to position [7, 3]
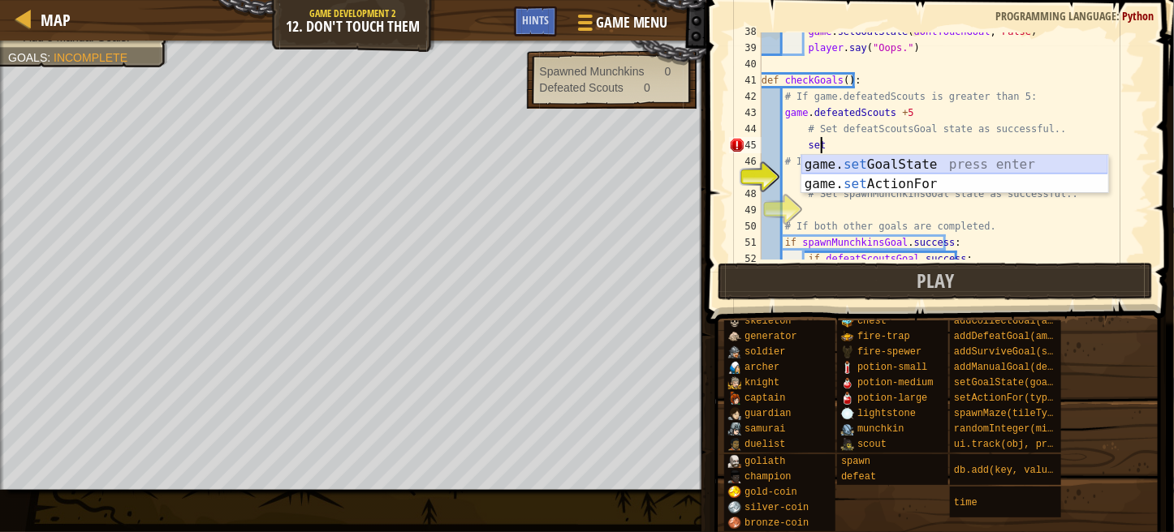
click at [983, 160] on div "game. set GoalState press enter game. set ActionFor press enter" at bounding box center [954, 194] width 307 height 78
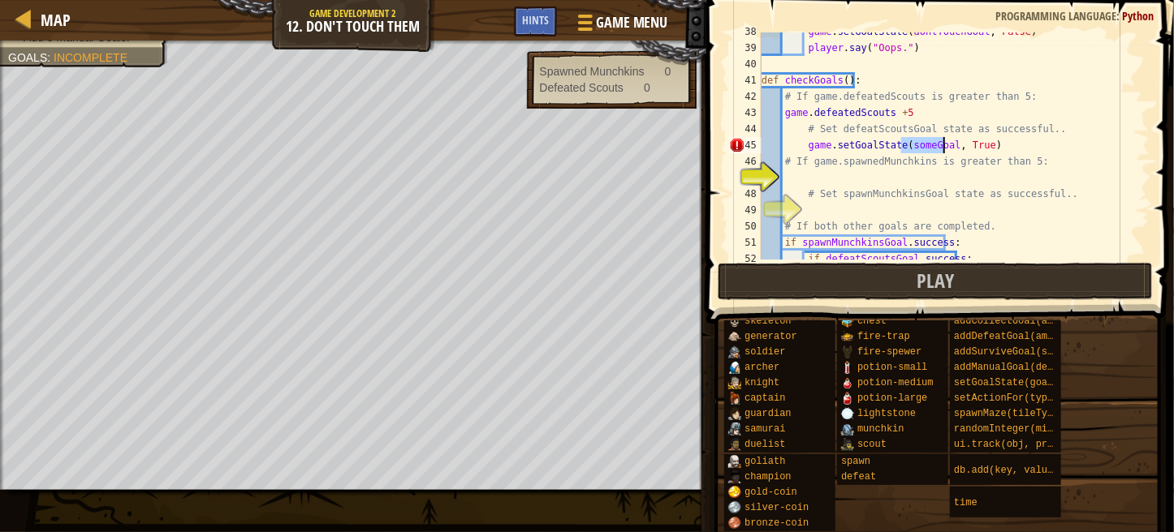
click at [919, 141] on div "game . setGoalState ( dontTouchGoal , False ) player . say ( "Oops." ) def chec…" at bounding box center [947, 145] width 379 height 227
click at [922, 143] on div "game . setGoalState ( dontTouchGoal , False ) player . say ( "Oops." ) def chec…" at bounding box center [947, 154] width 379 height 260
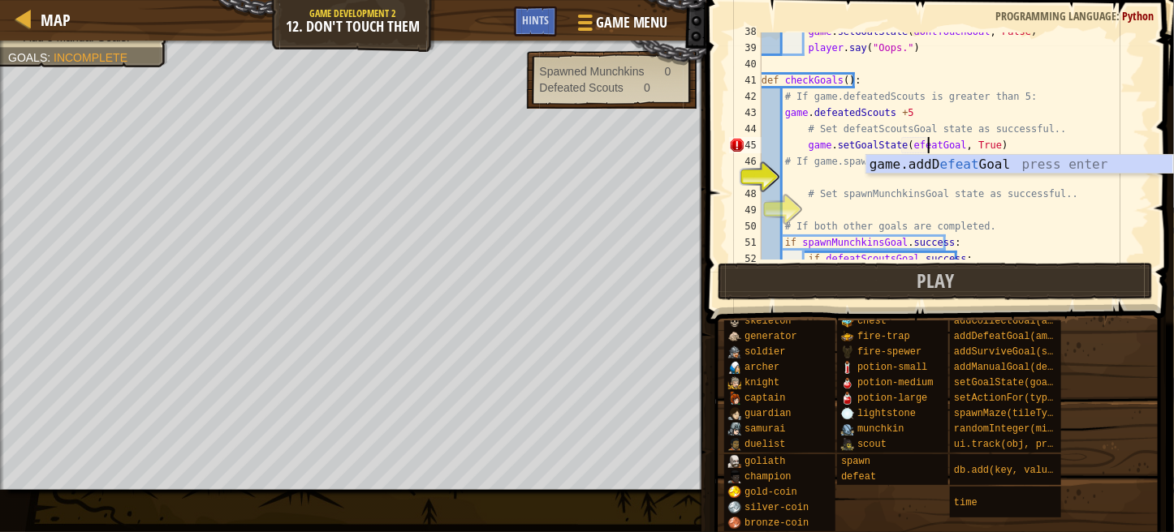
scroll to position [7, 14]
click at [896, 145] on div "game . setGoalState ( dontTouchGoal , False ) player . say ( "Oops." ) def chec…" at bounding box center [947, 154] width 379 height 260
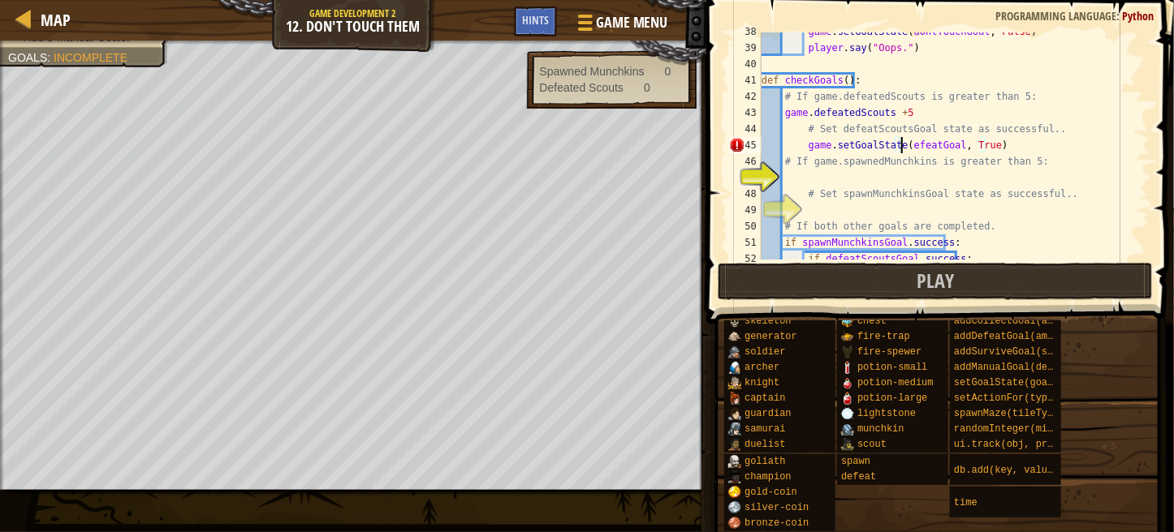
click at [899, 147] on div "game . setGoalState ( dontTouchGoal , False ) player . say ( "Oops." ) def chec…" at bounding box center [947, 154] width 379 height 260
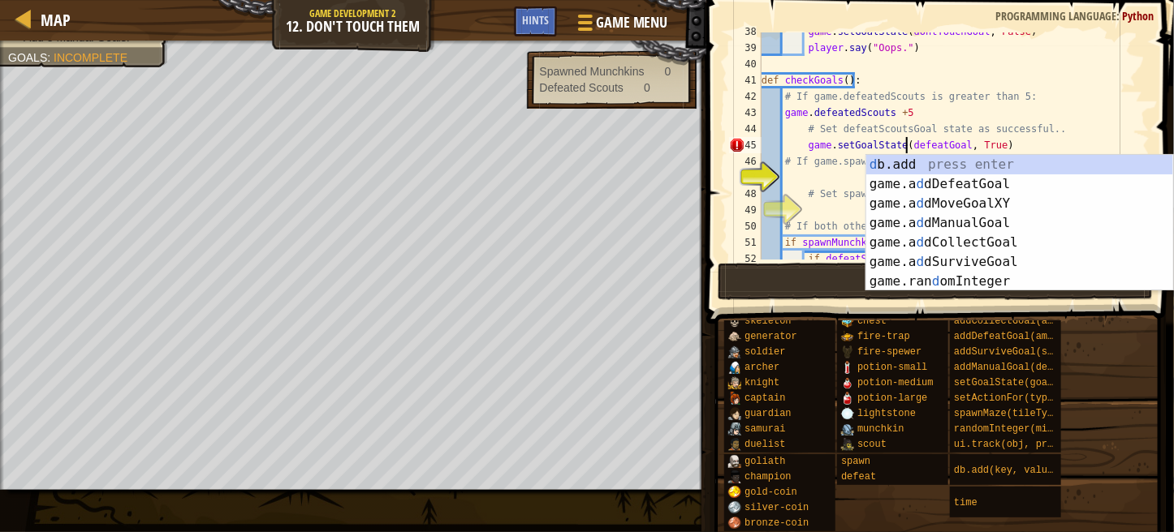
click at [931, 143] on div "game . setGoalState ( dontTouchGoal , False ) player . say ( "Oops." ) def chec…" at bounding box center [947, 154] width 379 height 260
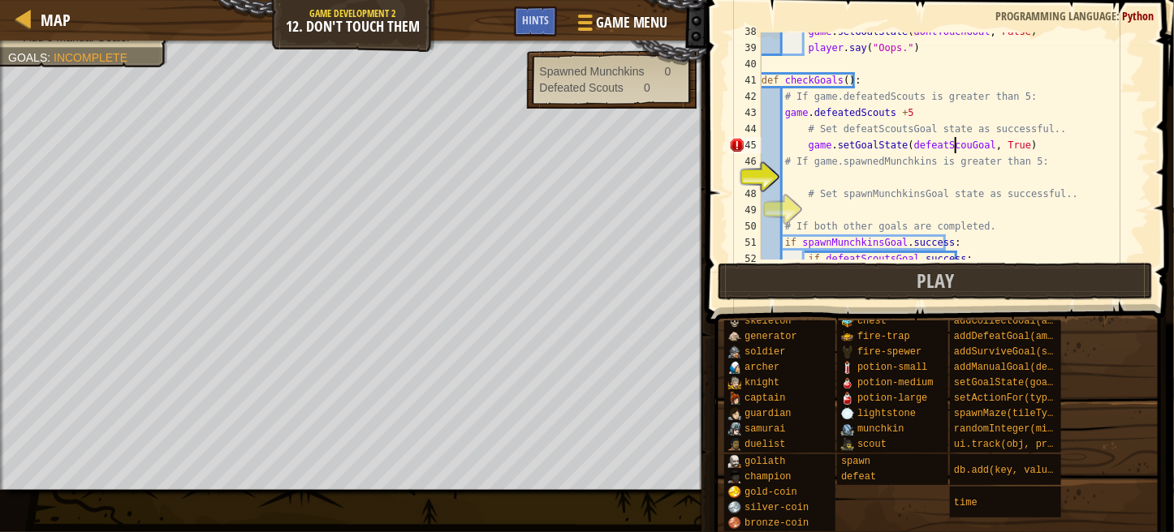
scroll to position [7, 16]
click at [1023, 144] on div "game . setGoalState ( dontTouchGoal , False ) player . say ( "Oops." ) def chec…" at bounding box center [947, 154] width 379 height 260
click at [1016, 144] on div "game . setGoalState ( dontTouchGoal , False ) player . say ( "Oops." ) def chec…" at bounding box center [947, 154] width 379 height 260
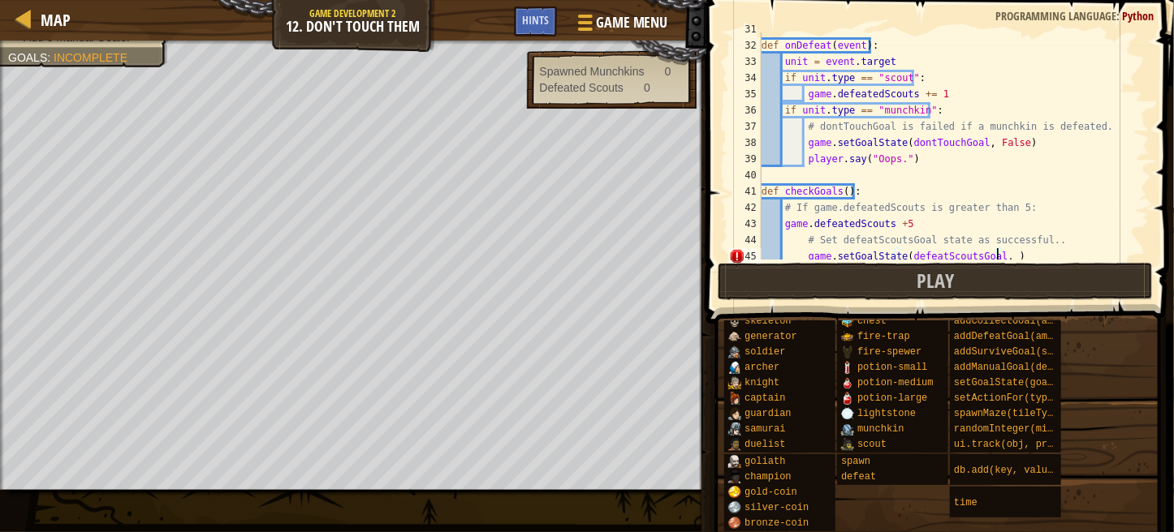
scroll to position [494, 0]
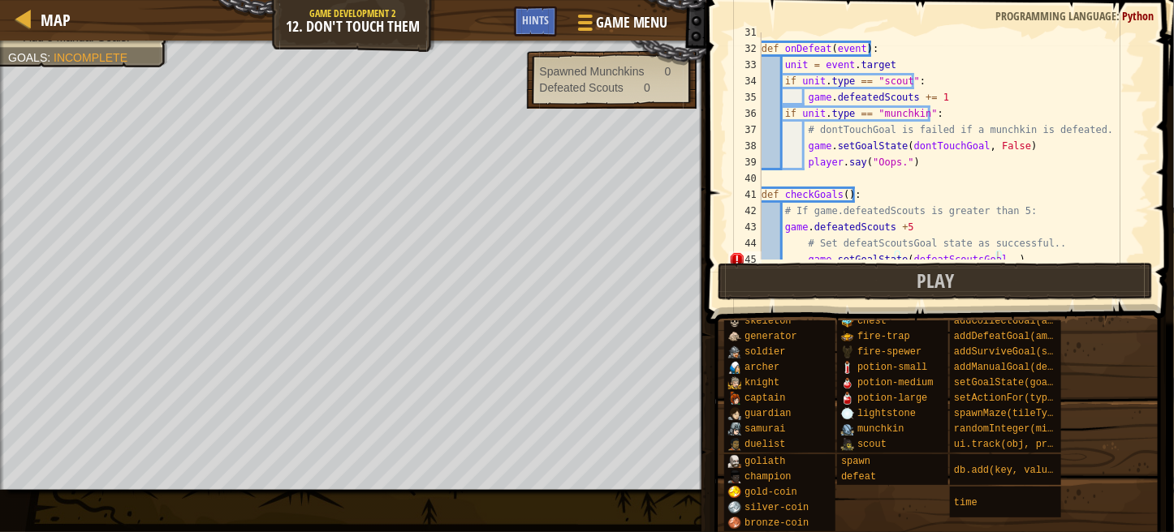
click at [1153, 156] on span at bounding box center [941, 139] width 480 height 372
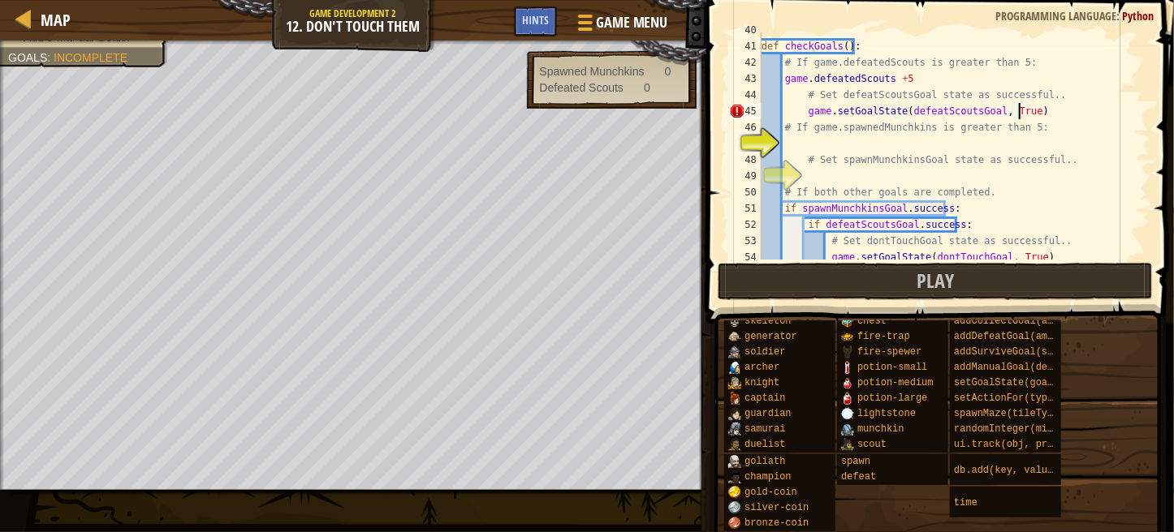
scroll to position [7, 20]
click at [803, 106] on div "def checkGoals ( ) : # If game.defeatedScouts is greater than 5: game . defeate…" at bounding box center [947, 152] width 379 height 260
type textarea "game.setGoalState(defeatScoutsGoal, True)"
click at [859, 141] on div "def checkGoals ( ) : # If game.defeatedScouts is greater than 5: game . defeate…" at bounding box center [947, 152] width 379 height 260
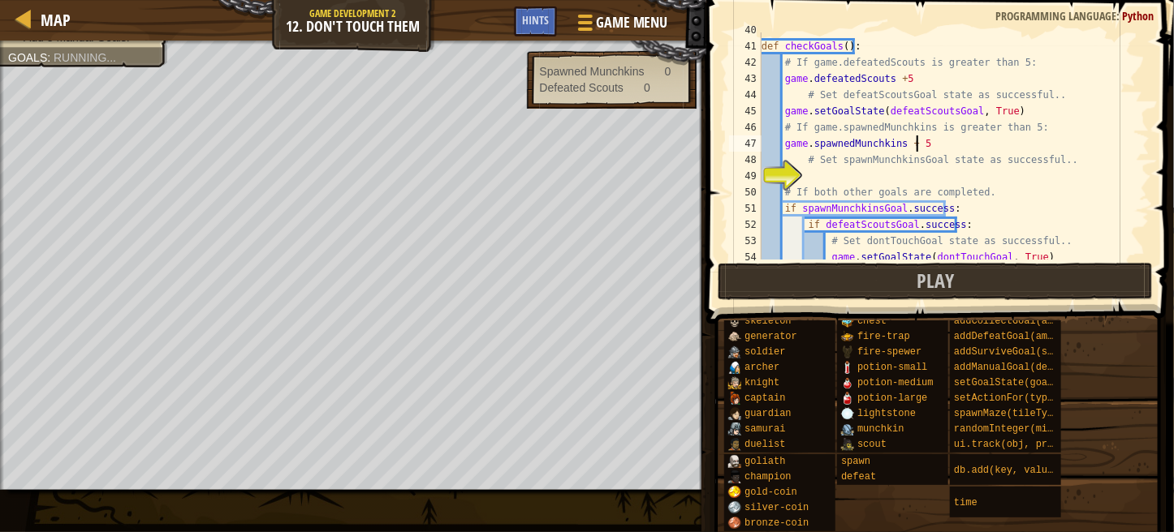
scroll to position [7, 11]
click at [895, 74] on div "def checkGoals ( ) : # If game.defeatedScouts is greater than 5: game . defeate…" at bounding box center [947, 152] width 379 height 260
click at [912, 139] on div "def checkGoals ( ) : # If game.defeatedScouts is greater than 5: game . defeate…" at bounding box center [947, 152] width 379 height 260
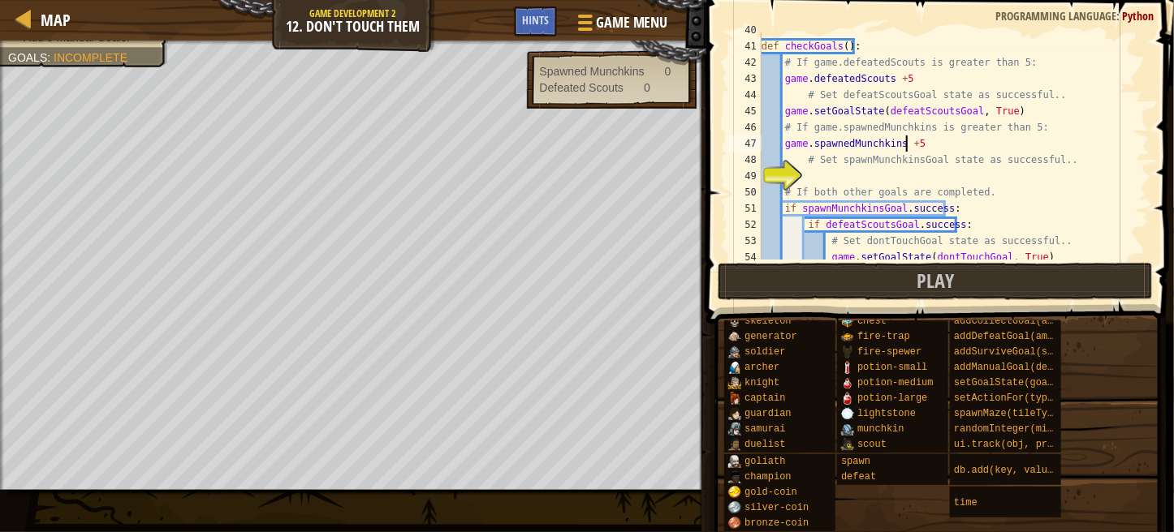
click at [984, 165] on div "def checkGoals ( ) : # If game.defeatedScouts is greater than 5: game . defeate…" at bounding box center [947, 152] width 379 height 260
type textarea "# Set spawnMunchkinsGoal state as successful.."
click at [860, 178] on div "def checkGoals ( ) : # If game.defeatedScouts is greater than 5: game . defeate…" at bounding box center [947, 152] width 379 height 260
type textarea "s"
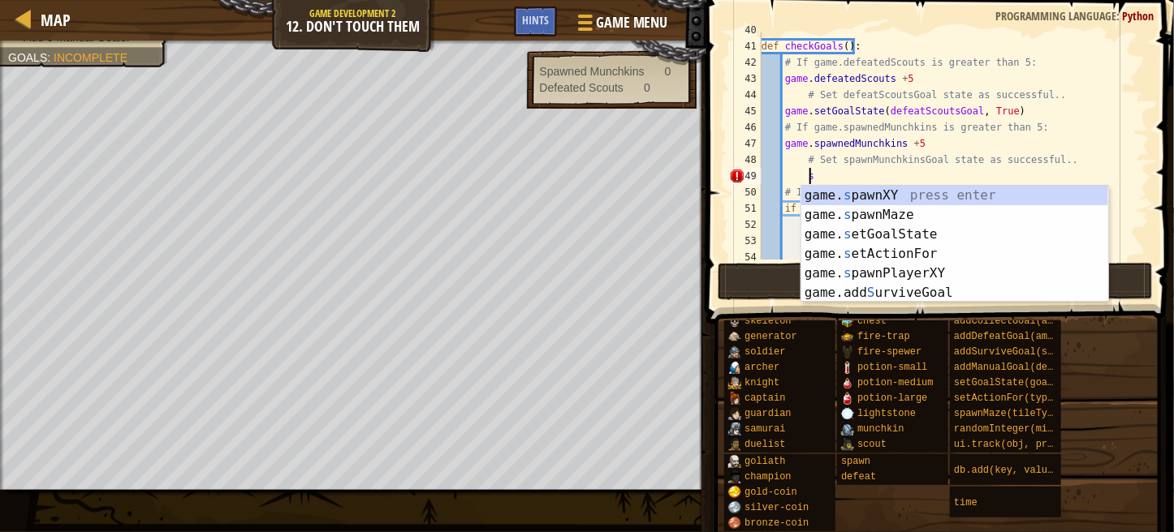
scroll to position [643, 0]
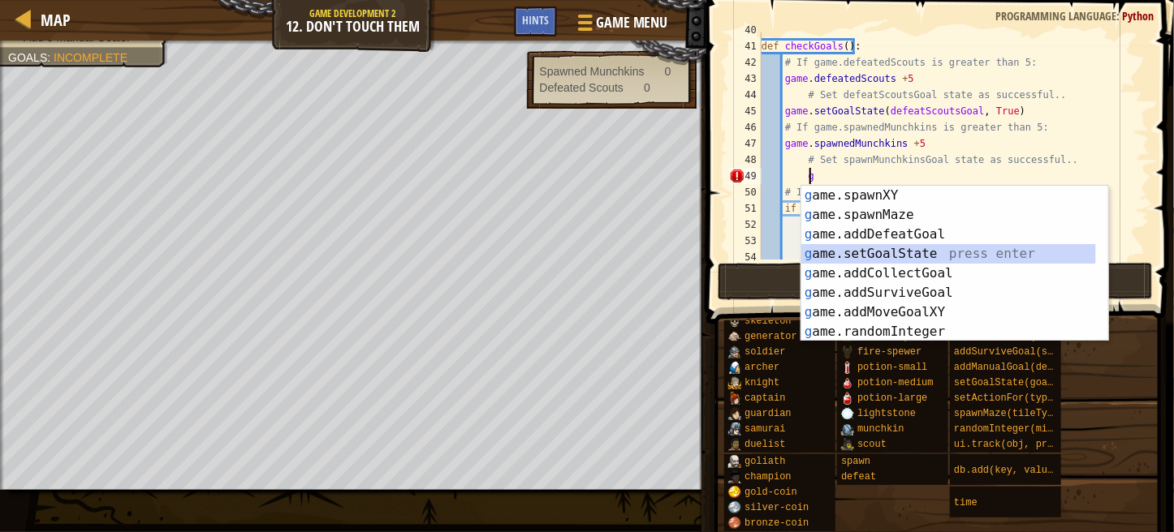
click at [847, 256] on div "g ame.spawnXY press enter g ame.spawnMaze press enter g ame.addDefeatGoal press…" at bounding box center [948, 283] width 295 height 195
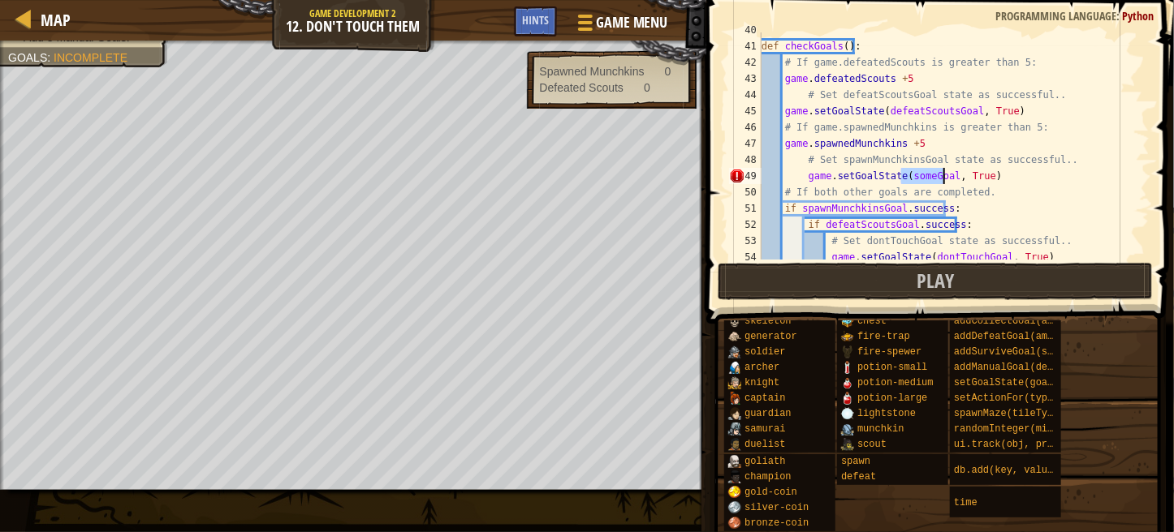
click at [920, 178] on div "def checkGoals ( ) : # If game.defeatedScouts is greater than 5: game . defeate…" at bounding box center [947, 145] width 379 height 227
click at [997, 171] on div "def checkGoals ( ) : # If game.defeatedScouts is greater than 5: game . defeate…" at bounding box center [947, 152] width 379 height 260
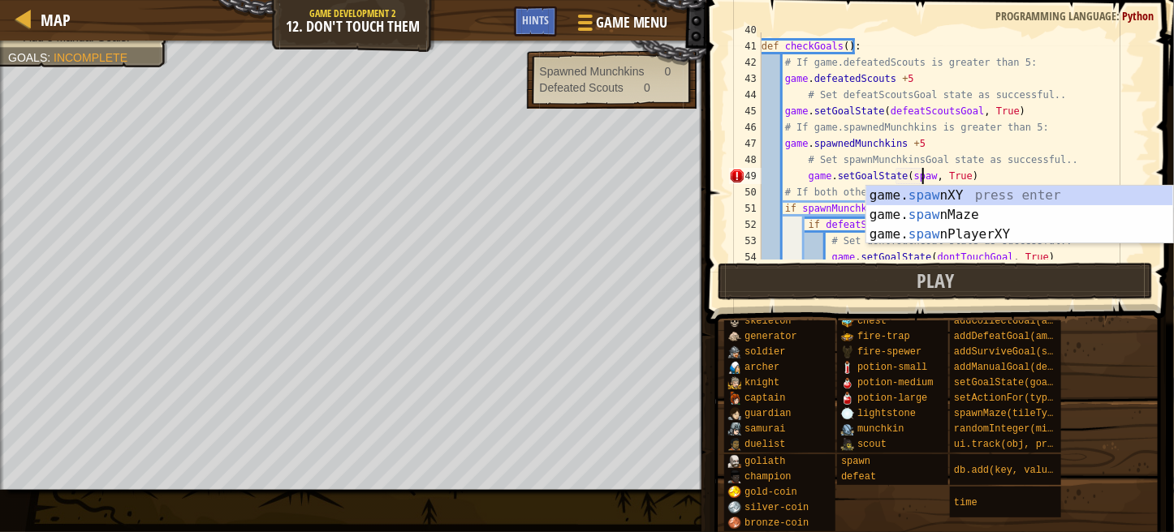
scroll to position [7, 15]
click at [989, 175] on div "def checkGoals ( ) : # If game.defeatedScouts is greater than 5: game . defeate…" at bounding box center [947, 152] width 379 height 260
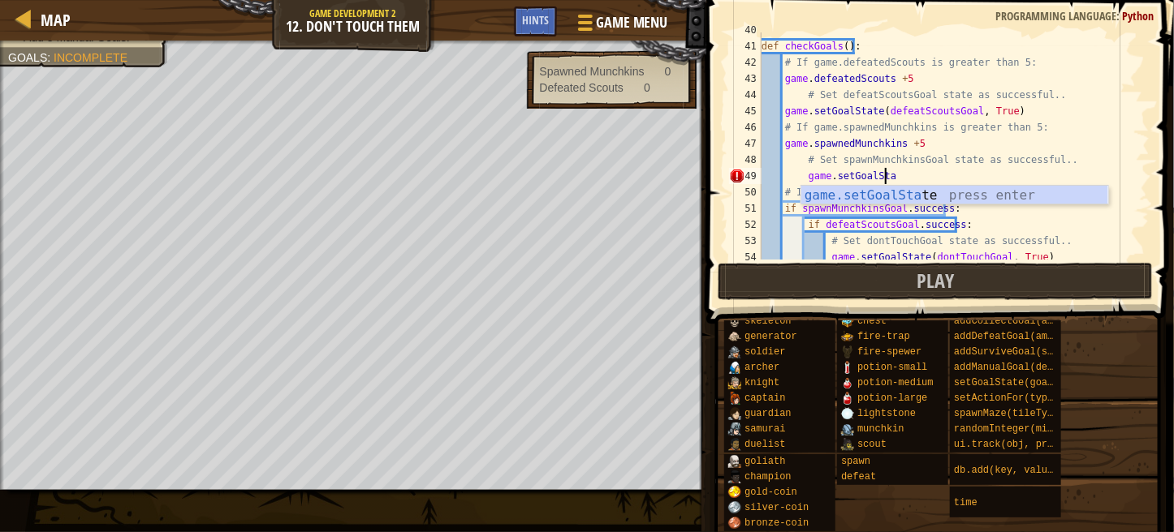
scroll to position [7, 6]
click at [916, 196] on div "game.setGoa lState press enter" at bounding box center [954, 215] width 307 height 58
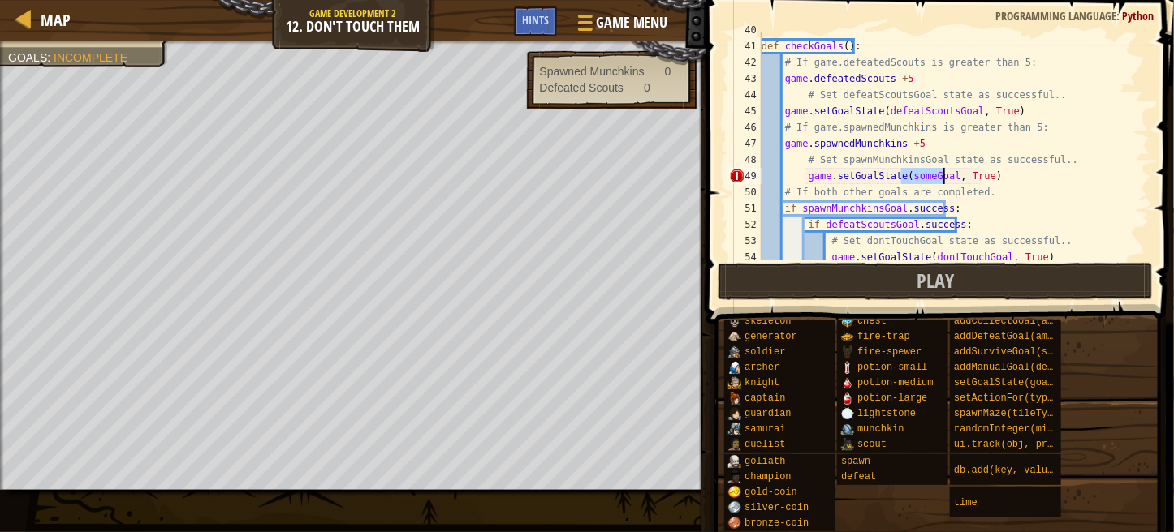
click at [919, 172] on div "def checkGoals ( ) : # If game.defeatedScouts is greater than 5: game . defeate…" at bounding box center [947, 145] width 379 height 227
click at [920, 174] on div "def checkGoals ( ) : # If game.defeatedScouts is greater than 5: game . defeate…" at bounding box center [947, 152] width 379 height 260
click at [805, 171] on div "def checkGoals ( ) : # If game.defeatedScouts is greater than 5: game . defeate…" at bounding box center [947, 152] width 379 height 260
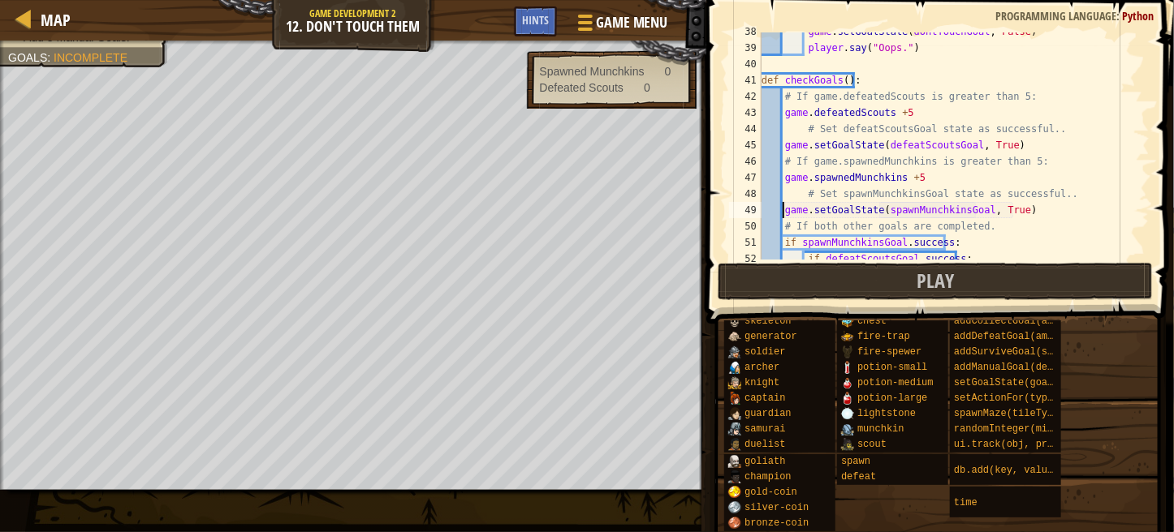
scroll to position [616, 0]
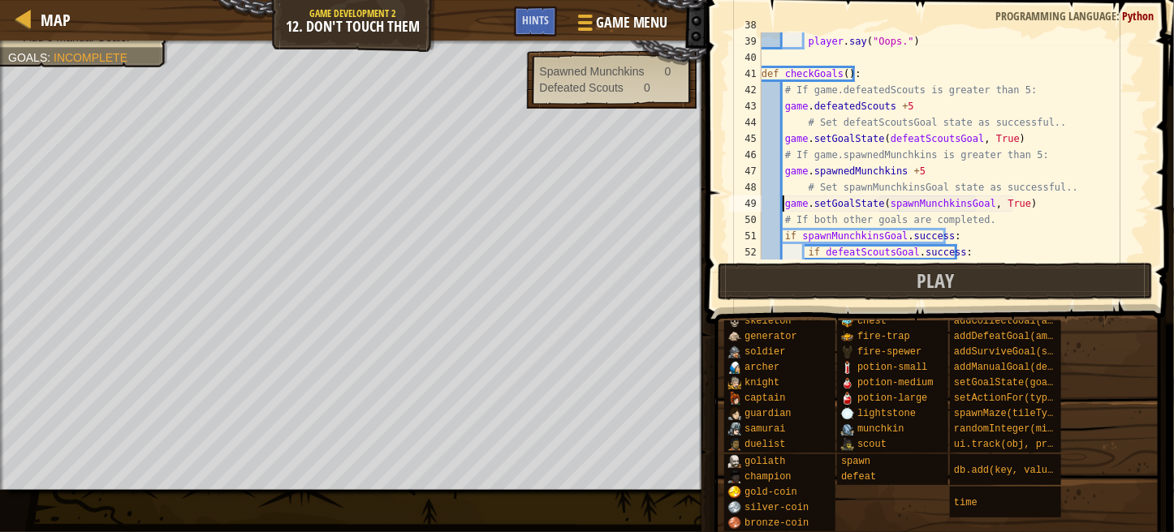
click at [998, 96] on div "game . setGoalState ( dontTouchGoal , False ) player . say ( "Oops." ) def chec…" at bounding box center [947, 147] width 379 height 260
click at [782, 108] on div "game . setGoalState ( dontTouchGoal , False ) player . say ( "Oops." ) def chec…" at bounding box center [947, 147] width 379 height 260
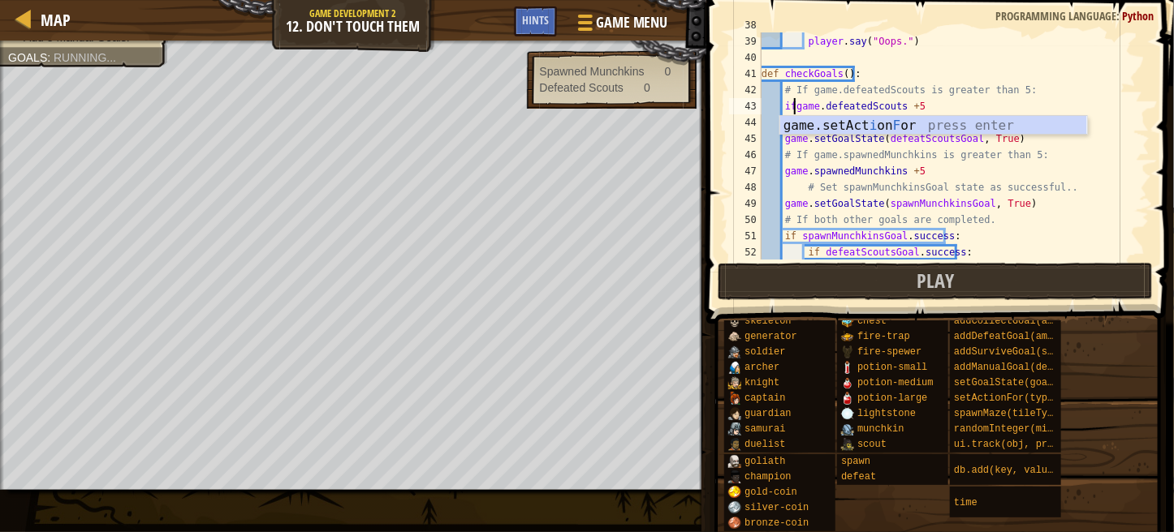
scroll to position [7, 2]
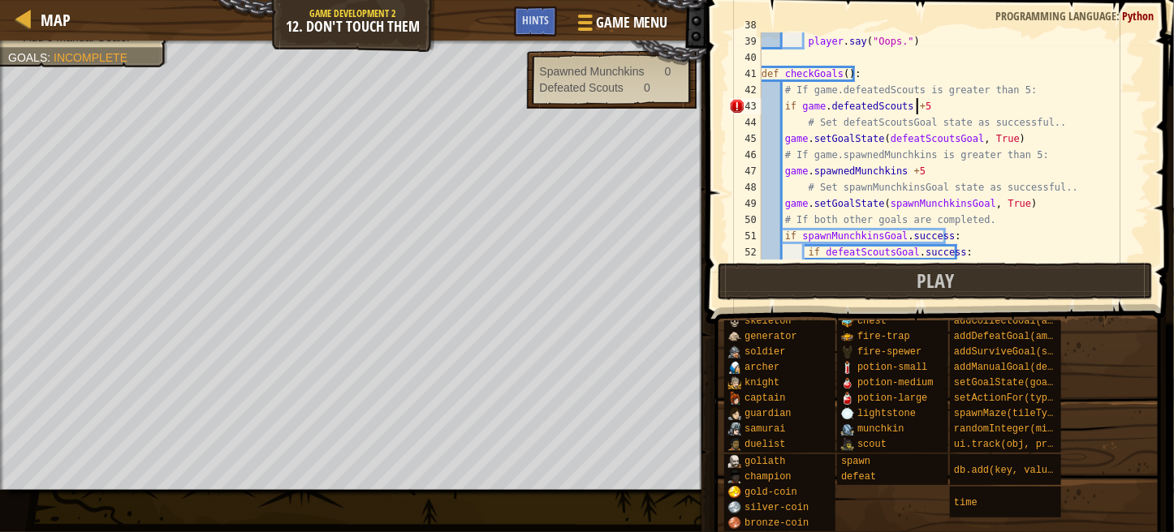
click at [920, 108] on div "game . setGoalState ( dontTouchGoal , False ) player . say ( "Oops." ) def chec…" at bounding box center [947, 147] width 379 height 260
click at [916, 107] on div "game . setGoalState ( dontTouchGoal , False ) player . say ( "Oops." ) def chec…" at bounding box center [947, 147] width 379 height 260
click at [903, 102] on div "game . setGoalState ( dontTouchGoal , False ) player . say ( "Oops." ) def chec…" at bounding box center [947, 147] width 379 height 260
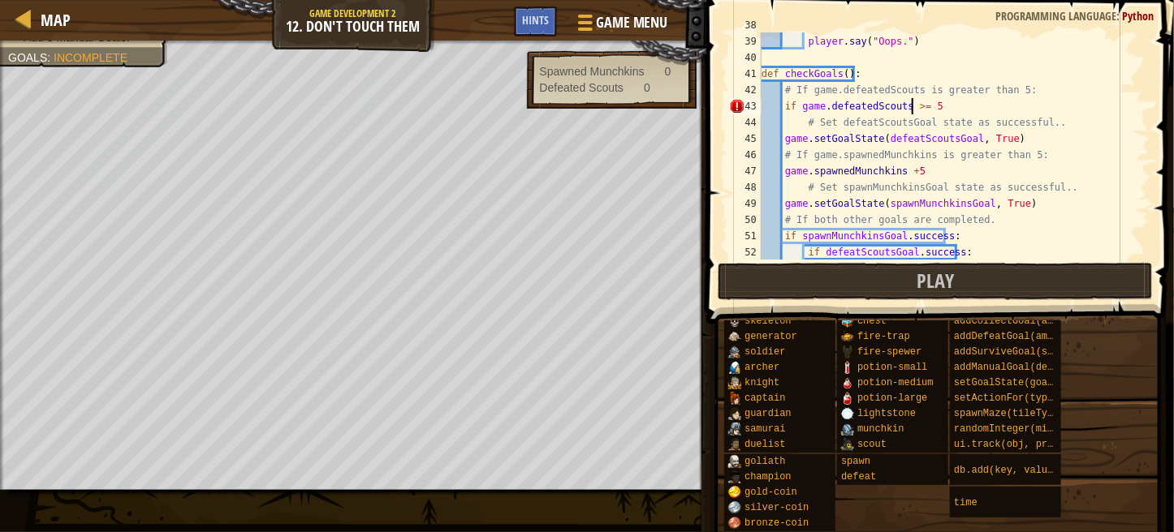
scroll to position [7, 13]
click at [922, 104] on div "game . setGoalState ( dontTouchGoal , False ) player . say ( "Oops." ) def chec…" at bounding box center [947, 147] width 379 height 260
click at [930, 110] on div "game . setGoalState ( dontTouchGoal , False ) player . say ( "Oops." ) def chec…" at bounding box center [947, 147] width 379 height 260
click at [922, 107] on div "game . setGoalState ( dontTouchGoal , False ) player . say ( "Oops." ) def chec…" at bounding box center [947, 147] width 379 height 260
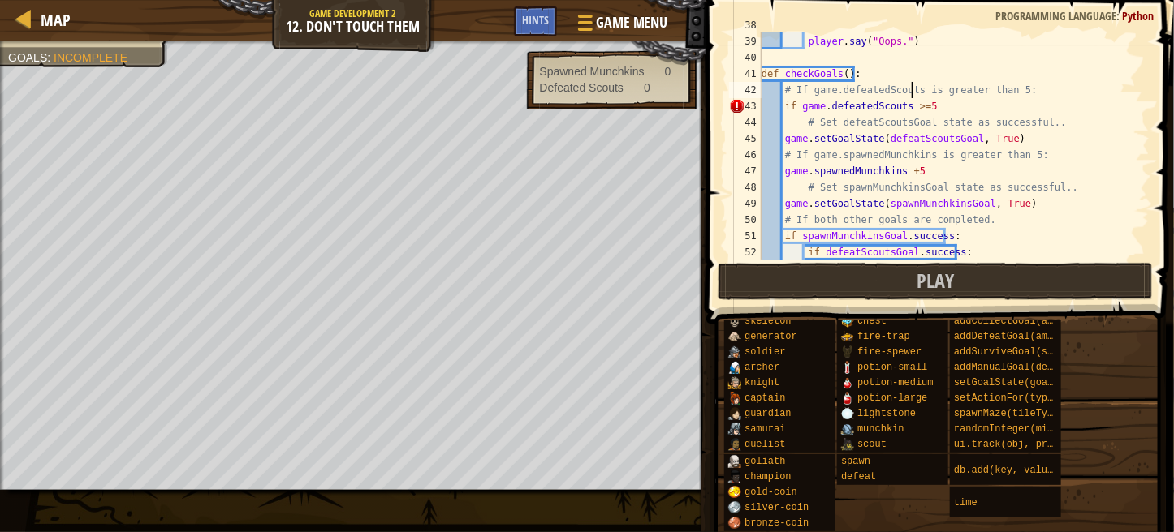
click at [912, 96] on div "game . setGoalState ( dontTouchGoal , False ) player . say ( "Oops." ) def chec…" at bounding box center [947, 147] width 379 height 260
click at [916, 103] on div "game . setGoalState ( dontTouchGoal , False ) player . say ( "Oops." ) def chec…" at bounding box center [947, 147] width 379 height 260
click at [931, 106] on div "game . setGoalState ( dontTouchGoal , False ) player . say ( "Oops." ) def chec…" at bounding box center [947, 147] width 379 height 260
click at [1149, 194] on span at bounding box center [941, 139] width 480 height 372
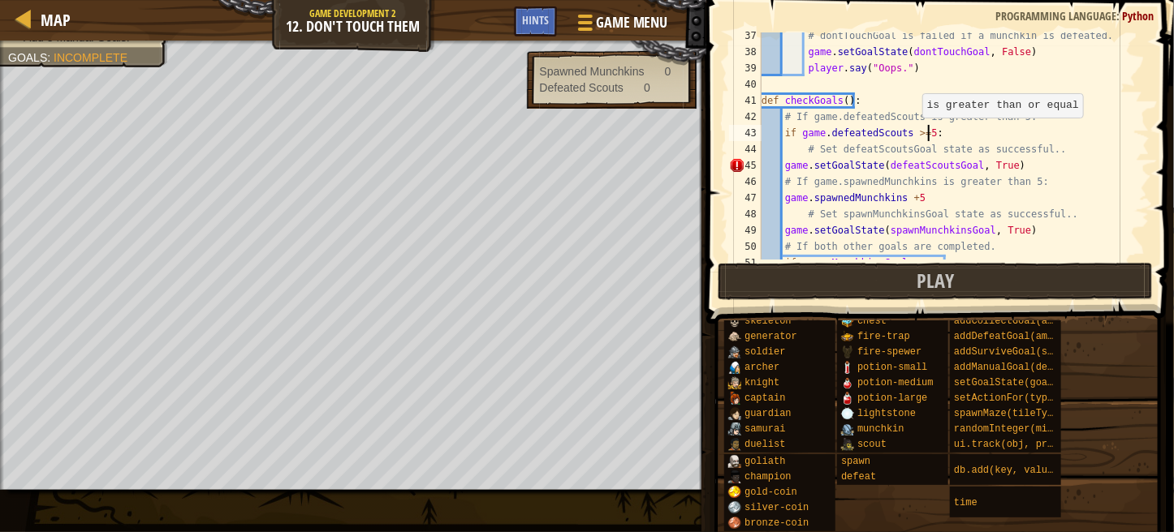
click at [915, 129] on div "# dontTouchGoal is failed if a munchkin is defeated. game . setGoalState ( dont…" at bounding box center [947, 158] width 379 height 260
click at [1011, 168] on div "# dontTouchGoal is failed if a munchkin is defeated. game . setGoalState ( dont…" at bounding box center [947, 158] width 379 height 260
click at [786, 162] on div "# dontTouchGoal is failed if a munchkin is defeated. game . setGoalState ( dont…" at bounding box center [947, 158] width 379 height 260
click at [782, 166] on div "# dontTouchGoal is failed if a munchkin is defeated. game . setGoalState ( dont…" at bounding box center [947, 158] width 379 height 260
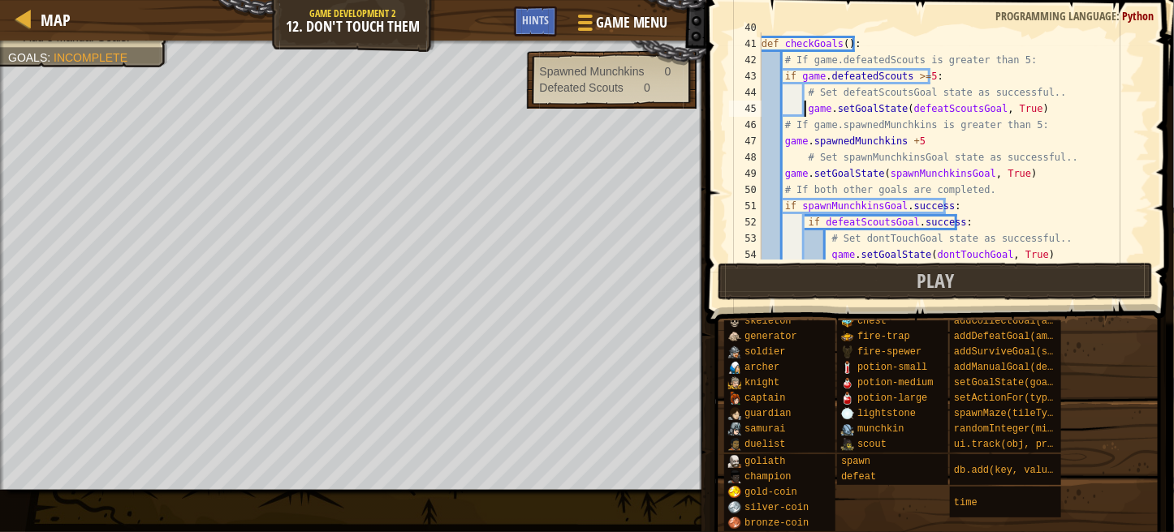
scroll to position [687, 0]
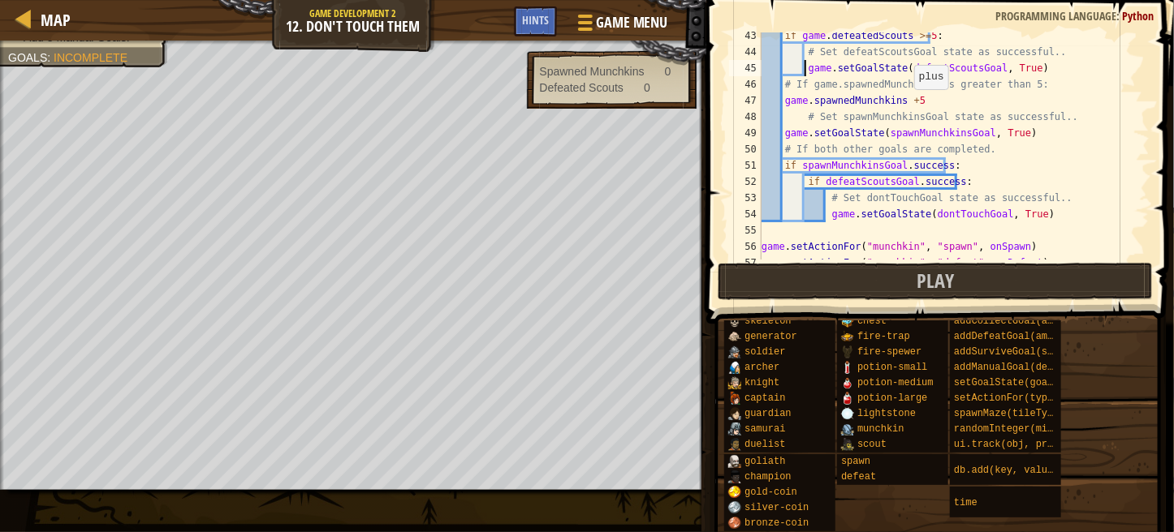
click at [906, 100] on div "if game . defeatedScouts >= 5 : # Set defeatScoutsGoal state as successful.. ga…" at bounding box center [947, 158] width 379 height 260
click at [782, 99] on div "if game . defeatedScouts >= 5 : # Set defeatScoutsGoal state as successful.. ga…" at bounding box center [947, 158] width 379 height 260
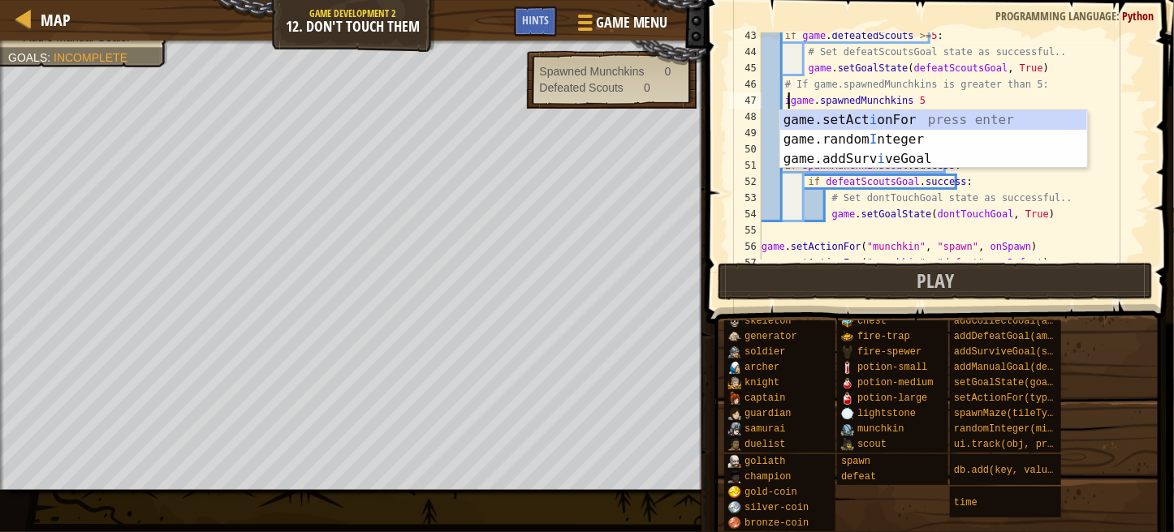
scroll to position [7, 2]
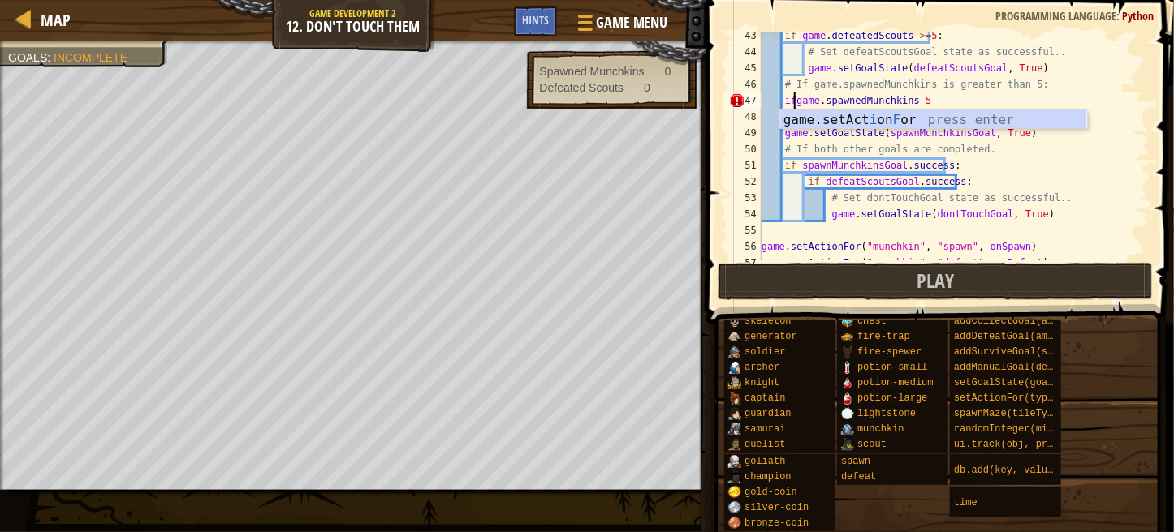
click at [782, 99] on div "if game . defeatedScouts >= 5 : # Set defeatScoutsGoal state as successful.. ga…" at bounding box center [947, 158] width 379 height 260
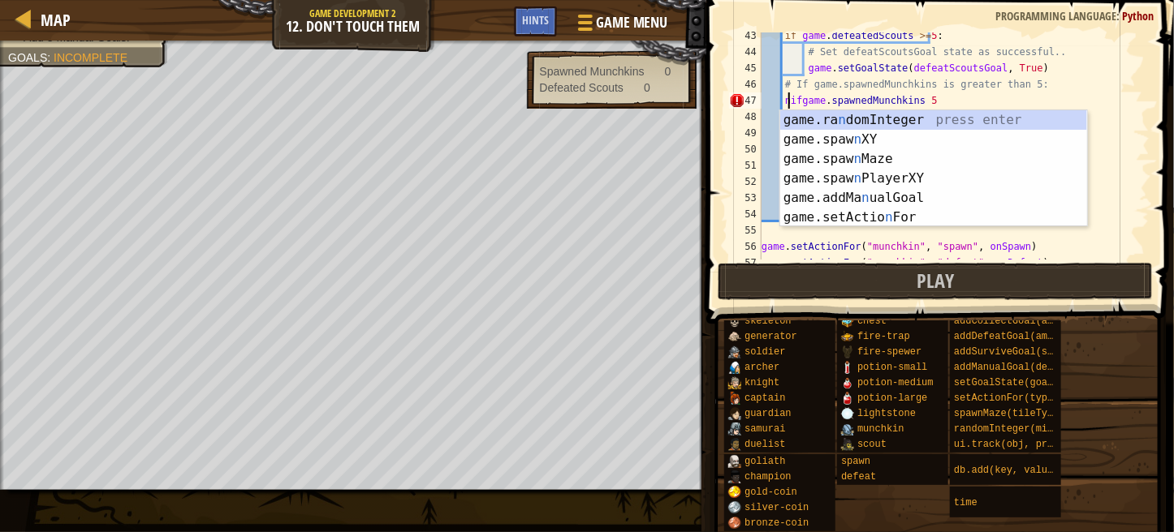
scroll to position [7, 3]
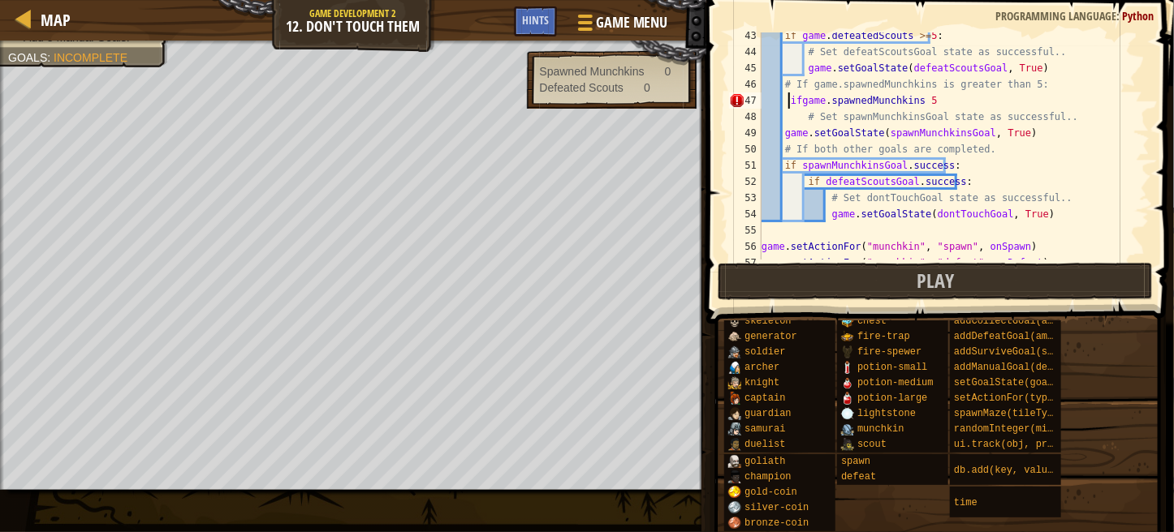
click at [796, 100] on div "if game . defeatedScouts >= 5 : # Set defeatScoutsGoal state as successful.. ga…" at bounding box center [947, 158] width 379 height 260
click at [786, 100] on div "if game . defeatedScouts >= 5 : # Set defeatScoutsGoal state as successful.. ga…" at bounding box center [947, 158] width 379 height 260
click at [792, 100] on div "if game . defeatedScouts >= 5 : # Set defeatScoutsGoal state as successful.. ga…" at bounding box center [947, 158] width 379 height 260
click at [928, 100] on div "if game . defeatedScouts >= 5 : # Set defeatScoutsGoal state as successful.. ga…" at bounding box center [947, 158] width 379 height 260
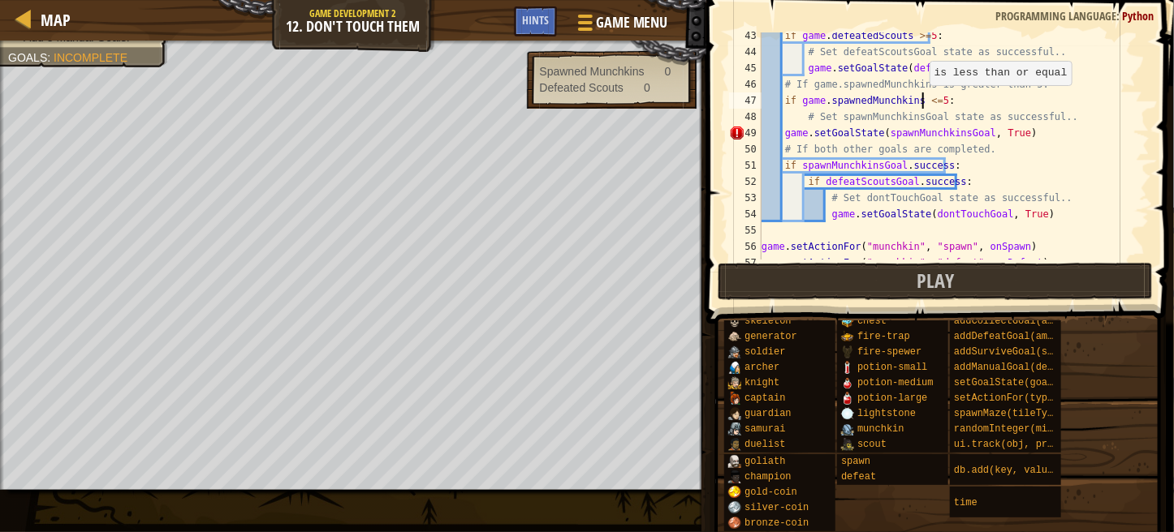
click at [921, 97] on div "if game . defeatedScouts >= 5 : # Set defeatScoutsGoal state as successful.. ga…" at bounding box center [947, 158] width 379 height 260
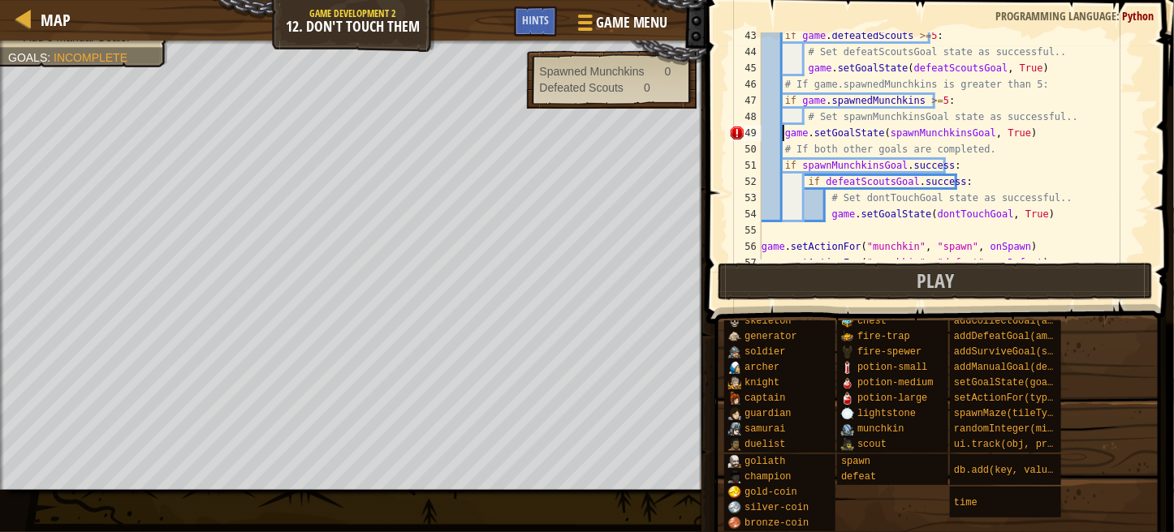
click at [782, 132] on div "if game . defeatedScouts >= 5 : # Set defeatScoutsGoal state as successful.. ga…" at bounding box center [947, 158] width 379 height 260
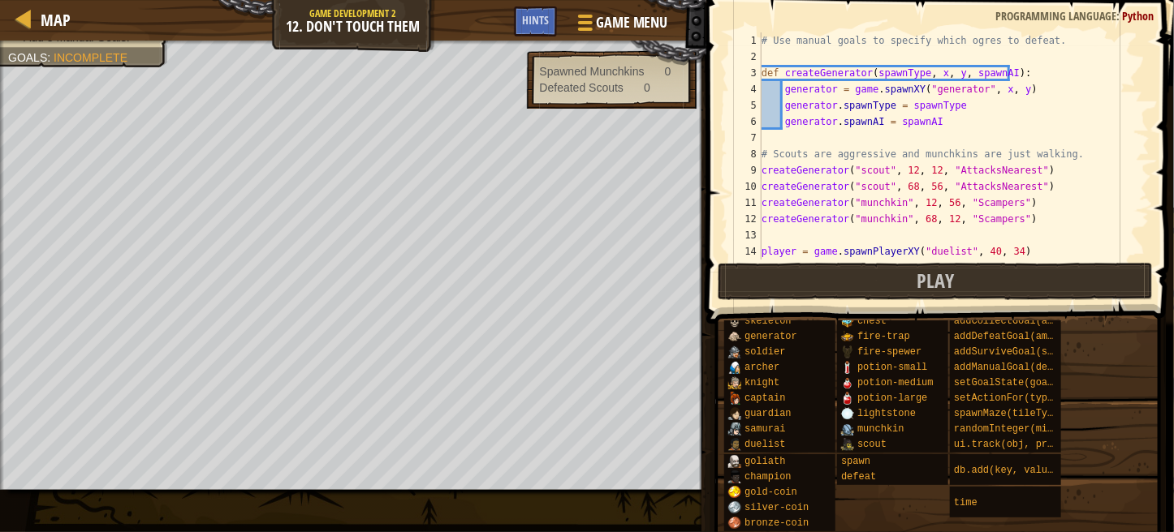
scroll to position [0, 0]
type textarea "game.setGoalState(spawnMunchkinsGoal, True)"
click at [1026, 285] on button "Play" at bounding box center [934, 281] width 435 height 37
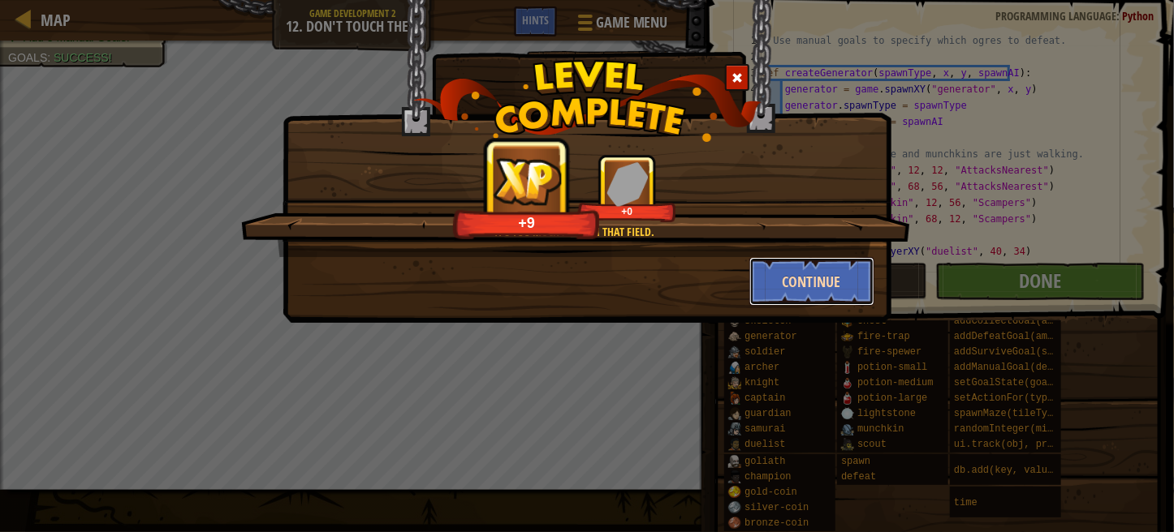
click at [801, 282] on button "Continue" at bounding box center [812, 281] width 126 height 49
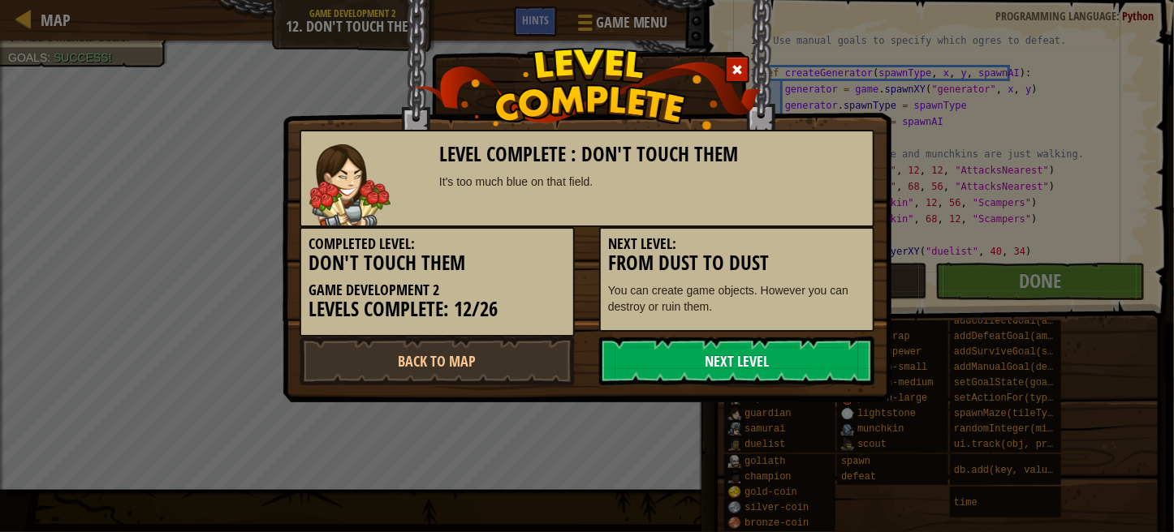
click at [726, 374] on link "Next Level" at bounding box center [736, 361] width 275 height 49
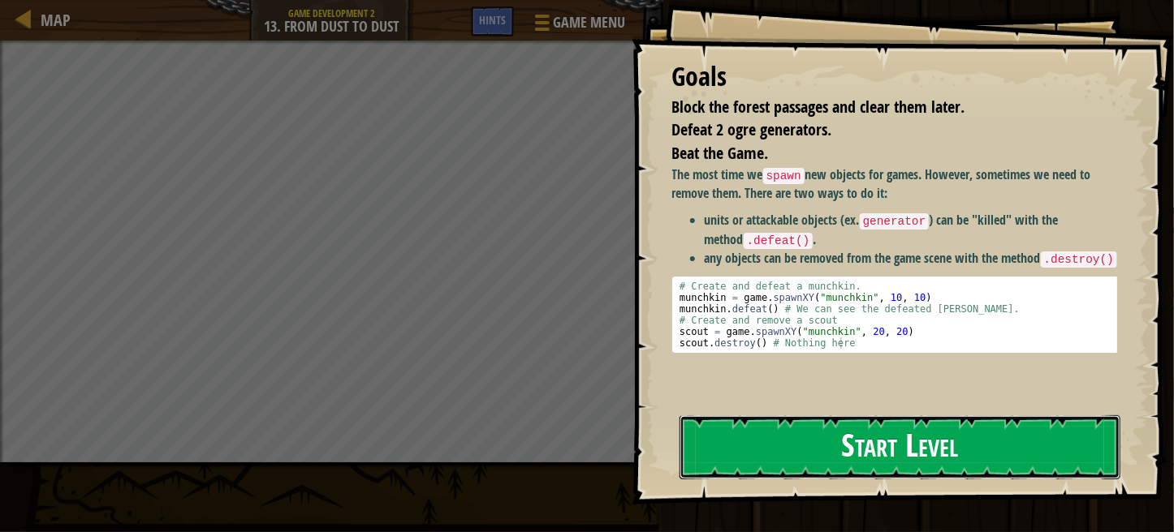
click at [802, 427] on button "Start Level" at bounding box center [899, 448] width 441 height 64
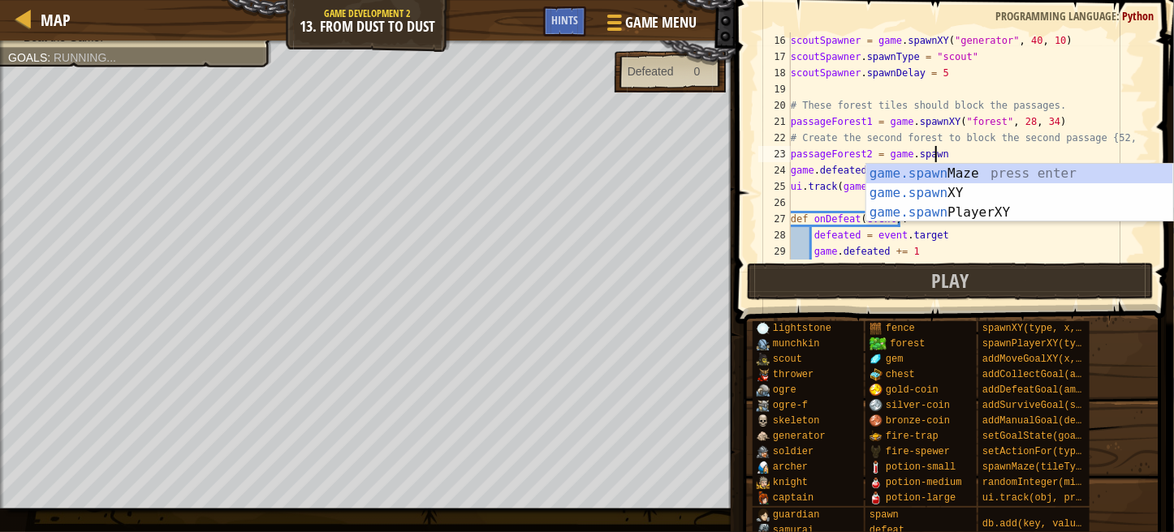
scroll to position [7, 11]
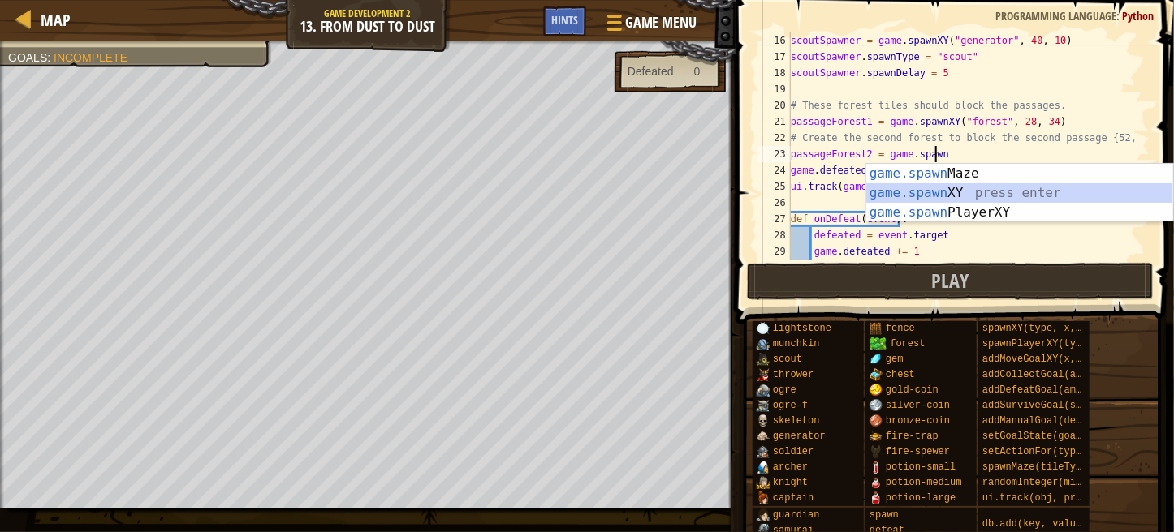
click at [964, 191] on div "game.spawn Maze press enter game.spawn XY press enter game.spawn PlayerXY press…" at bounding box center [1019, 212] width 307 height 97
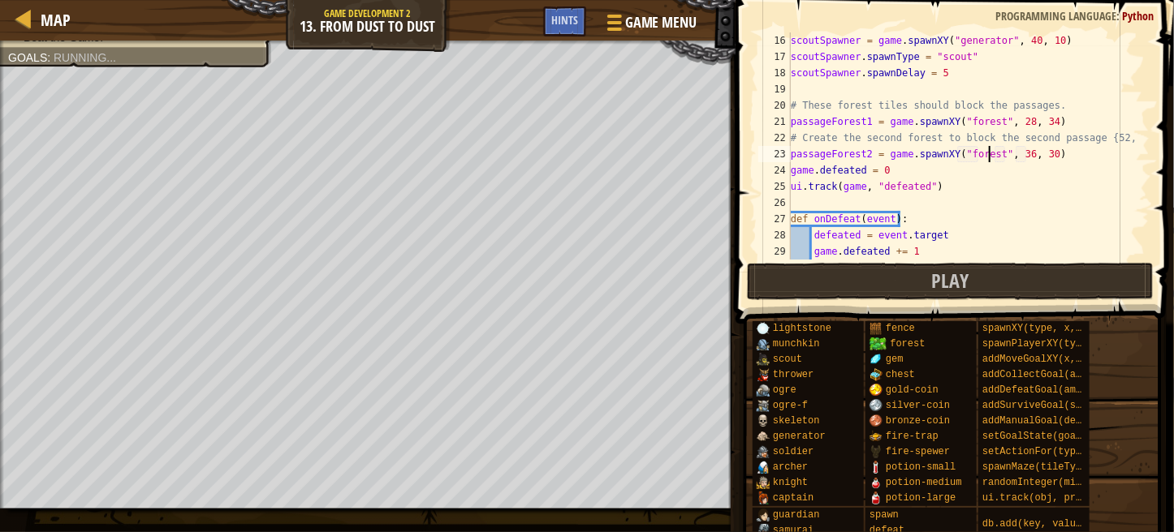
scroll to position [7, 16]
click at [1016, 147] on div "scoutSpawner = game . spawnXY ( "generator" , 40 , 10 ) scoutSpawner . spawnTyp…" at bounding box center [962, 162] width 350 height 260
click at [1037, 149] on div "scoutSpawner = game . spawnXY ( "generator" , 40 , 10 ) scoutSpawner . spawnTyp…" at bounding box center [962, 162] width 350 height 260
type textarea "passageForest2 = game.spawnXY("forest", 52, 34)"
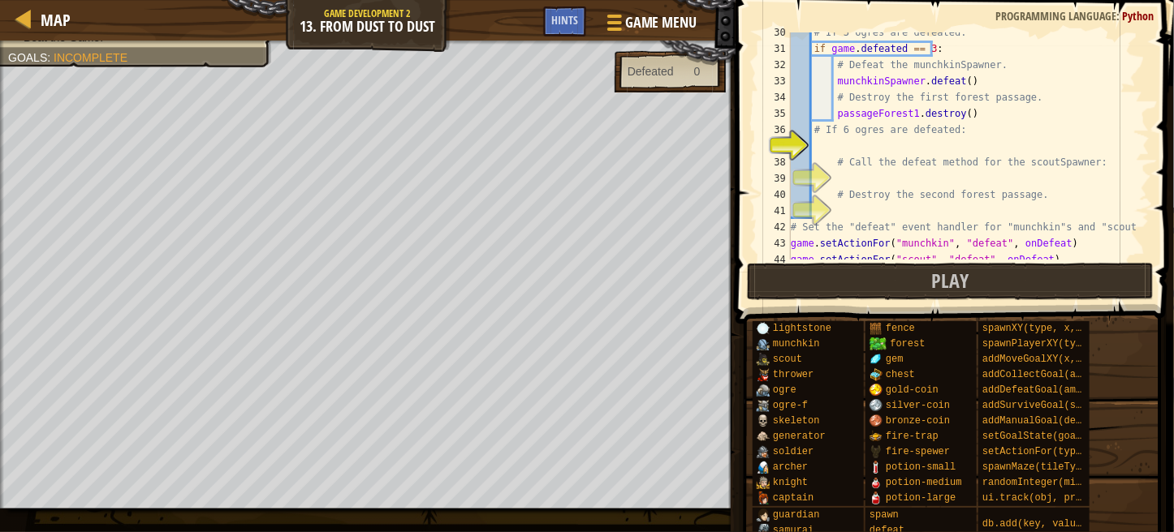
scroll to position [478, 0]
click at [899, 145] on div "# If 3 ogres are defeated: if game . defeated == 3 : # Defeat the munchkinSpawn…" at bounding box center [962, 154] width 350 height 260
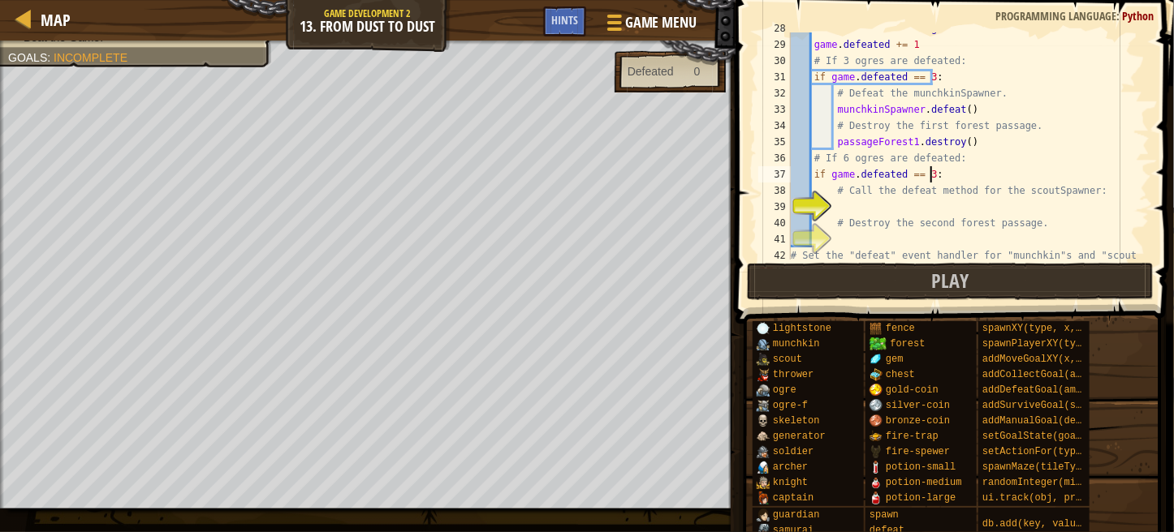
scroll to position [7, 10]
click at [815, 175] on div "defeated = event . target game . defeated += 1 # If 3 ogres are defeated: if ga…" at bounding box center [962, 150] width 350 height 260
click at [812, 176] on div "defeated = event . target game . defeated += 1 # If 3 ogres are defeated: if ga…" at bounding box center [962, 150] width 350 height 260
type textarea "if game.defeated == 3:"
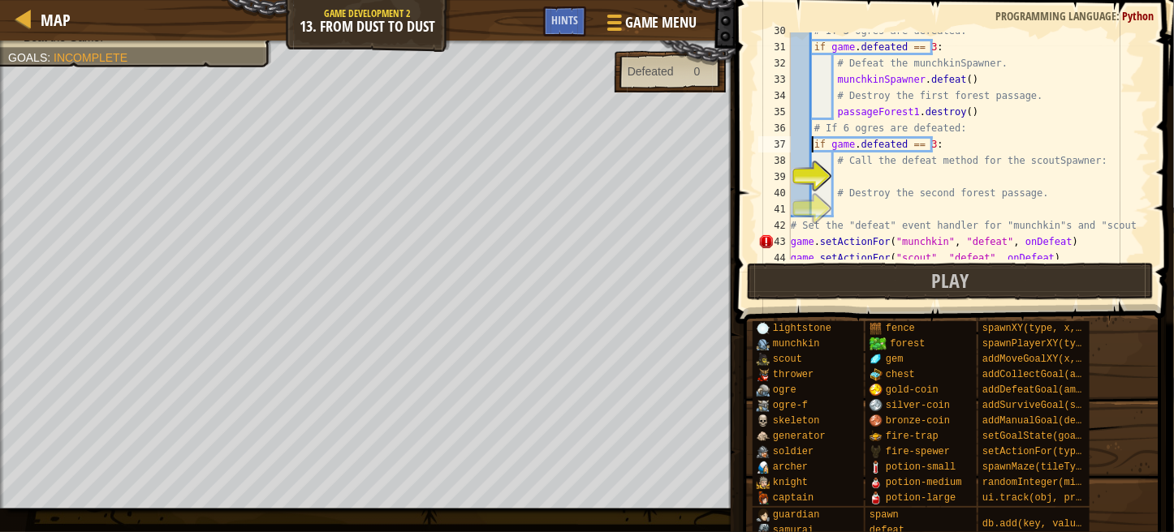
scroll to position [480, 0]
click at [972, 175] on div "# If 3 ogres are defeated: if game . defeated == 3 : # Defeat the munchkinSpawn…" at bounding box center [962, 153] width 350 height 260
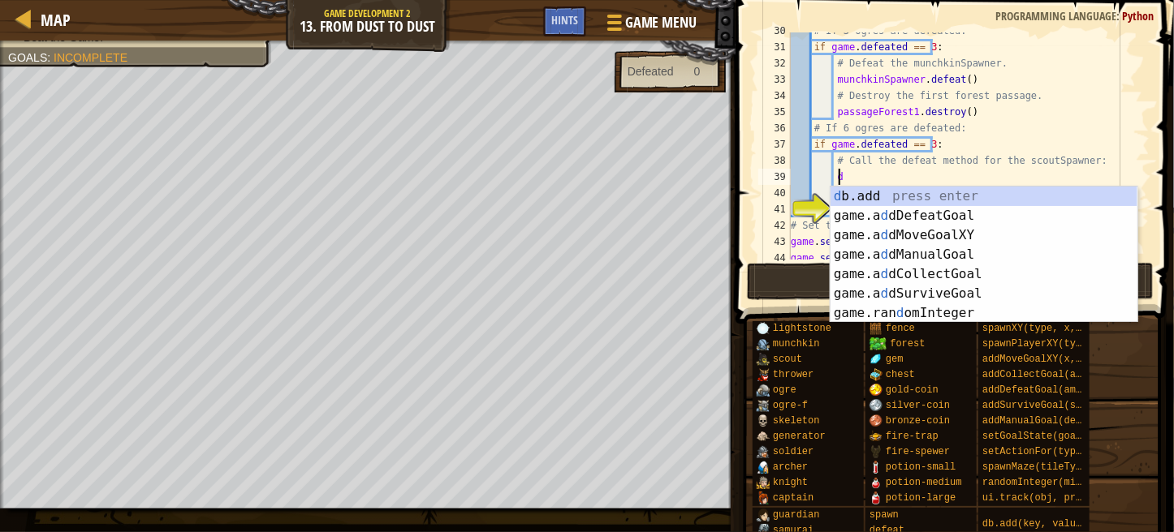
scroll to position [7, 3]
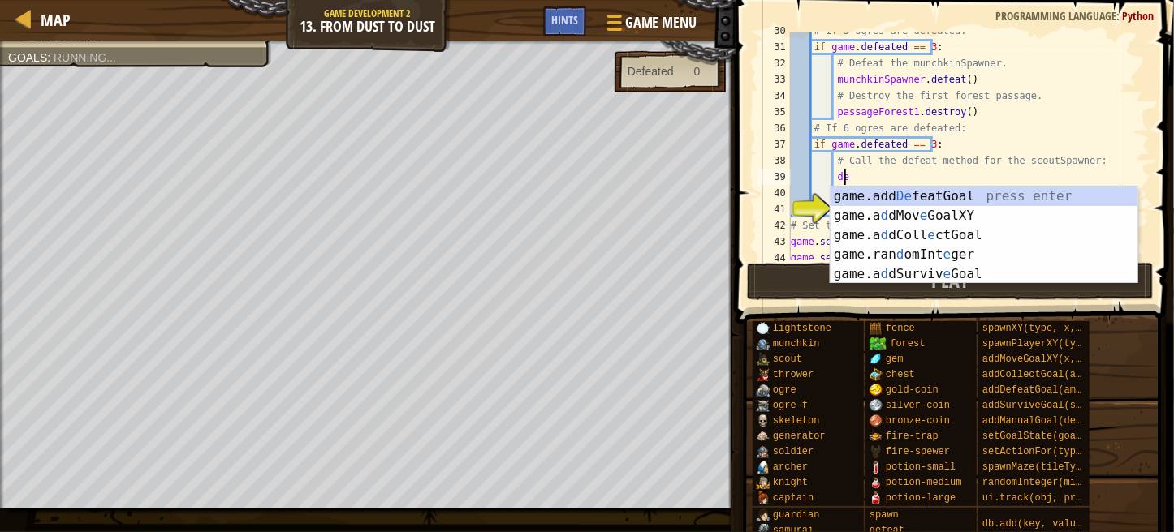
type textarea "d"
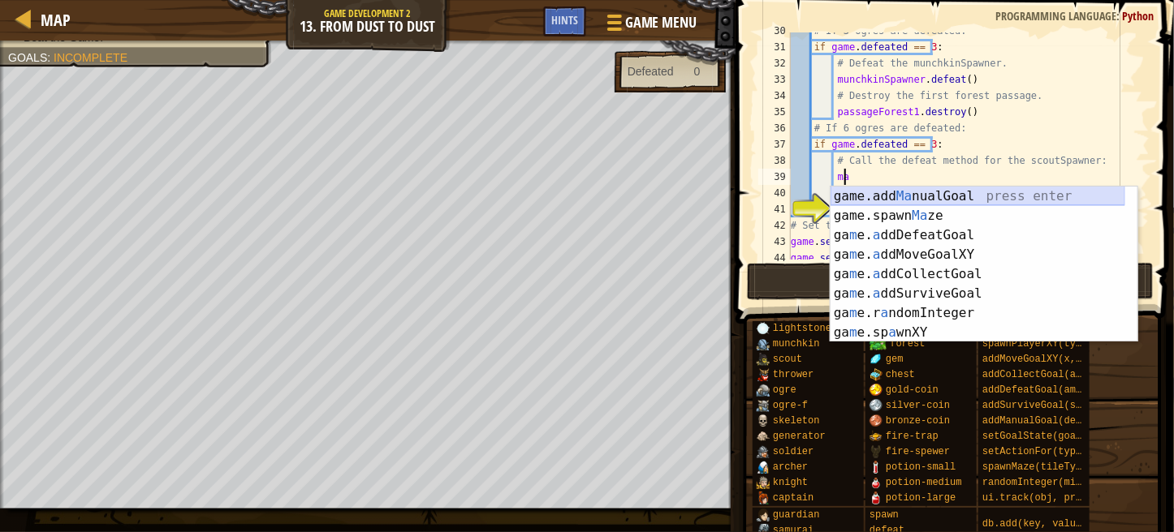
click at [933, 194] on div "game.add Ma nualGoal press enter game.spawn Ma ze press enter ga m e. a ddDefea…" at bounding box center [977, 284] width 295 height 195
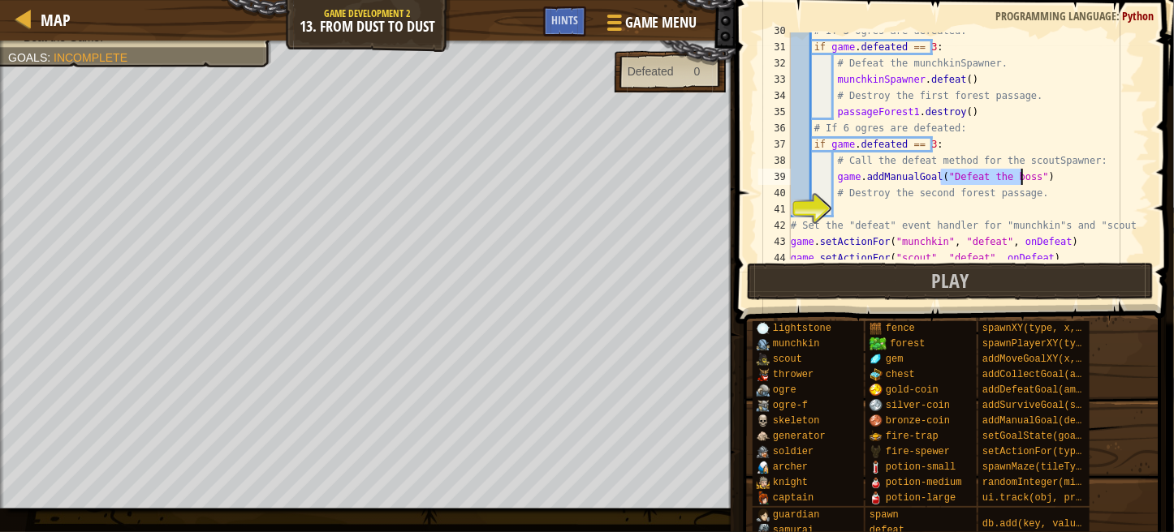
click at [1046, 173] on div "# If 3 ogres are defeated: if game . defeated == 3 : # Defeat the munchkinSpawn…" at bounding box center [962, 153] width 350 height 260
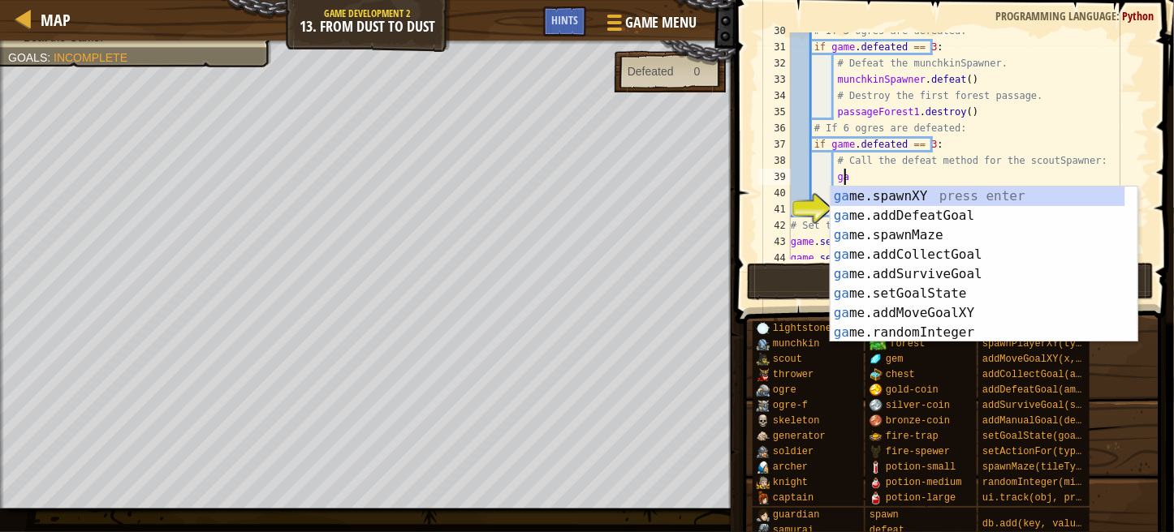
type textarea "g"
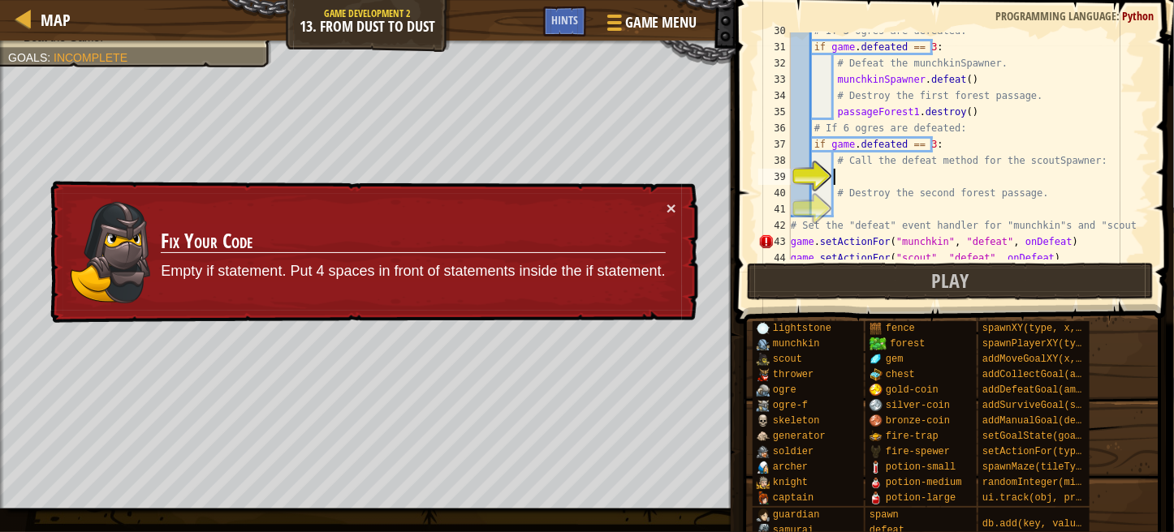
click at [1067, 144] on div "# If 3 ogres are defeated: if game . defeated == 3 : # Defeat the munchkinSpawn…" at bounding box center [962, 153] width 350 height 260
click at [844, 162] on div "# If 3 ogres are defeated: if game . defeated == 3 : # Defeat the munchkinSpawn…" at bounding box center [962, 153] width 350 height 260
click at [838, 187] on div "# If 3 ogres are defeated: if game . defeated == 3 : # Defeat the munchkinSpawn…" at bounding box center [962, 154] width 350 height 260
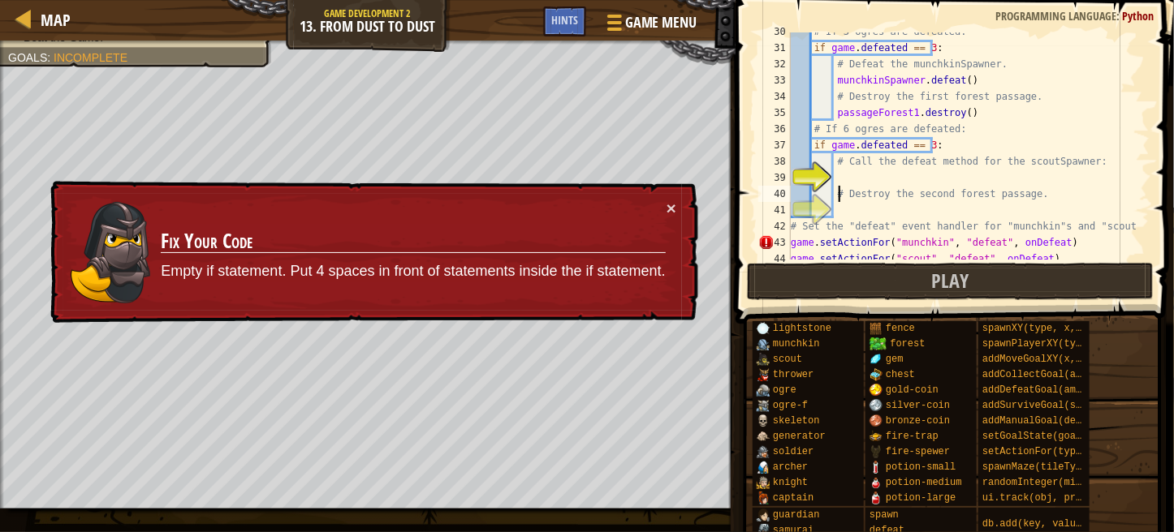
type textarea "# Destroy the second forest passage."
click at [843, 183] on div "# If 3 ogres are defeated: if game . defeated == 3 : # Defeat the munchkinSpawn…" at bounding box center [962, 154] width 350 height 260
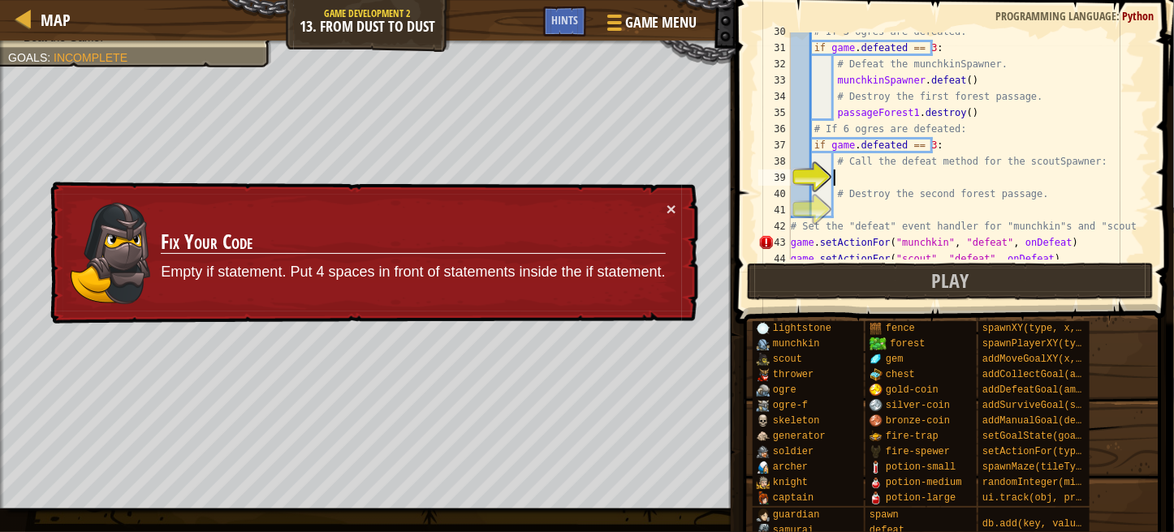
click at [791, 241] on div "# If 3 ogres are defeated: if game . defeated == 3 : # Defeat the munchkinSpawn…" at bounding box center [962, 154] width 350 height 260
click at [841, 165] on div "# If 3 ogres are defeated: if game . defeated == 3 : # Defeat the munchkinSpawn…" at bounding box center [962, 154] width 350 height 260
type textarea "# Call the defeat method for the scoutSpawner:"
click at [841, 178] on div "# If 3 ogres are defeated: if game . defeated == 3 : # Defeat the munchkinSpawn…" at bounding box center [962, 154] width 350 height 260
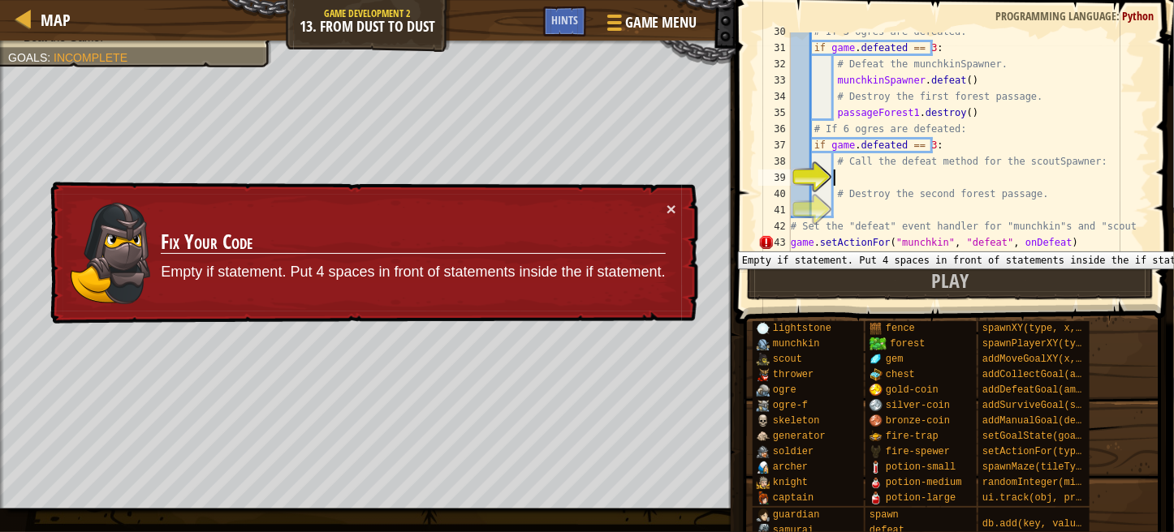
click at [791, 239] on div "# If 3 ogres are defeated: if game . defeated == 3 : # Defeat the munchkinSpawn…" at bounding box center [962, 154] width 350 height 260
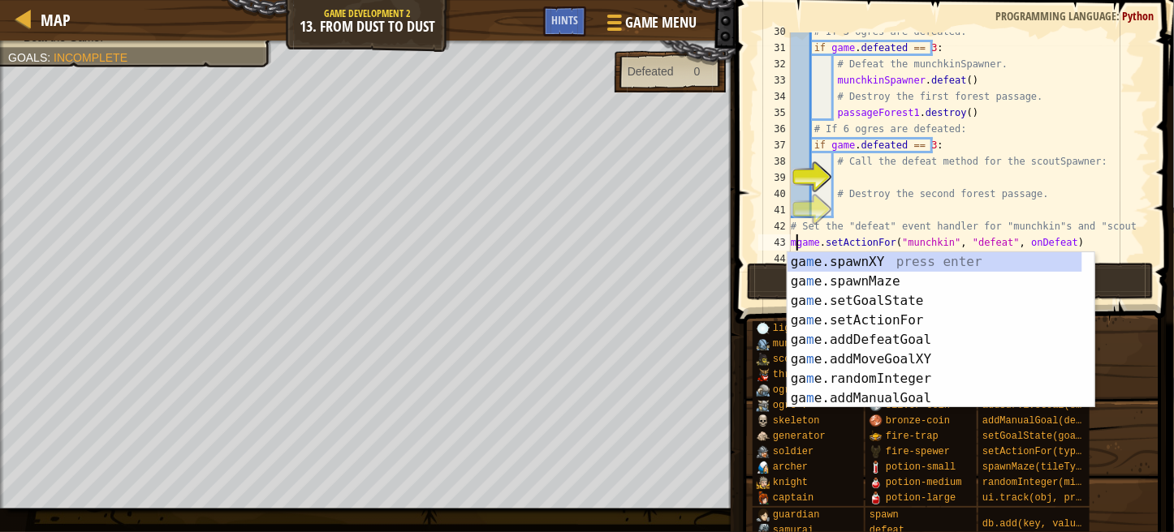
scroll to position [7, 0]
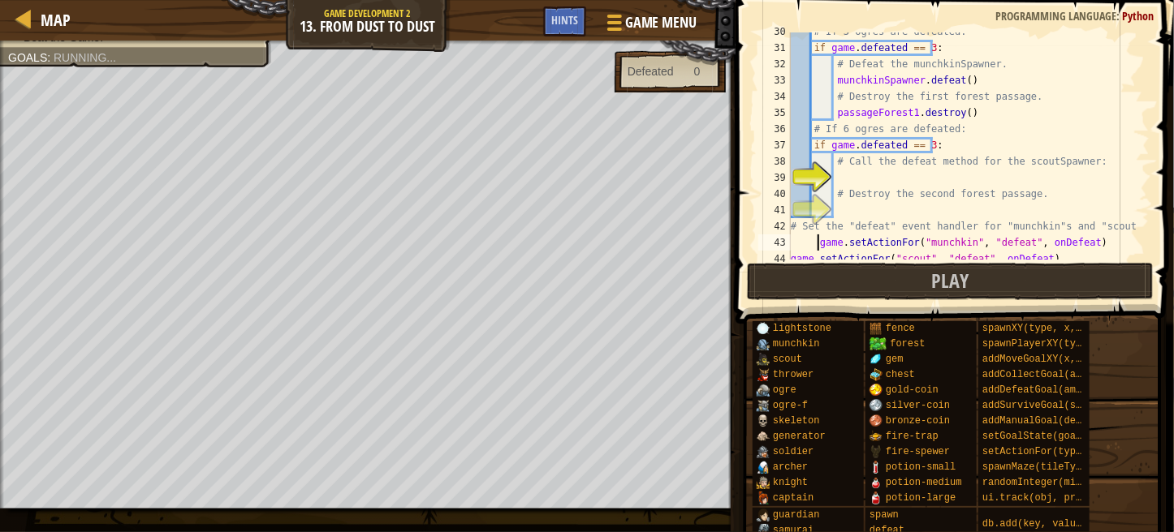
type textarea "game.setActionFor("munchkin", "defeat", onDefeat)"
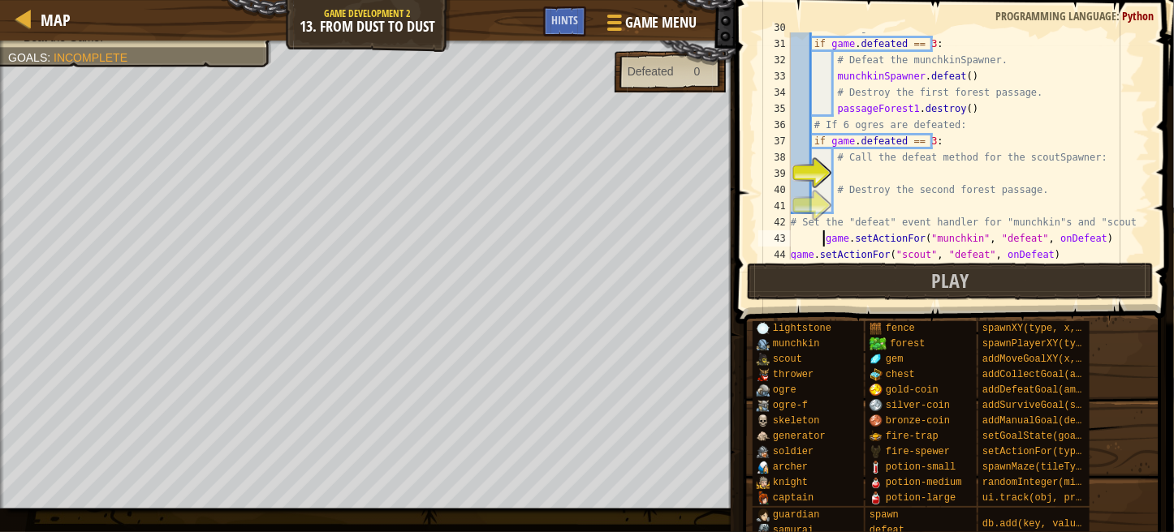
scroll to position [477, 0]
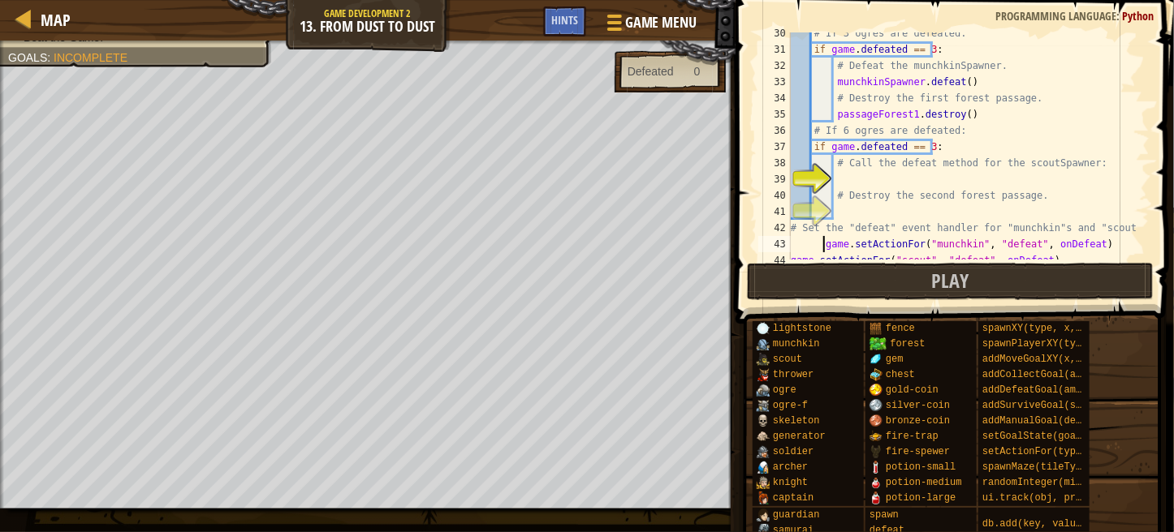
click at [946, 178] on div "# If 3 ogres are defeated: if game . defeated == 3 : # Defeat the munchkinSpawn…" at bounding box center [962, 155] width 350 height 260
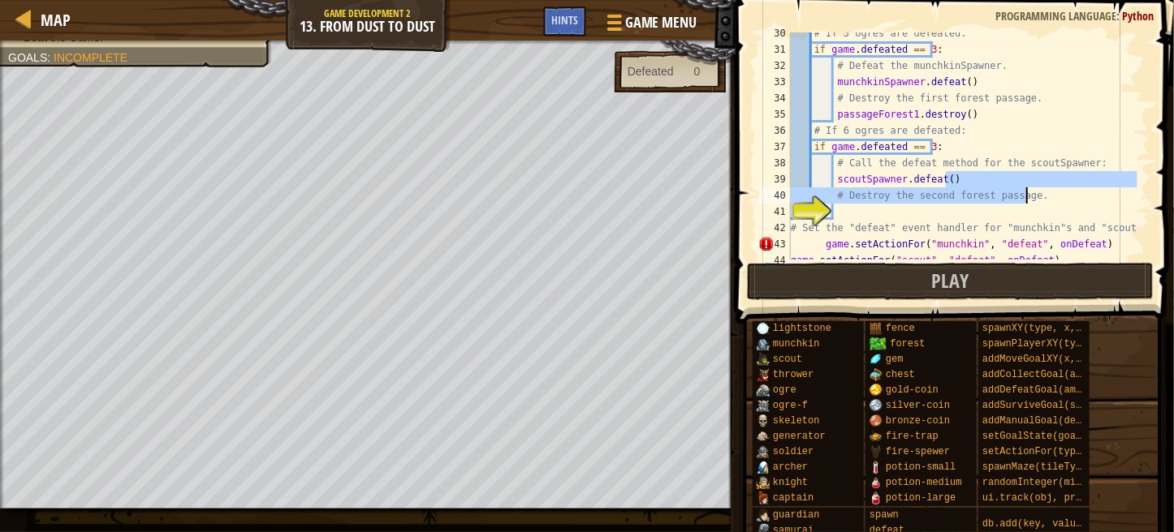
drag, startPoint x: 1107, startPoint y: 182, endPoint x: 1104, endPoint y: 197, distance: 15.8
click at [1104, 197] on div "# If 3 ogres are defeated: if game . defeated == 3 : # Defeat the munchkinSpawn…" at bounding box center [962, 155] width 350 height 260
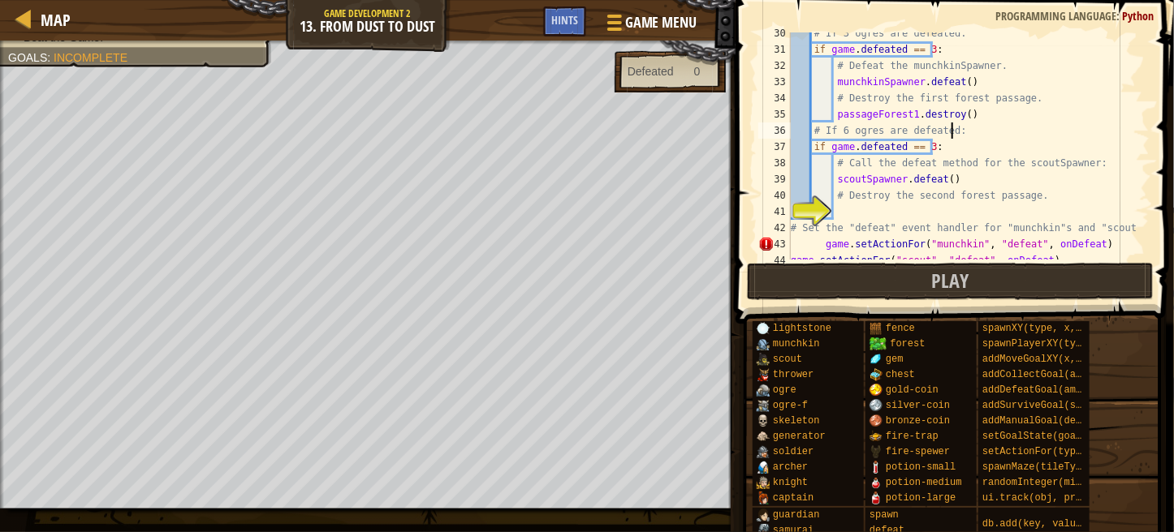
click at [1032, 127] on div "# If 3 ogres are defeated: if game . defeated == 3 : # Defeat the munchkinSpawn…" at bounding box center [962, 155] width 350 height 260
type textarea "# If 6 ogres are defeated:"
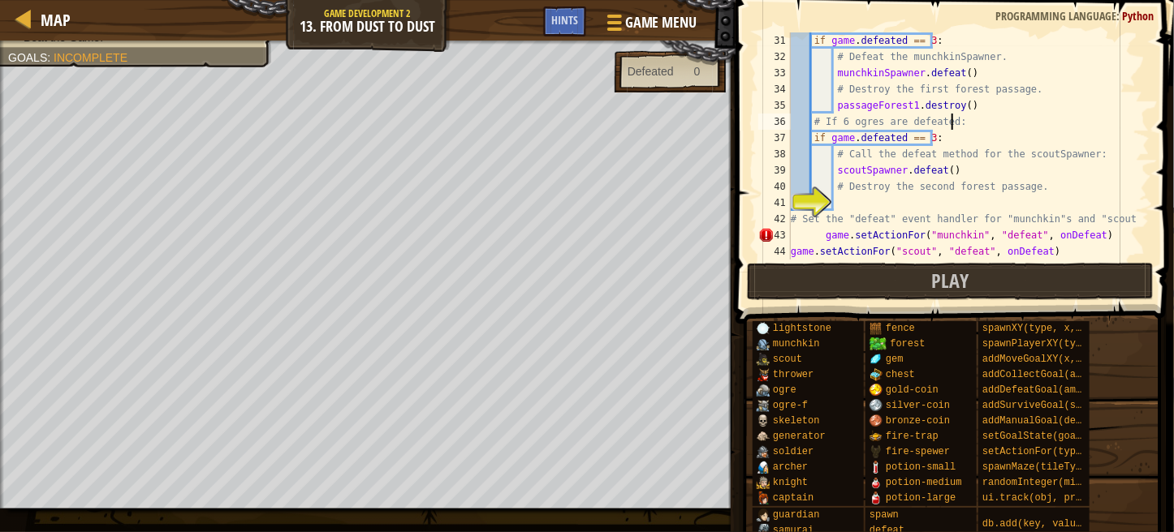
scroll to position [489, 0]
click at [906, 203] on div "if game . defeated == 3 : # Defeat the munchkinSpawner. munchkinSpawner . defea…" at bounding box center [962, 160] width 350 height 260
type textarea "d"
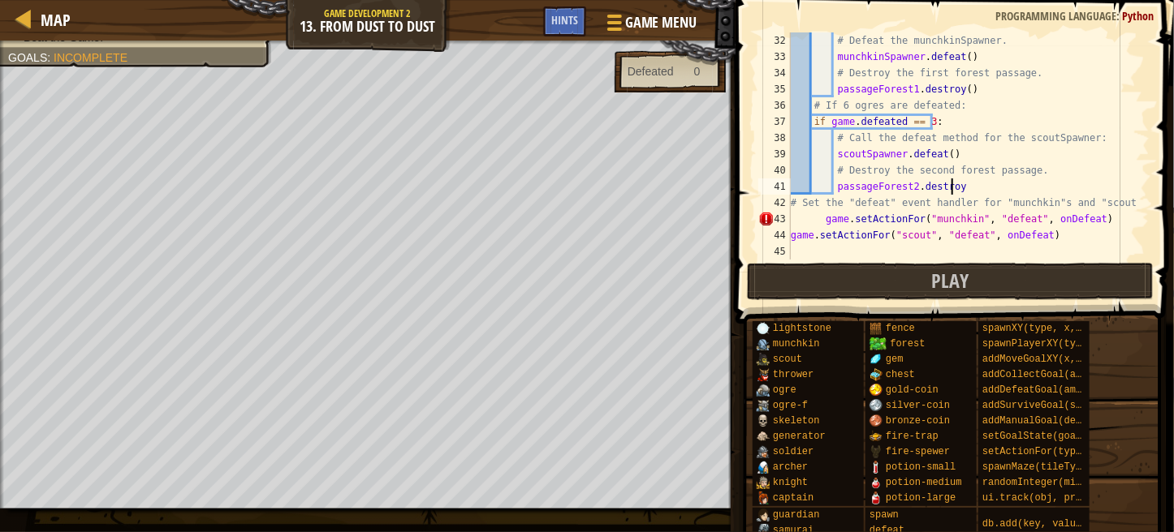
scroll to position [7, 13]
click at [821, 220] on div "# Defeat the munchkinSpawner. munchkinSpawner . defeat ( ) # Destroy the first …" at bounding box center [962, 162] width 350 height 260
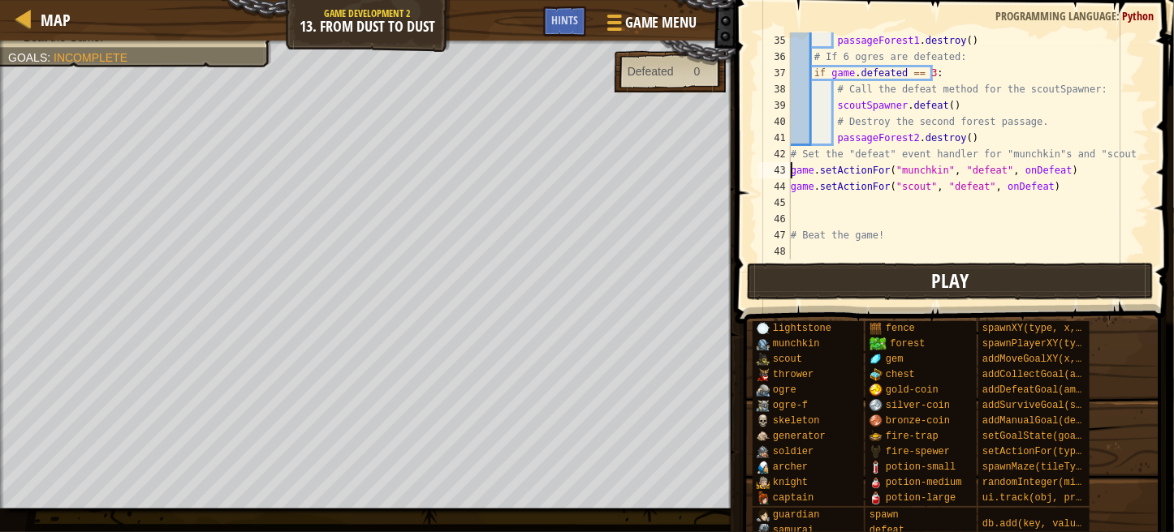
type textarea "game.setActionFor("munchkin", "defeat", onDefeat)"
click at [1000, 286] on button "Play" at bounding box center [950, 281] width 407 height 37
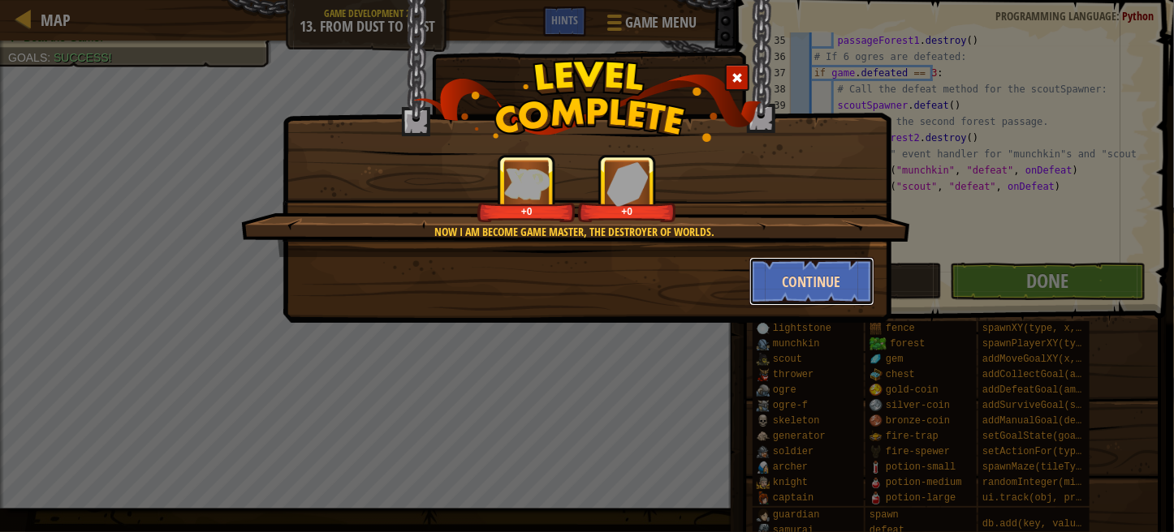
click at [812, 297] on button "Continue" at bounding box center [812, 281] width 126 height 49
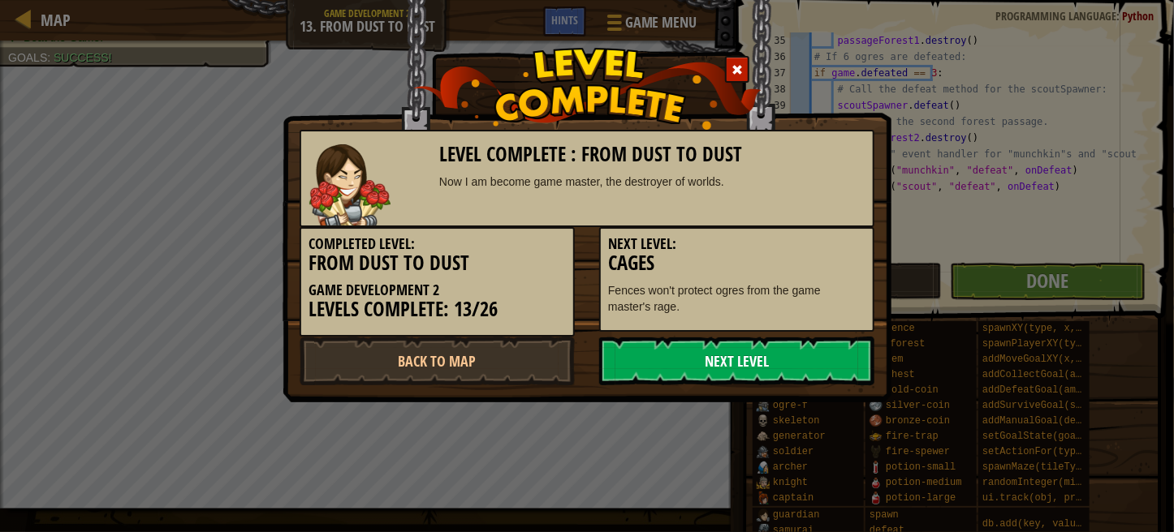
click at [787, 353] on link "Next Level" at bounding box center [736, 361] width 275 height 49
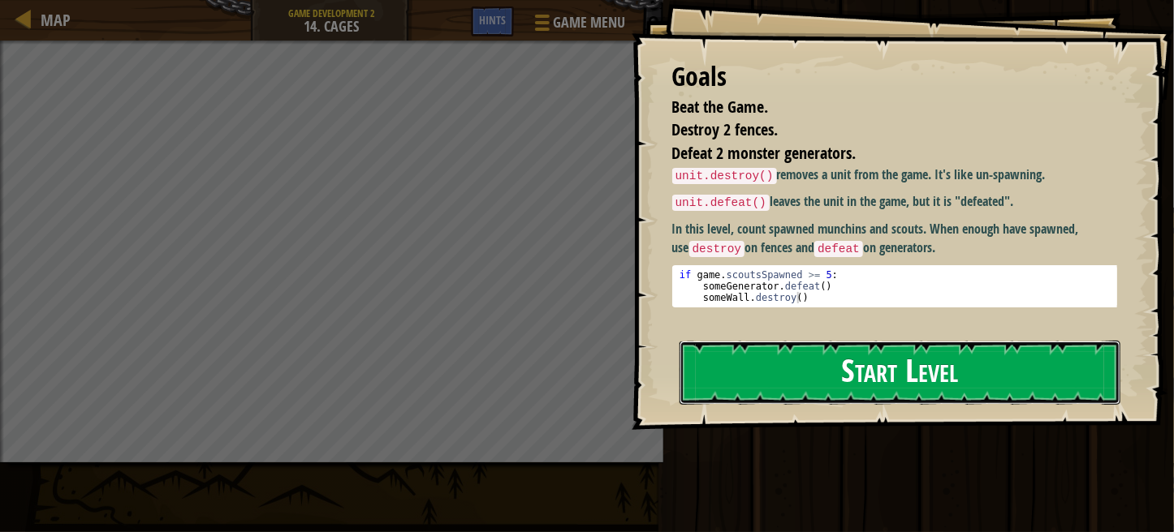
click at [788, 366] on button "Start Level" at bounding box center [899, 373] width 441 height 64
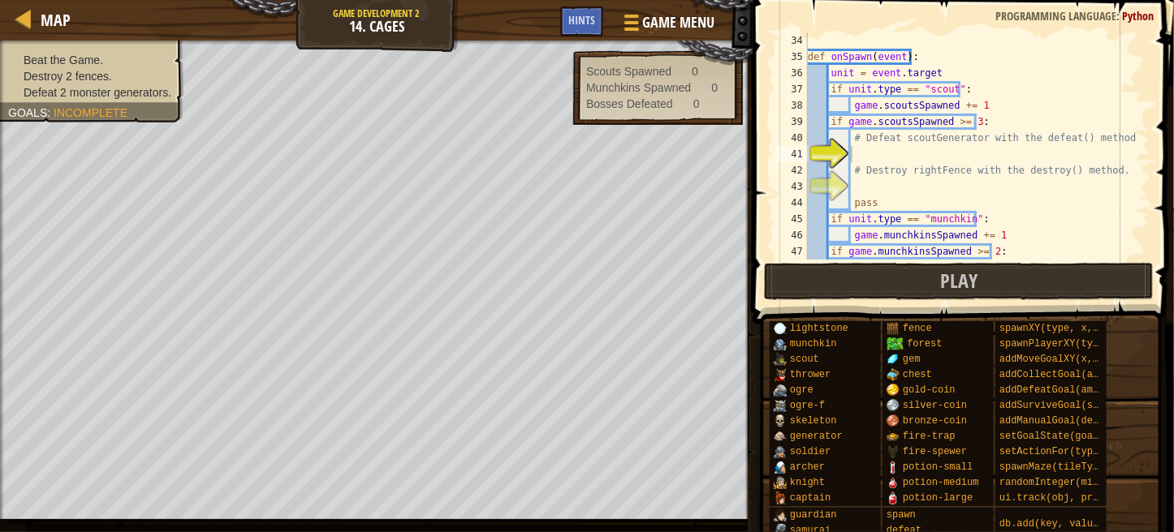
scroll to position [536, 0]
click at [890, 158] on div "def onSpawn ( event ) : unit = event . target if unit . type == "scout" : game …" at bounding box center [970, 162] width 333 height 260
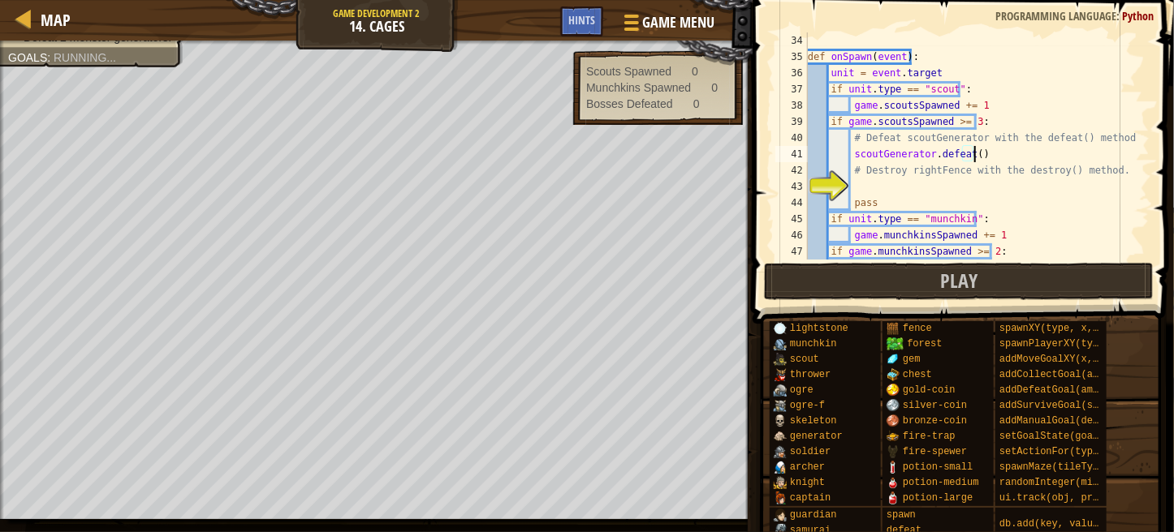
scroll to position [7, 13]
click at [960, 196] on div "def onSpawn ( event ) : unit = event . target if unit . type == "scout" : game …" at bounding box center [970, 162] width 333 height 260
type textarea "pass"
click at [863, 181] on div "def onSpawn ( event ) : unit = event . target if unit . type == "scout" : game …" at bounding box center [970, 162] width 333 height 260
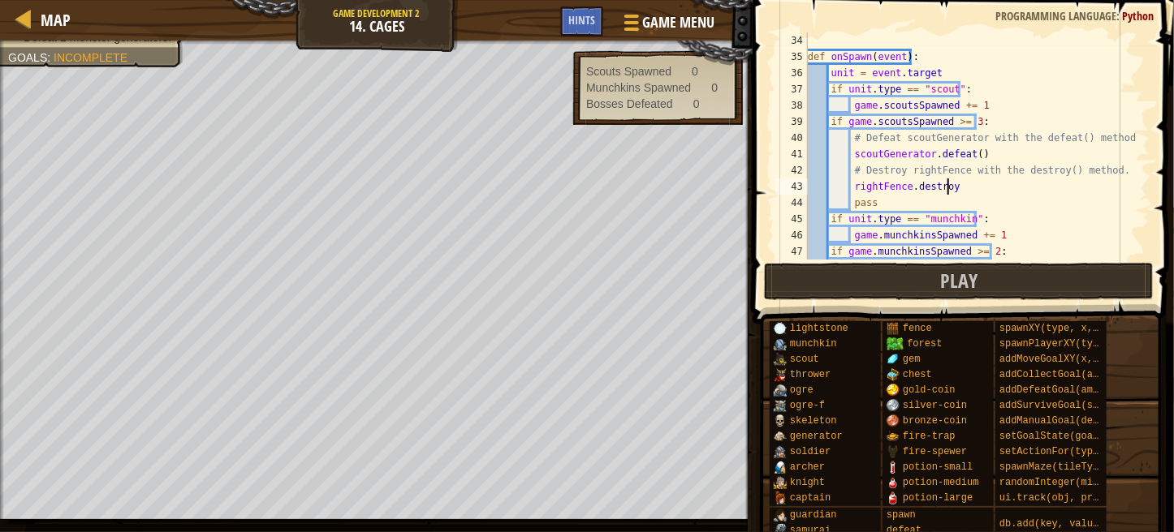
scroll to position [7, 10]
type textarea "rightFence.destroy()"
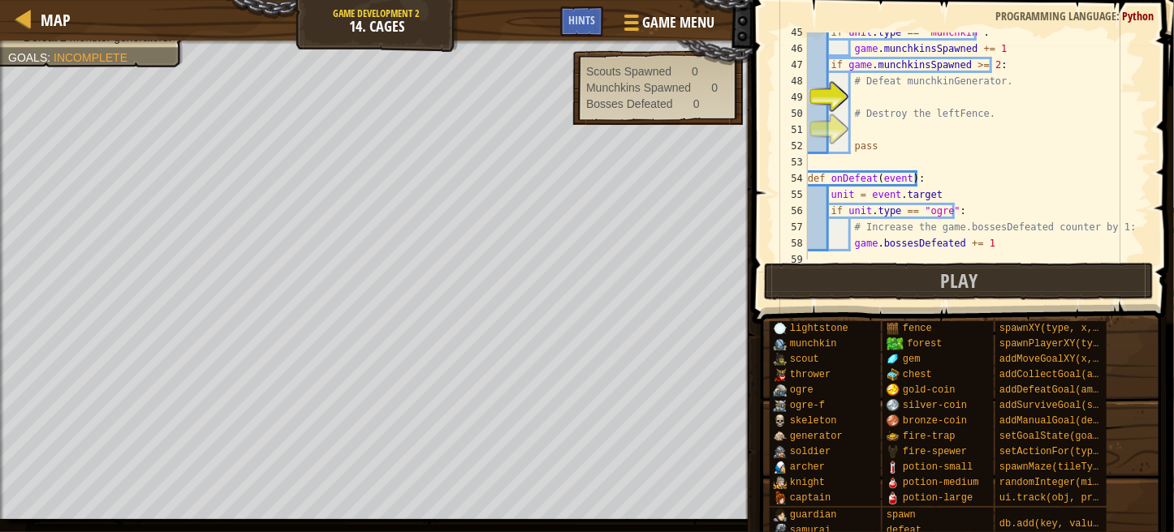
scroll to position [718, 0]
click at [865, 97] on div "if unit . type == "munchkin" : game . munchkinsSpawned += 1 if game . munchkins…" at bounding box center [970, 158] width 333 height 260
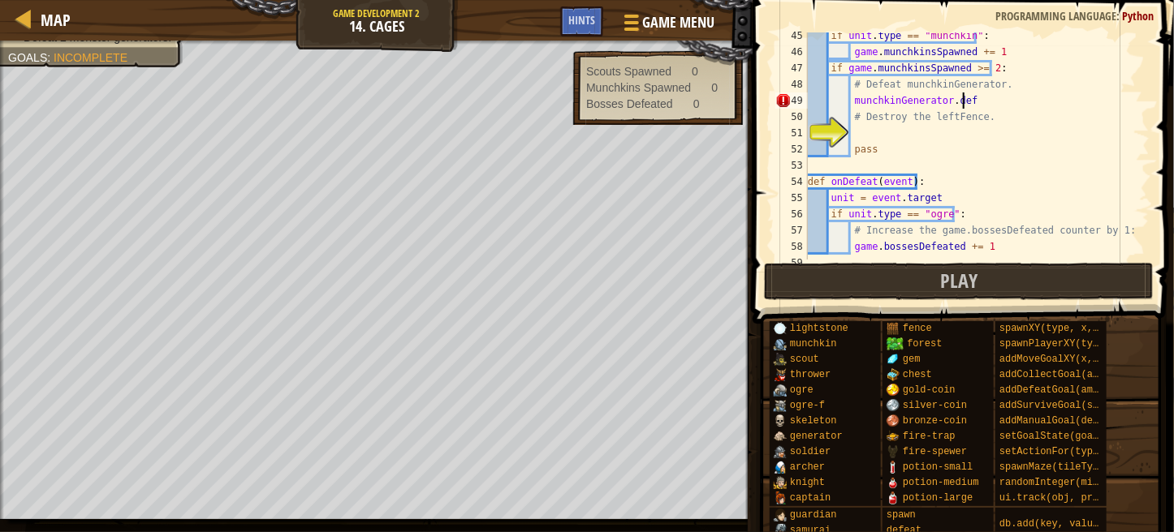
scroll to position [7, 12]
type textarea "munchkinGenerator.defeat()"
click at [888, 129] on div "if unit . type == "munchkin" : game . munchkinsSpawned += 1 if game . munchkins…" at bounding box center [970, 158] width 333 height 260
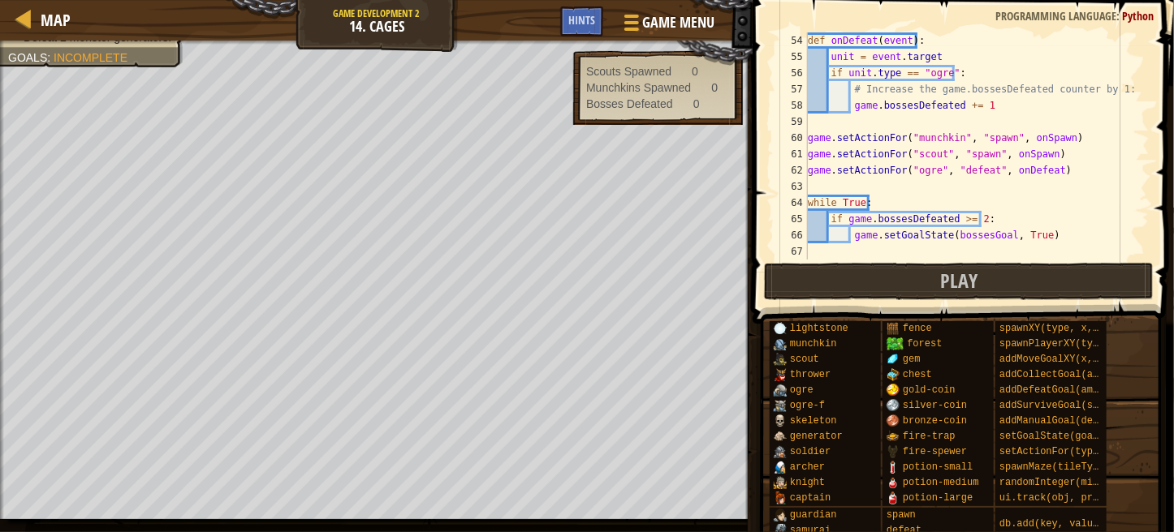
scroll to position [860, 0]
type textarea "leftFence.destroy()"
click at [993, 278] on button "Play" at bounding box center [959, 281] width 390 height 37
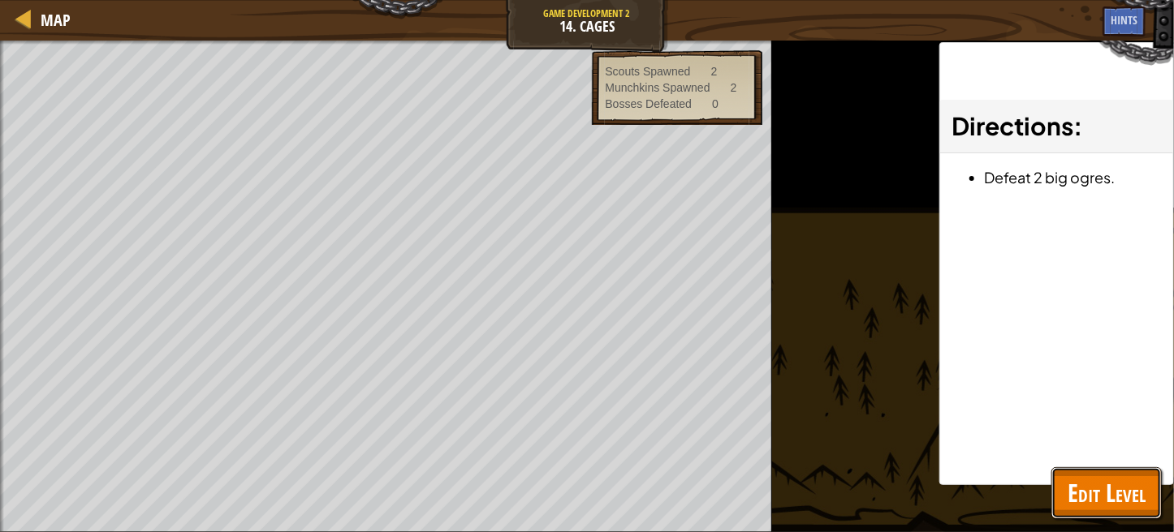
click at [1093, 498] on span "Edit Level" at bounding box center [1106, 492] width 78 height 33
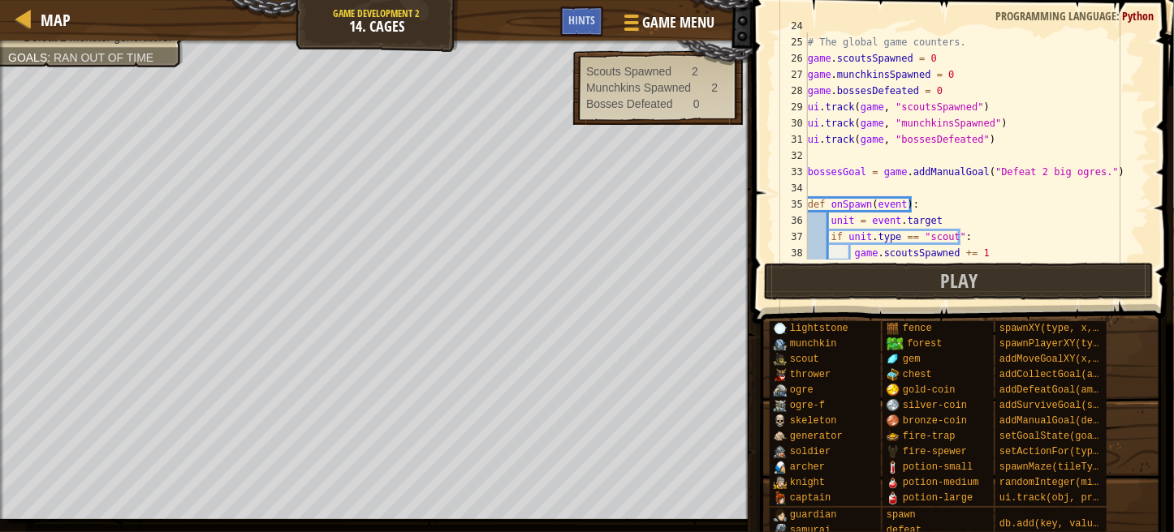
scroll to position [227, 0]
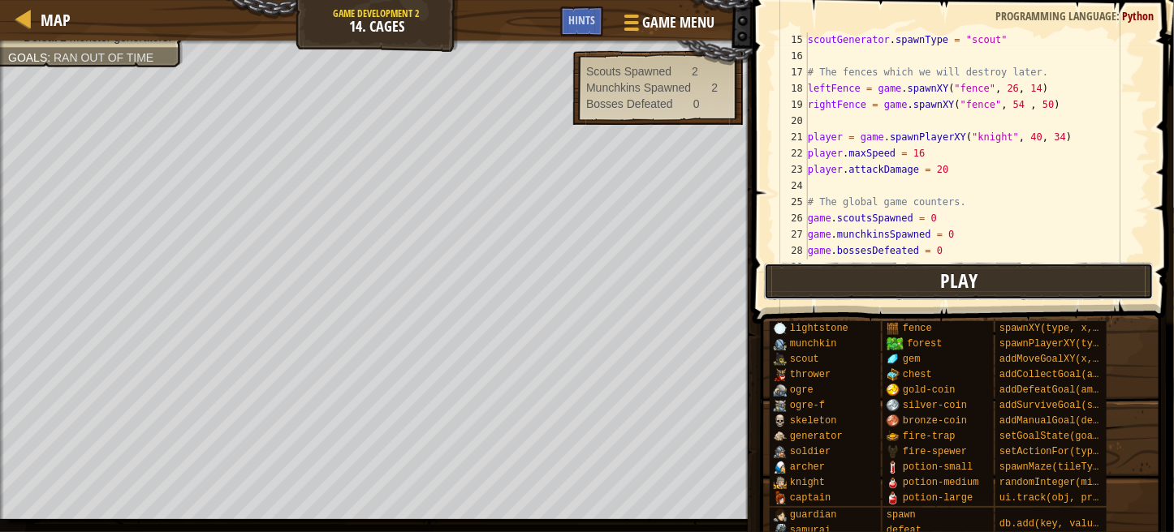
click at [908, 295] on button "Play" at bounding box center [959, 281] width 390 height 37
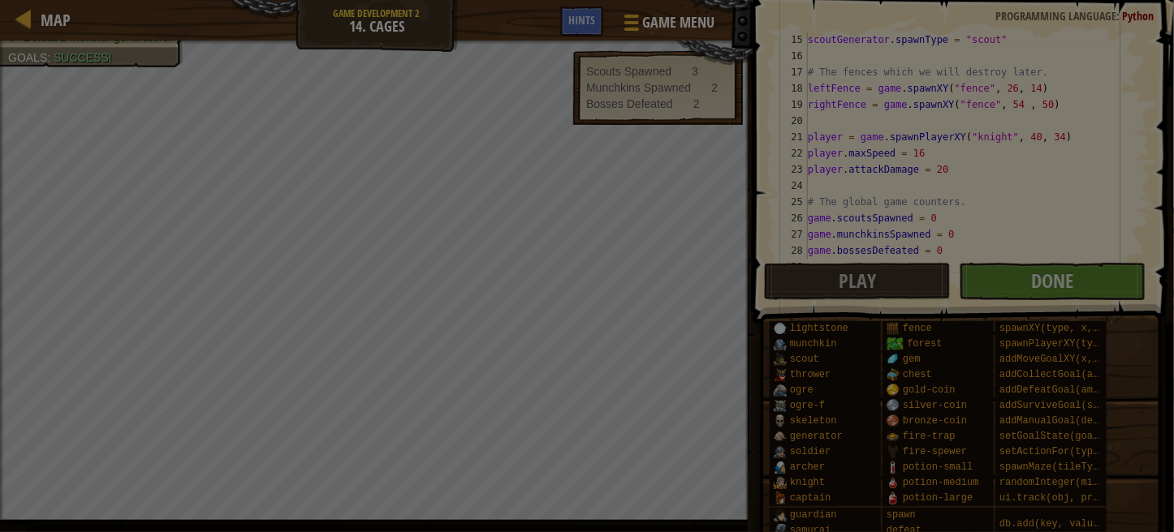
click at [289, 233] on div at bounding box center [587, 266] width 1174 height 532
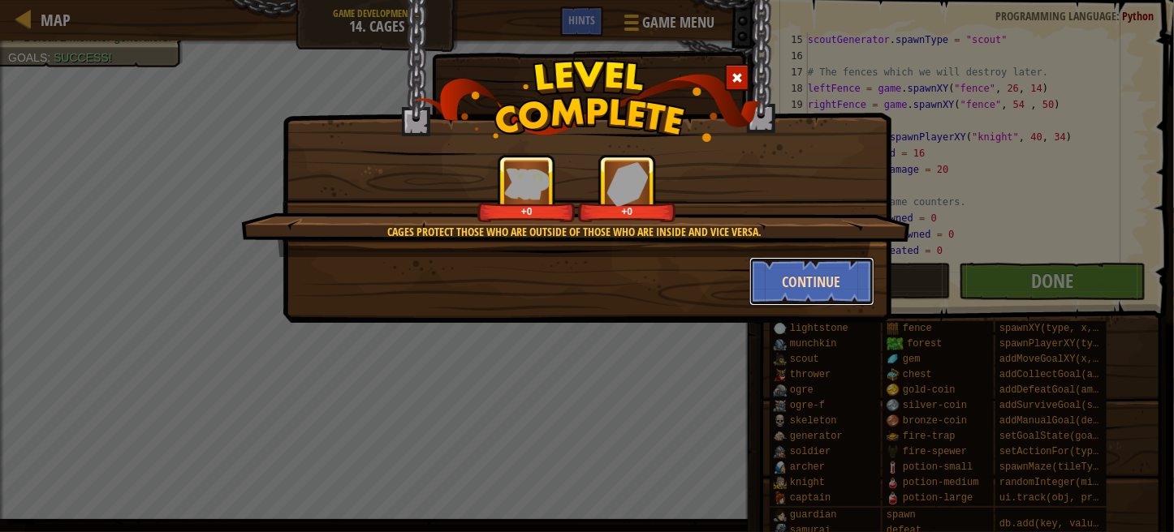
click at [809, 287] on button "Continue" at bounding box center [812, 281] width 126 height 49
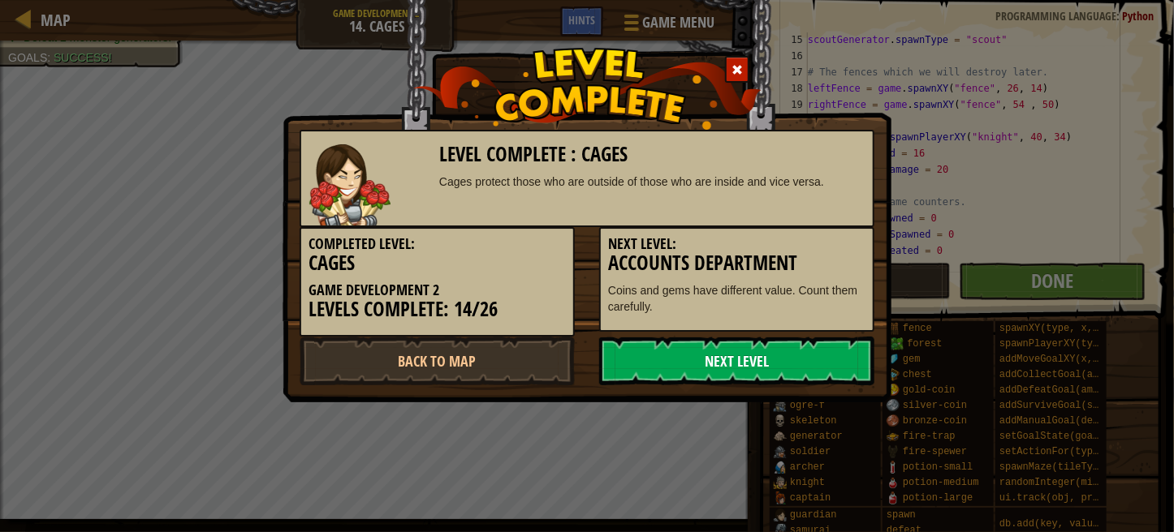
click at [734, 369] on link "Next Level" at bounding box center [736, 361] width 275 height 49
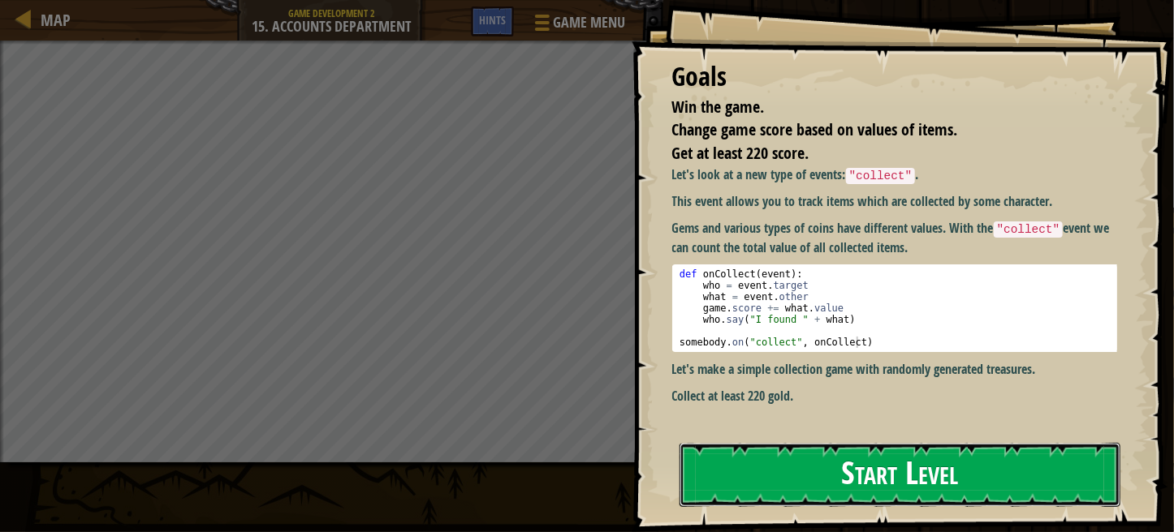
click at [709, 443] on button "Start Level" at bounding box center [899, 475] width 441 height 64
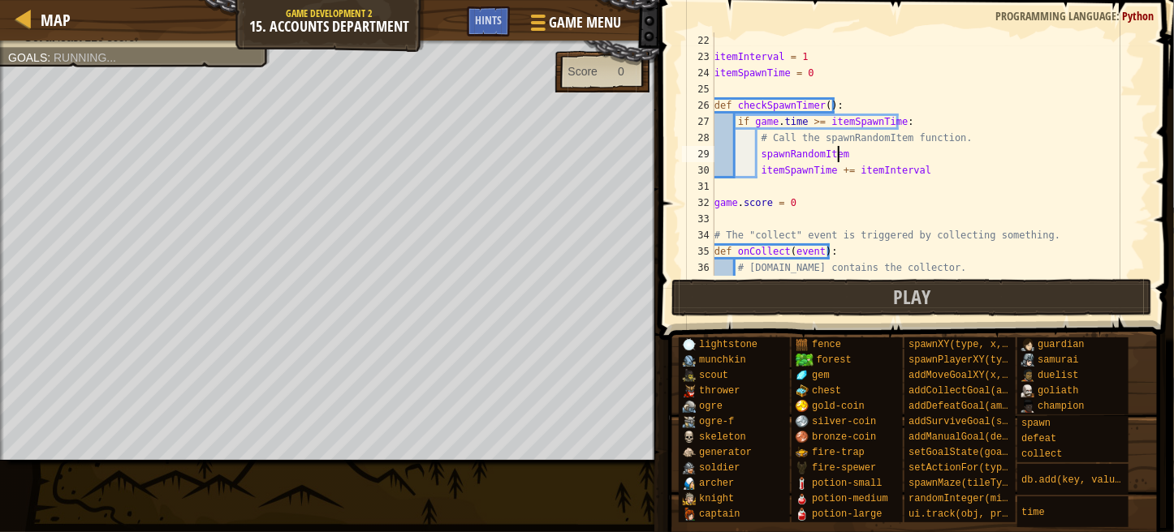
scroll to position [7, 9]
click at [1169, 509] on div "Hints spawnRandomItem 22 23 24 25 26 27 28 29 30 31 32 33 34 35 36 37 itemInter…" at bounding box center [913, 262] width 519 height 524
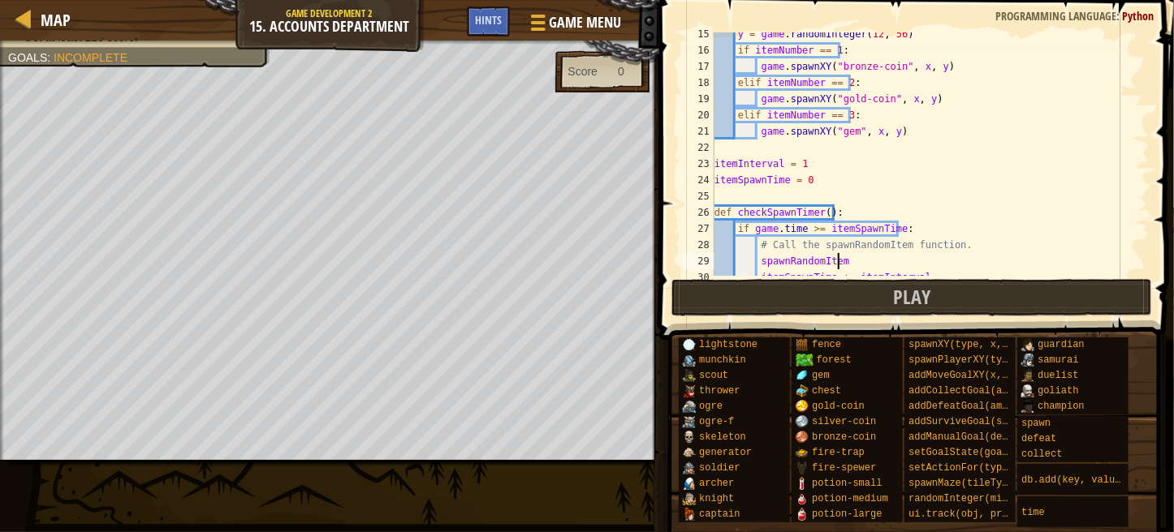
scroll to position [234, 0]
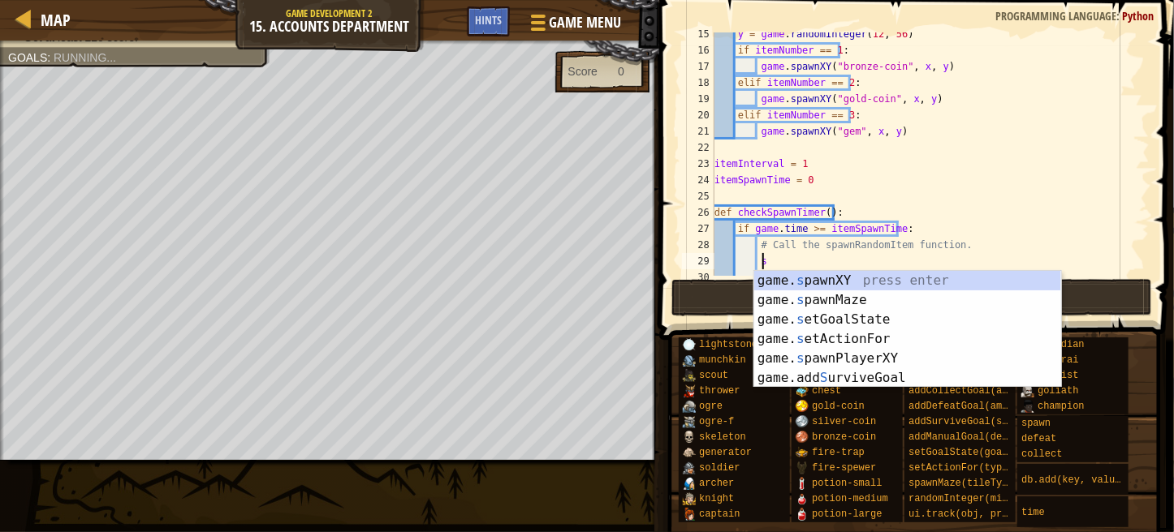
type textarea "s"
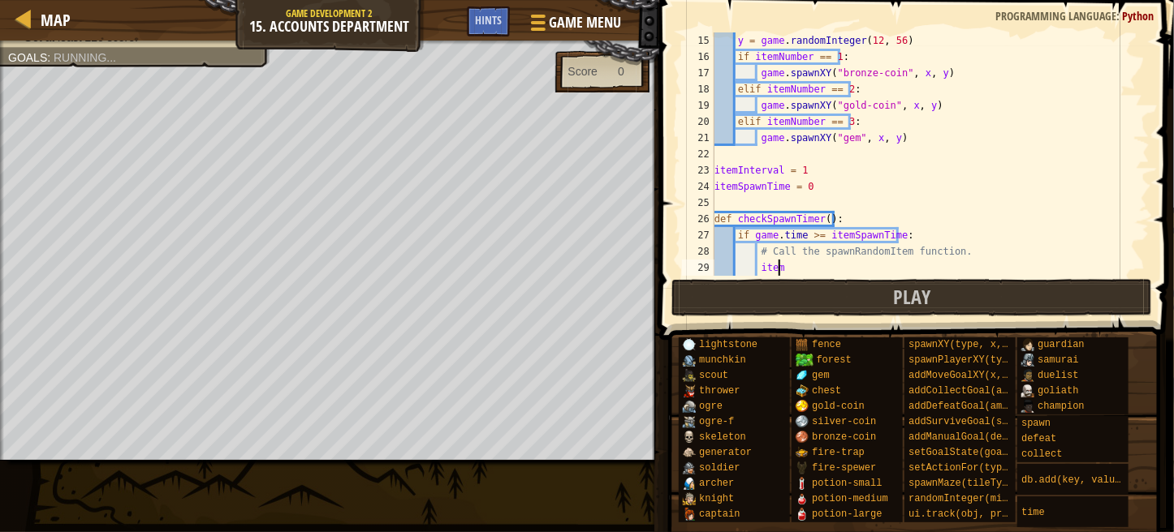
scroll to position [7, 4]
click at [1149, 129] on span at bounding box center [918, 147] width 528 height 388
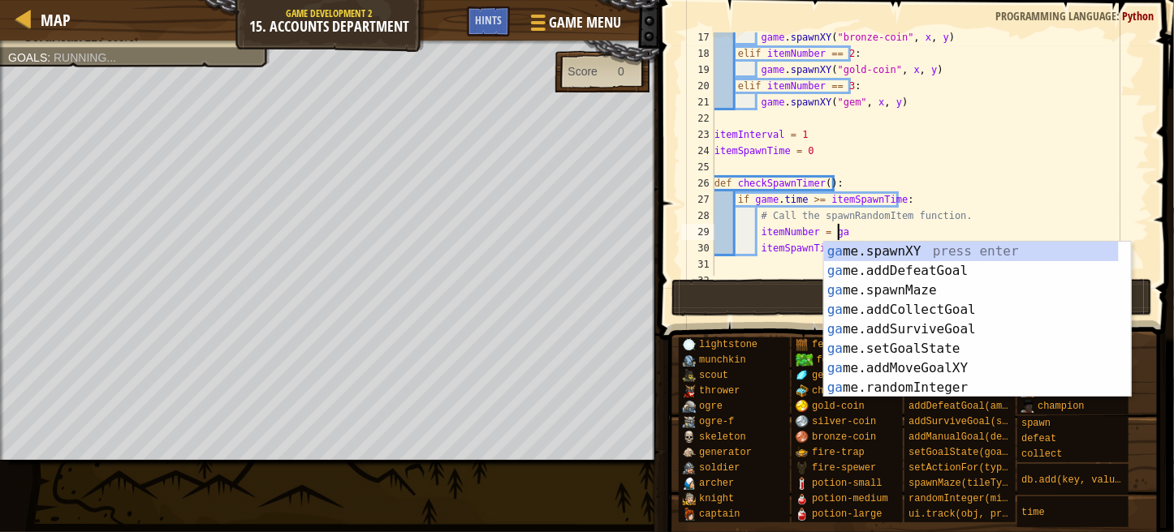
scroll to position [7, 10]
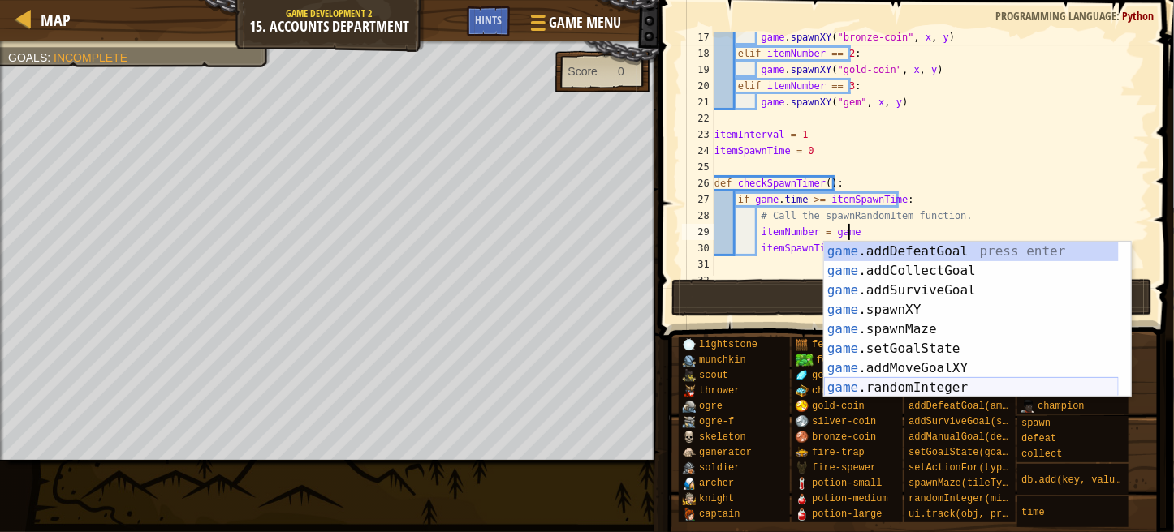
click at [996, 390] on div "game .addDefeatGoal press enter game .addCollectGoal press enter game .addSurvi…" at bounding box center [971, 339] width 295 height 195
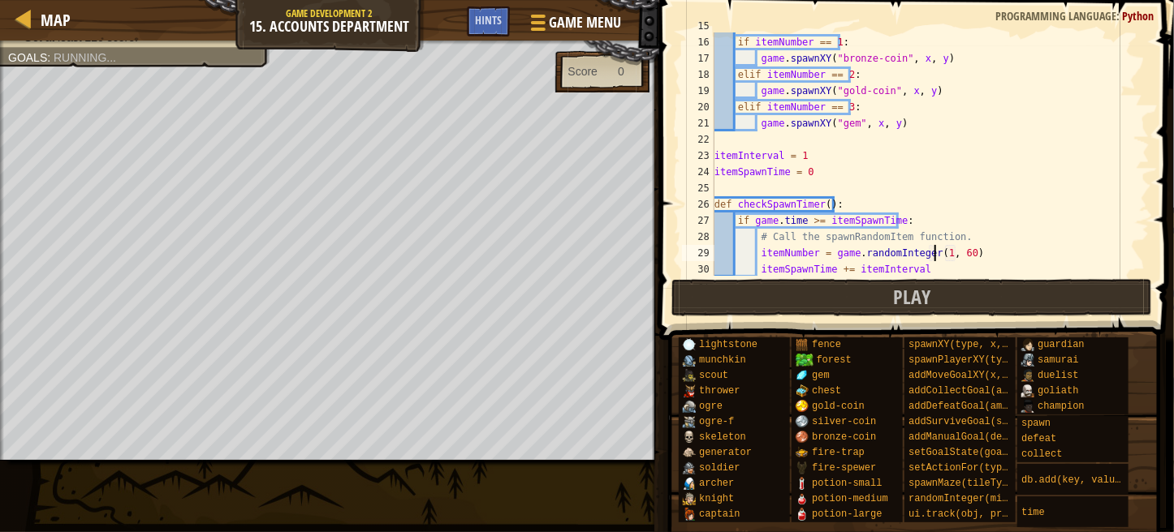
scroll to position [7, 18]
click at [957, 247] on div "y = game . randomInteger ( 12 , 56 ) if itemNumber == 1 : game . spawnXY ( "bro…" at bounding box center [924, 156] width 426 height 276
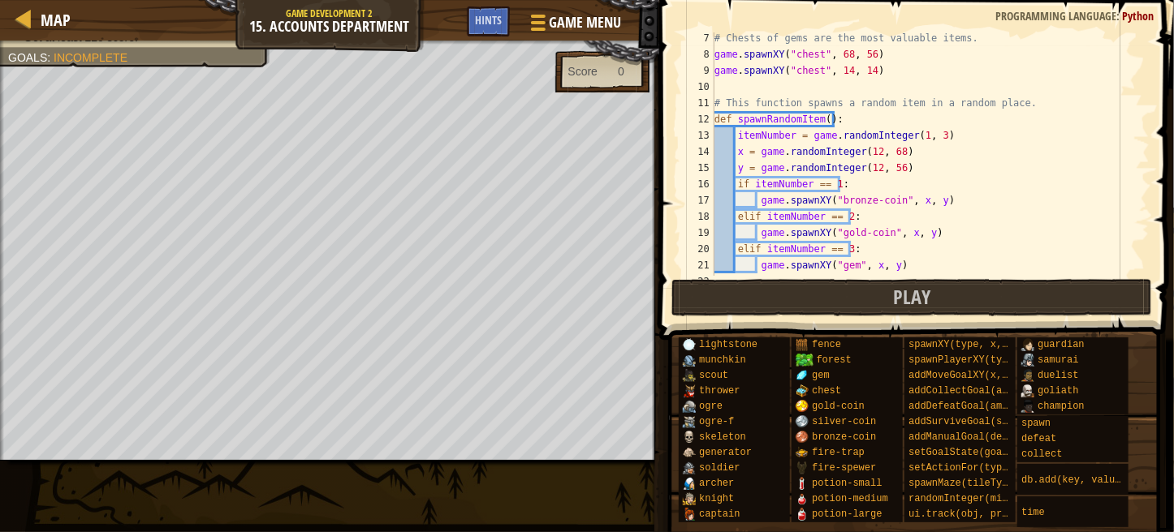
scroll to position [103, 0]
click at [1159, 98] on span at bounding box center [918, 147] width 528 height 388
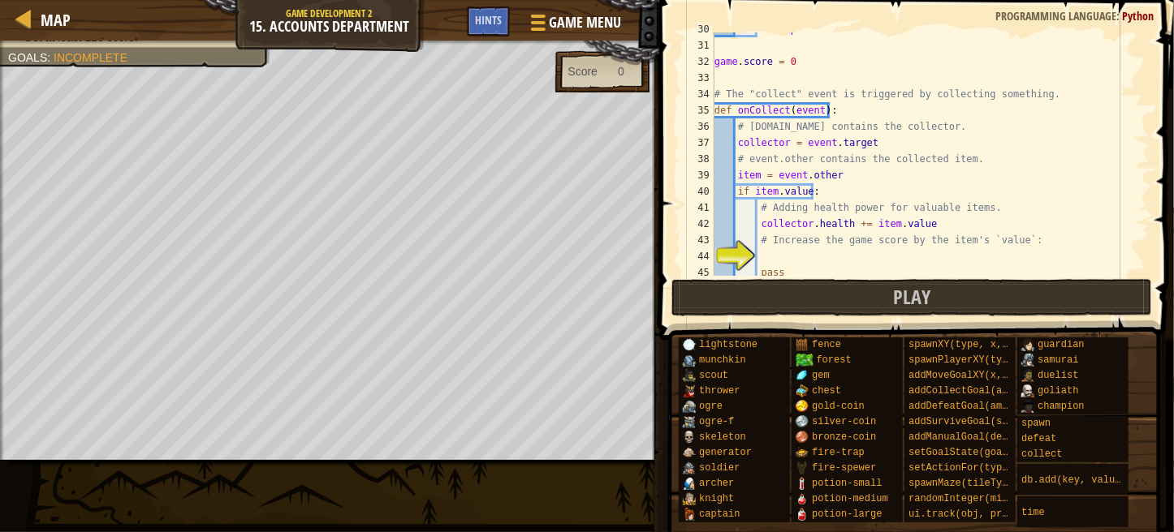
scroll to position [476, 0]
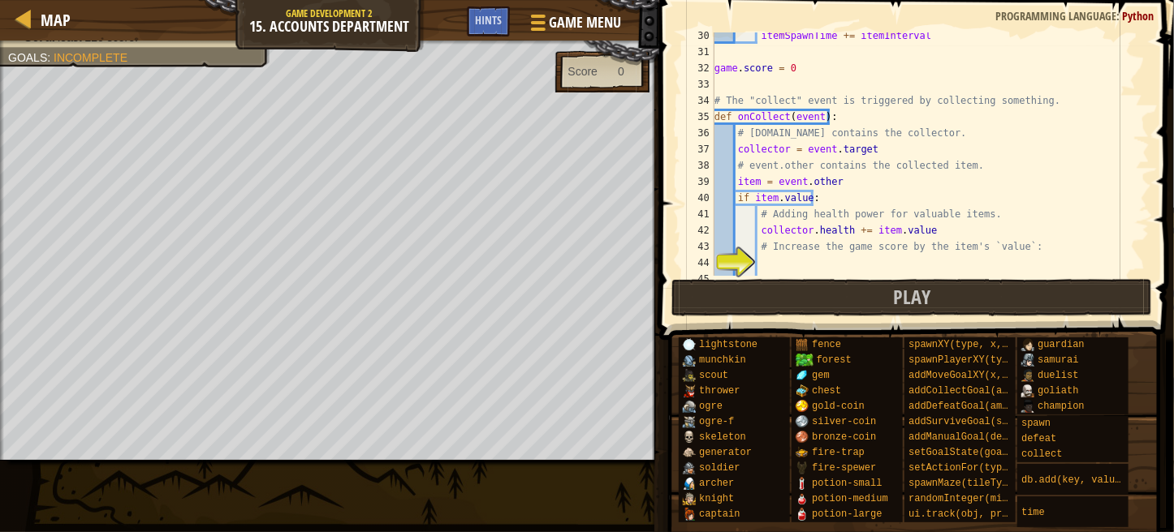
drag, startPoint x: 1169, startPoint y: 183, endPoint x: 1162, endPoint y: 192, distance: 11.0
click at [1162, 192] on span at bounding box center [918, 147] width 528 height 388
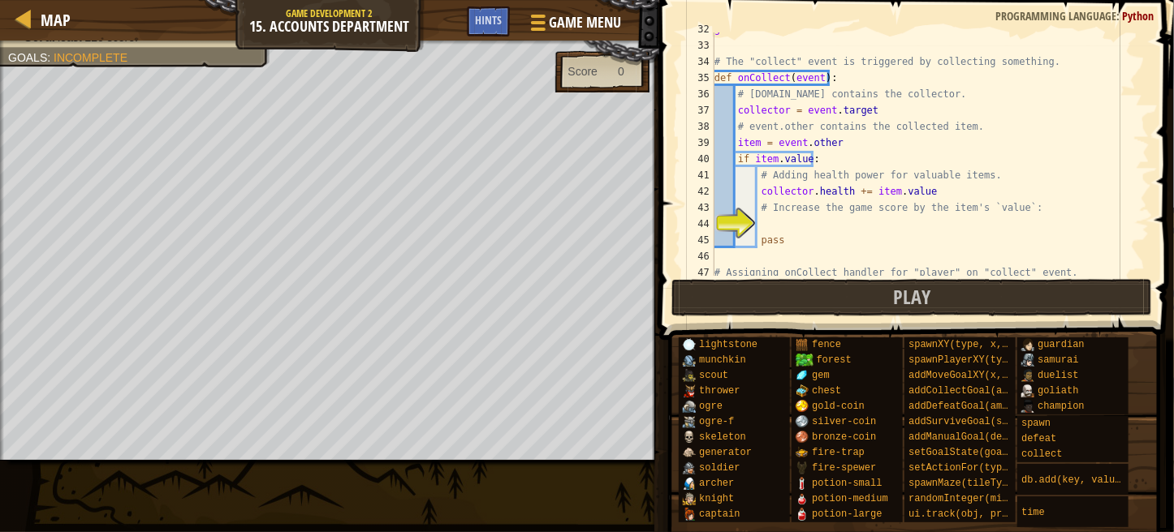
scroll to position [493, 0]
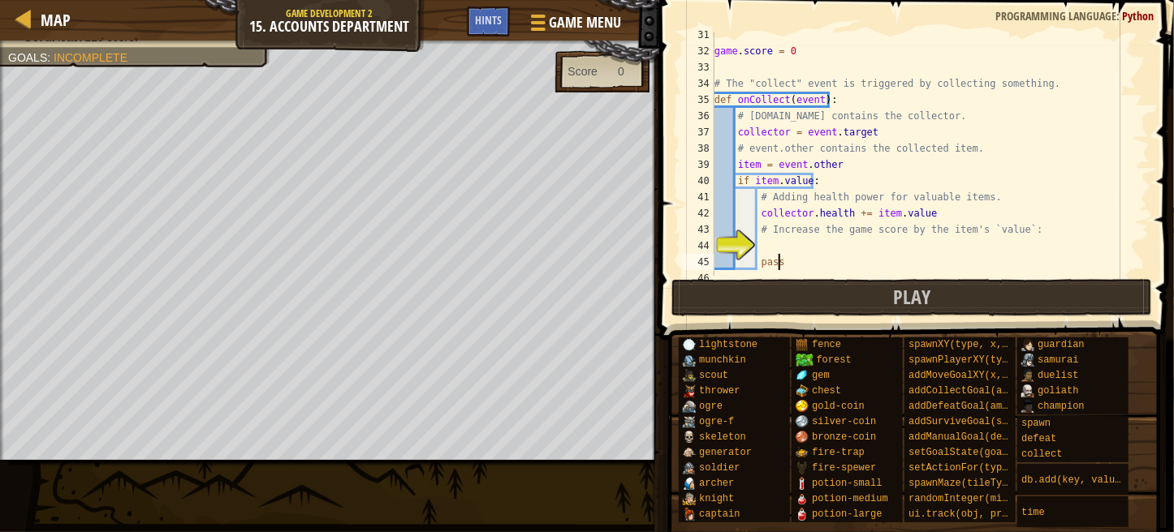
click at [795, 256] on div "game . score = 0 # The "collect" event is triggered by collecting something. de…" at bounding box center [924, 165] width 426 height 276
type textarea "pass"
click at [769, 244] on div "game . score = 0 # The "collect" event is triggered by collecting something. de…" at bounding box center [924, 165] width 426 height 276
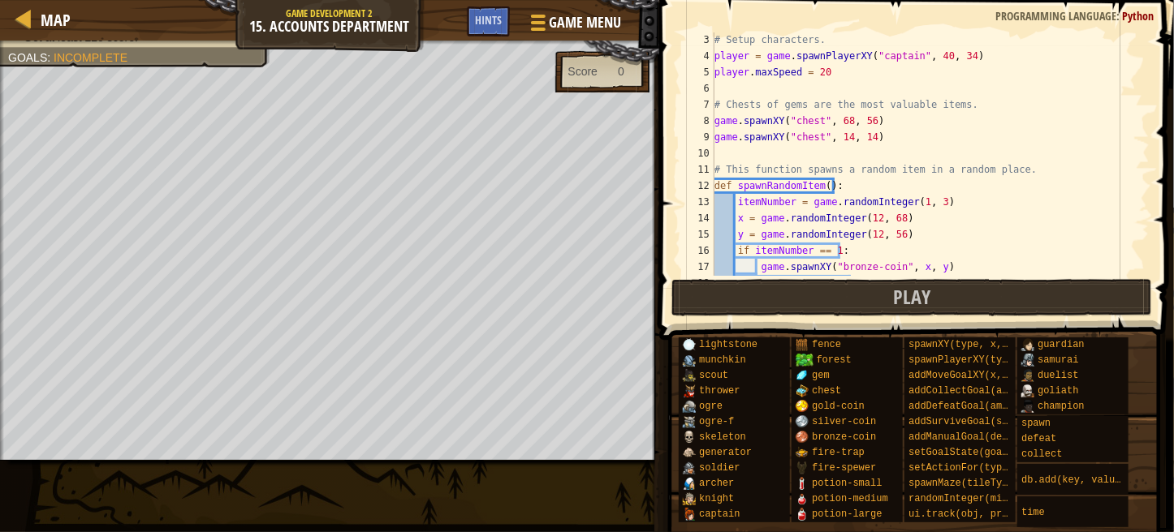
scroll to position [763, 0]
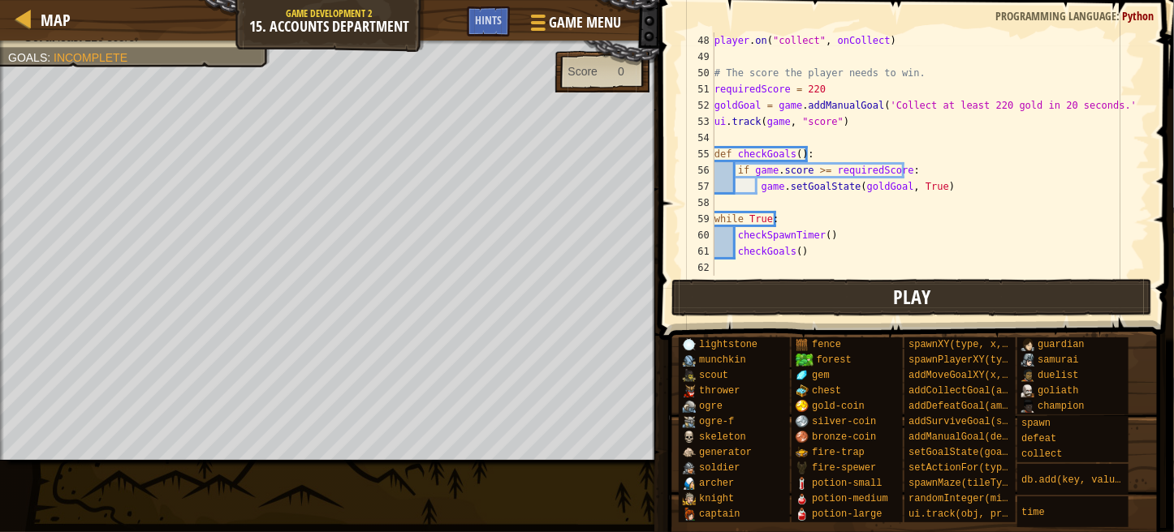
type textarea "game.score < item.value"
click at [951, 308] on button "Play" at bounding box center [911, 297] width 480 height 37
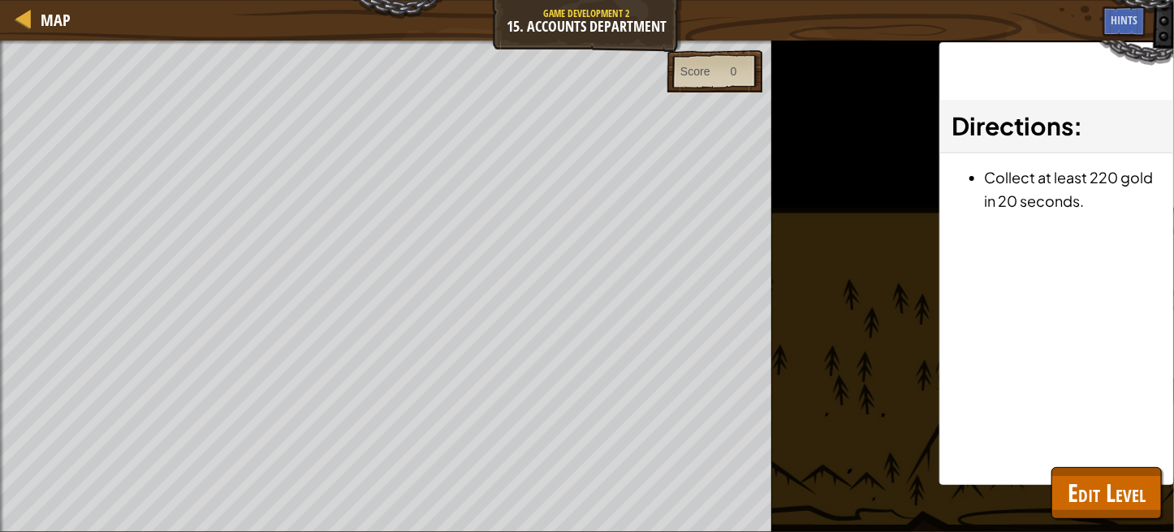
click at [1127, 461] on div "Directions : Collect at least 220 gold in 20 seconds." at bounding box center [1056, 263] width 235 height 443
click at [1117, 480] on span "Edit Level" at bounding box center [1106, 492] width 78 height 33
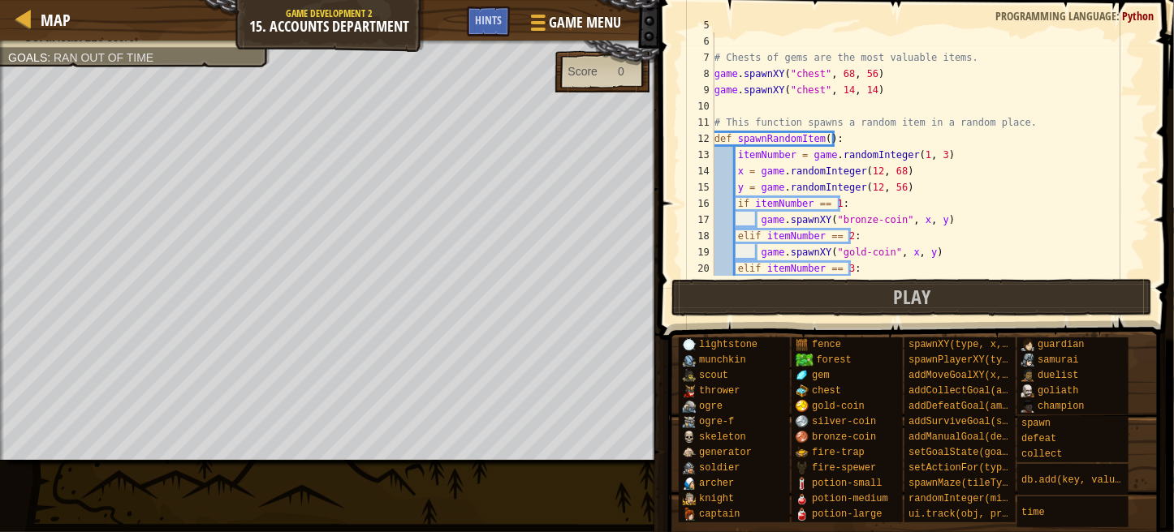
scroll to position [0, 0]
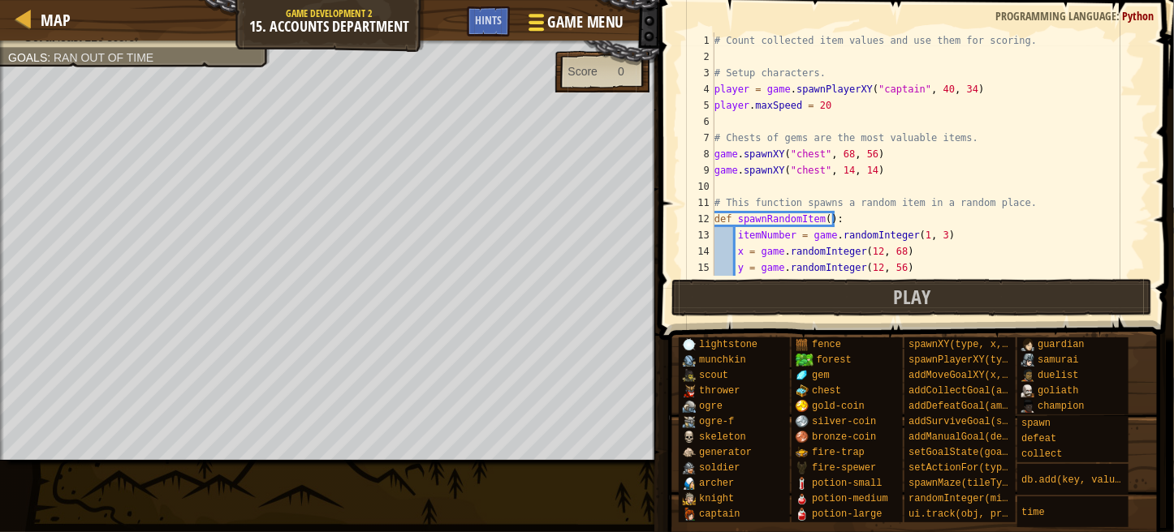
drag, startPoint x: 524, startPoint y: 1, endPoint x: 532, endPoint y: 10, distance: 12.6
click at [532, 10] on div "Map Game Development 2 15. Accounts Department Game Menu Done Hints" at bounding box center [329, 20] width 659 height 41
click at [532, 11] on div at bounding box center [536, 23] width 22 height 24
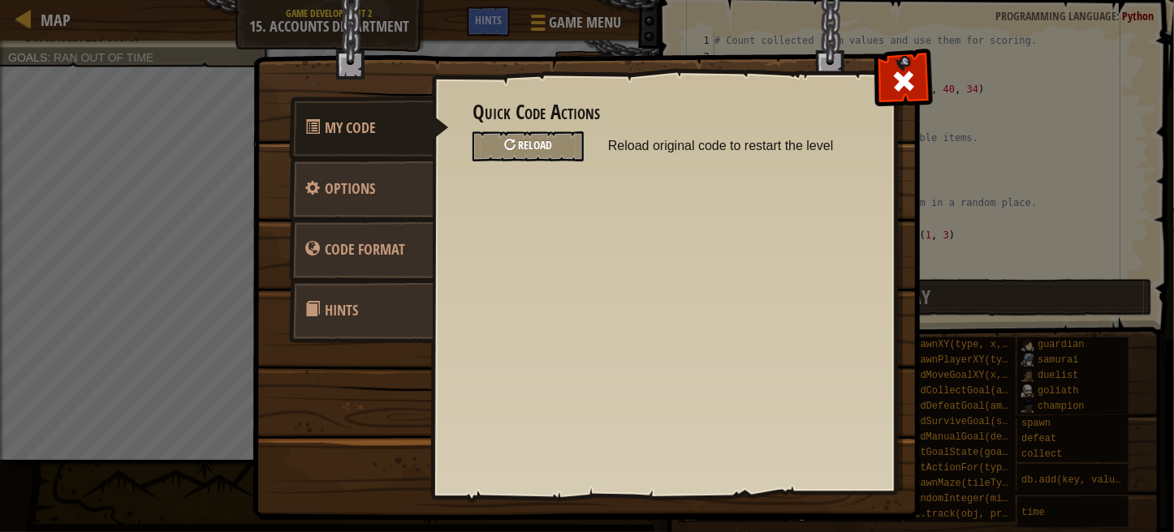
click at [530, 142] on span "Reload" at bounding box center [535, 144] width 34 height 15
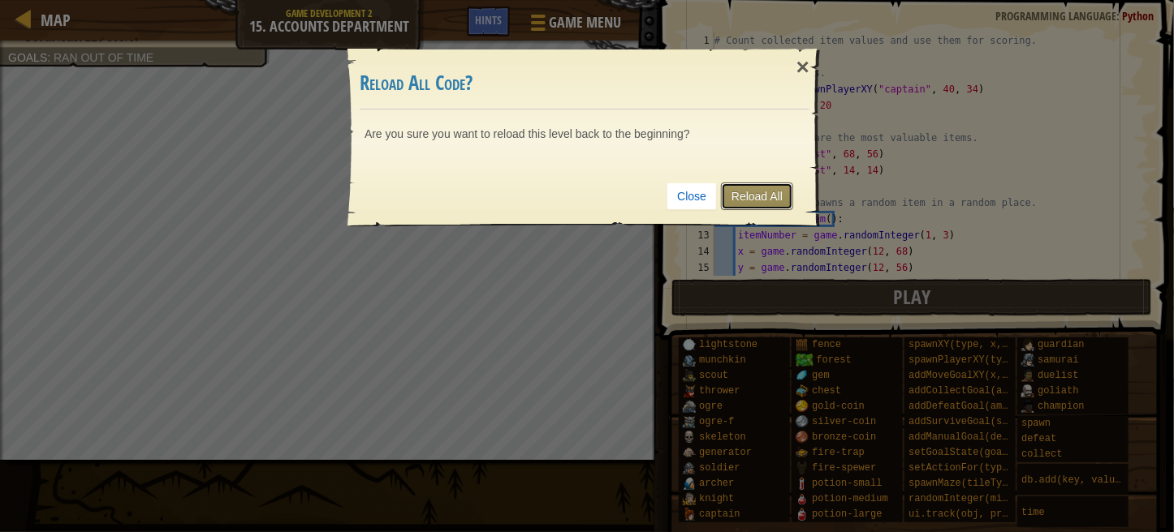
click at [780, 194] on link "Reload All" at bounding box center [757, 197] width 72 height 28
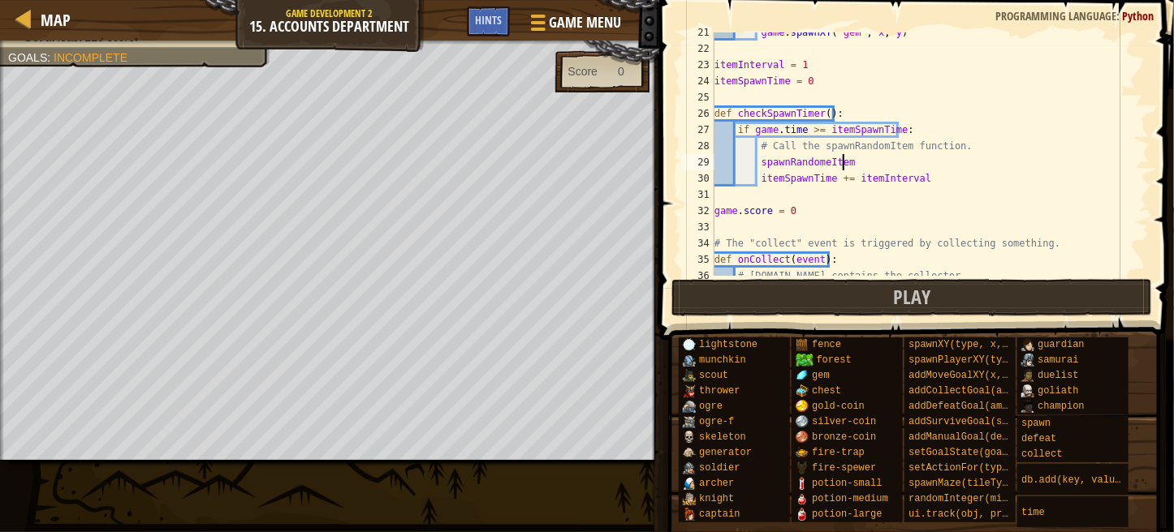
scroll to position [7, 10]
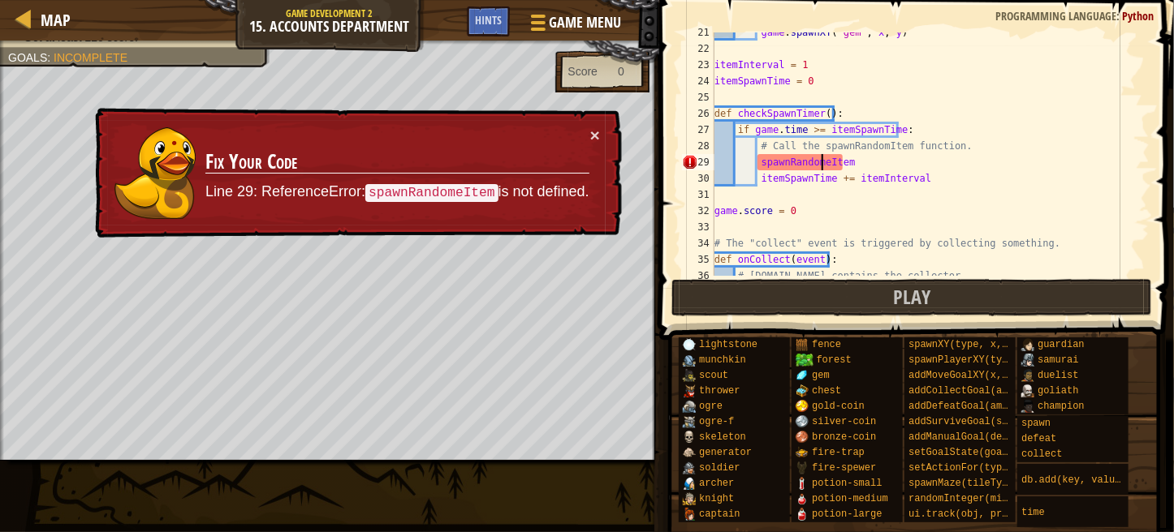
click at [821, 160] on div "game . spawnXY ( "gem" , x , y ) itemInterval = 1 itemSpawnTime = 0 def checkSp…" at bounding box center [924, 162] width 426 height 276
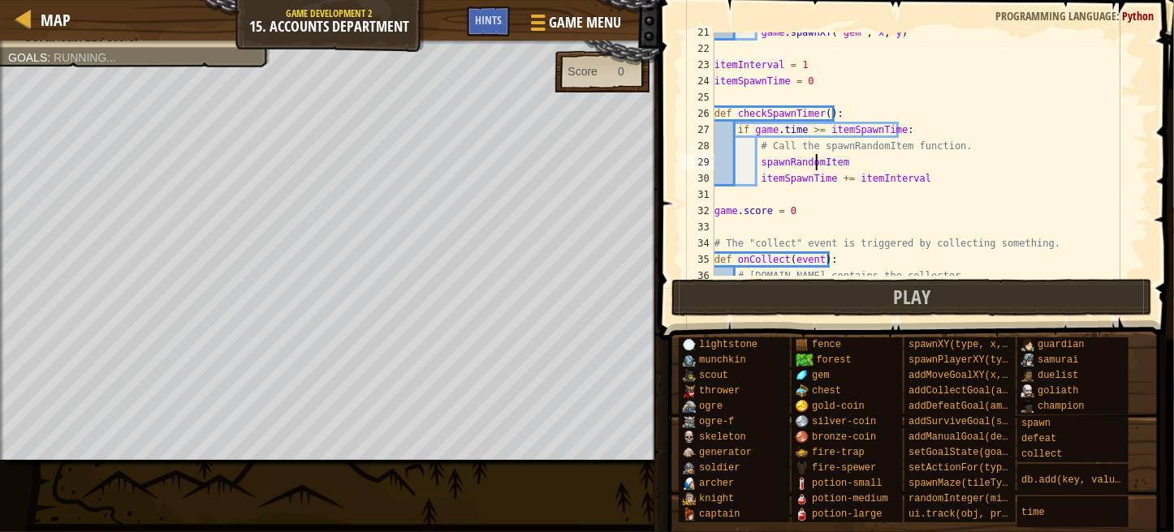
scroll to position [7, 9]
click at [854, 162] on div "game . spawnXY ( "gem" , x , y ) itemInterval = 1 itemSpawnTime = 0 def checkSp…" at bounding box center [924, 162] width 426 height 276
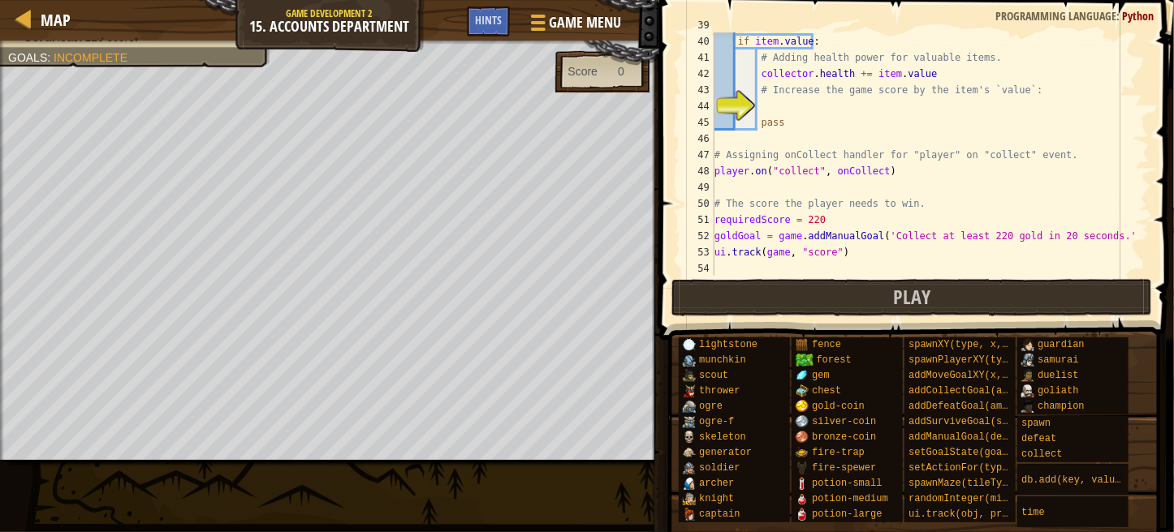
scroll to position [632, 0]
click at [793, 95] on div "item = event . other if item . value : # Adding health power for valuable items…" at bounding box center [924, 155] width 426 height 276
type textarea "# Increase the game score by the item's `value`:"
click at [789, 105] on div "item = event . other if item . value : # Adding health power for valuable items…" at bounding box center [924, 155] width 426 height 276
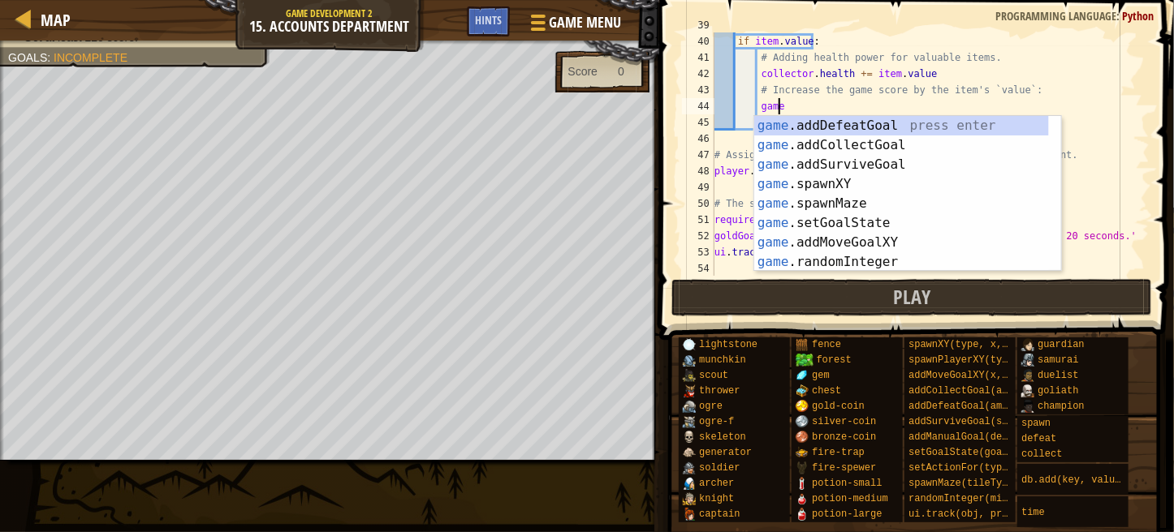
scroll to position [7, 4]
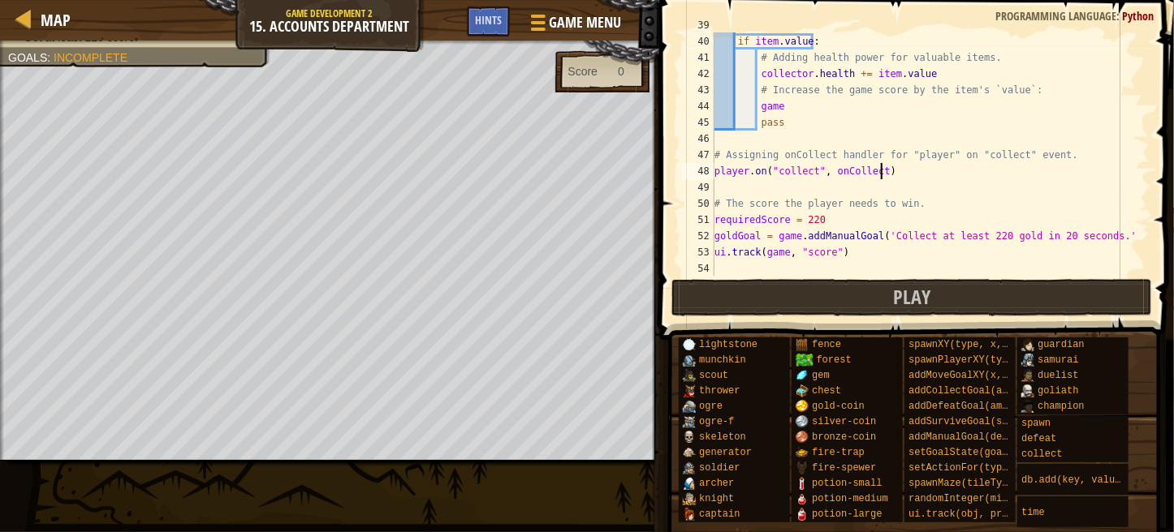
click at [1105, 170] on div "item = event . other if item . value : # Adding health power for valuable items…" at bounding box center [924, 155] width 426 height 276
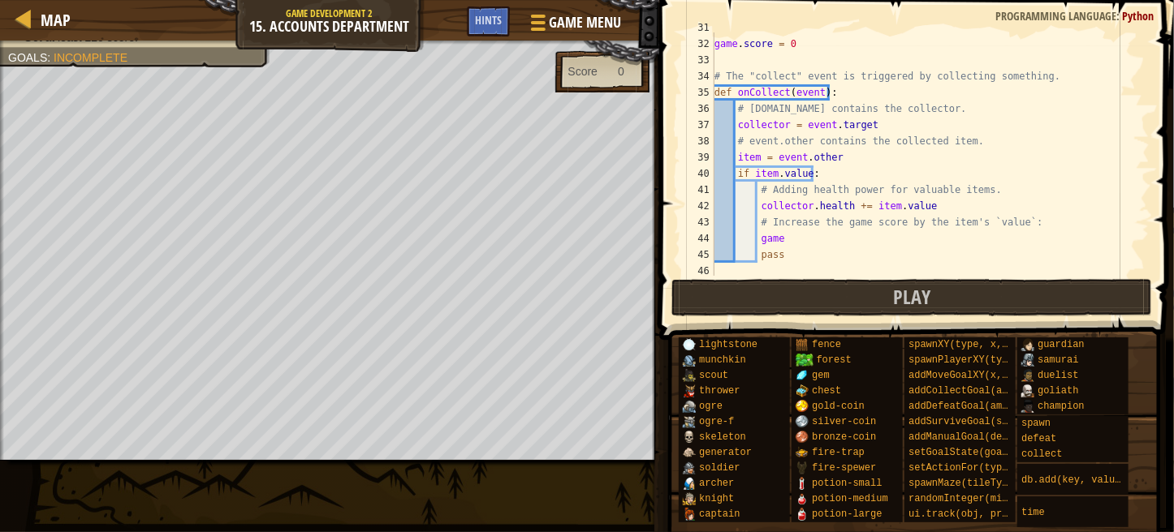
scroll to position [503, 0]
click at [822, 246] on div "game . score = 0 # The "collect" event is triggered by collecting something. de…" at bounding box center [924, 170] width 426 height 276
click at [798, 235] on div "game . score = 0 # The "collect" event is triggered by collecting something. de…" at bounding box center [924, 170] width 426 height 276
click at [825, 231] on div "game . score = 0 # The "collect" event is triggered by collecting something. de…" at bounding box center [924, 170] width 426 height 276
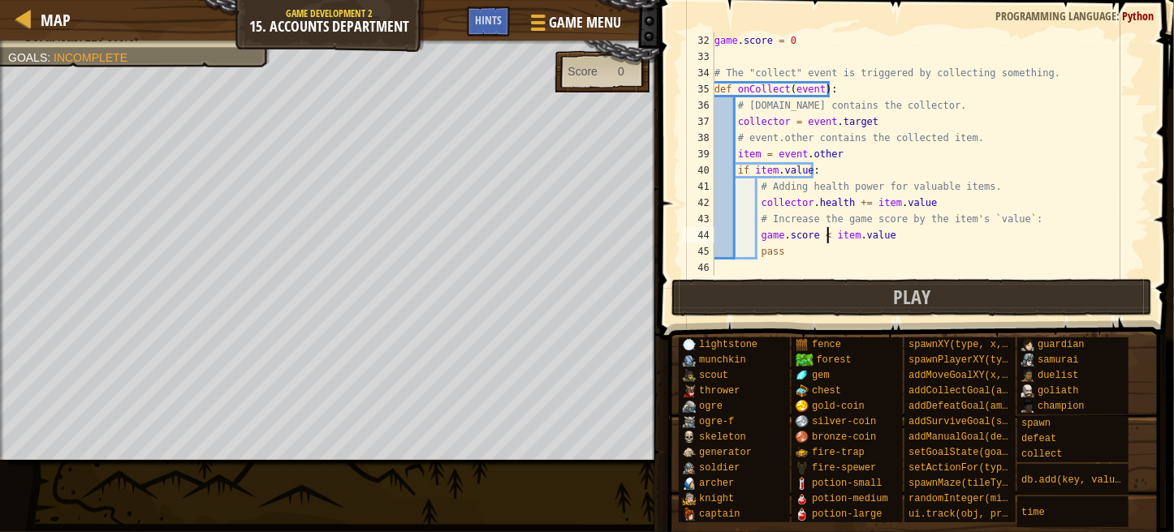
click at [819, 231] on div "game . score = 0 # The "collect" event is triggered by collecting something. de…" at bounding box center [924, 170] width 426 height 276
click at [831, 230] on div "game . score = 0 # The "collect" event is triggered by collecting something. de…" at bounding box center [924, 170] width 426 height 276
click at [819, 235] on div "game . score = 0 # The "collect" event is triggered by collecting something. de…" at bounding box center [924, 170] width 426 height 276
click at [821, 235] on div "game . score = 0 # The "collect" event is triggered by collecting something. de…" at bounding box center [924, 170] width 426 height 276
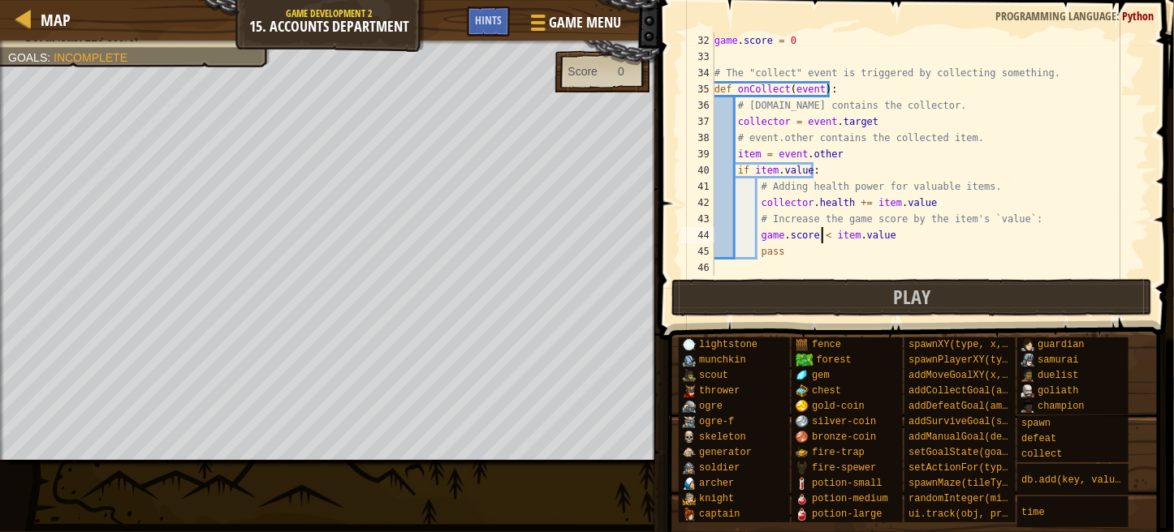
click at [815, 235] on div "game . score = 0 # The "collect" event is triggered by collecting something. de…" at bounding box center [924, 170] width 426 height 276
click at [831, 233] on div "game . score = 0 # The "collect" event is triggered by collecting something. de…" at bounding box center [924, 170] width 426 height 276
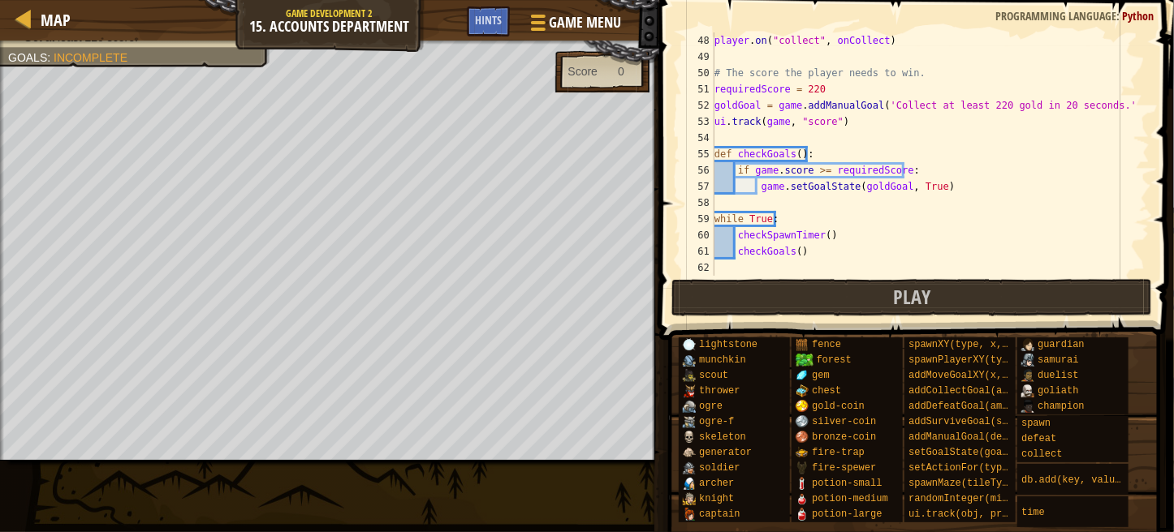
scroll to position [763, 0]
type textarea "game.score += item.value"
click at [927, 313] on button "Play" at bounding box center [911, 297] width 480 height 37
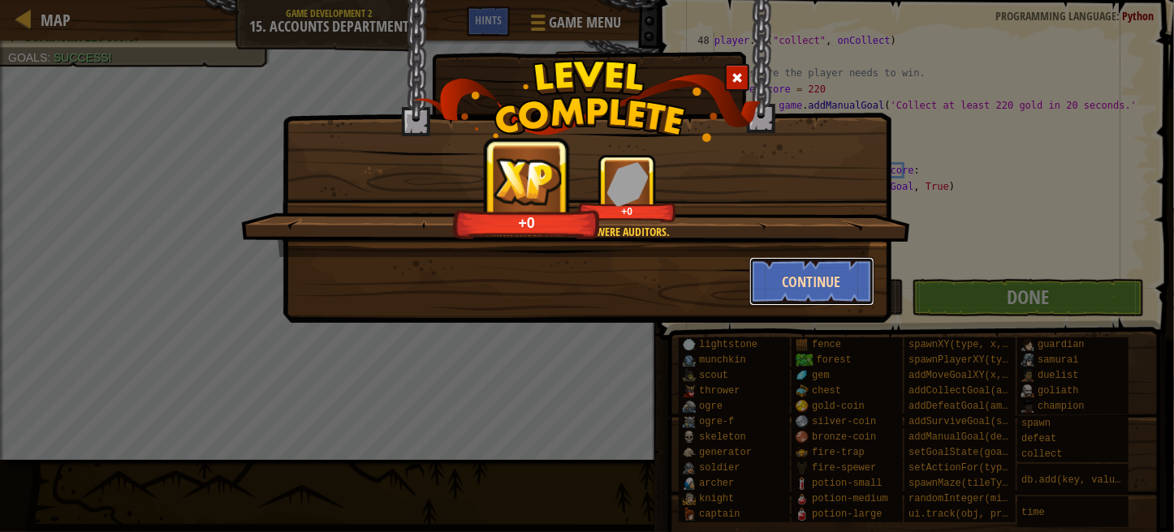
click at [783, 274] on button "Continue" at bounding box center [812, 281] width 126 height 49
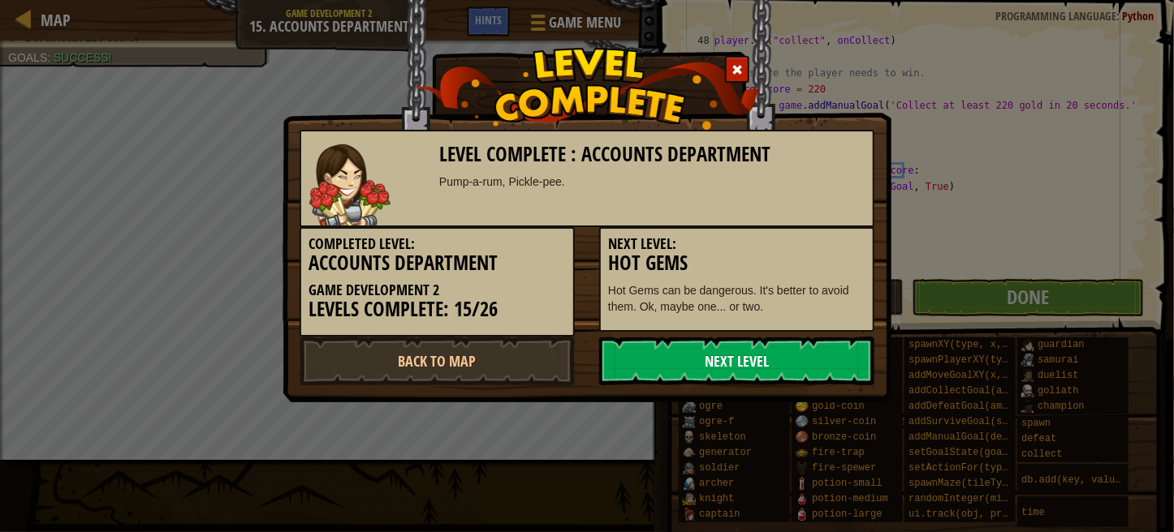
click at [679, 345] on link "Next Level" at bounding box center [736, 361] width 275 height 49
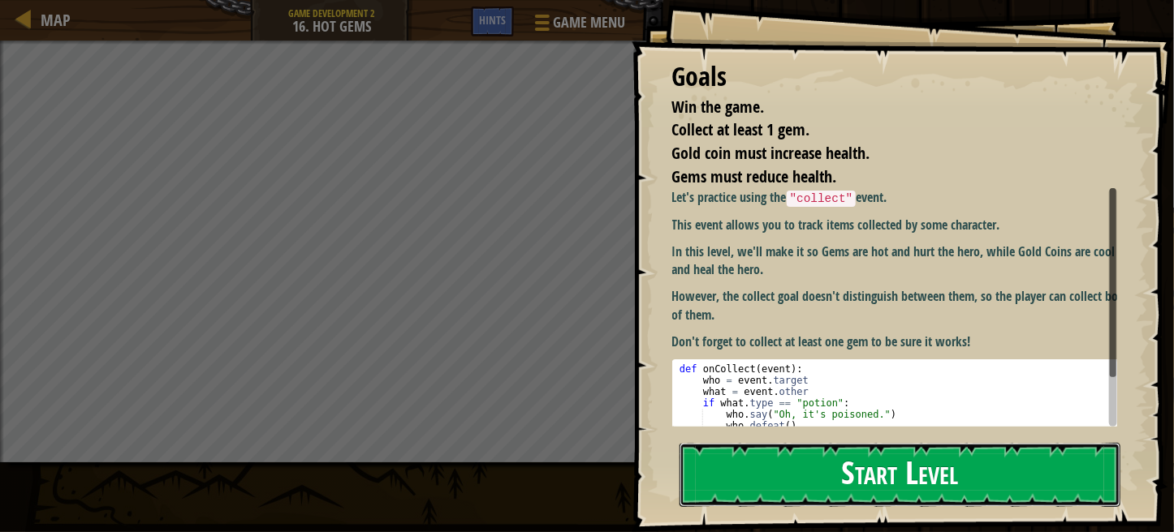
click at [758, 470] on button "Start Level" at bounding box center [899, 475] width 441 height 64
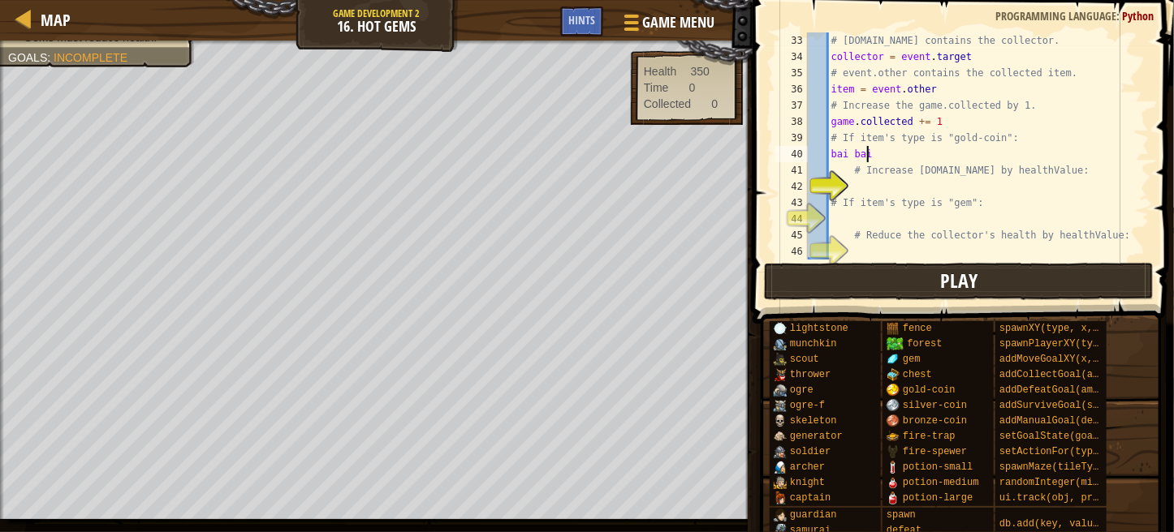
scroll to position [7, 3]
type textarea "bai bai"
